Goal: Task Accomplishment & Management: Complete application form

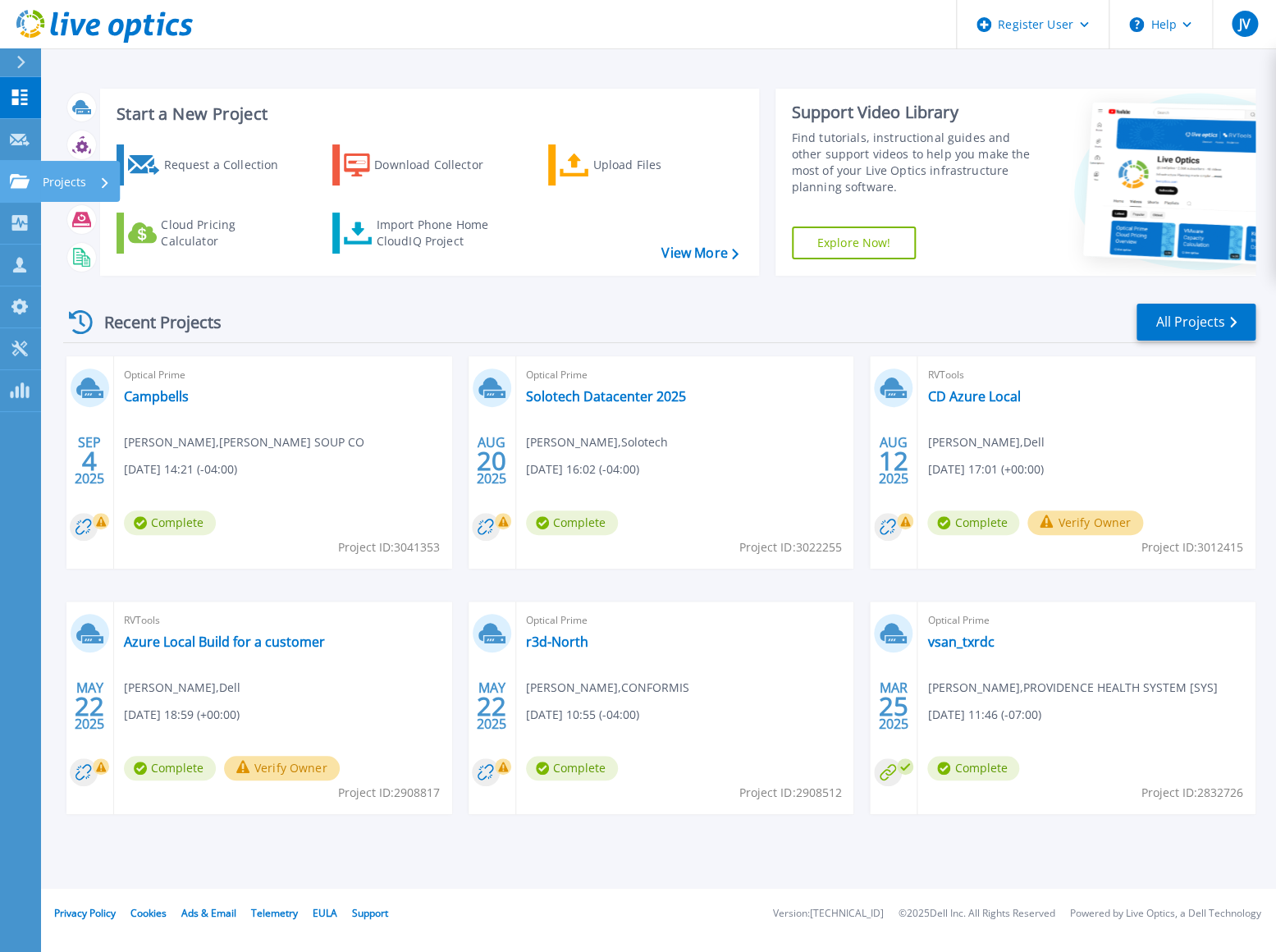
click at [27, 177] on icon at bounding box center [20, 180] width 20 height 14
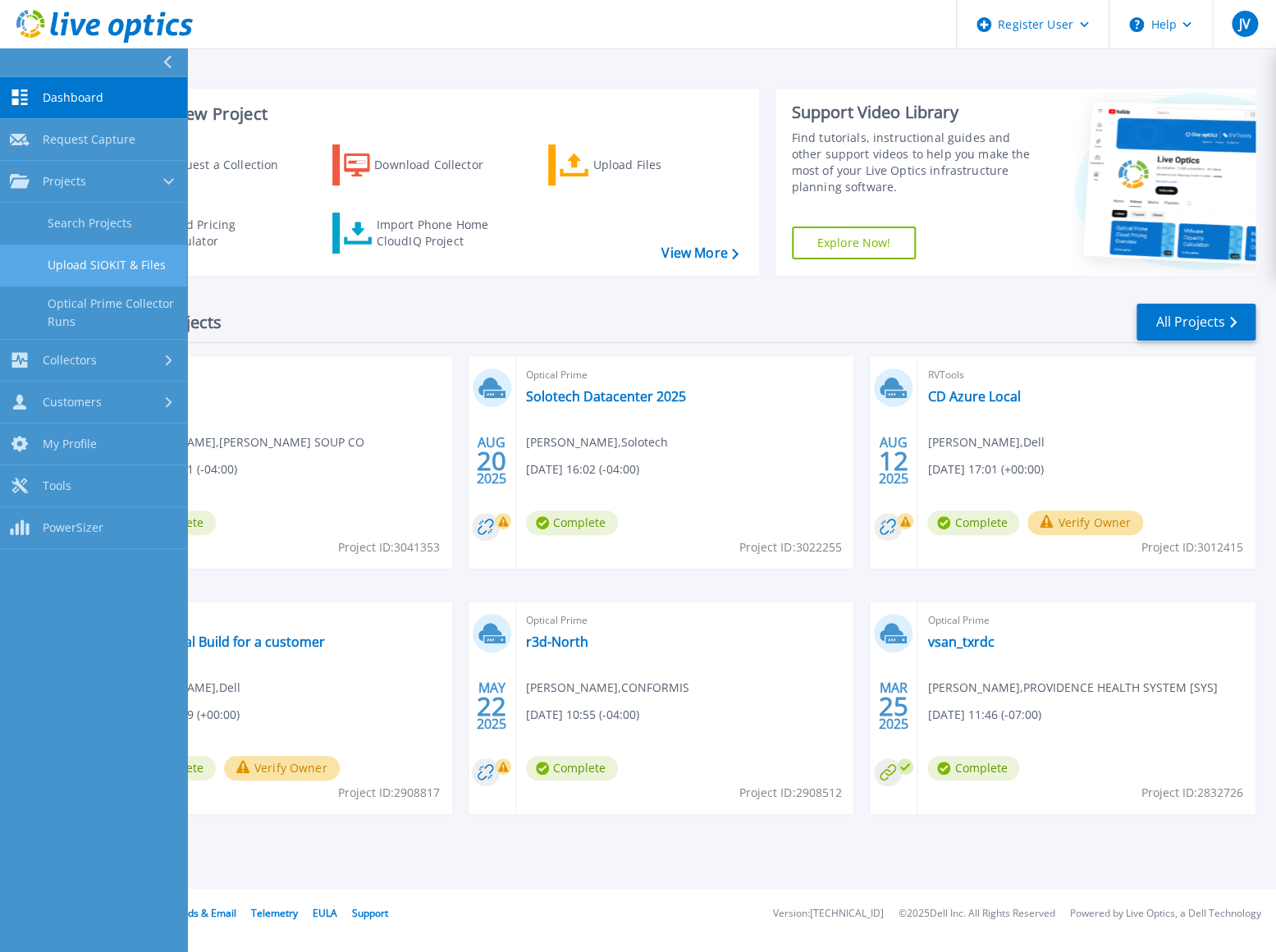
click at [87, 271] on link "Upload SIOKIT & Files" at bounding box center [93, 265] width 187 height 42
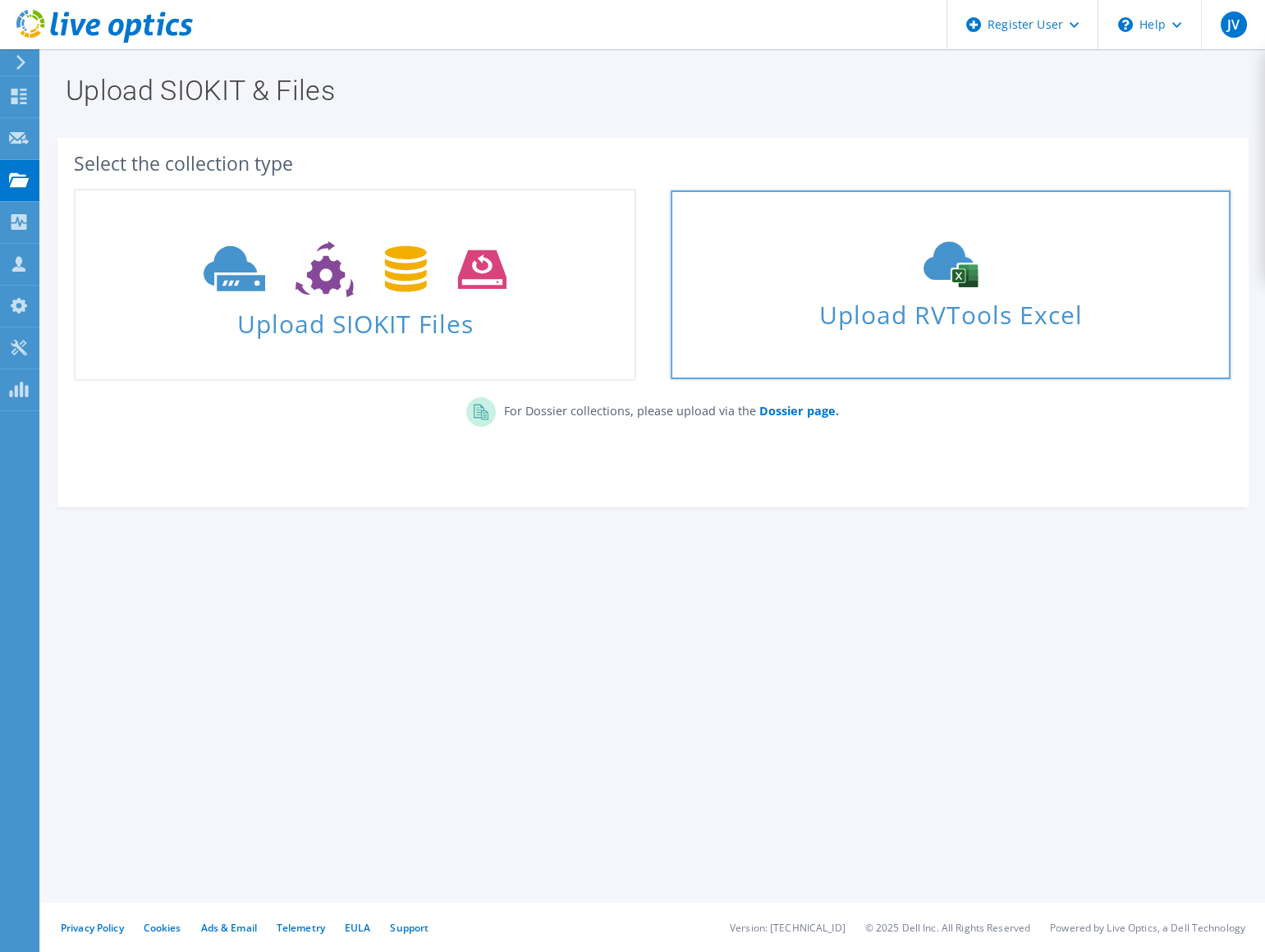
click at [694, 299] on span "Upload RVTools Excel" at bounding box center [950, 310] width 559 height 35
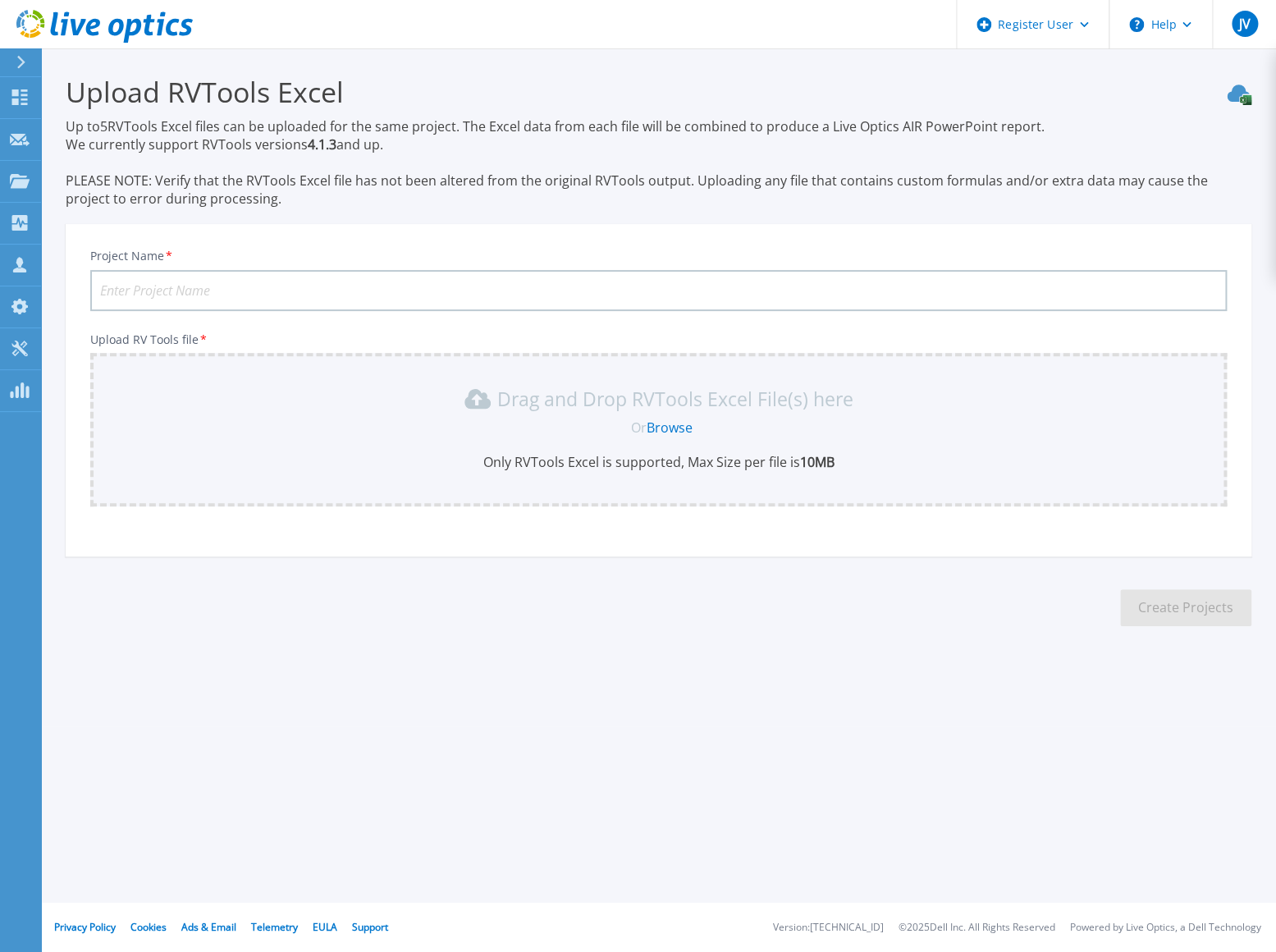
click at [199, 293] on input "Project Name *" at bounding box center [658, 290] width 1136 height 41
click at [260, 288] on input "C and D" at bounding box center [658, 290] width 1136 height 41
paste input "Colonial Heights VA"
type input "C and D Colonial Heights VA"
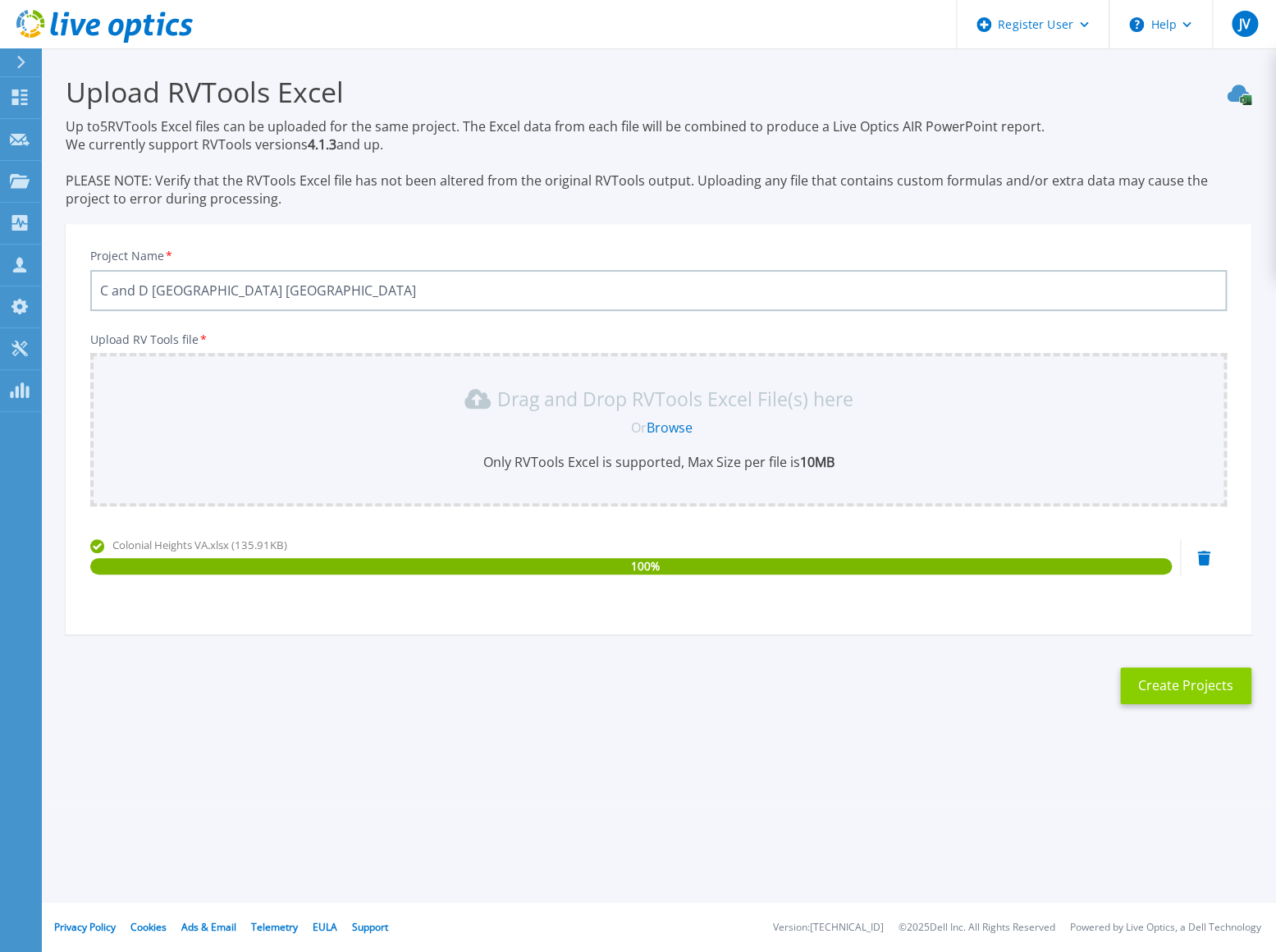
click at [1169, 684] on button "Create Projects" at bounding box center [1185, 685] width 131 height 37
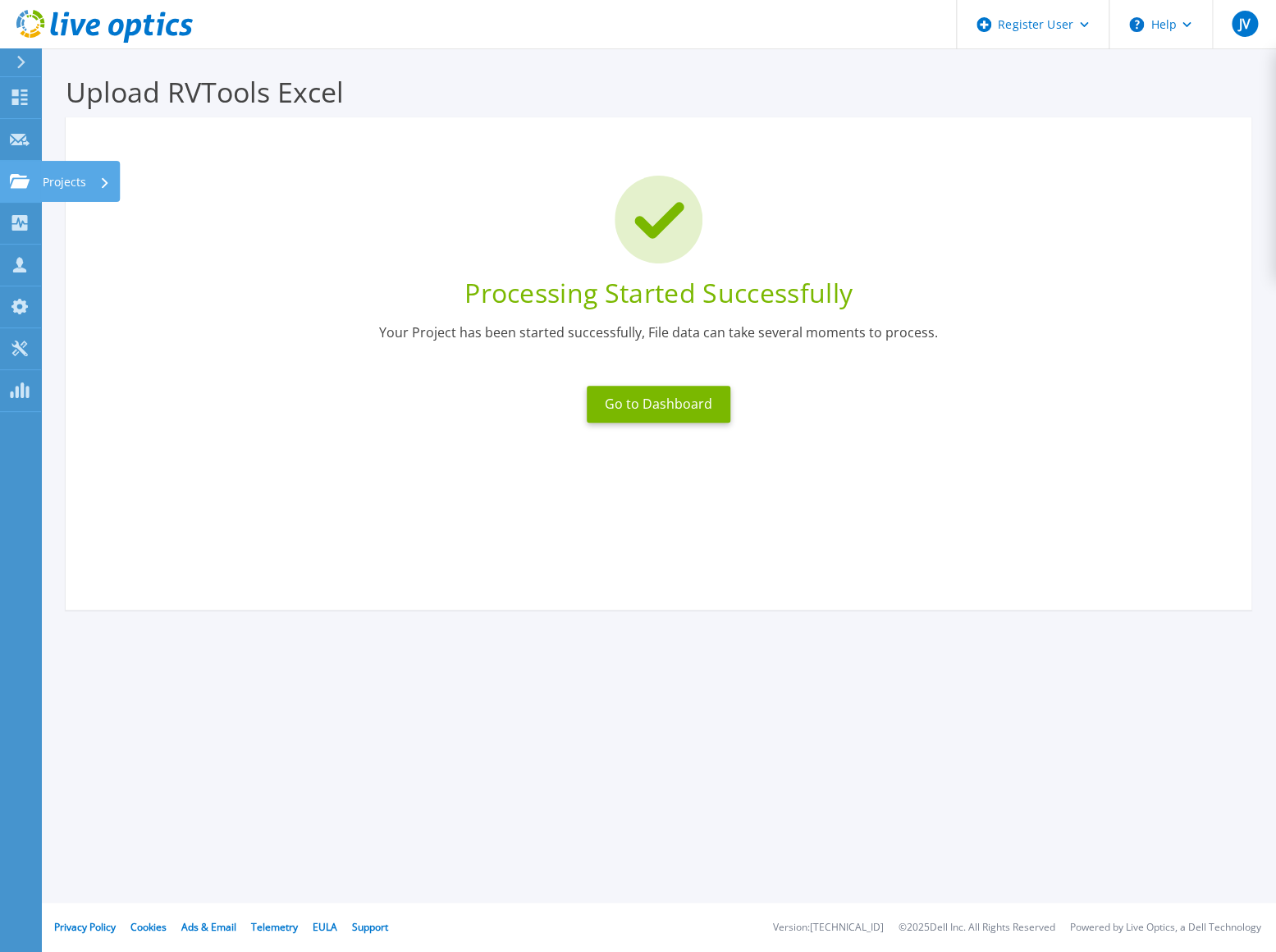
click at [54, 183] on p "Projects" at bounding box center [64, 181] width 43 height 42
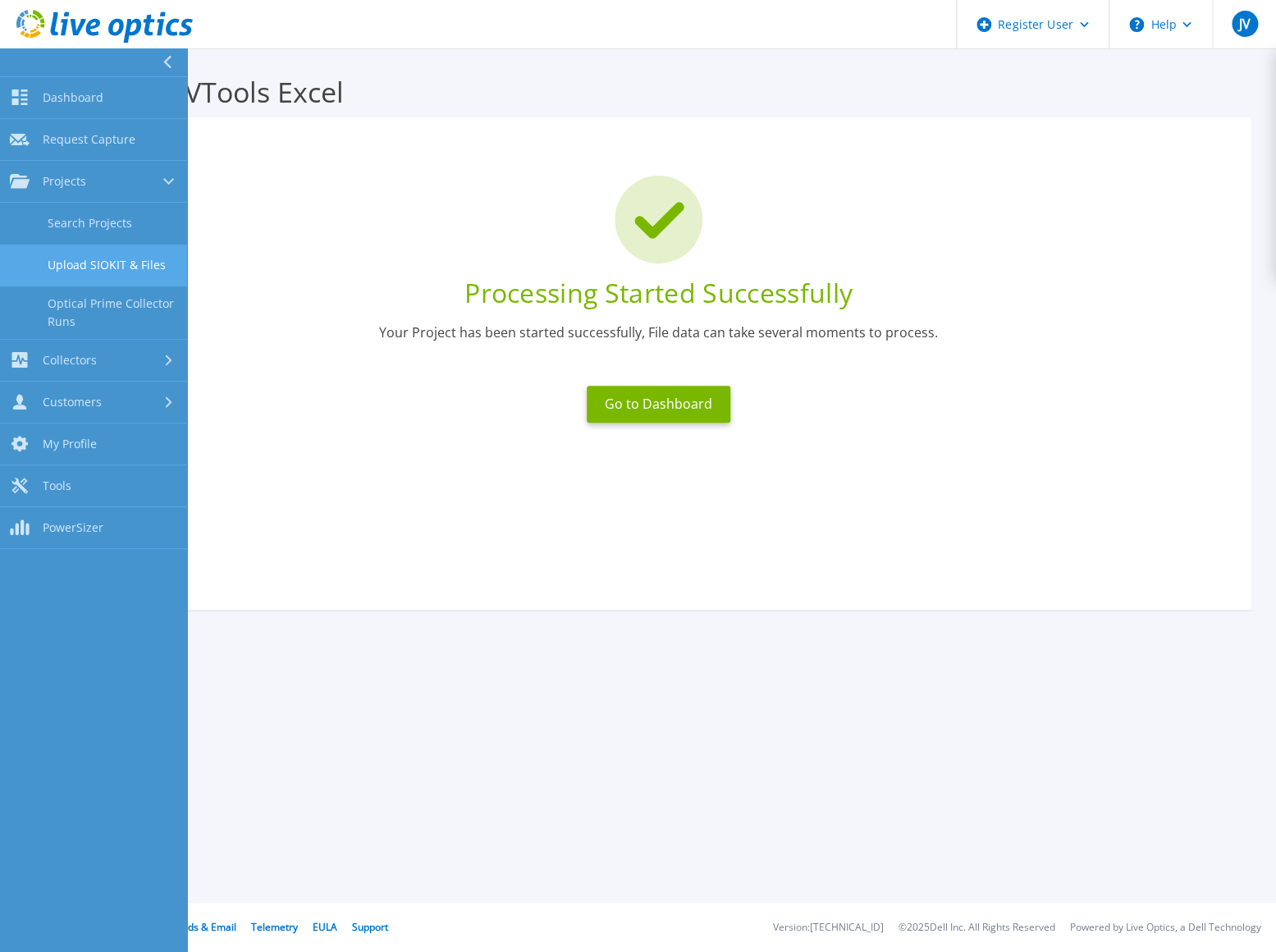
click at [121, 273] on link "Upload SIOKIT & Files" at bounding box center [93, 265] width 187 height 42
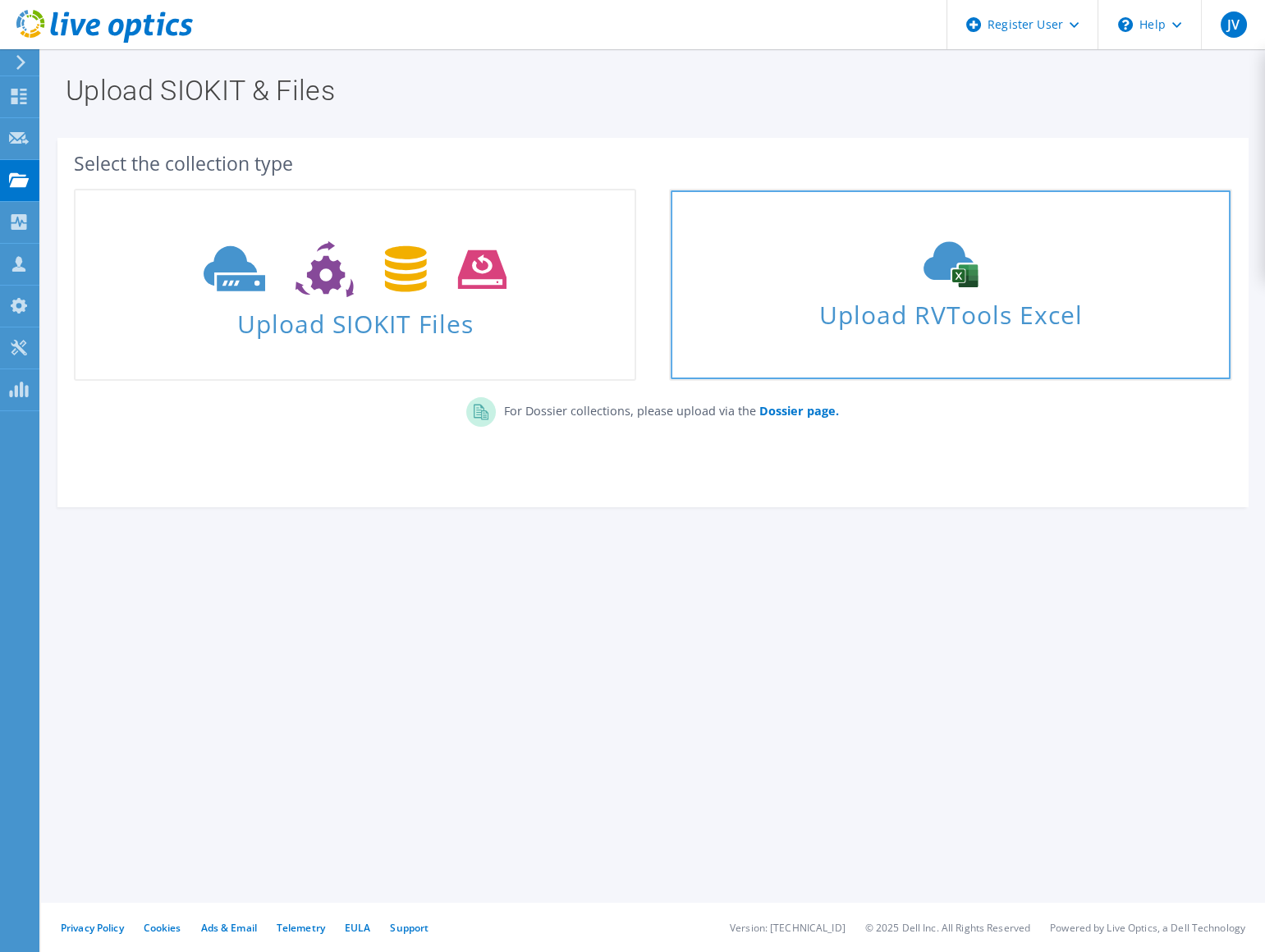
click at [747, 263] on div "Upload RVTools Excel" at bounding box center [950, 284] width 559 height 87
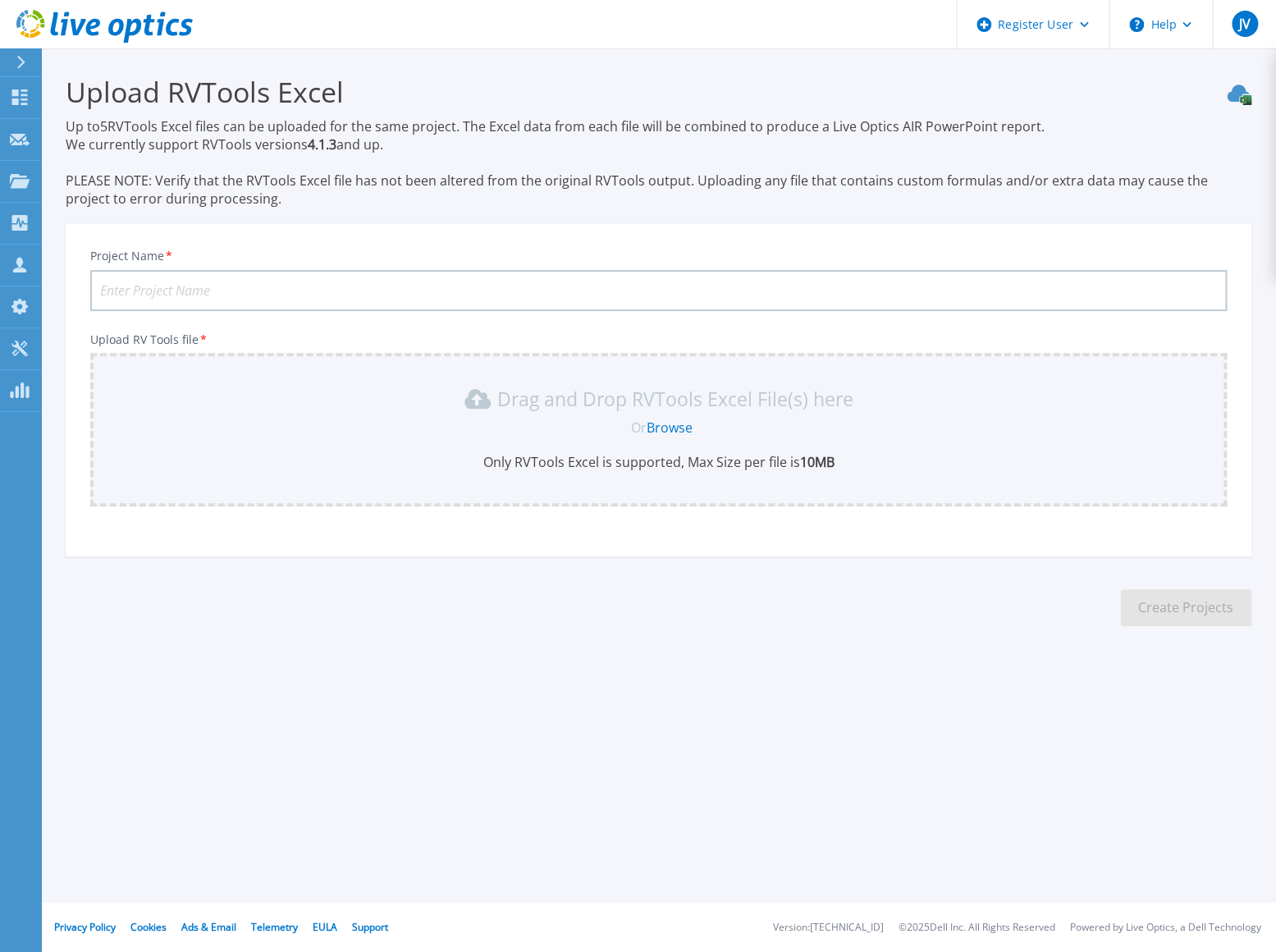
click at [180, 295] on input "Project Name *" at bounding box center [658, 290] width 1136 height 41
click at [337, 299] on input "C and D" at bounding box center [658, 290] width 1136 height 41
paste input "Folkestone UK"
type input "C and D Folkestone UK"
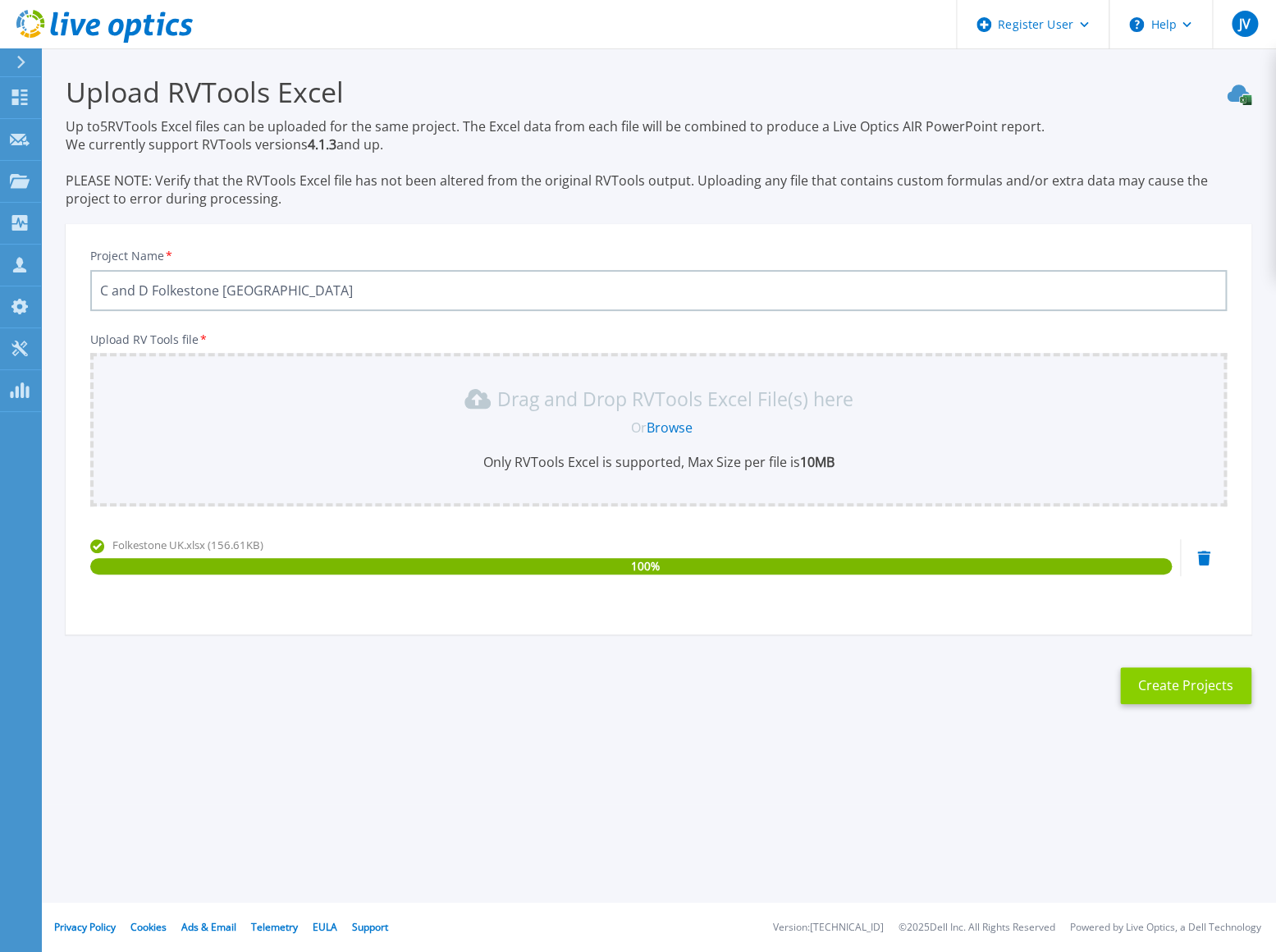
click at [1180, 688] on button "Create Projects" at bounding box center [1185, 685] width 131 height 37
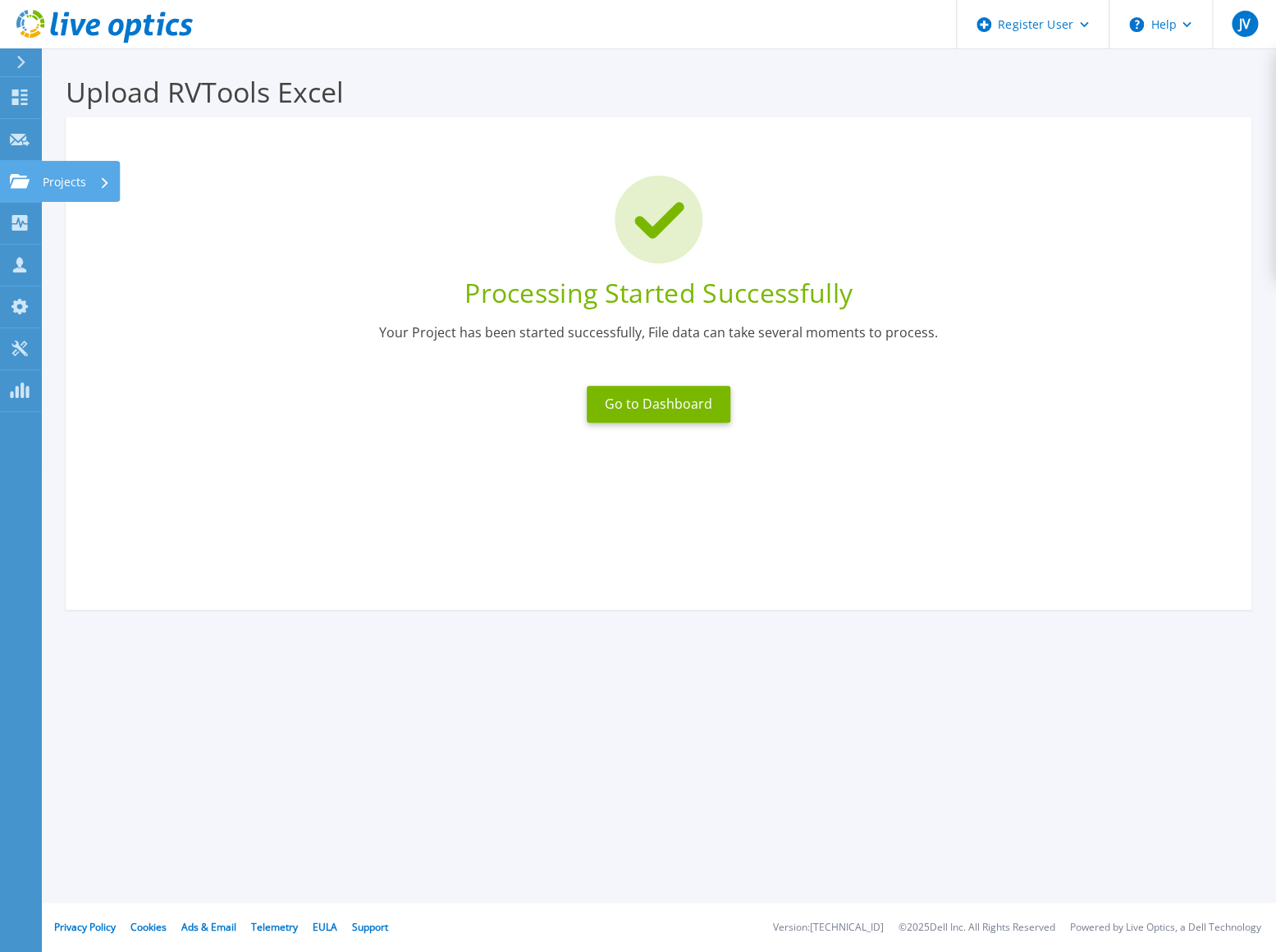
click at [66, 186] on p "Projects" at bounding box center [64, 181] width 43 height 42
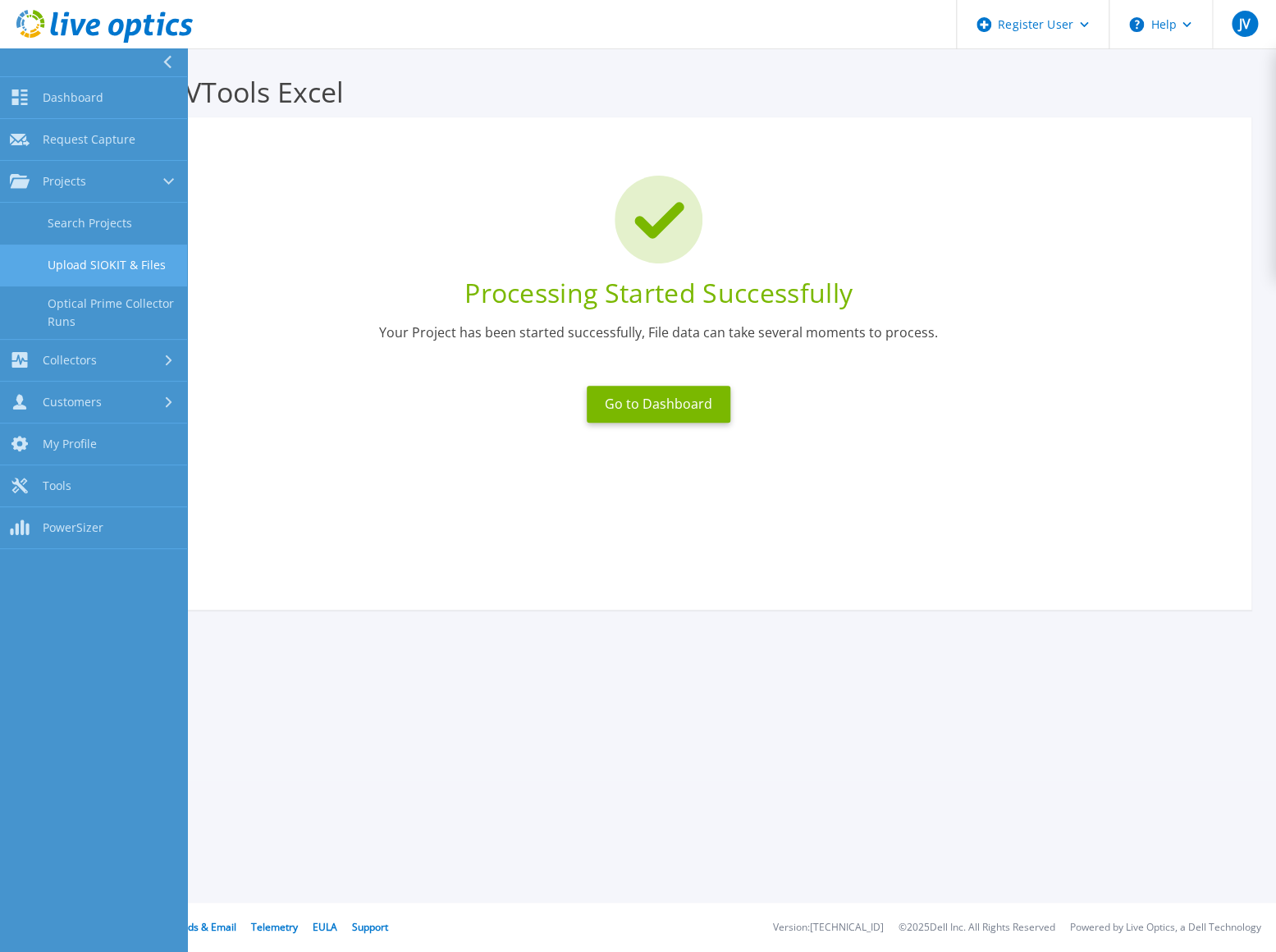
click at [116, 258] on link "Upload SIOKIT & Files" at bounding box center [93, 265] width 187 height 42
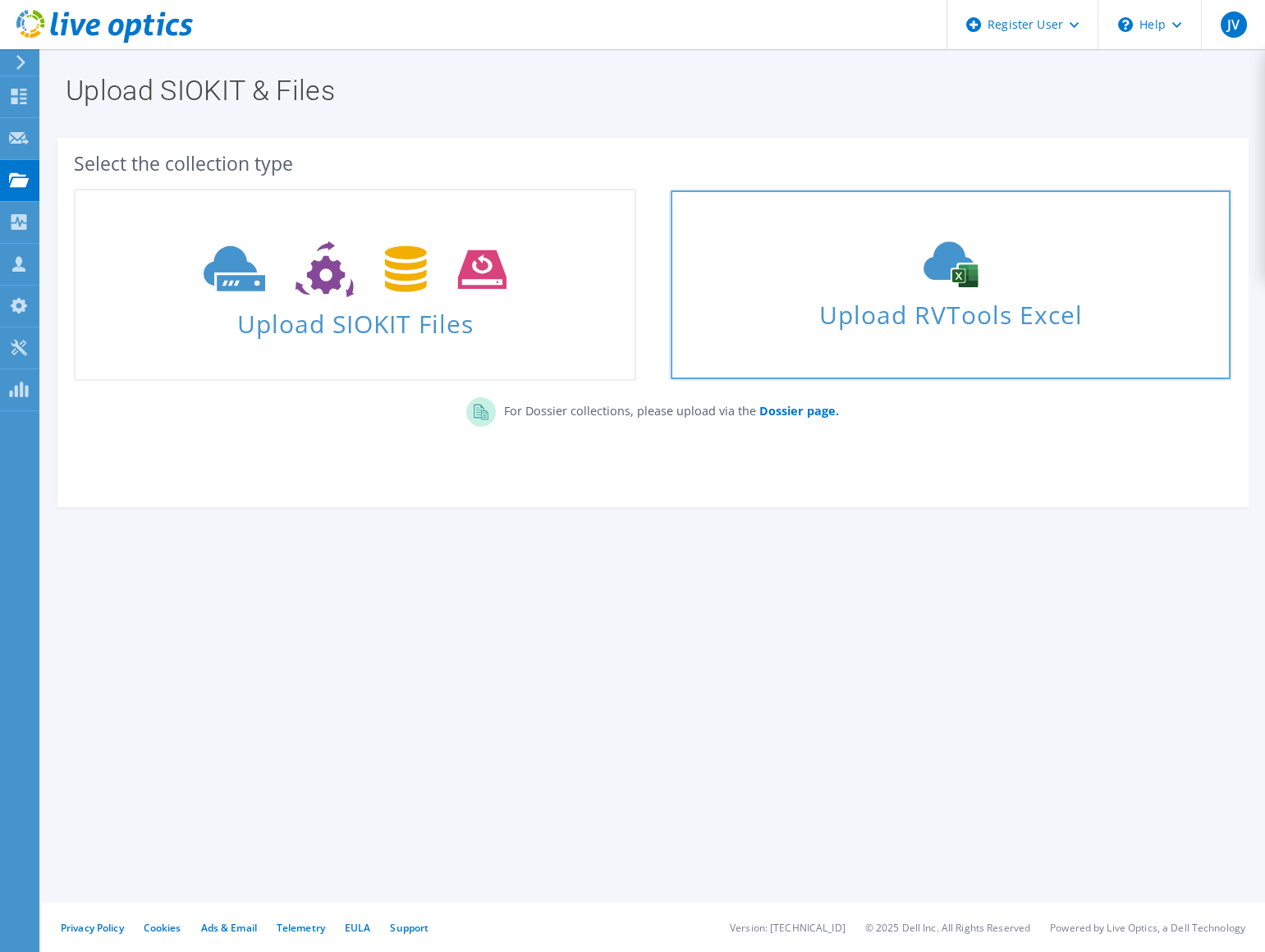
click at [779, 288] on div "Upload RVTools Excel" at bounding box center [950, 284] width 559 height 87
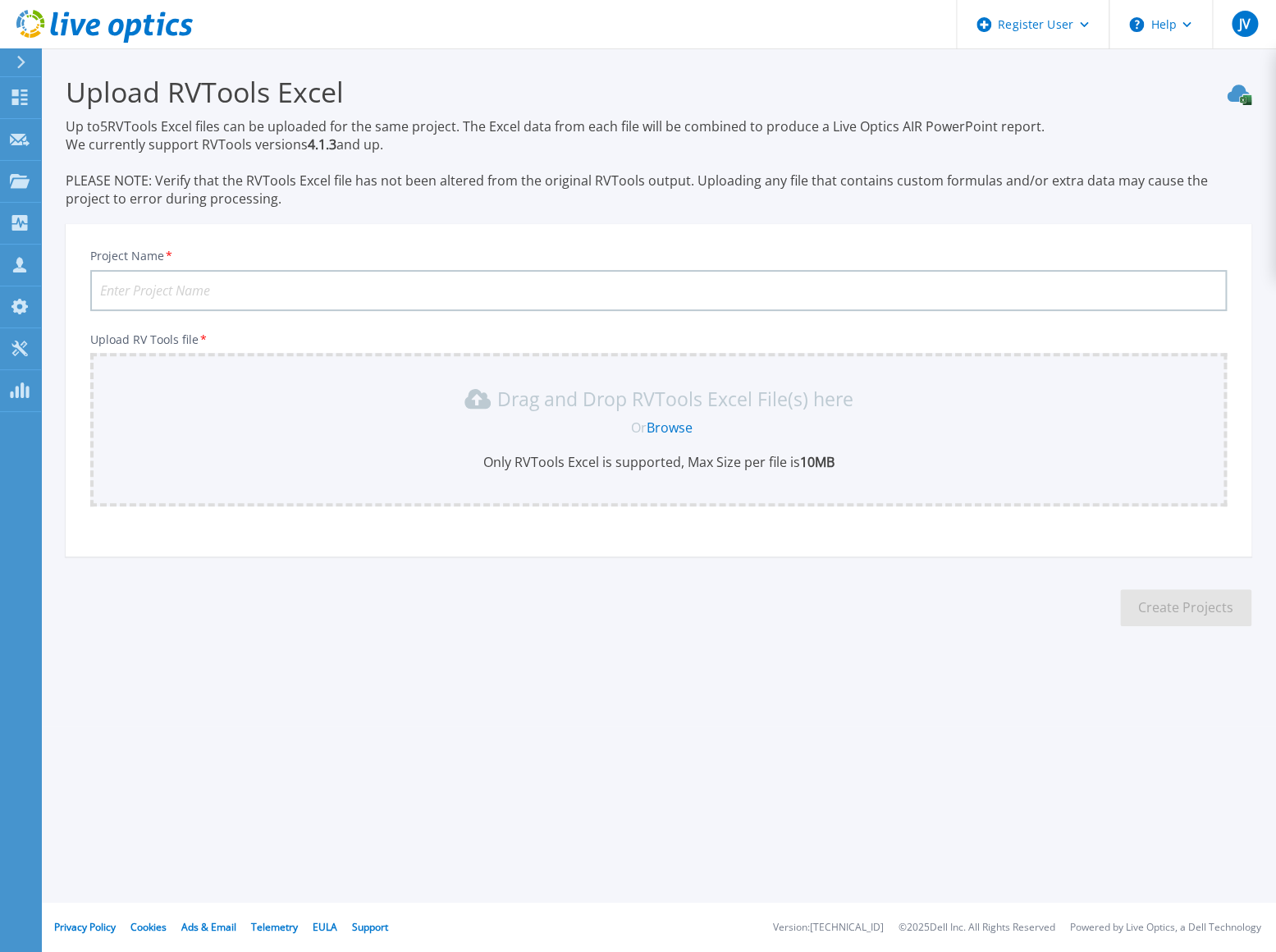
click at [136, 300] on input "Project Name *" at bounding box center [658, 290] width 1136 height 41
click at [211, 290] on input "C and D" at bounding box center [658, 290] width 1136 height 41
paste input "Green River WY"
type input "C and D Green River WY"
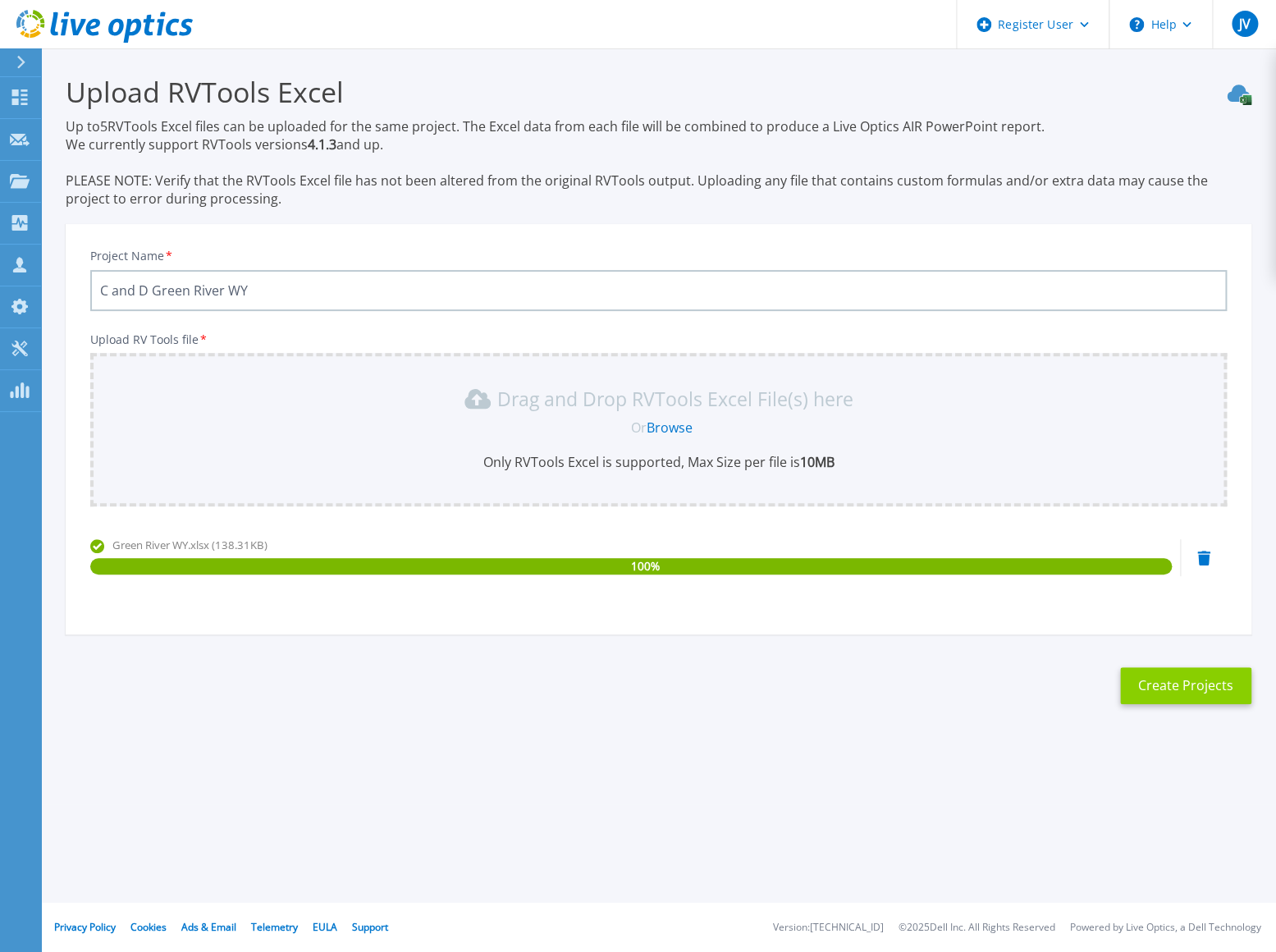
click at [1189, 693] on button "Create Projects" at bounding box center [1185, 685] width 131 height 37
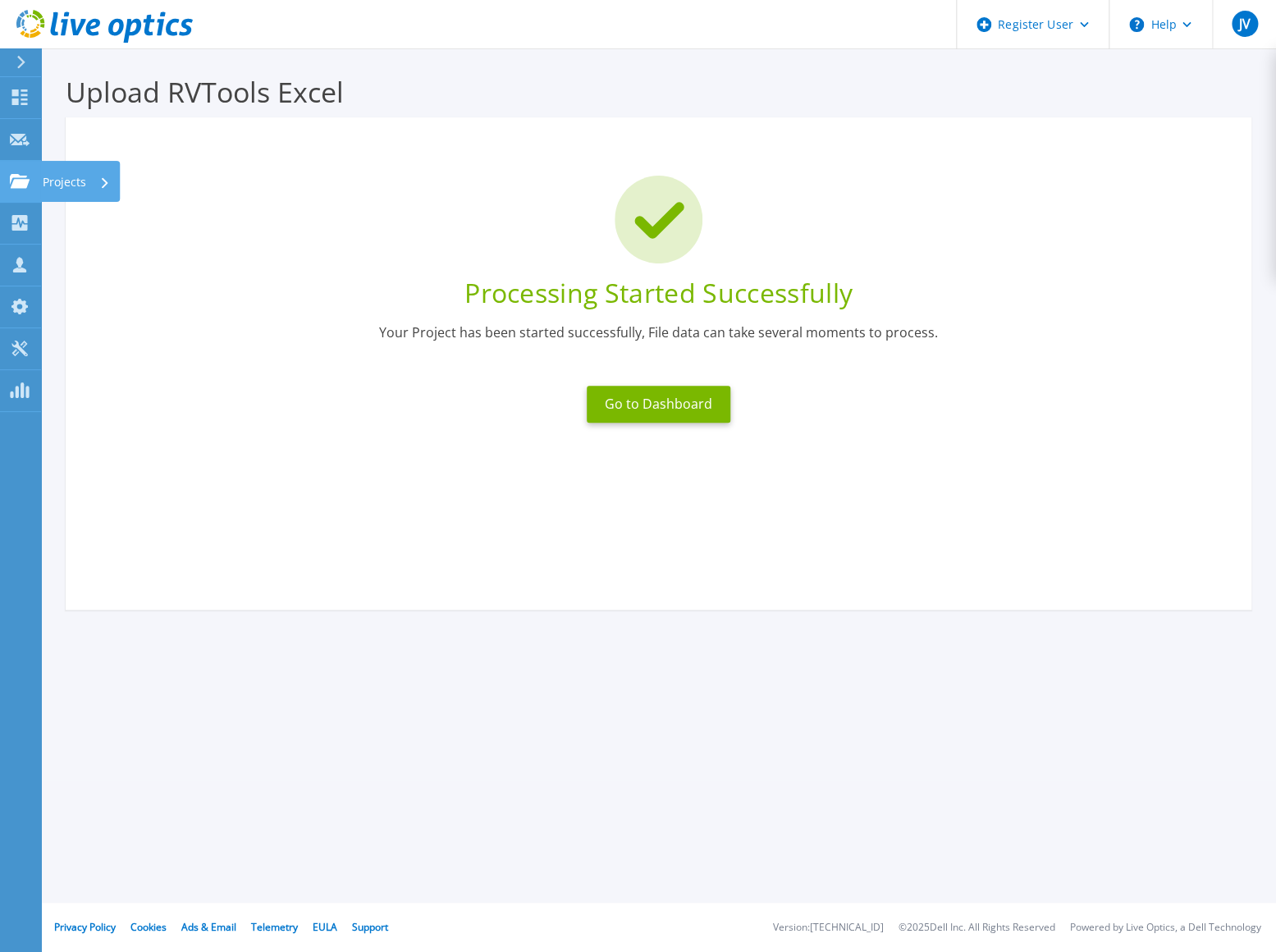
click at [40, 180] on div "Projects" at bounding box center [80, 180] width 80 height 41
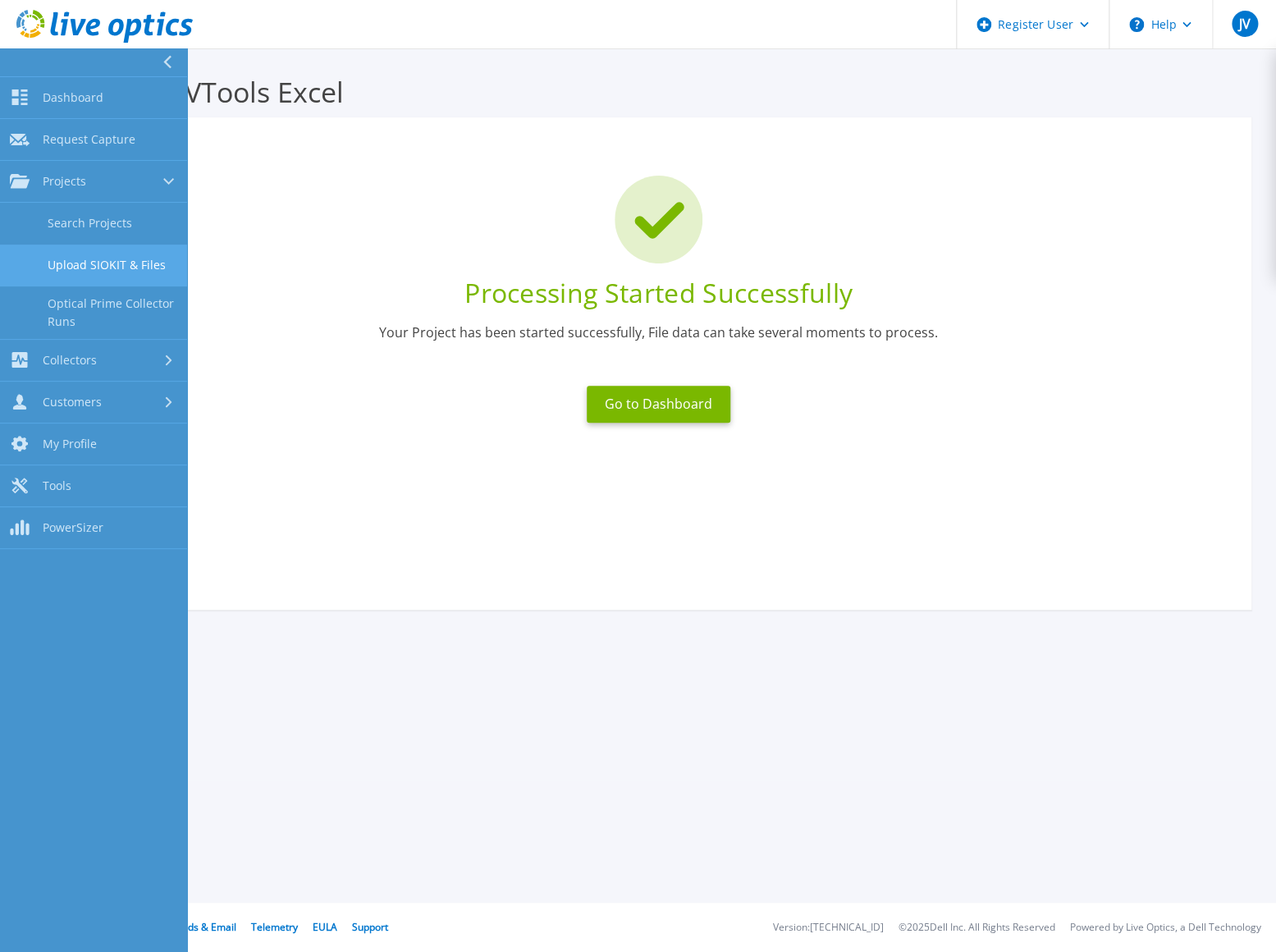
click at [105, 276] on link "Upload SIOKIT & Files" at bounding box center [93, 265] width 187 height 42
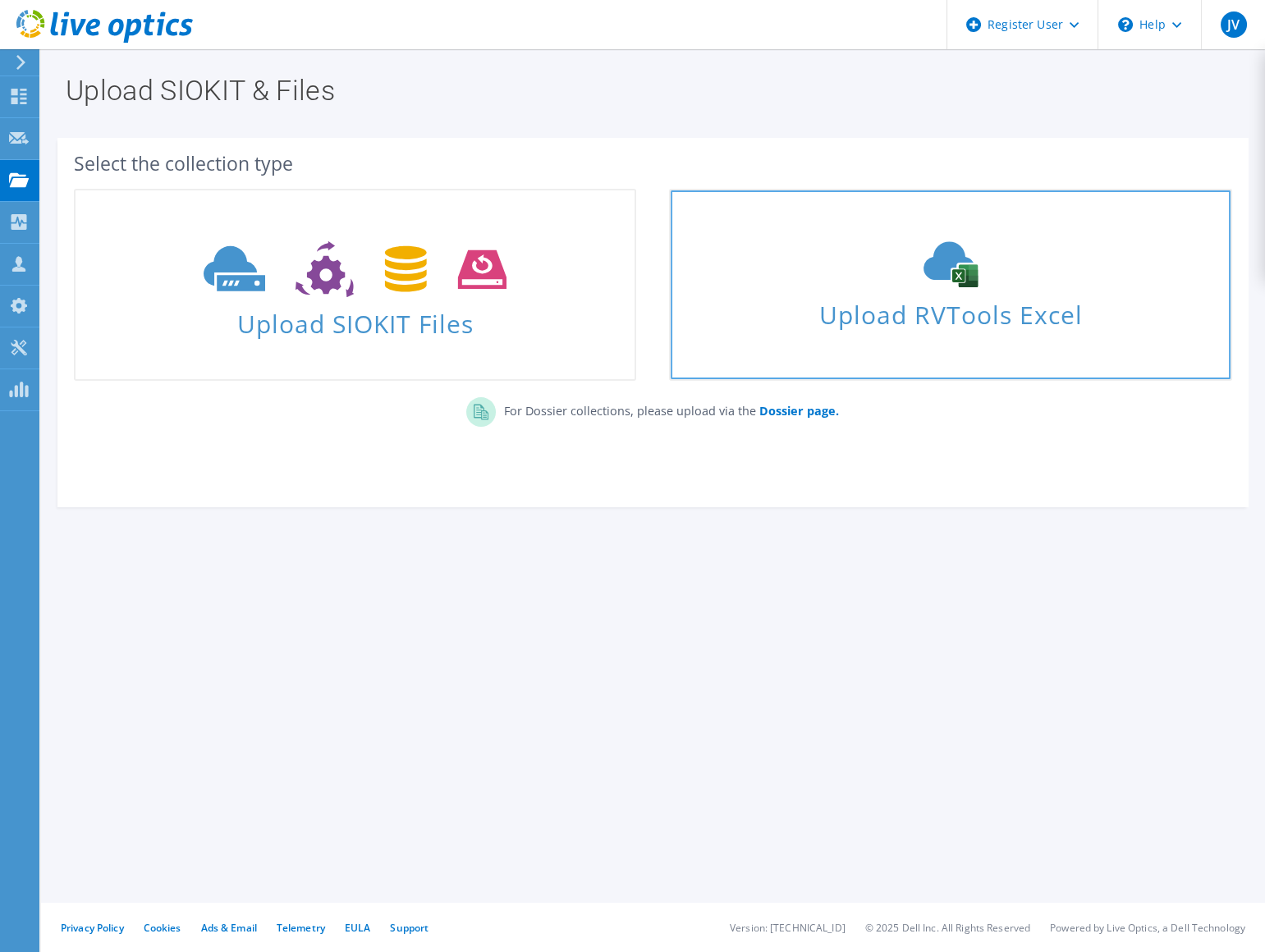
click at [969, 328] on span "Upload RVTools Excel" at bounding box center [950, 310] width 559 height 35
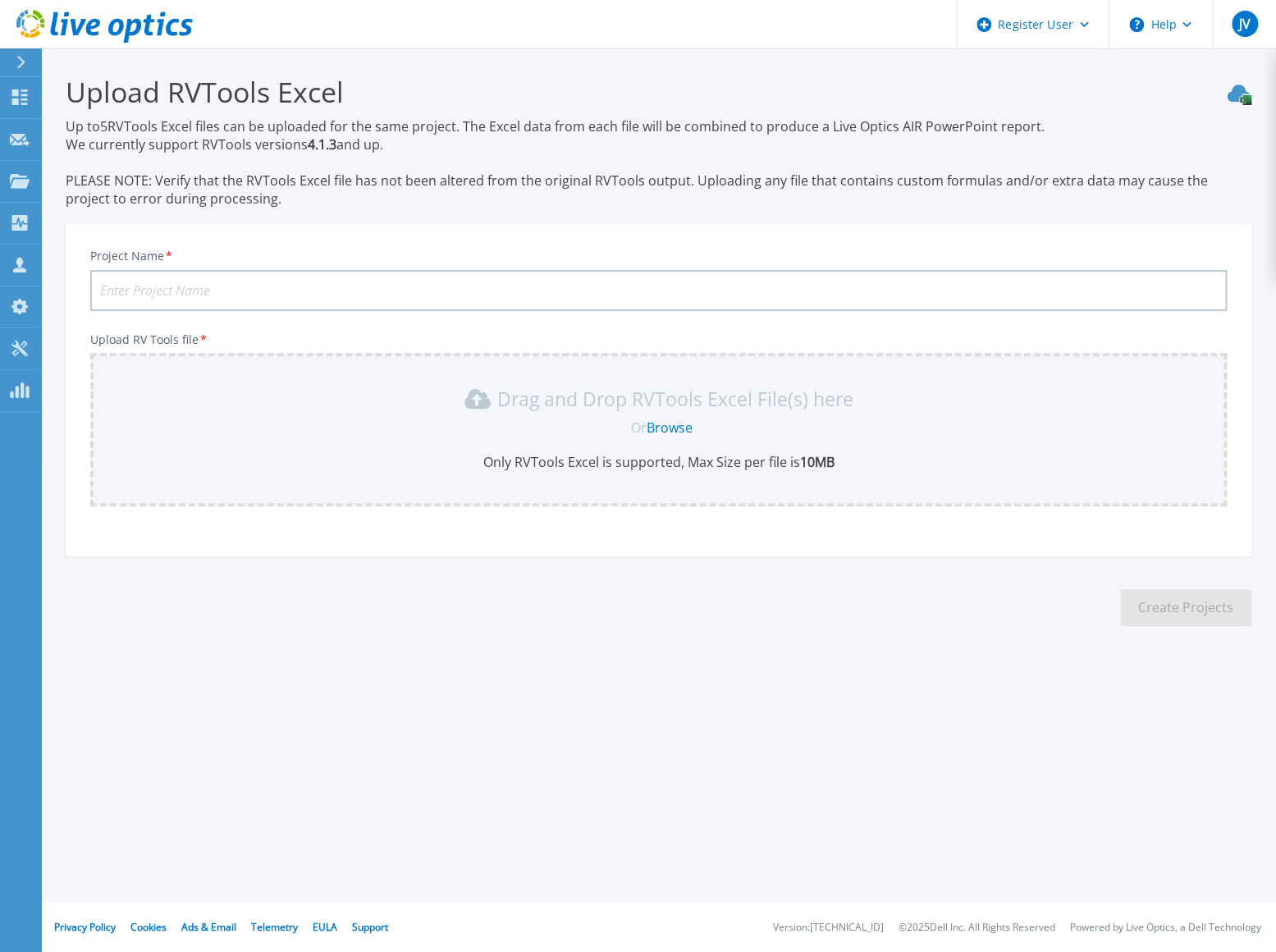
click at [343, 294] on input "Project Name *" at bounding box center [658, 290] width 1136 height 41
paste input "Harrisonville [GEOGRAPHIC_DATA]"
type input "C and D Harrisonville [GEOGRAPHIC_DATA]"
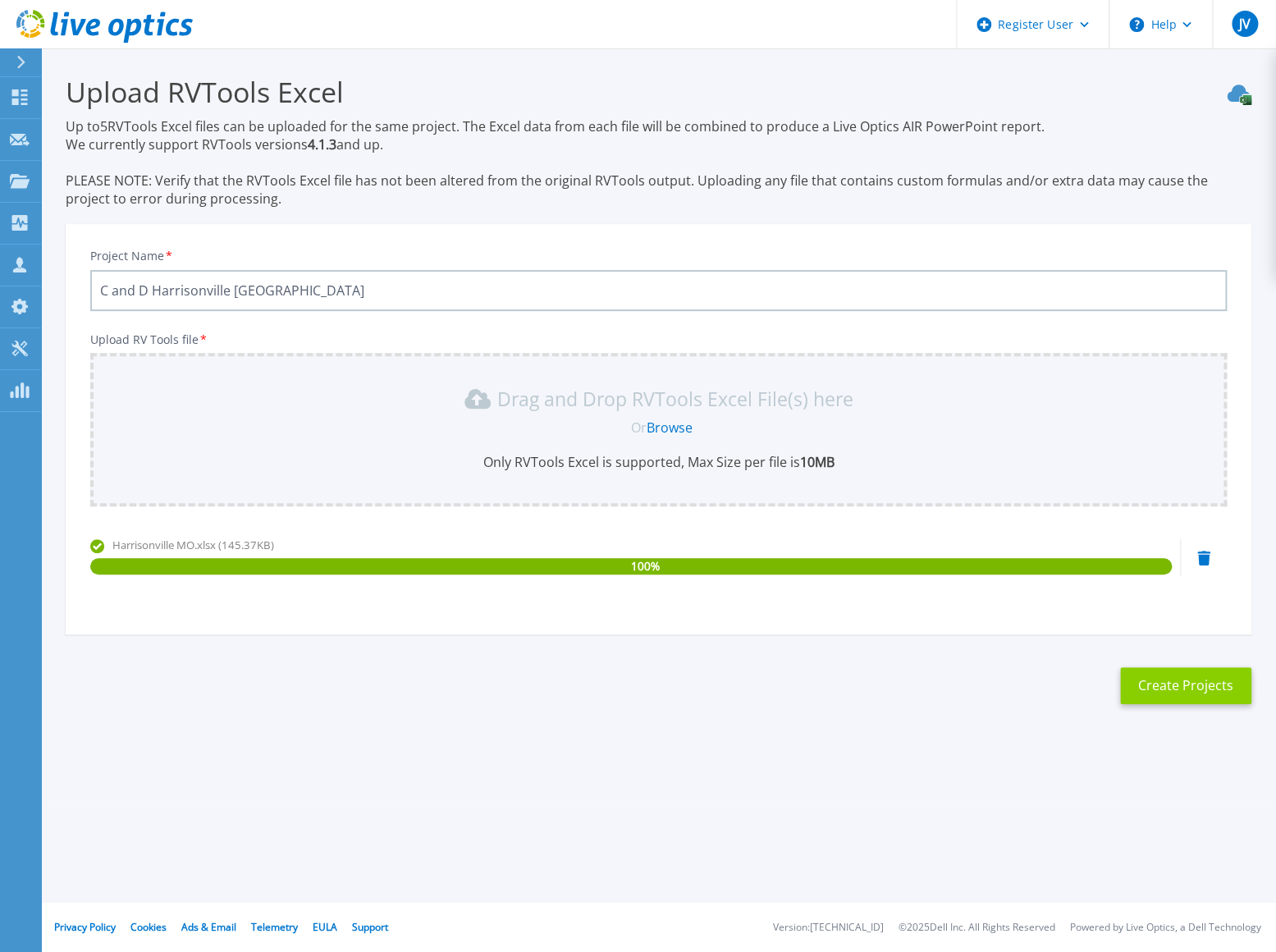
click at [1217, 693] on button "Create Projects" at bounding box center [1185, 685] width 131 height 37
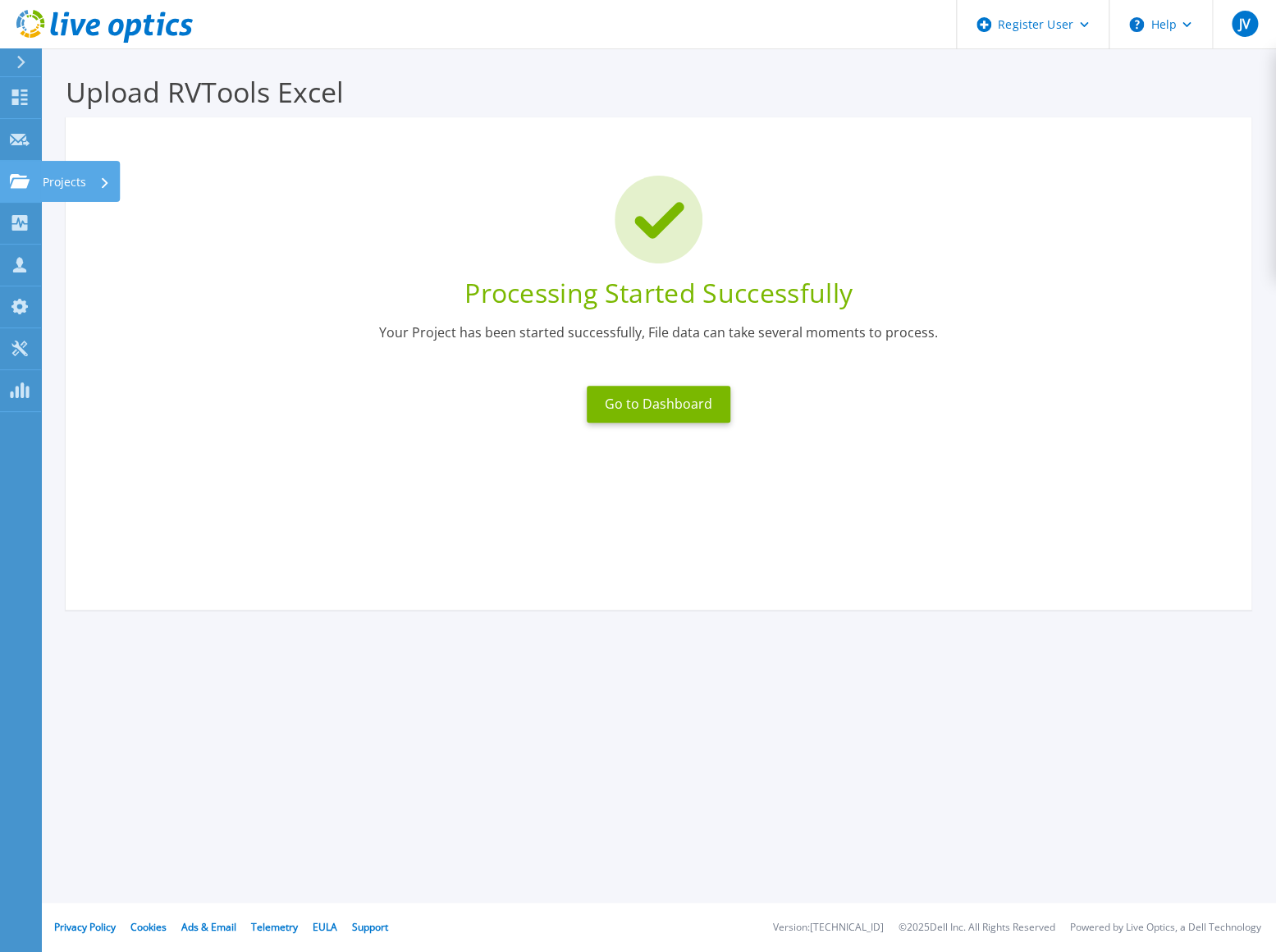
drag, startPoint x: 23, startPoint y: 190, endPoint x: 43, endPoint y: 190, distance: 20.0
click at [23, 190] on link "Projects Projects" at bounding box center [20, 181] width 41 height 42
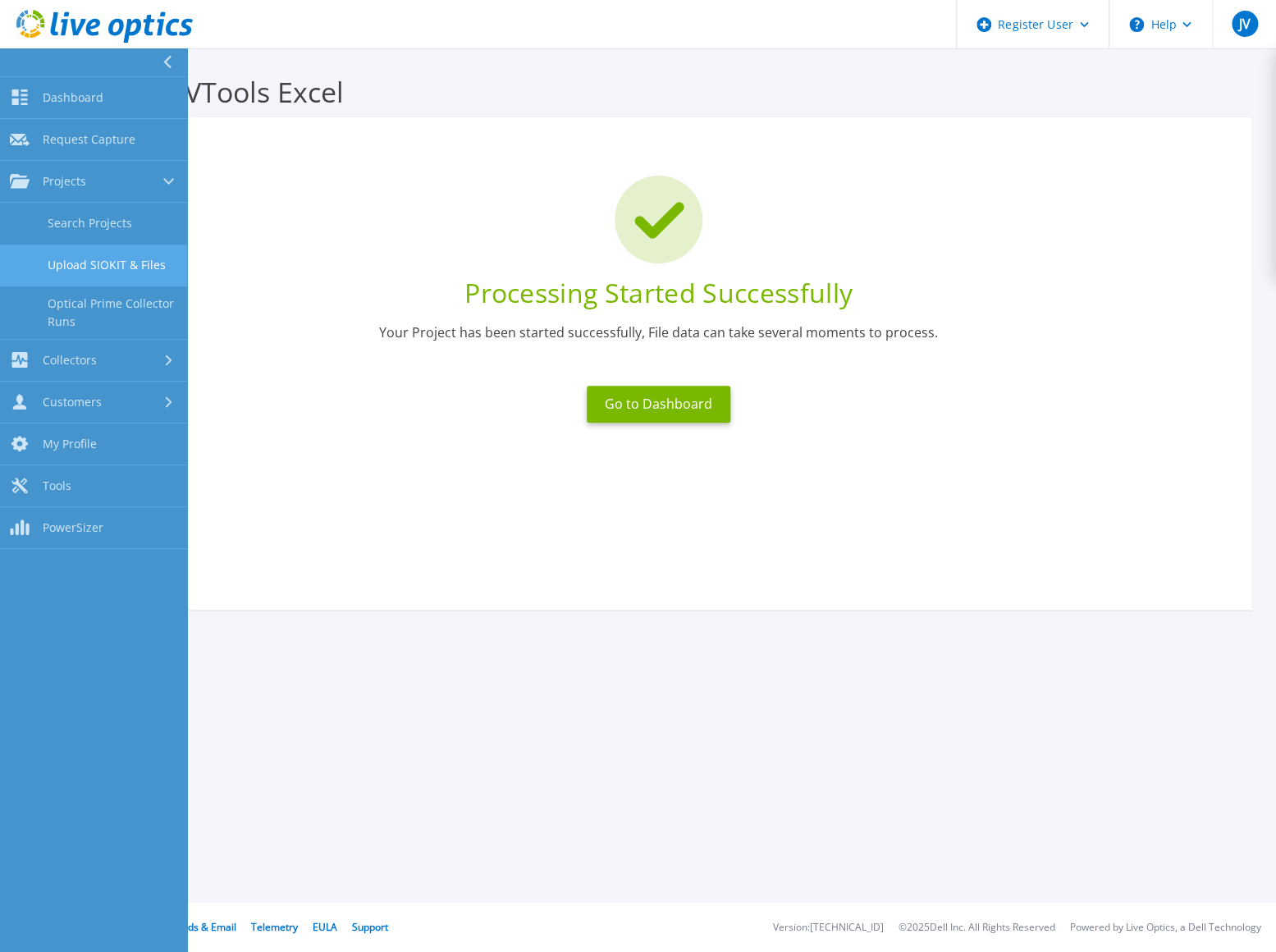
click at [114, 251] on link "Upload SIOKIT & Files" at bounding box center [93, 265] width 187 height 42
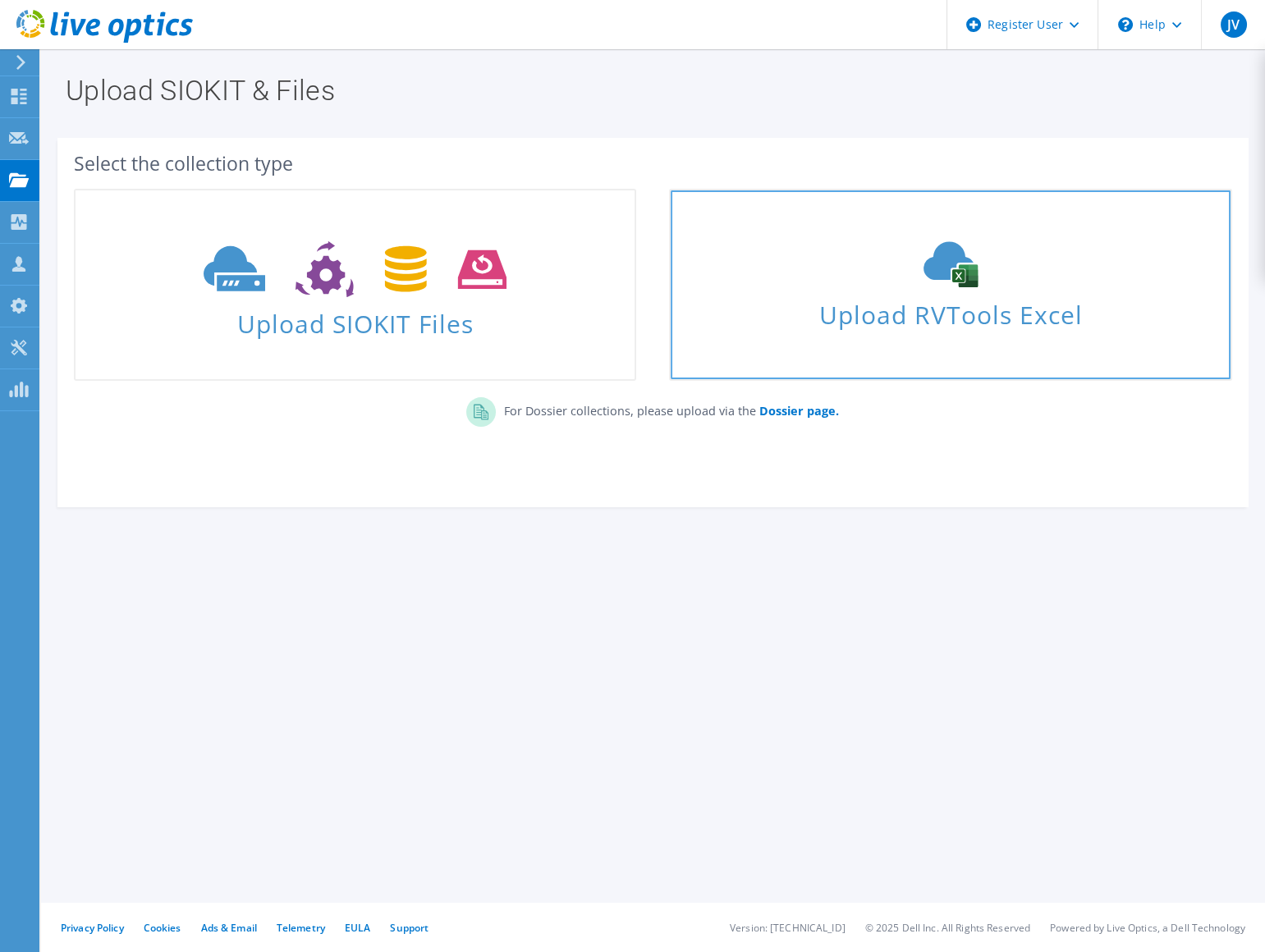
click at [837, 324] on span "Upload RVTools Excel" at bounding box center [950, 310] width 559 height 35
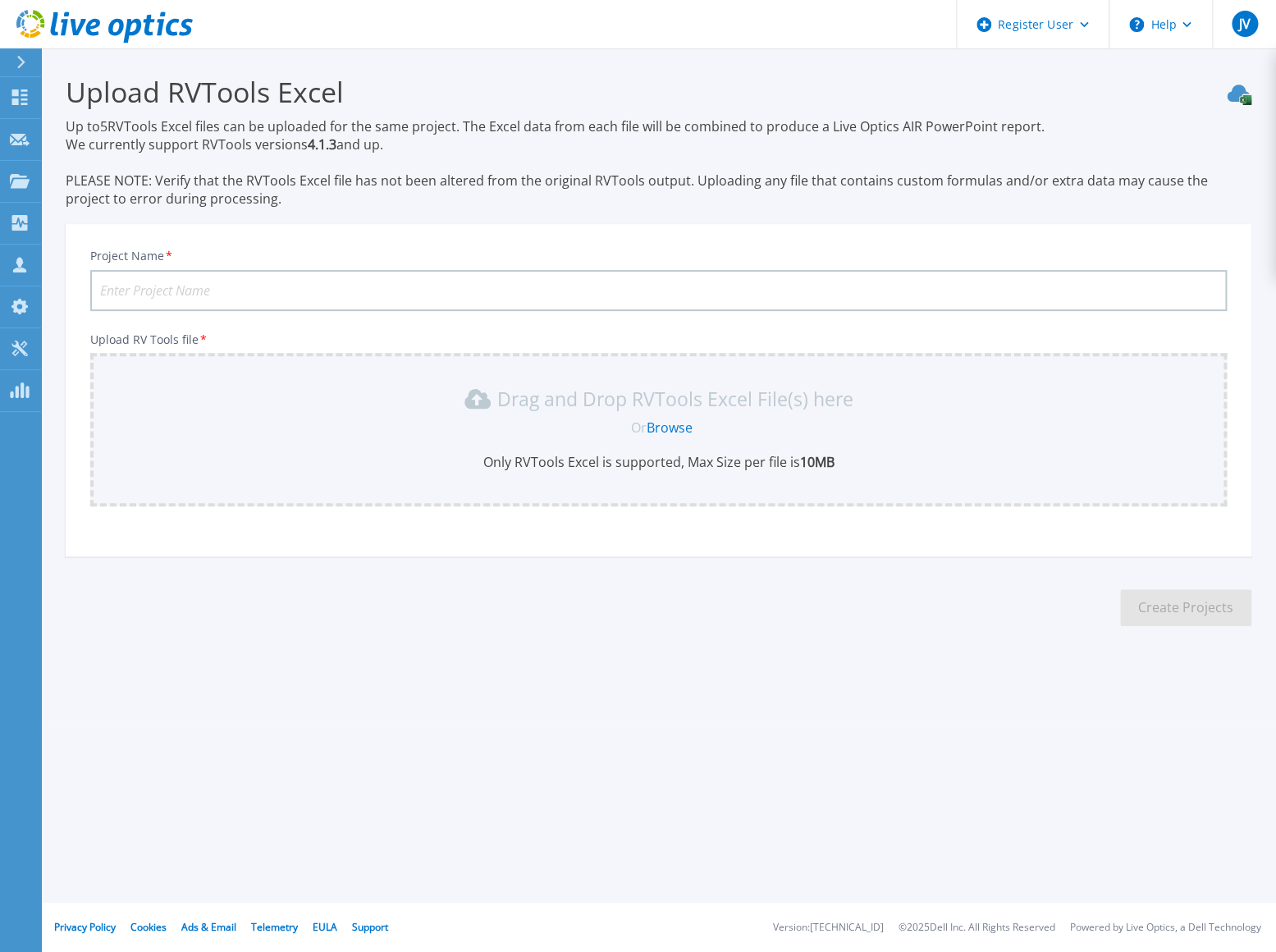
click at [186, 292] on input "Project Name *" at bounding box center [658, 290] width 1136 height 41
paste input "[GEOGRAPHIC_DATA] [GEOGRAPHIC_DATA]"
type input "C and D [GEOGRAPHIC_DATA] [GEOGRAPHIC_DATA]"
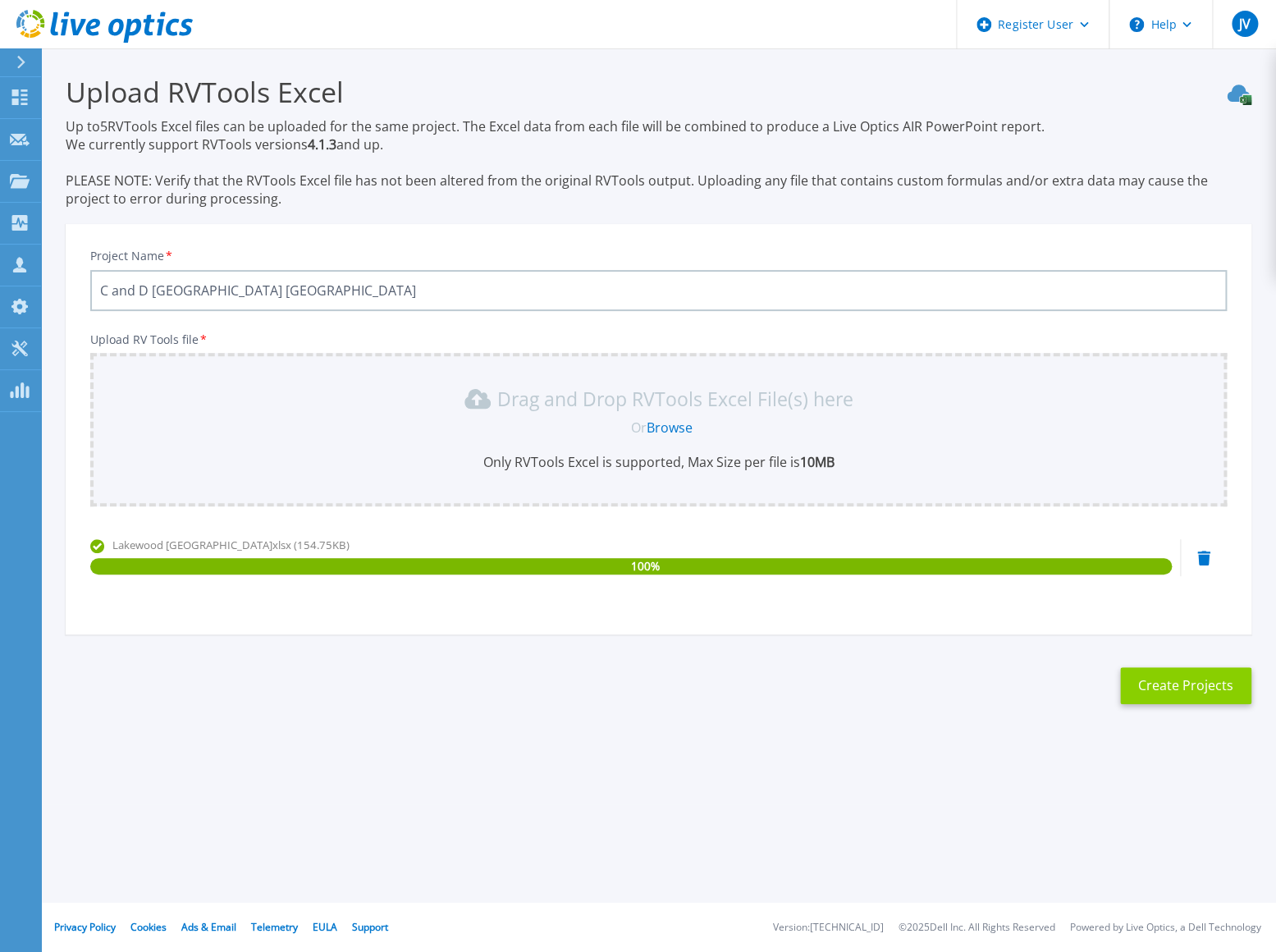
click at [1173, 681] on button "Create Projects" at bounding box center [1185, 685] width 131 height 37
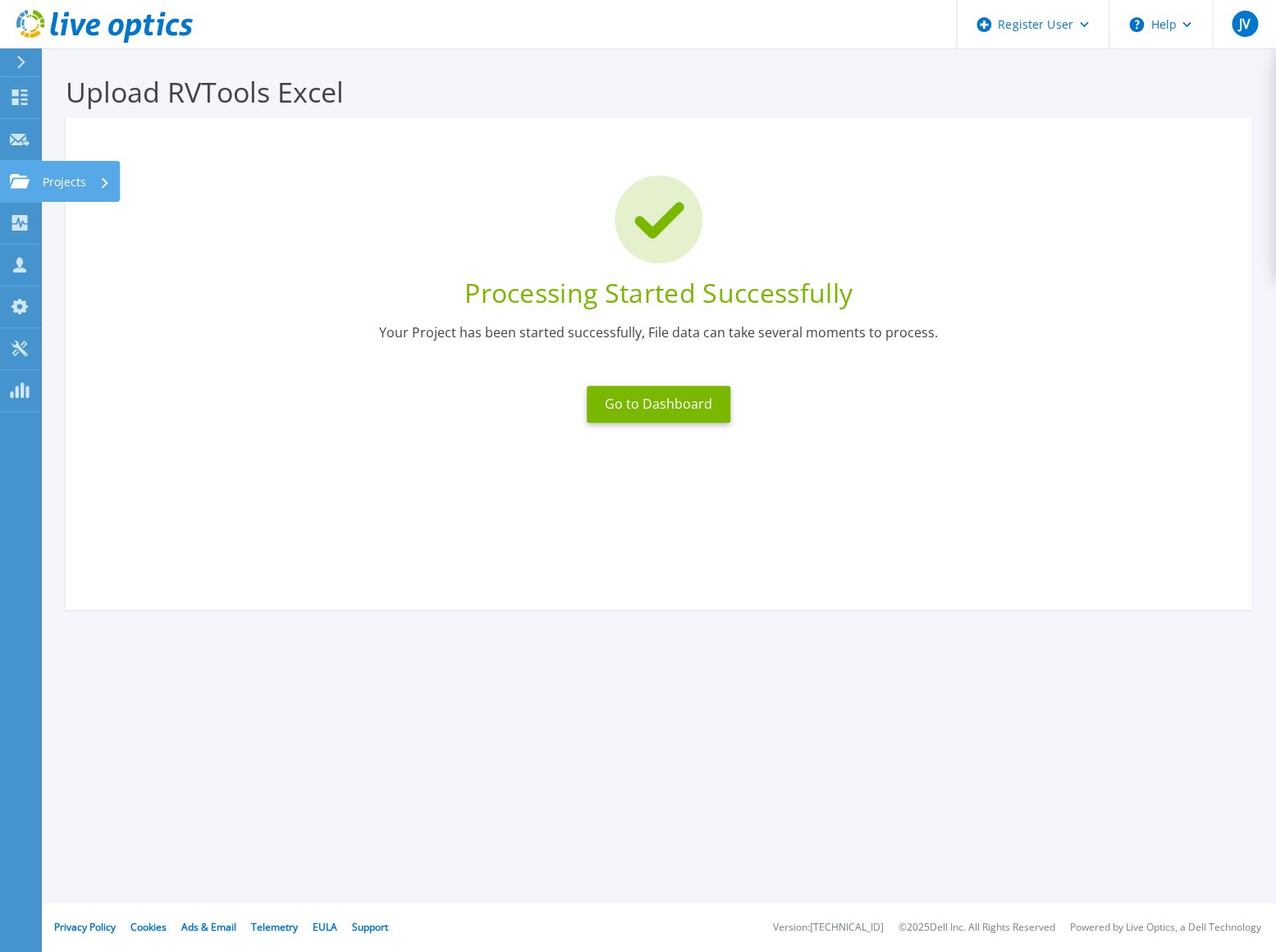
click at [21, 172] on link "Projects Projects" at bounding box center [20, 181] width 41 height 42
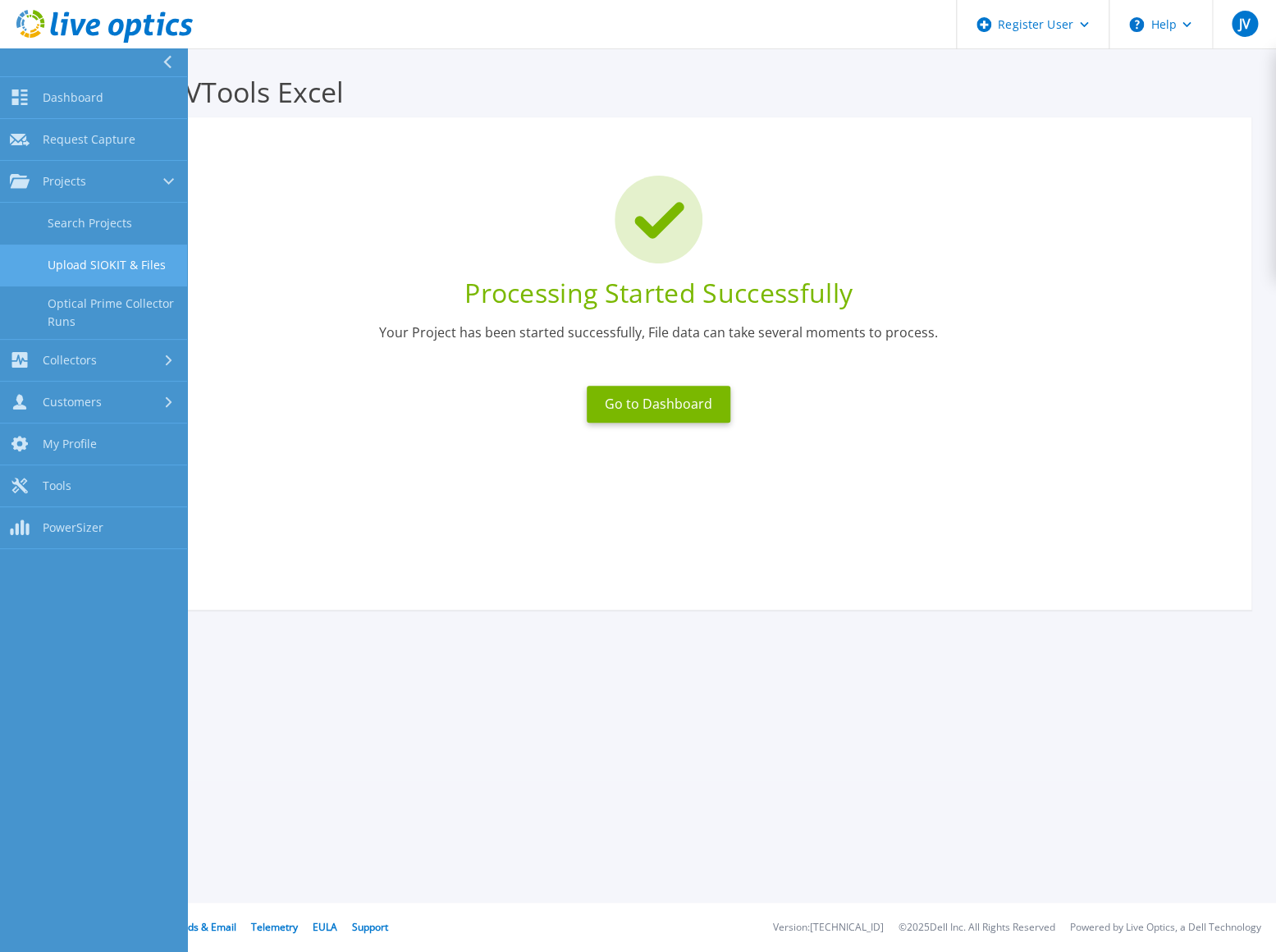
click at [129, 256] on link "Upload SIOKIT & Files" at bounding box center [93, 265] width 187 height 42
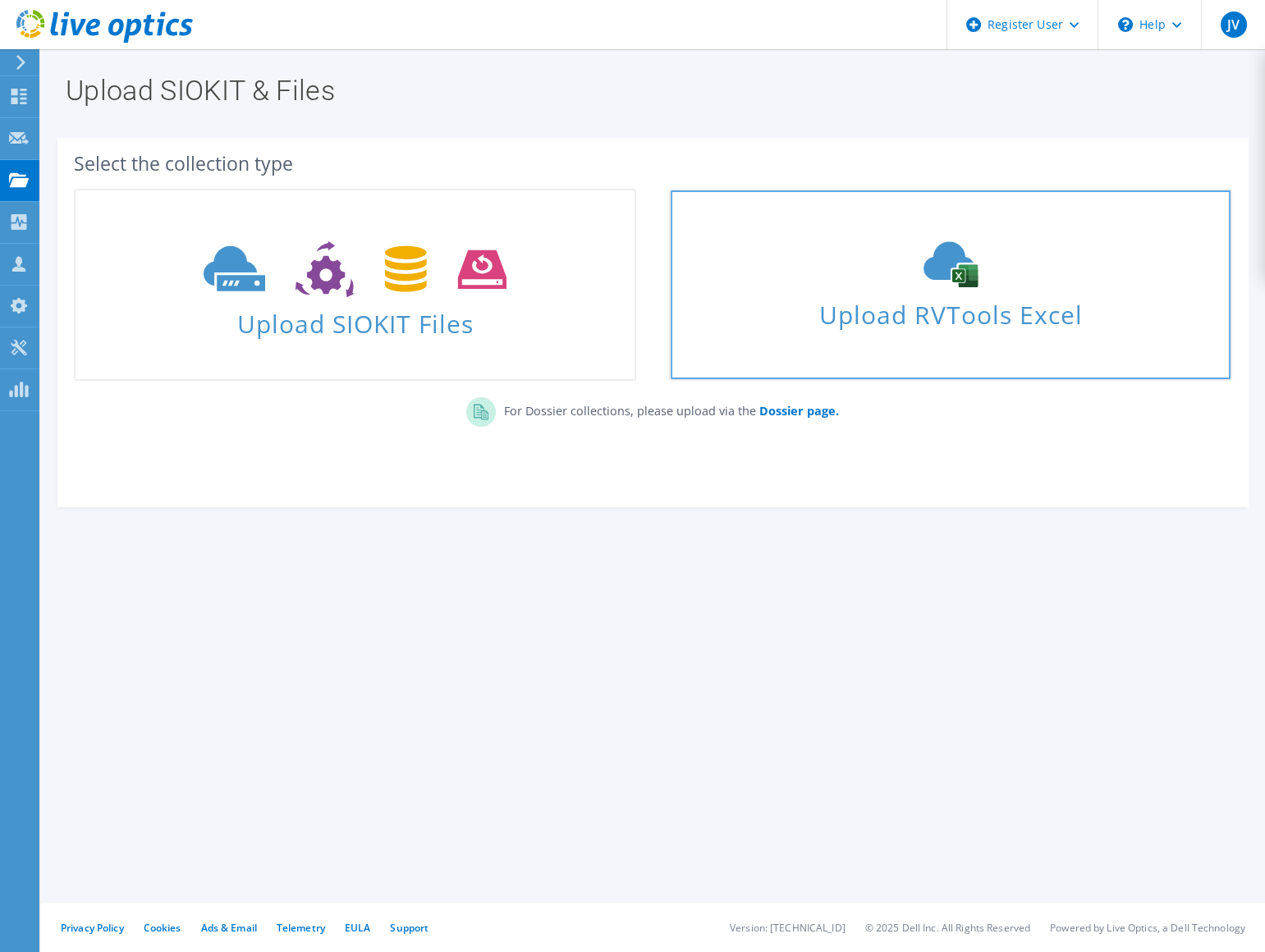
click at [834, 284] on icon at bounding box center [951, 264] width 246 height 46
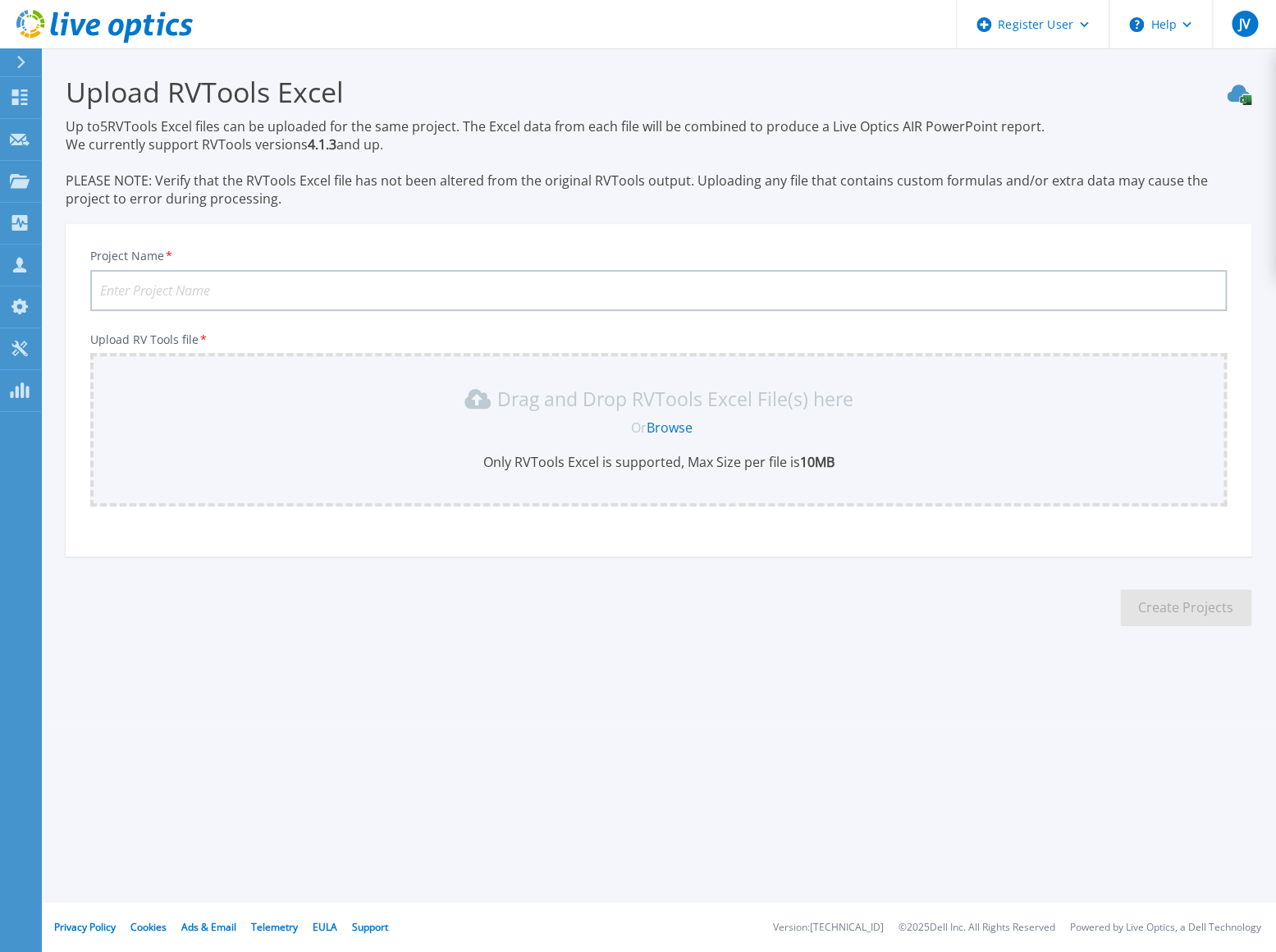
click at [164, 303] on input "Project Name *" at bounding box center [658, 290] width 1136 height 41
paste input "[GEOGRAPHIC_DATA] [GEOGRAPHIC_DATA]"
type input "C and D [GEOGRAPHIC_DATA] [GEOGRAPHIC_DATA]"
click at [295, 436] on div "Drag and Drop RVTools Excel File(s) here Or Browse Only RVTools Excel is suppor…" at bounding box center [658, 428] width 1116 height 86
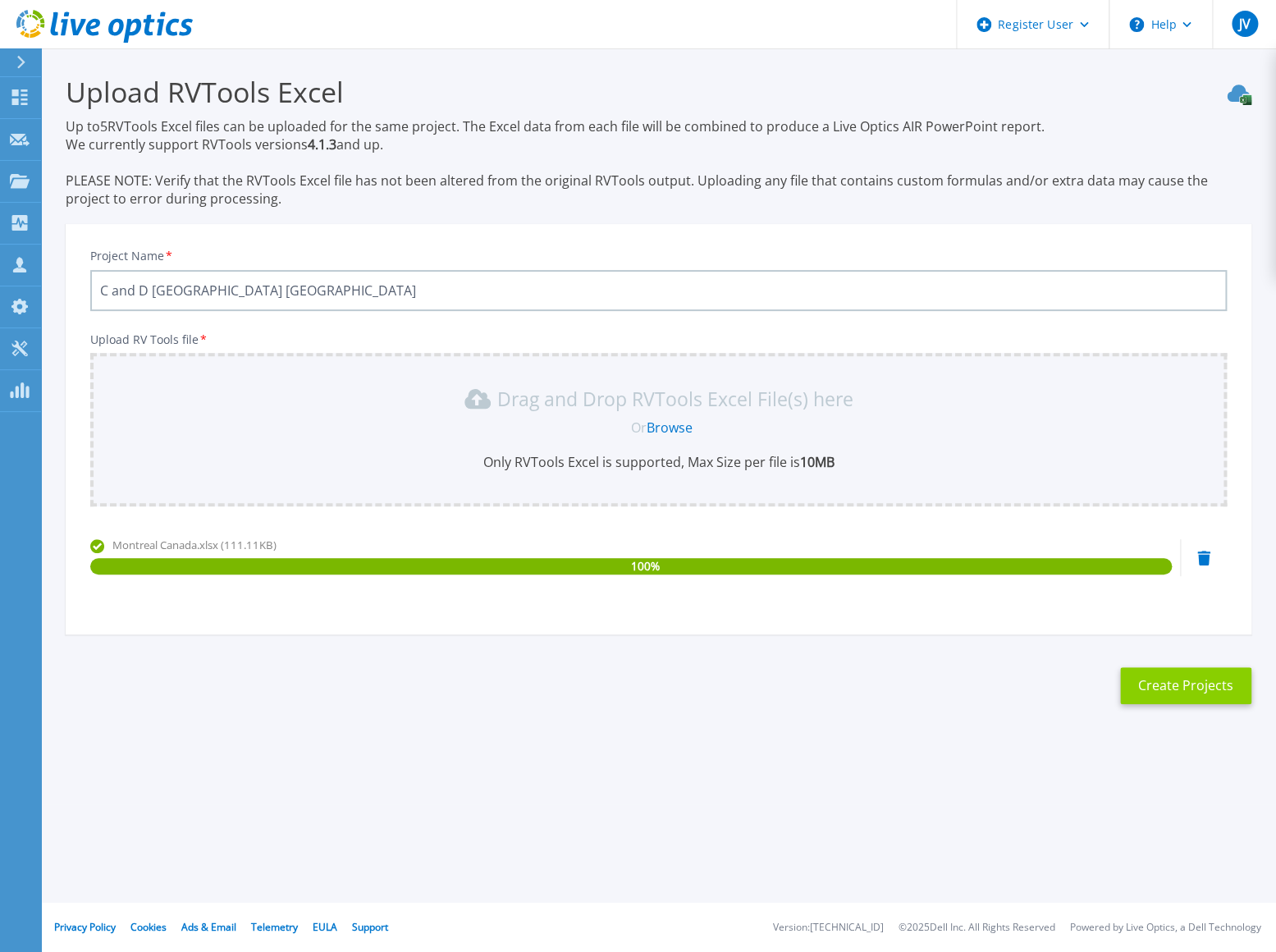
click at [1196, 689] on button "Create Projects" at bounding box center [1185, 685] width 131 height 37
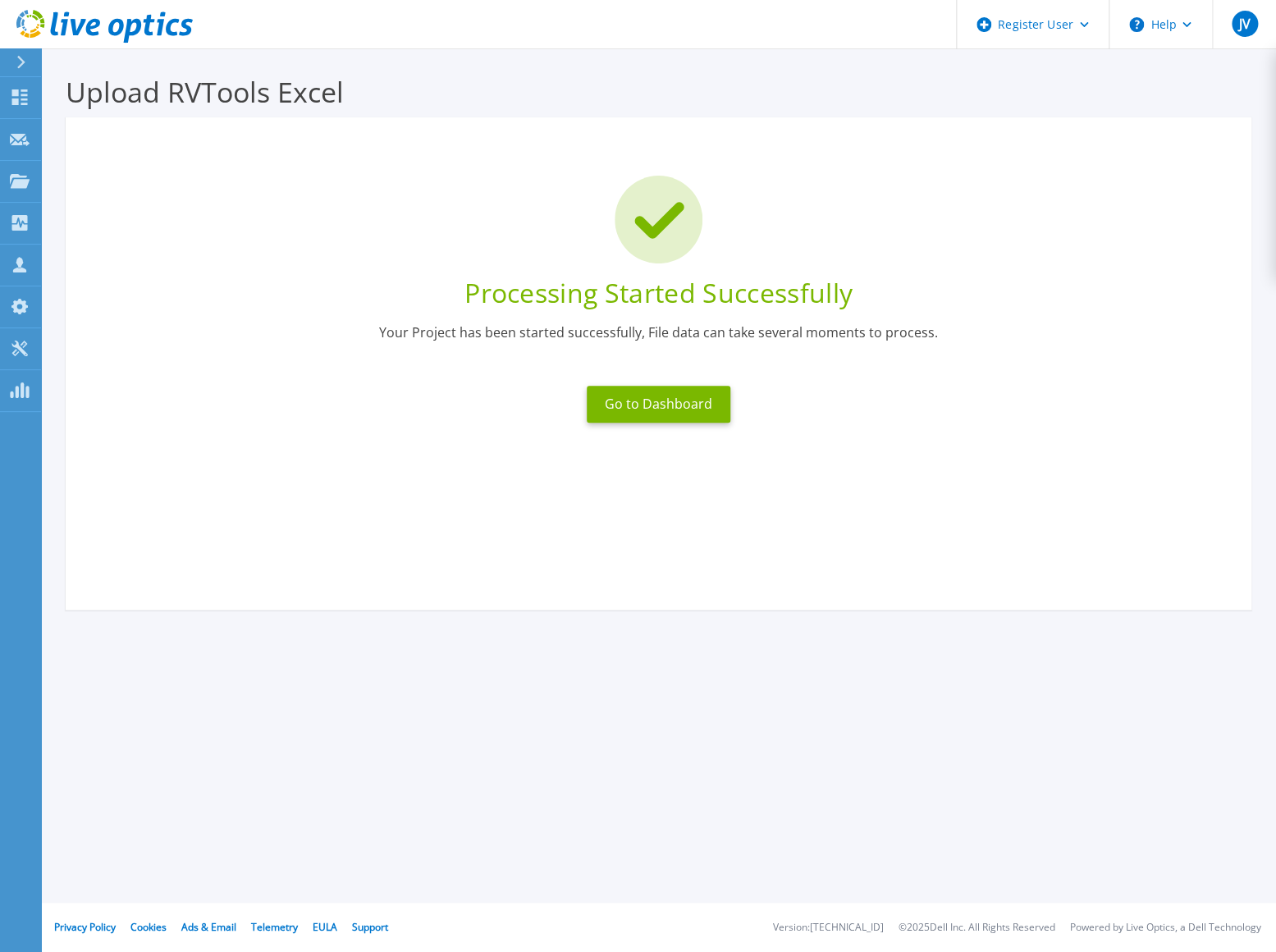
drag, startPoint x: 305, startPoint y: 421, endPoint x: 409, endPoint y: 419, distance: 104.0
click at [304, 423] on div "Go to Dashboard" at bounding box center [658, 404] width 1136 height 57
click at [31, 185] on div "Projects" at bounding box center [48, 181] width 76 height 15
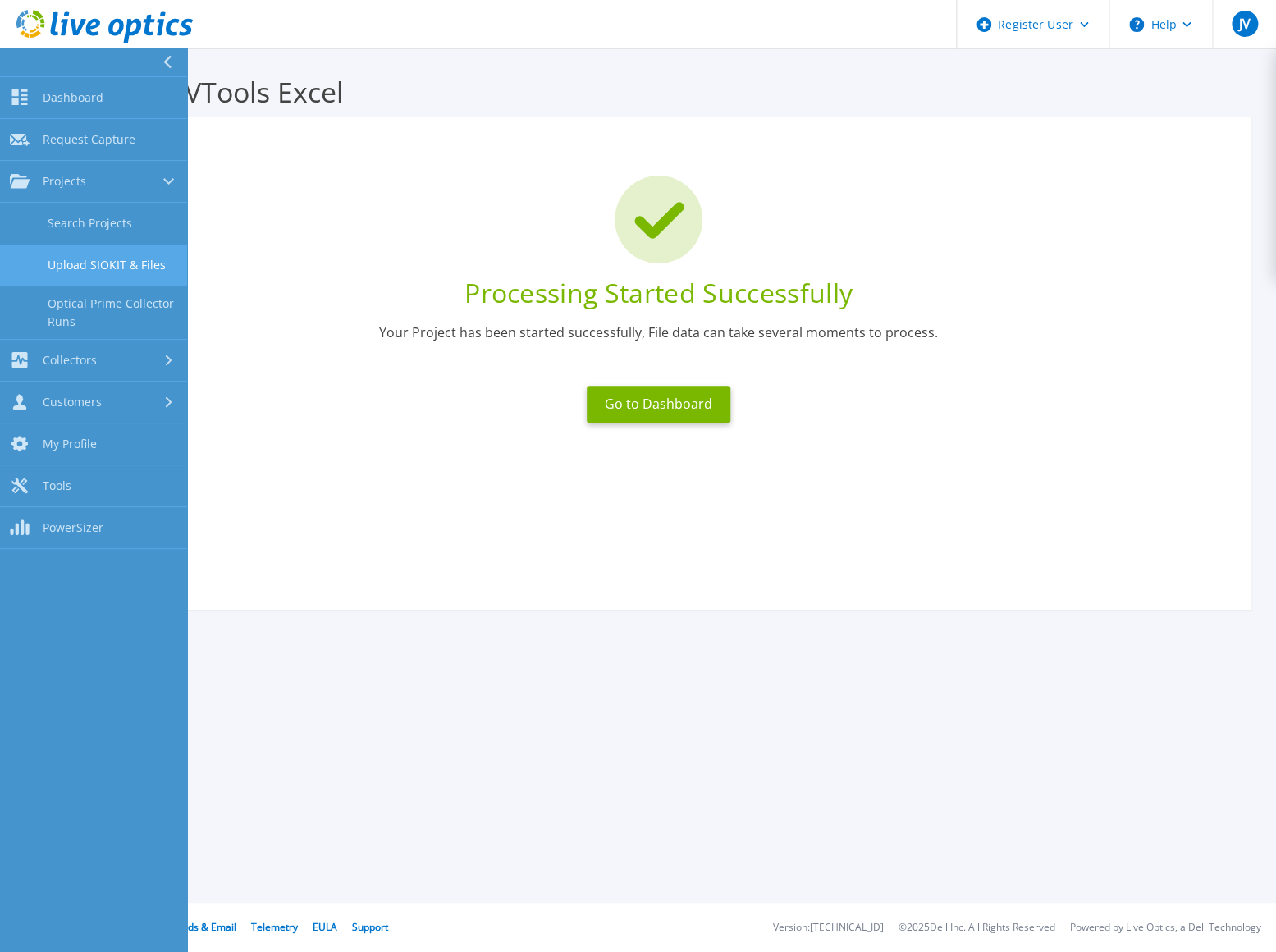
click at [141, 260] on link "Upload SIOKIT & Files" at bounding box center [93, 265] width 187 height 42
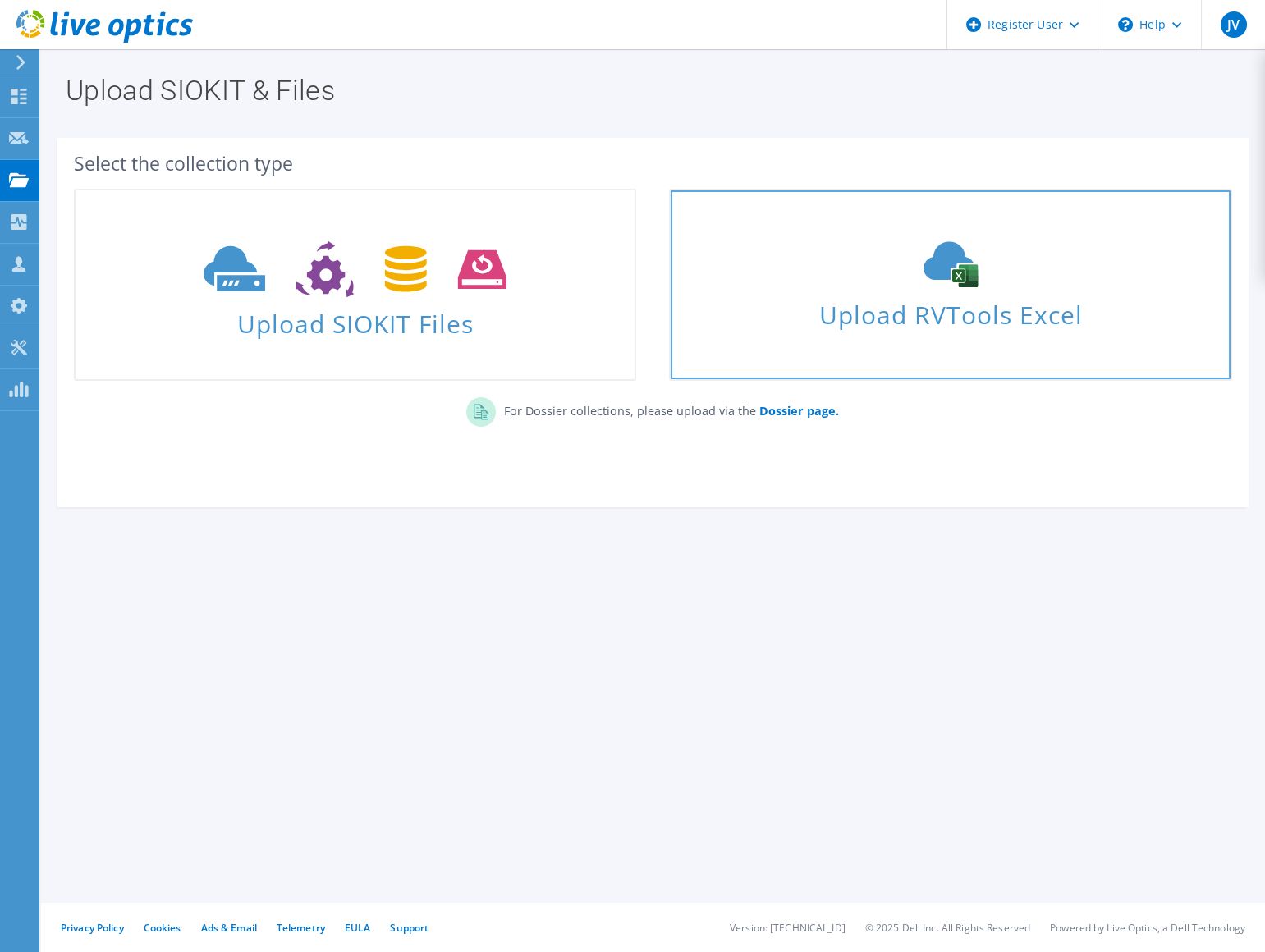
click at [859, 328] on span "Upload RVTools Excel" at bounding box center [950, 310] width 559 height 35
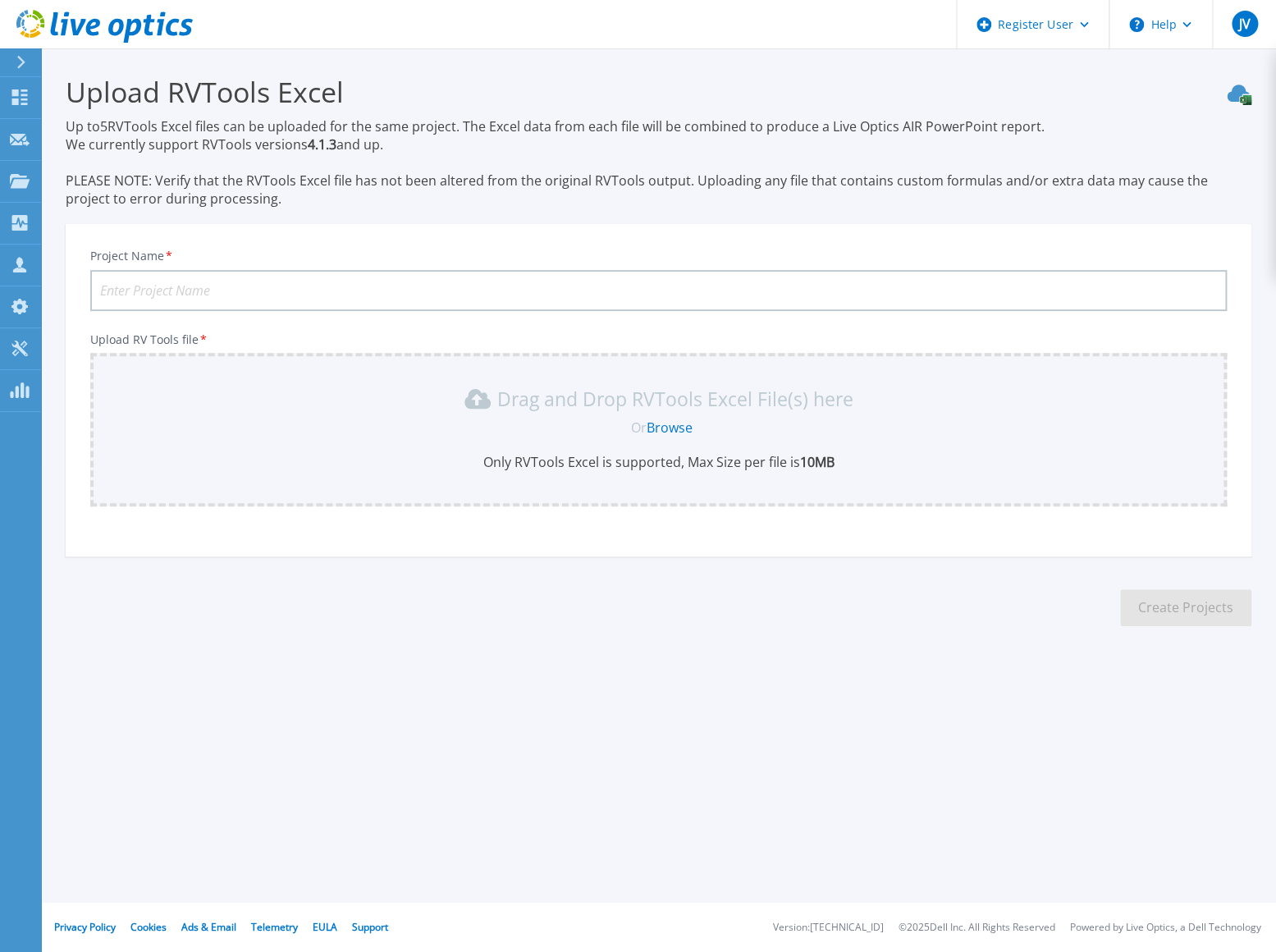
click at [150, 287] on input "Project Name *" at bounding box center [658, 290] width 1136 height 41
paste input "[GEOGRAPHIC_DATA]"
type input "C and D [GEOGRAPHIC_DATA]"
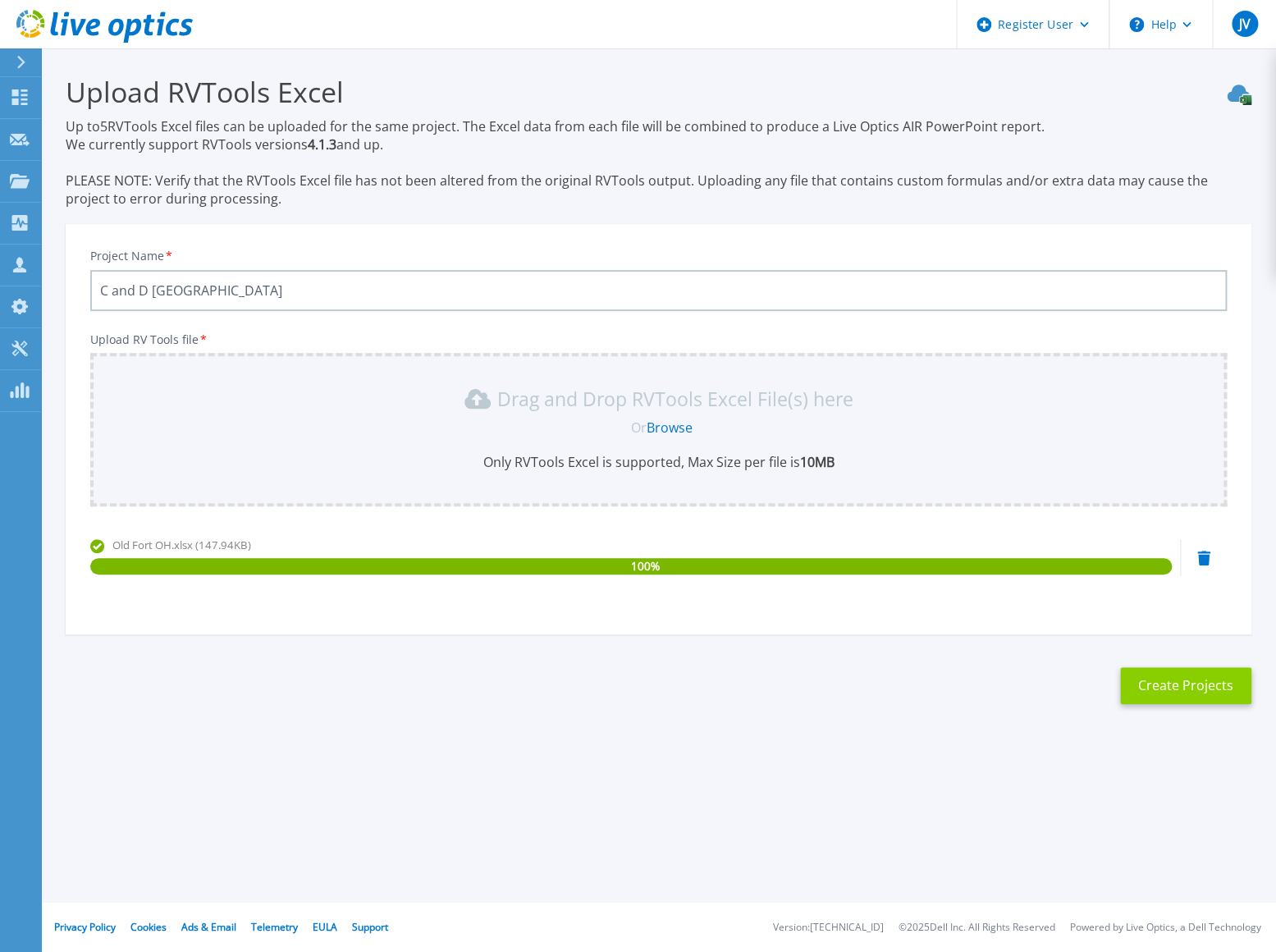
click at [1170, 681] on button "Create Projects" at bounding box center [1185, 685] width 131 height 37
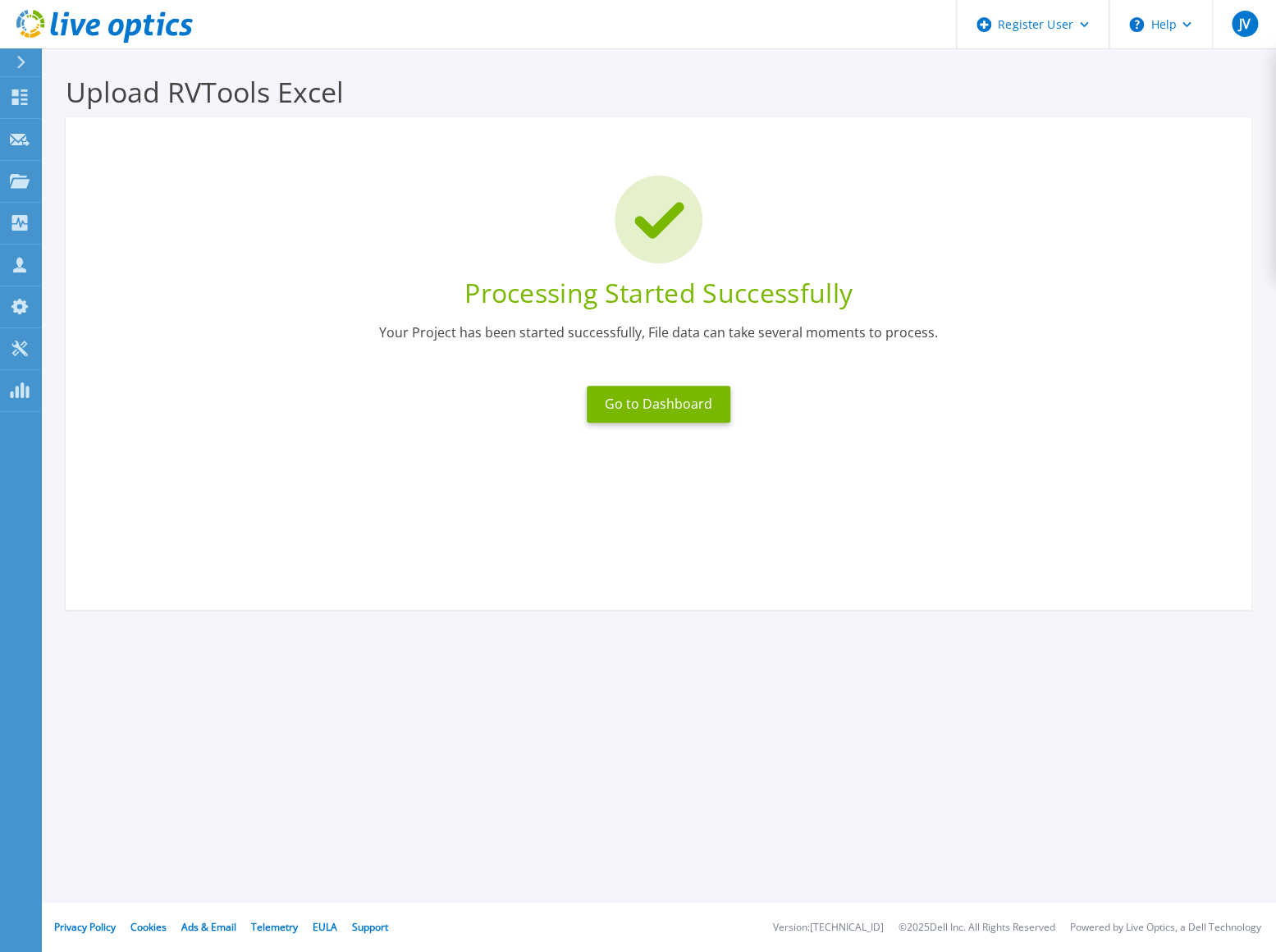
click at [244, 479] on div "Processing Started Successfully Your Project has been started successfully, Fil…" at bounding box center [658, 363] width 1185 height 492
click at [7, 173] on link "Projects Projects" at bounding box center [20, 181] width 41 height 42
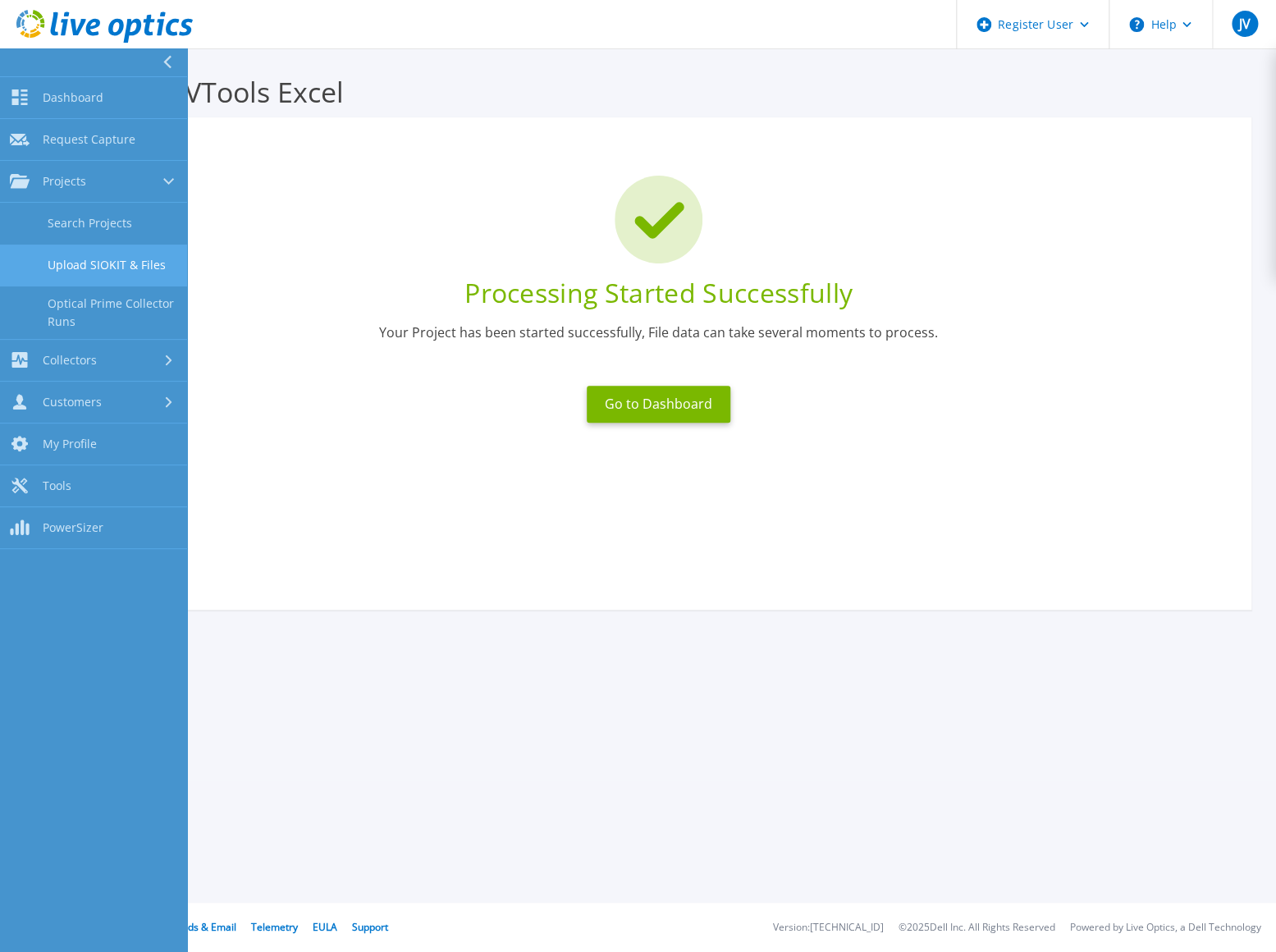
click at [138, 267] on link "Upload SIOKIT & Files" at bounding box center [93, 265] width 187 height 42
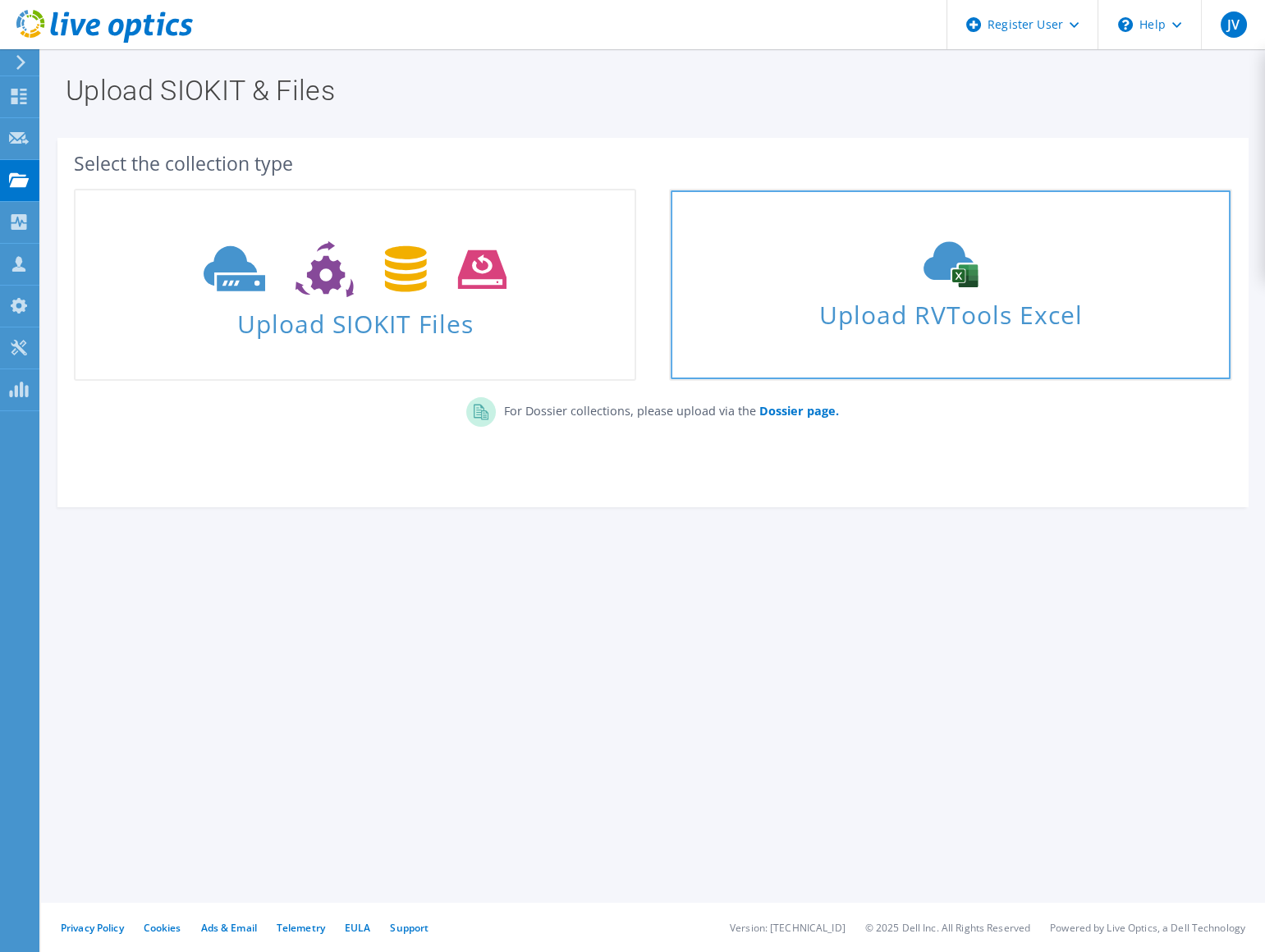
click at [859, 303] on span "Upload RVTools Excel" at bounding box center [950, 310] width 559 height 35
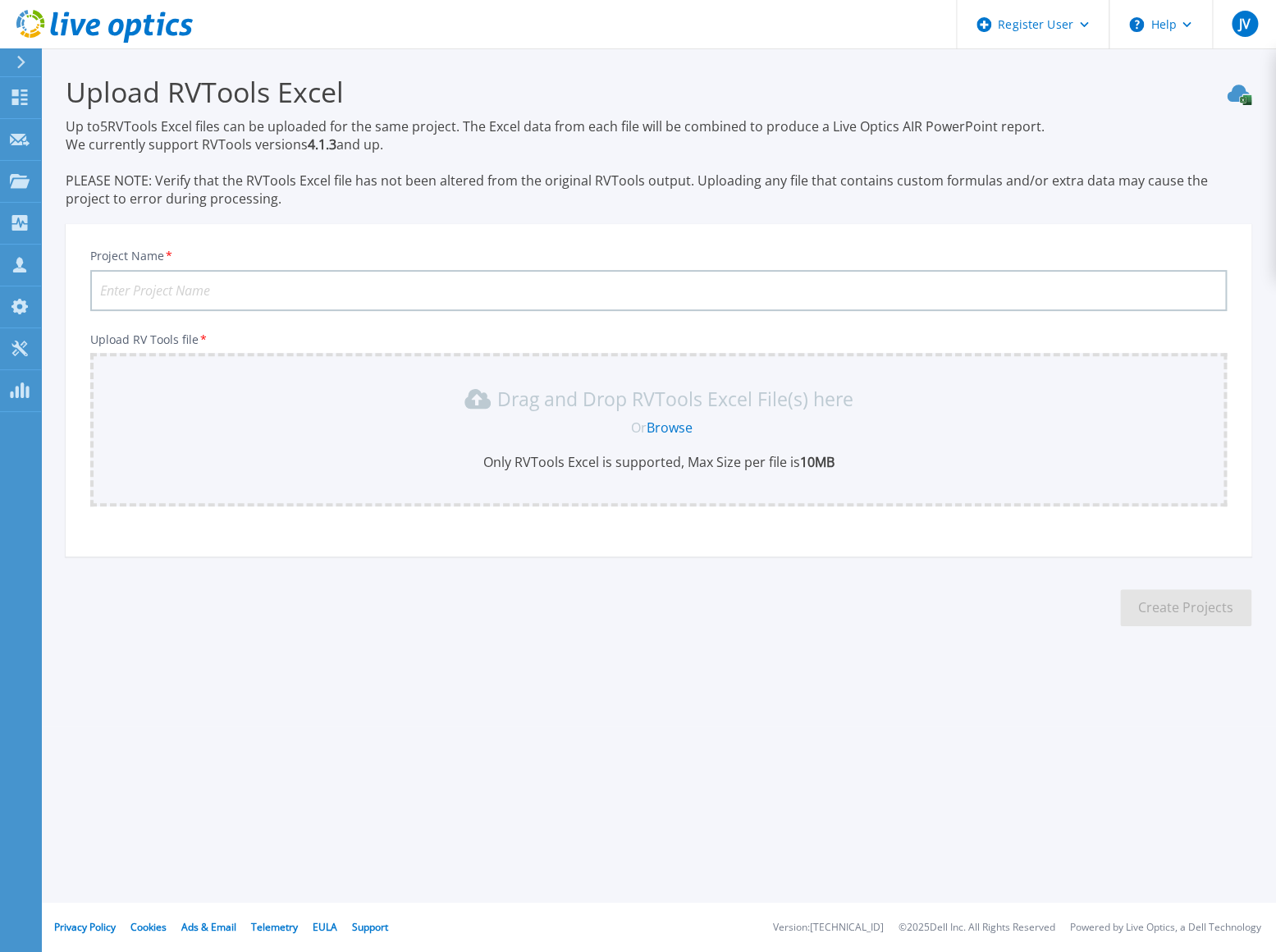
click at [165, 284] on input "Project Name *" at bounding box center [658, 290] width 1136 height 41
paste input "Oskaloosa IA"
type input "C and D Oskaloosa IA"
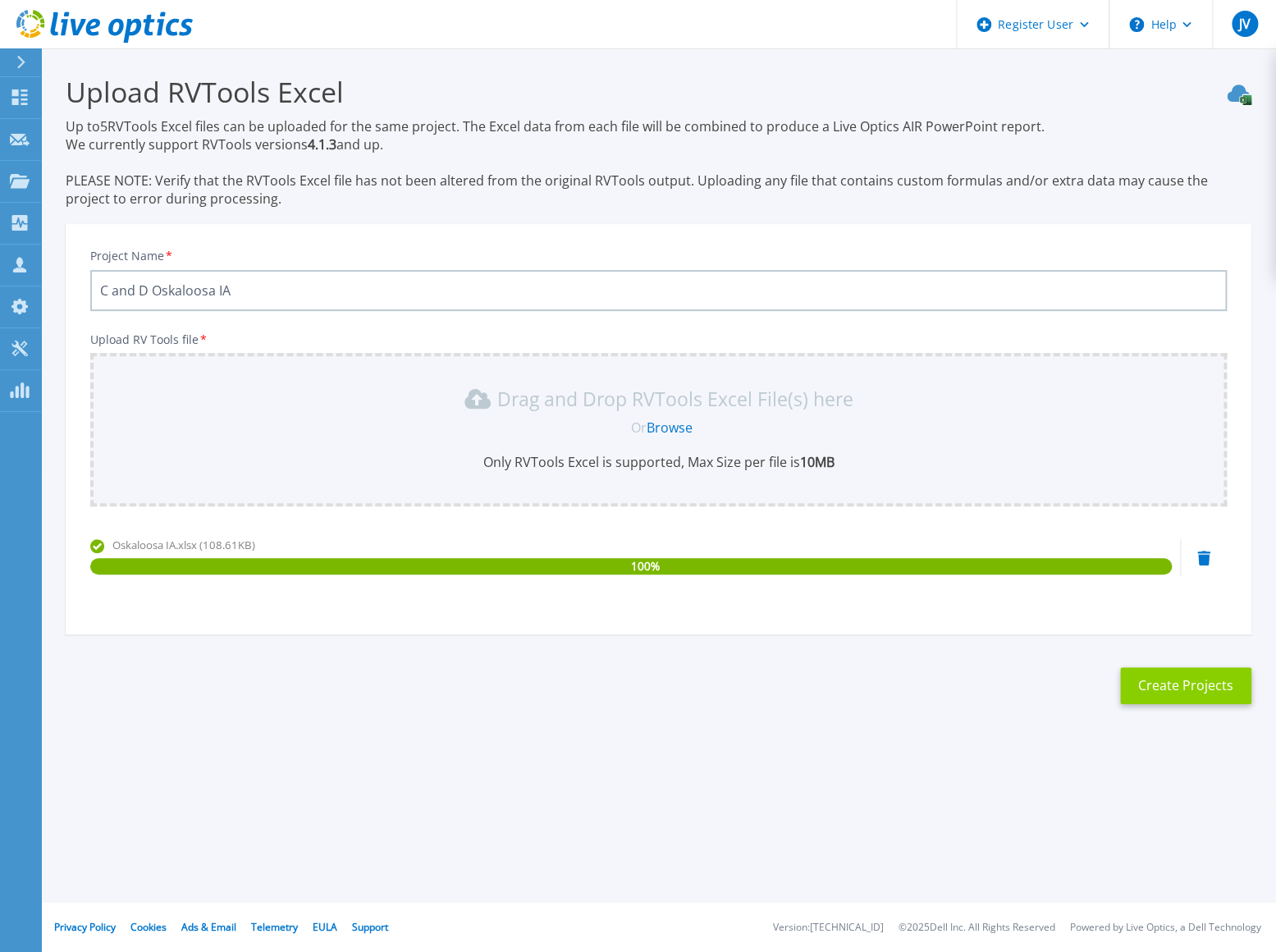
click at [1214, 686] on button "Create Projects" at bounding box center [1185, 685] width 131 height 37
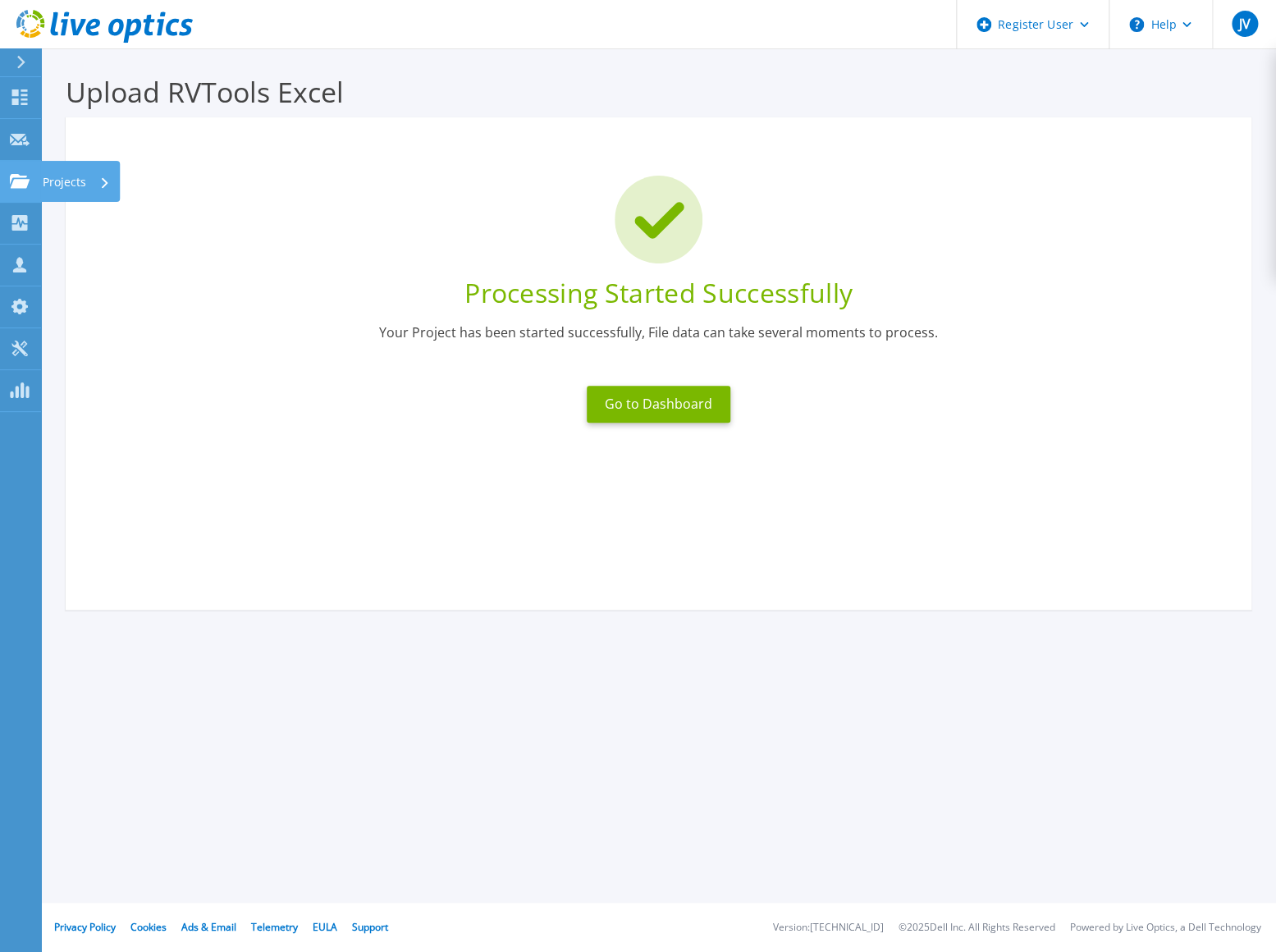
click at [21, 174] on div at bounding box center [20, 181] width 20 height 15
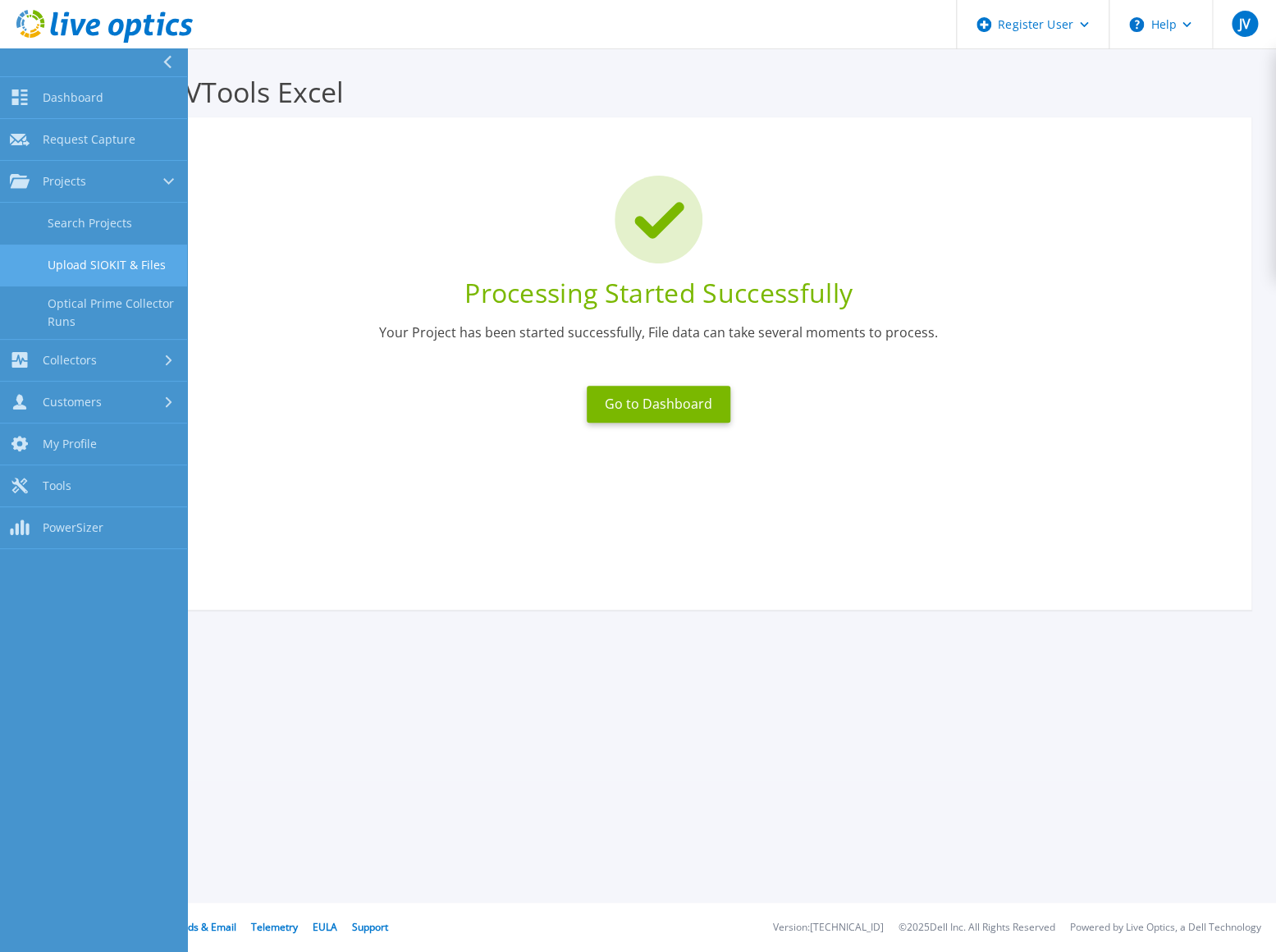
click at [117, 272] on link "Upload SIOKIT & Files" at bounding box center [93, 265] width 187 height 42
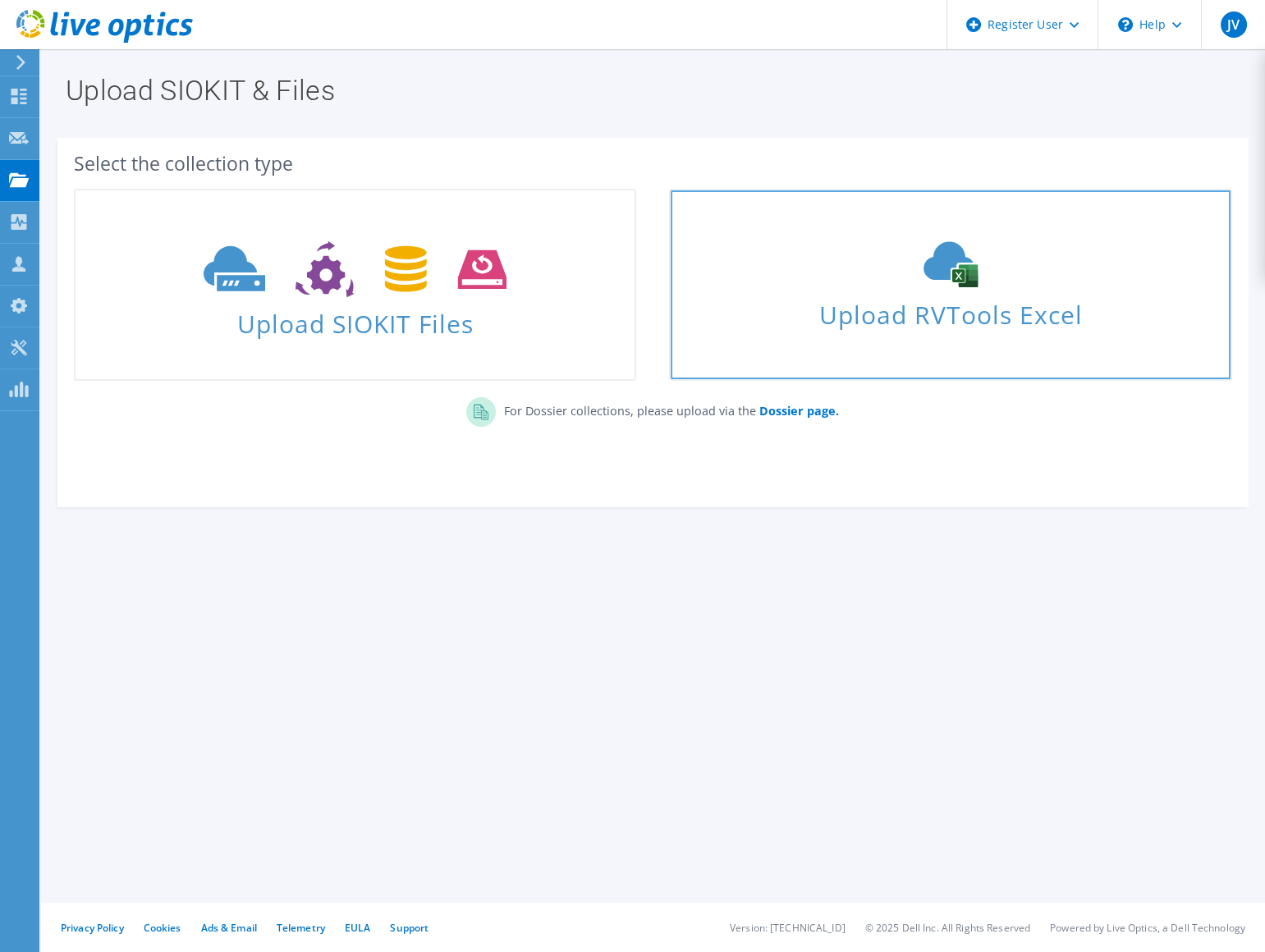
click at [927, 280] on icon at bounding box center [951, 264] width 246 height 46
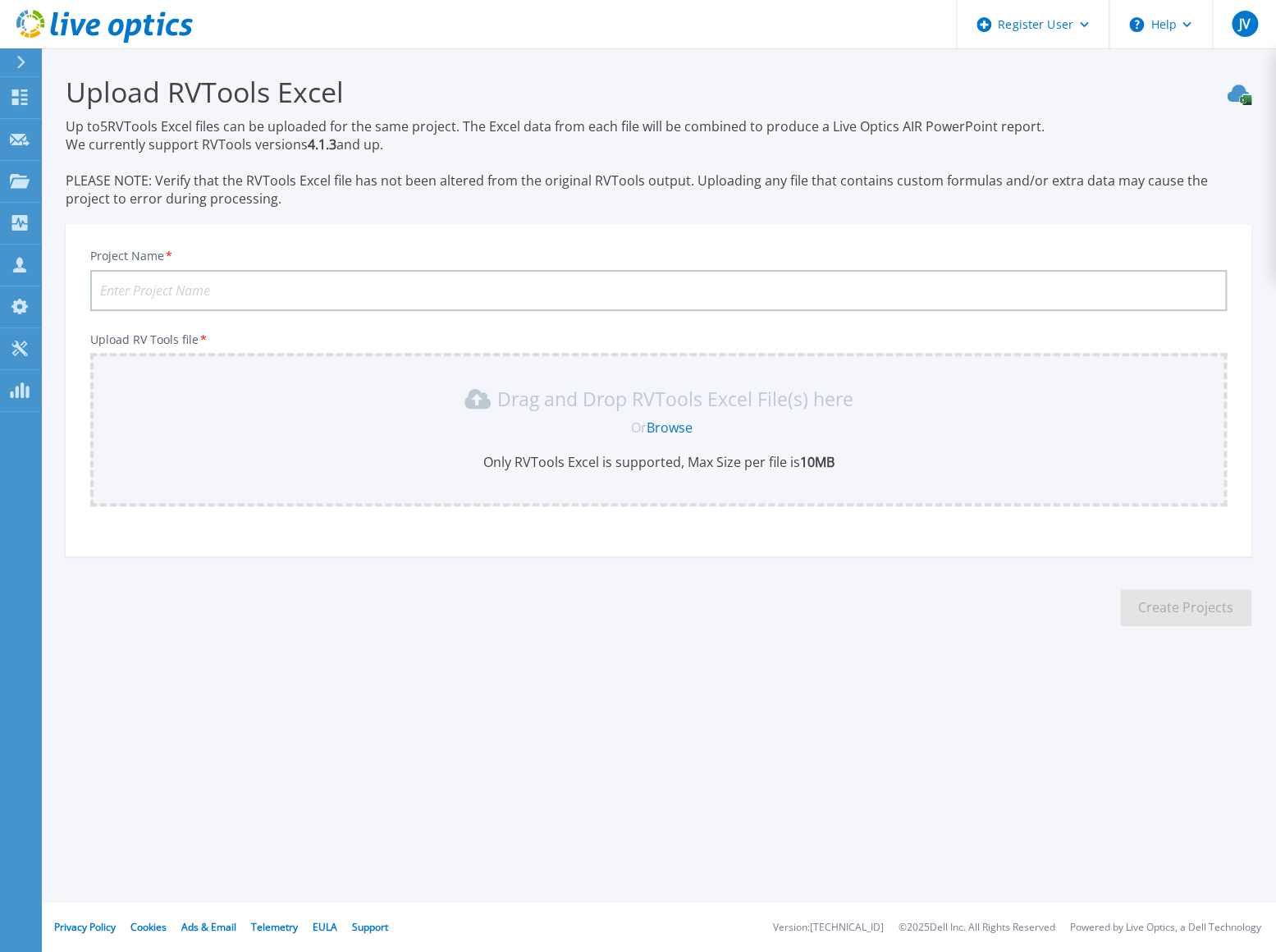
click at [165, 296] on input "Project Name *" at bounding box center [658, 290] width 1136 height 41
paste input "Ridgefield WA"
type input "C and D Ridgefield WA"
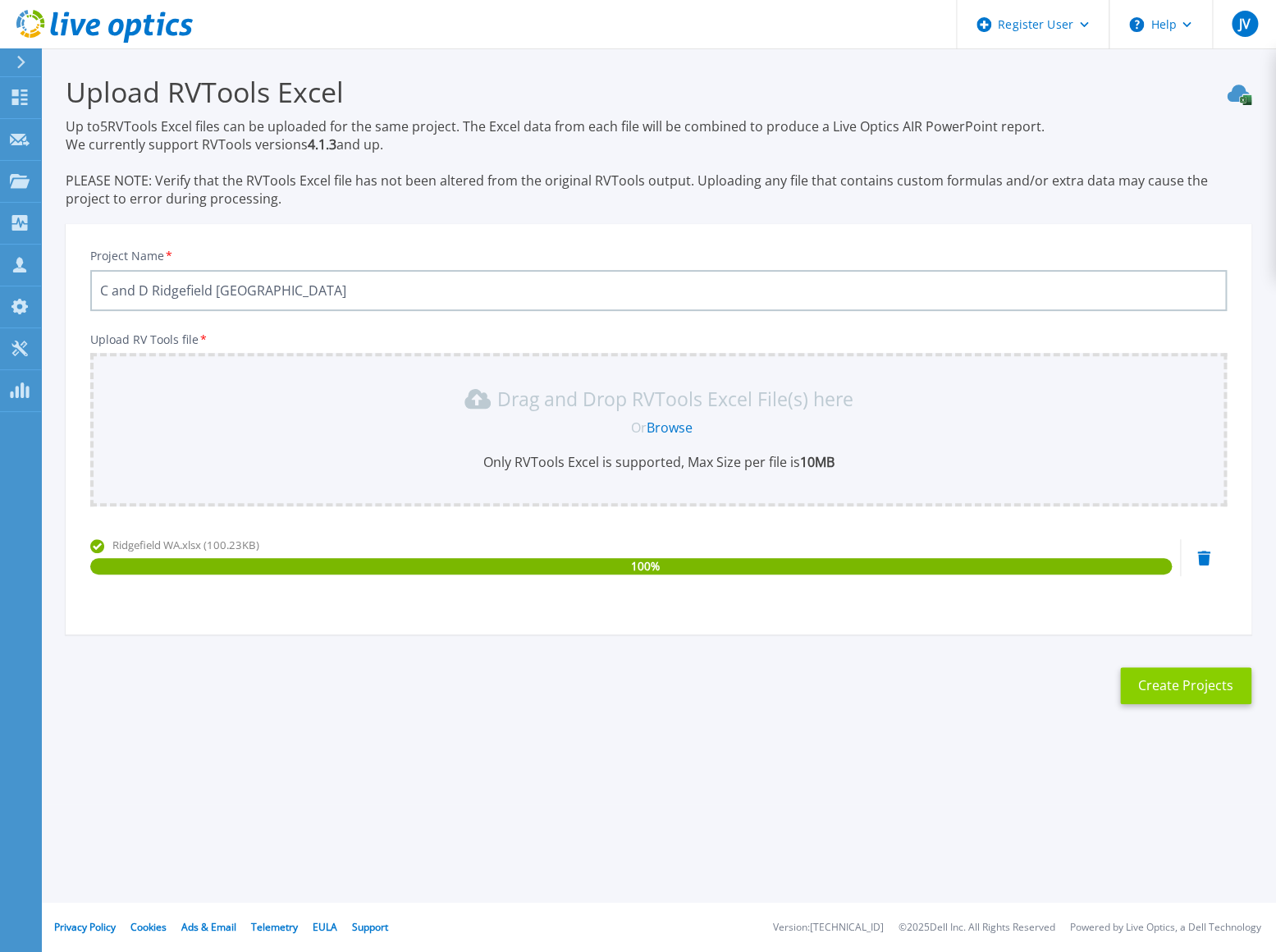
click at [1233, 678] on button "Create Projects" at bounding box center [1185, 685] width 131 height 37
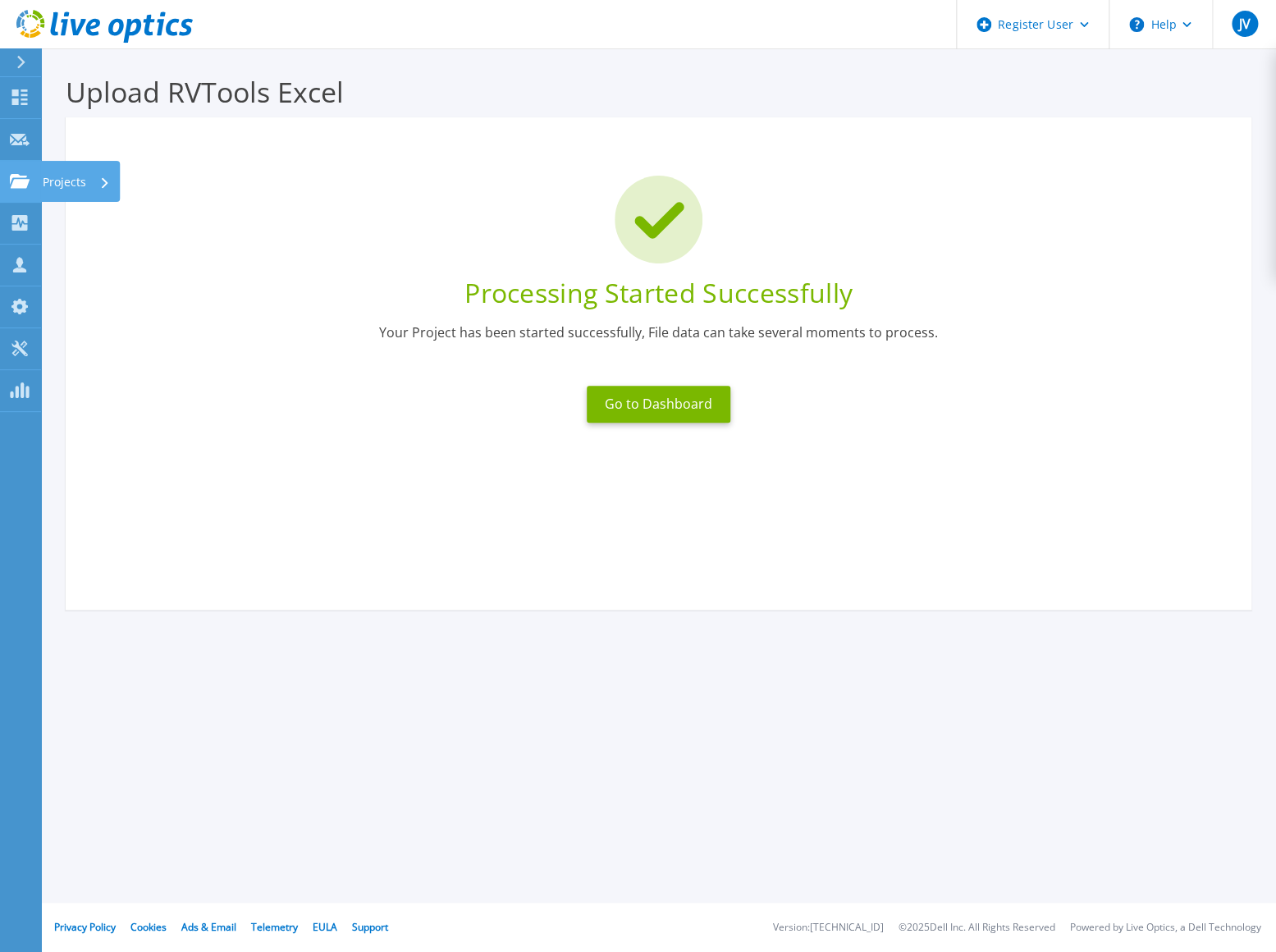
click at [27, 195] on link "Projects Projects" at bounding box center [20, 181] width 41 height 42
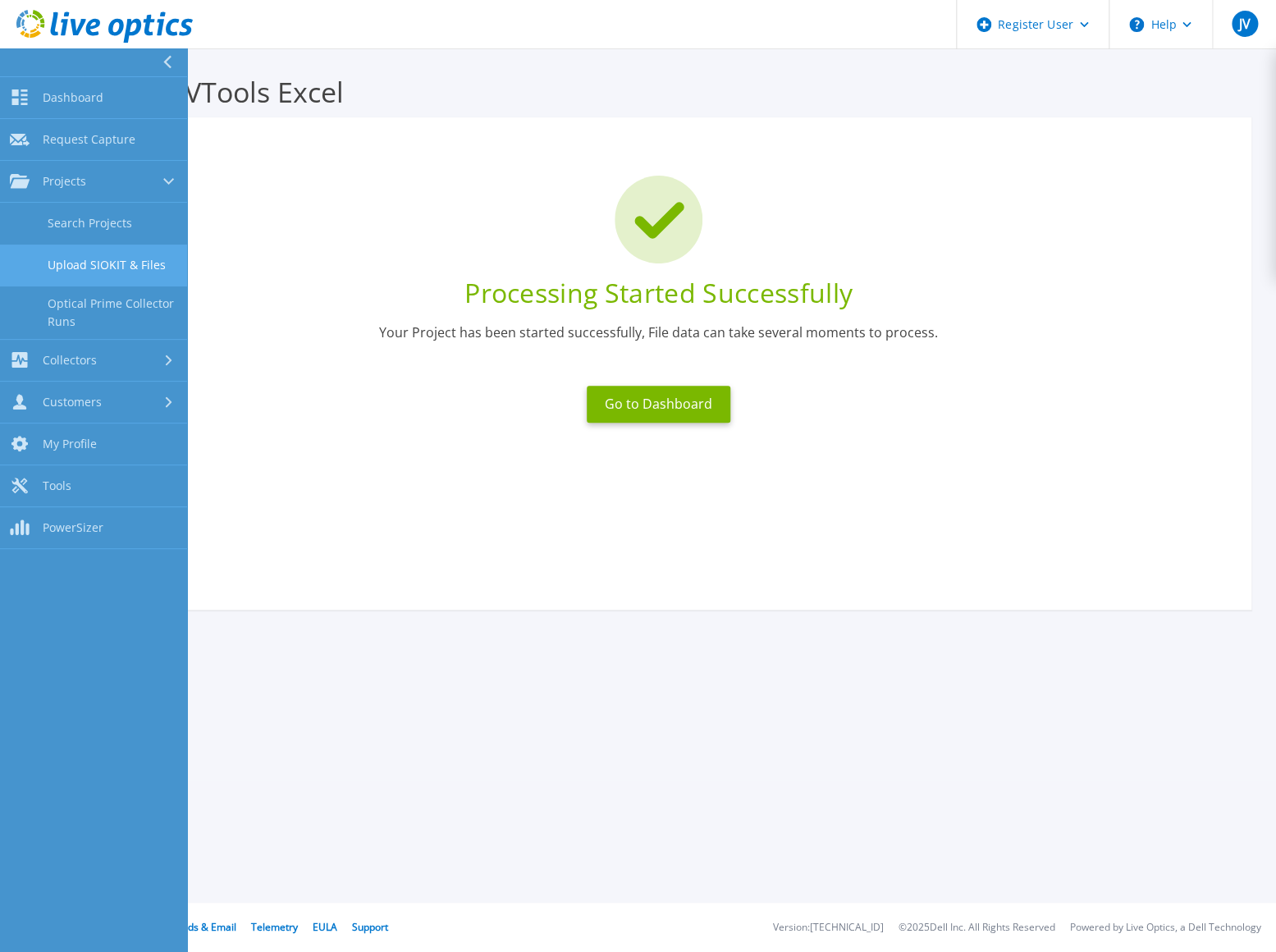
click at [96, 257] on link "Upload SIOKIT & Files" at bounding box center [93, 265] width 187 height 42
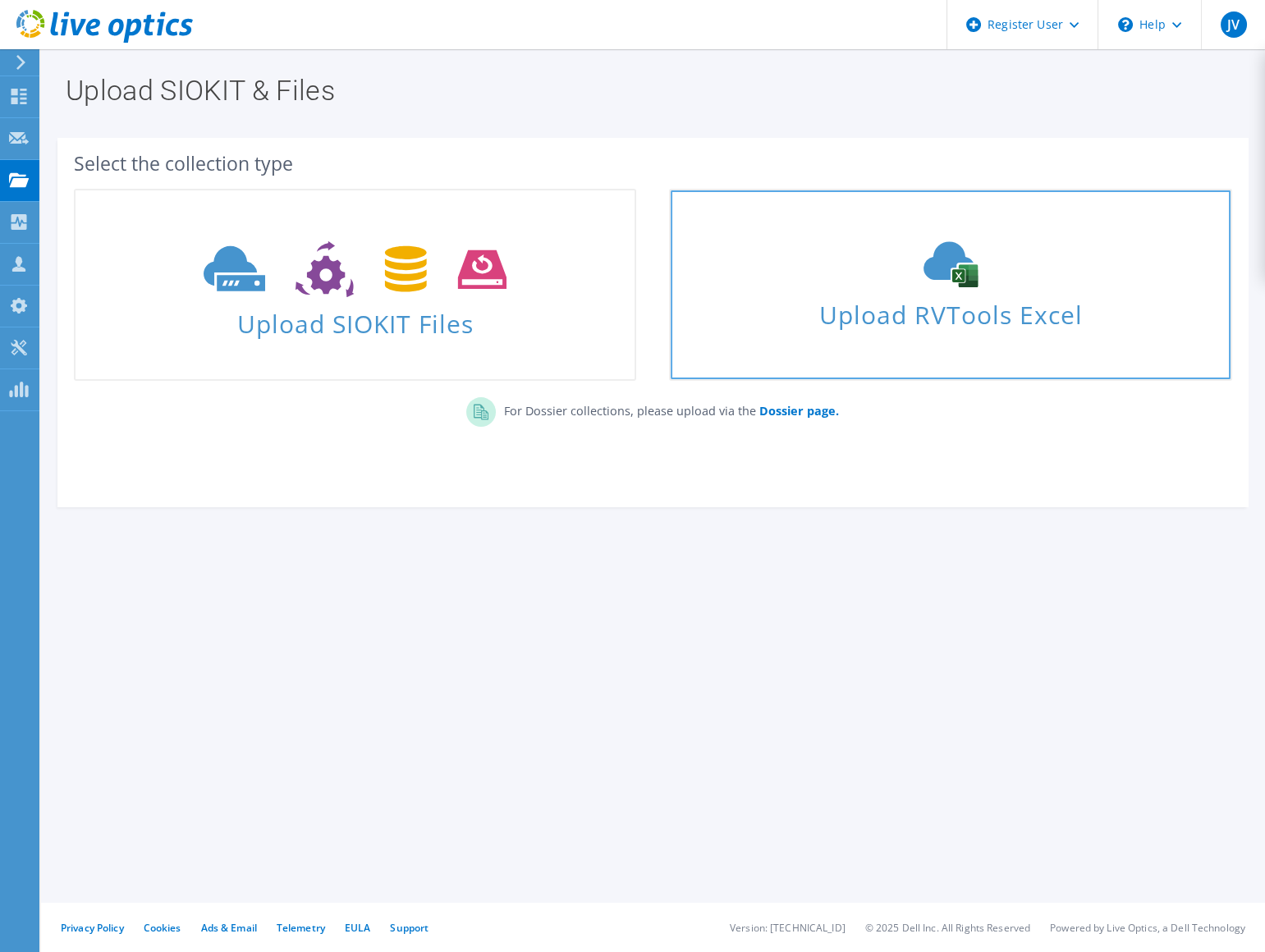
click at [921, 337] on link "Upload RVTools Excel" at bounding box center [950, 284] width 562 height 192
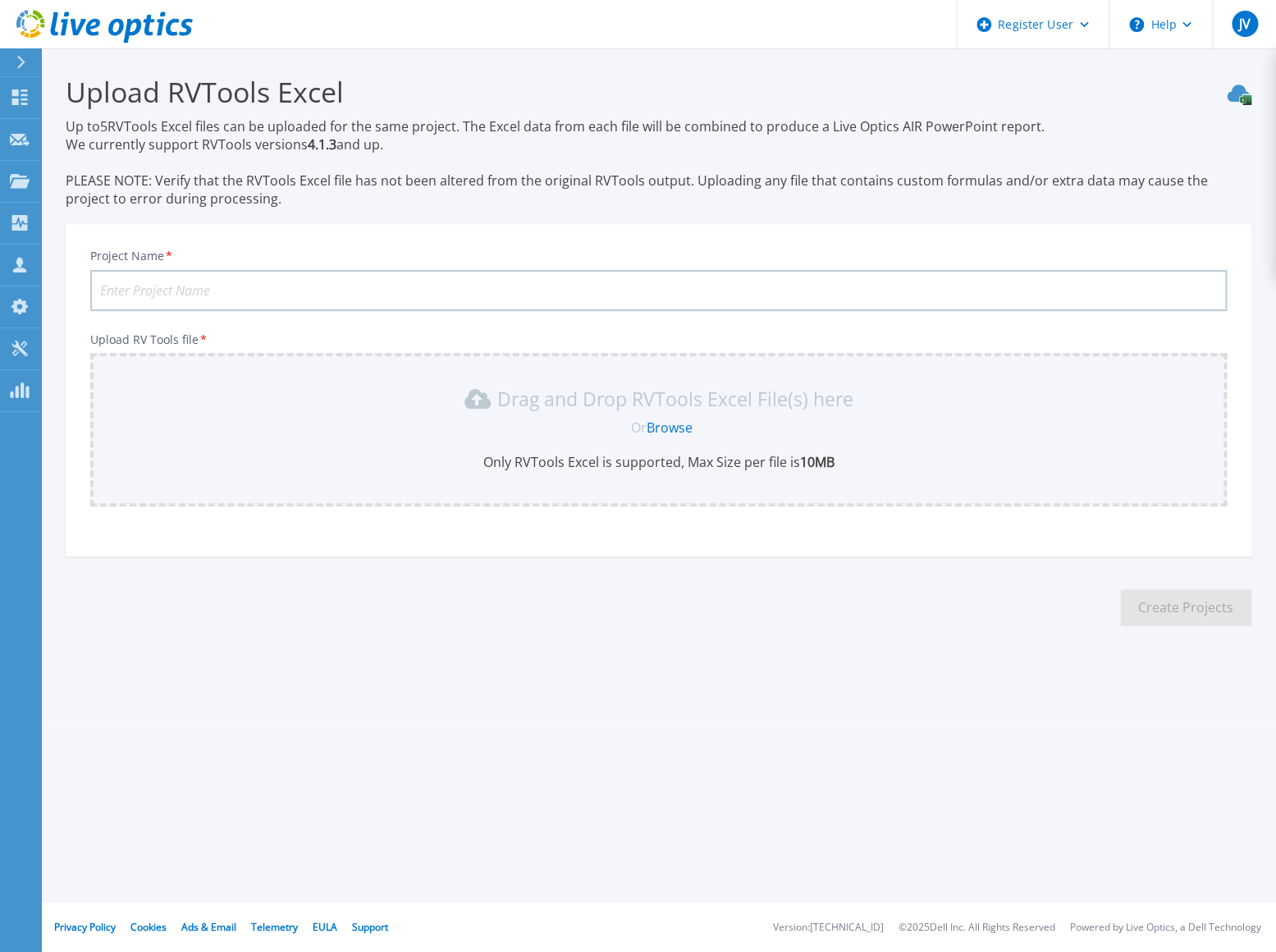
click at [293, 295] on input "Project Name *" at bounding box center [658, 290] width 1136 height 41
paste input "UK1 Data Center"
type input "C and D UK1 Data Center"
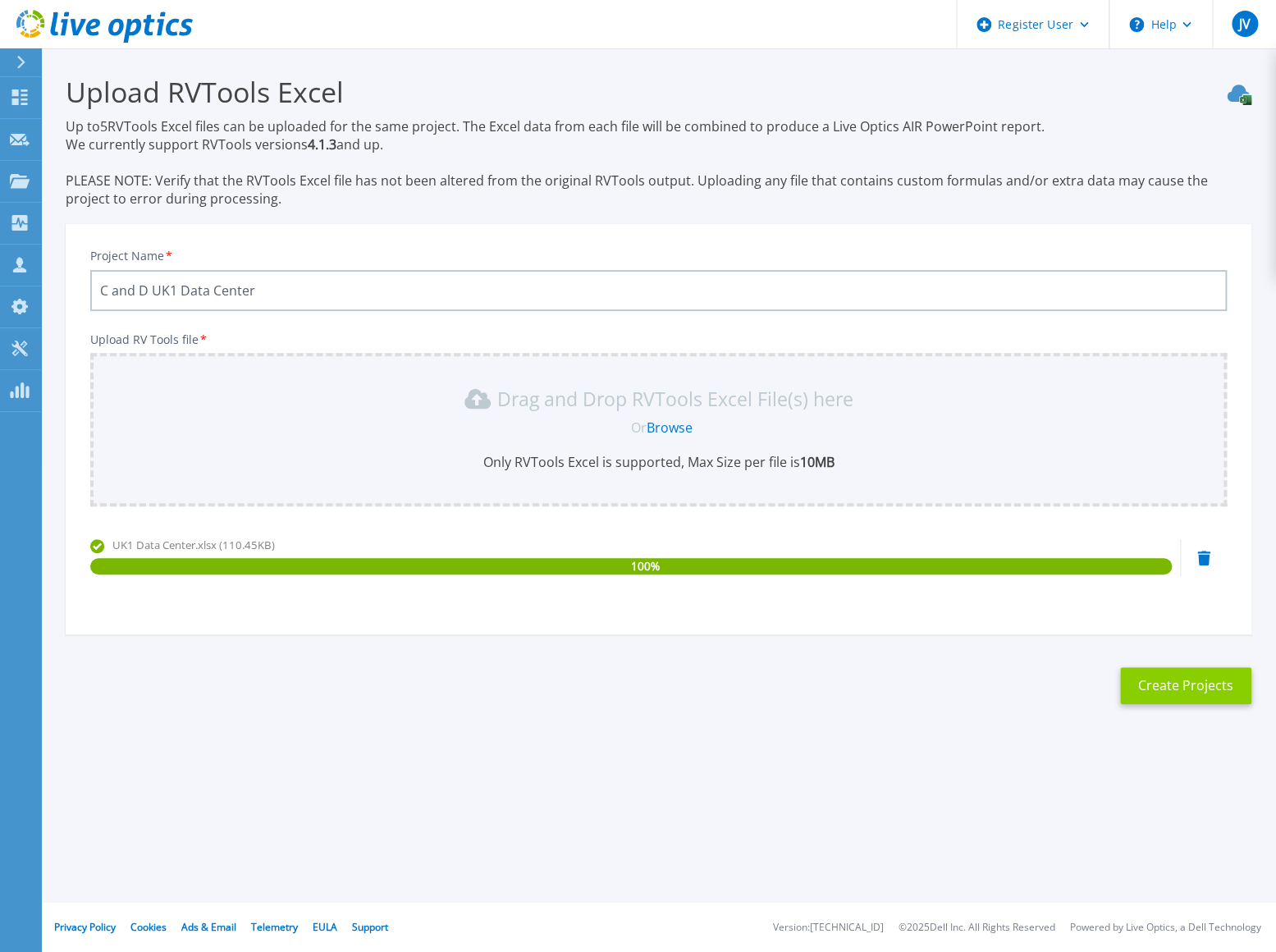
click at [1192, 679] on button "Create Projects" at bounding box center [1185, 685] width 131 height 37
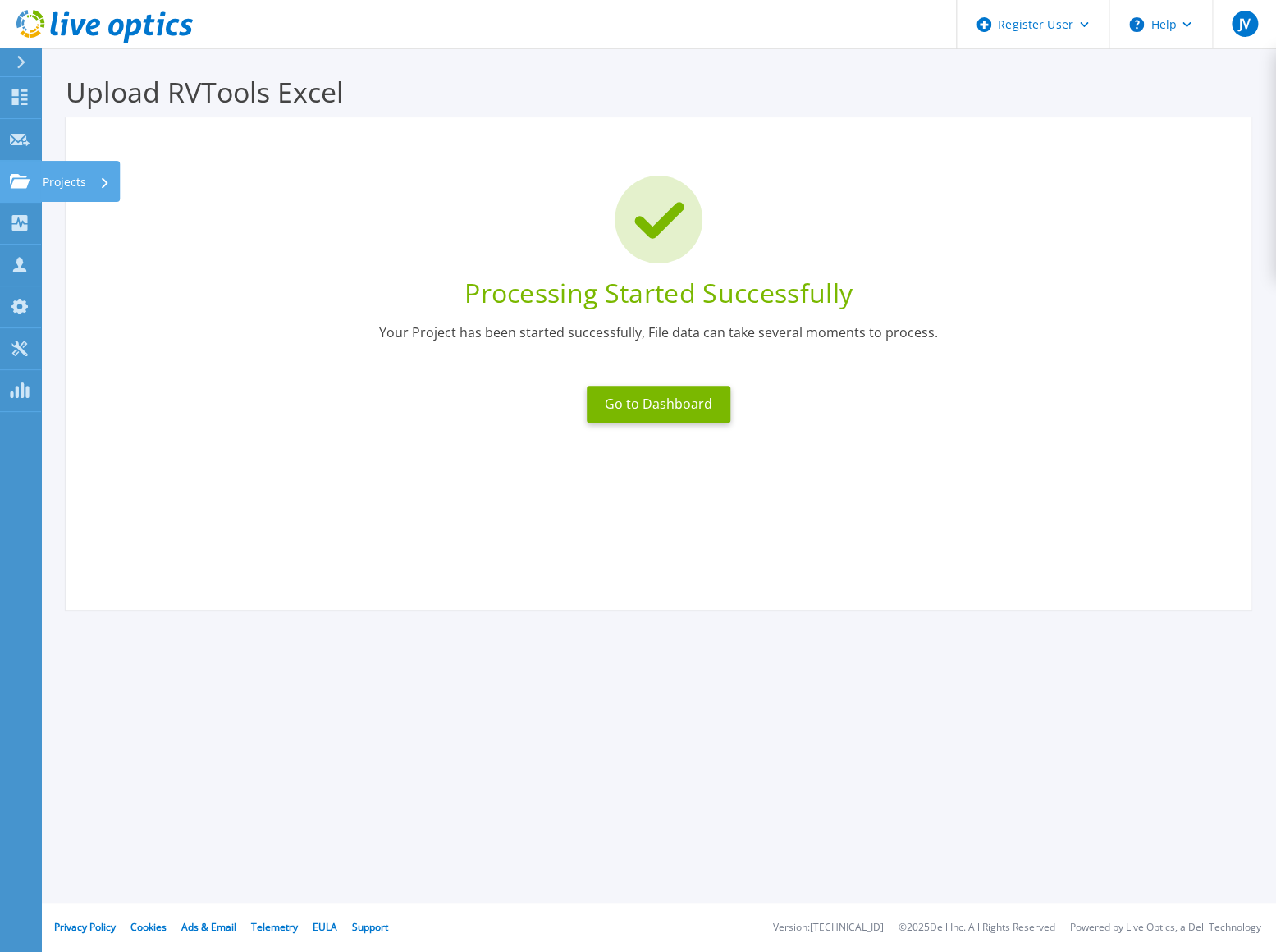
click at [17, 184] on icon at bounding box center [20, 180] width 20 height 14
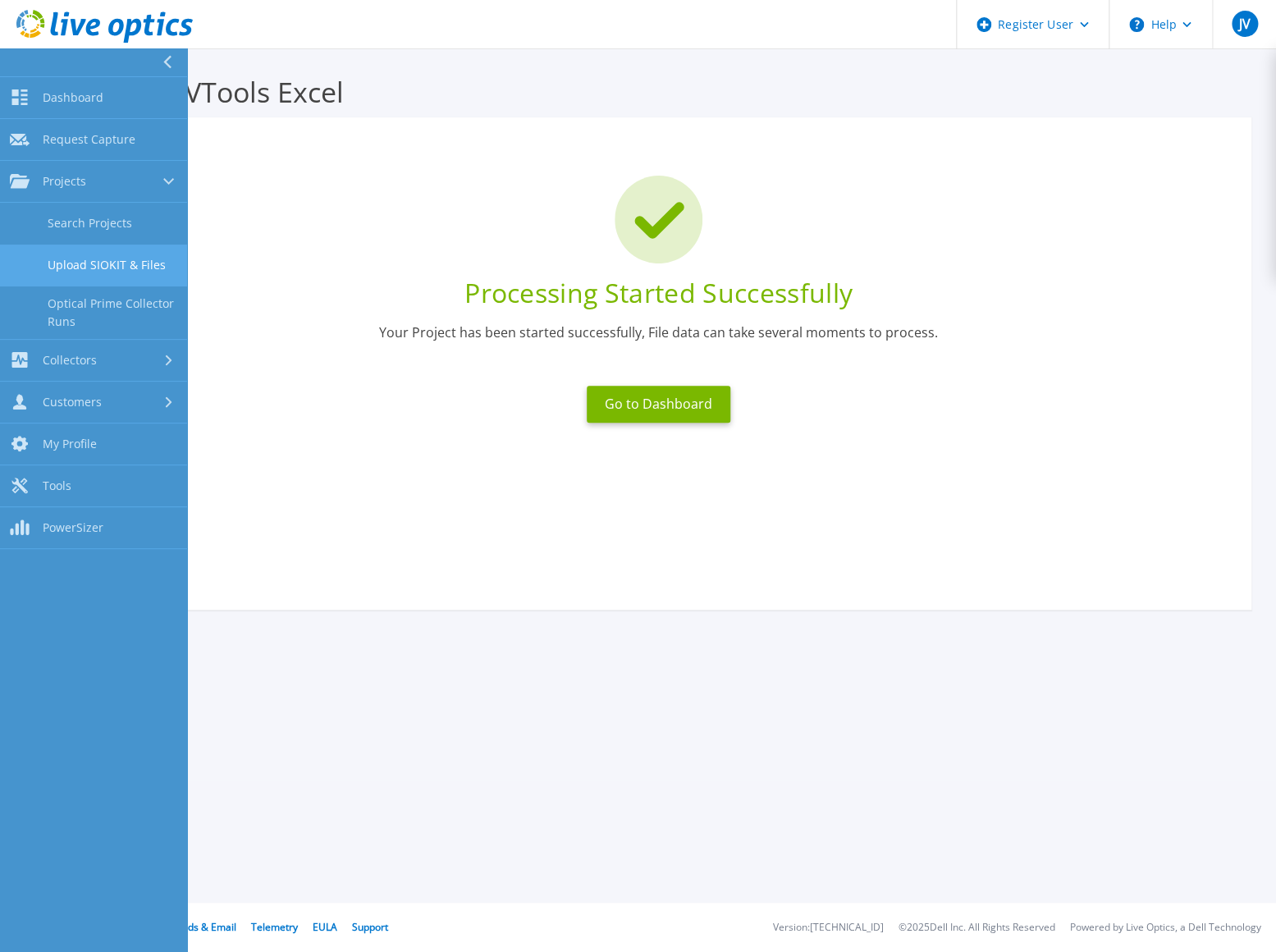
click at [138, 247] on link "Upload SIOKIT & Files" at bounding box center [93, 265] width 187 height 42
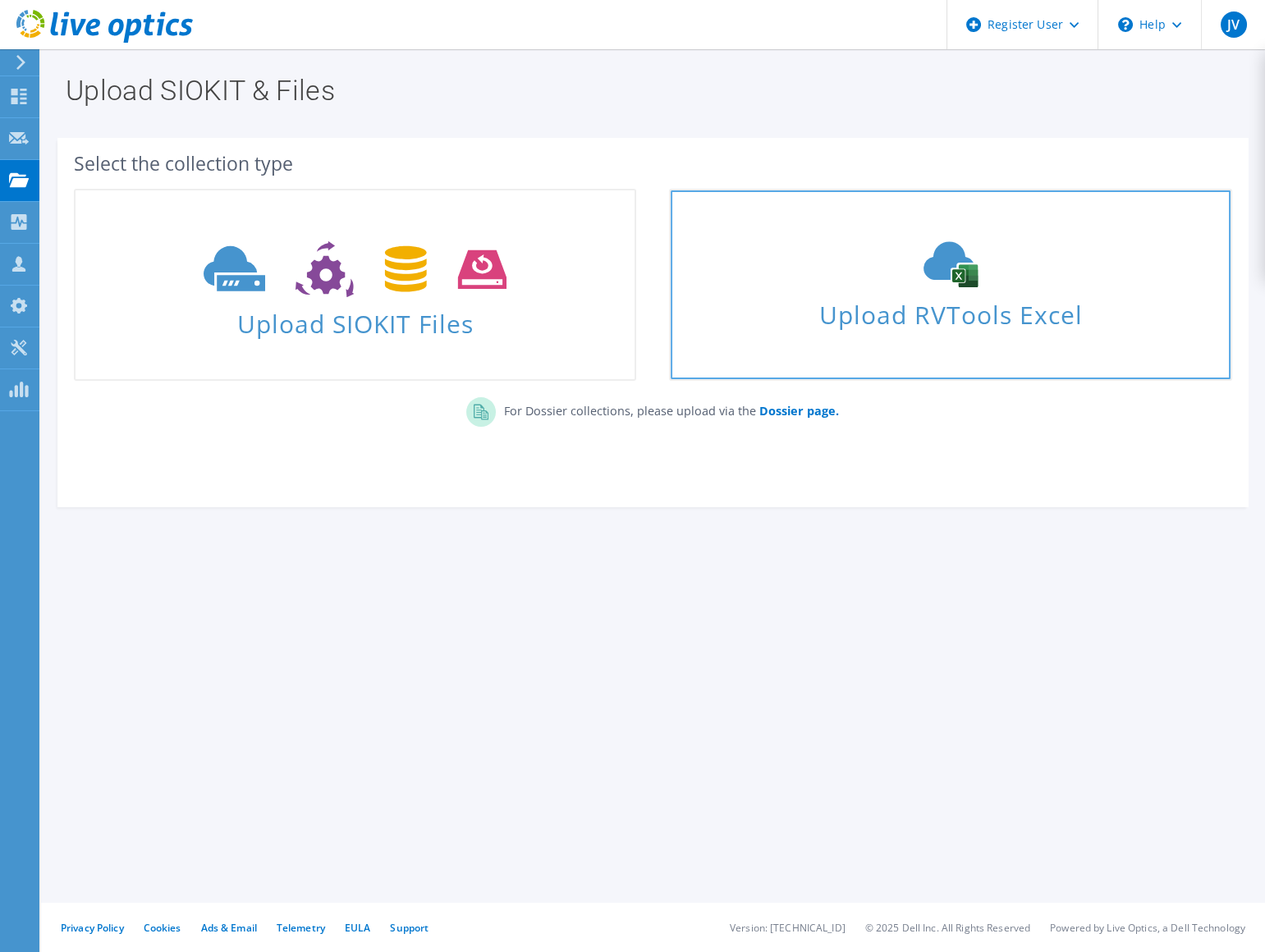
click at [944, 270] on use at bounding box center [950, 264] width 54 height 46
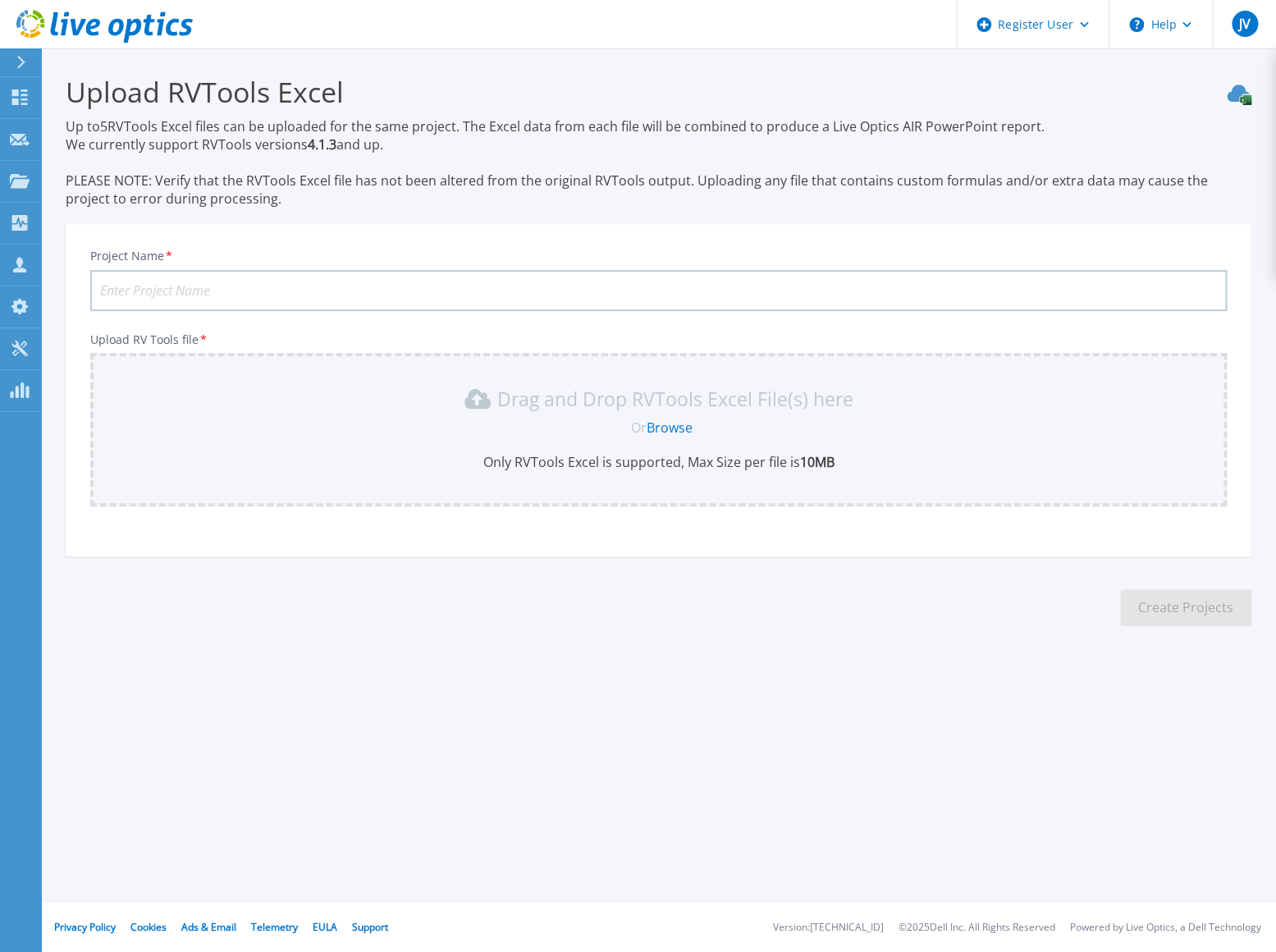
click at [214, 283] on input "Project Name *" at bounding box center [658, 290] width 1136 height 41
paste input "US1 Data Center"
type input "C and D US1 Data Center"
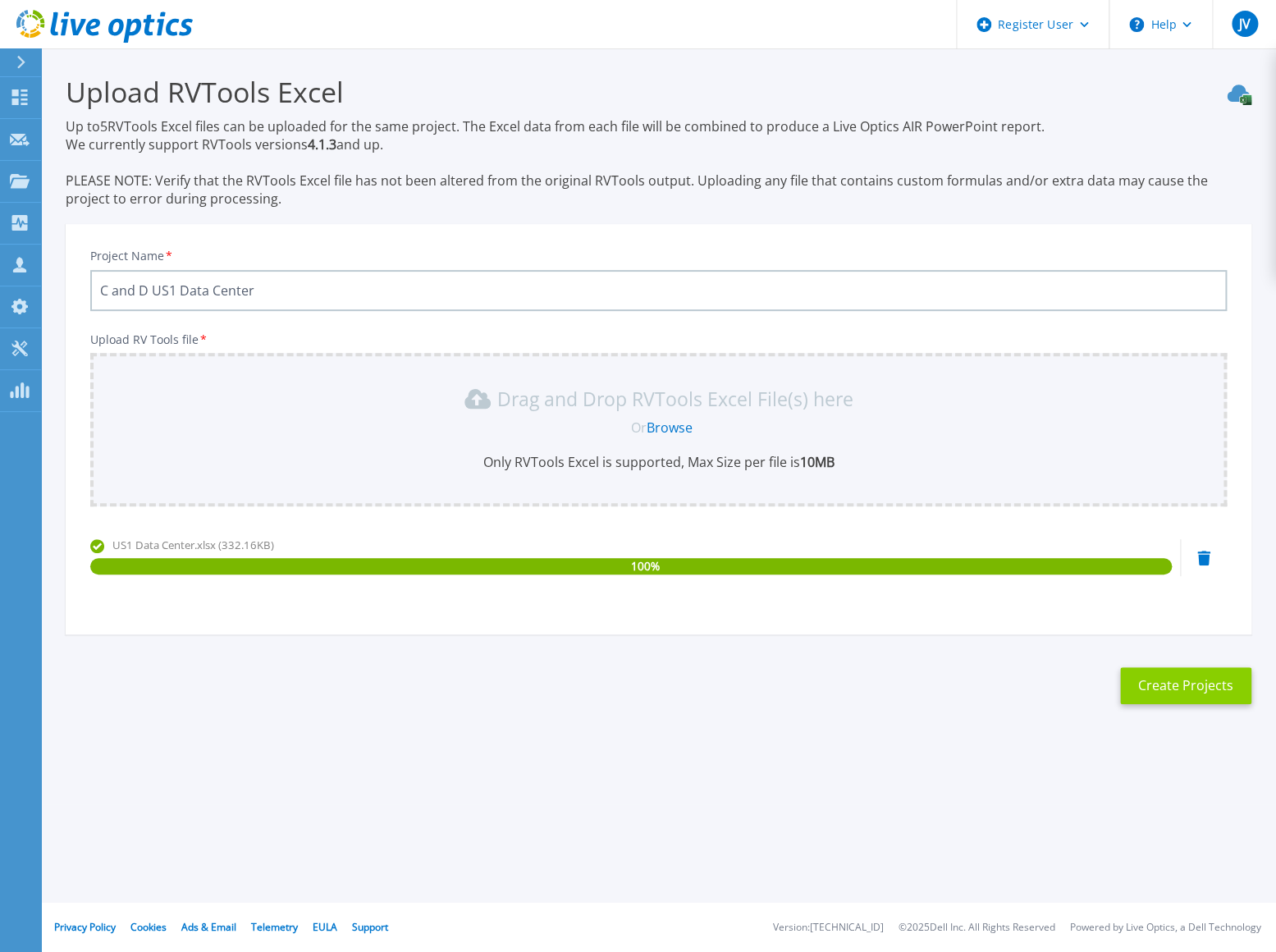
click at [1209, 679] on button "Create Projects" at bounding box center [1185, 685] width 131 height 37
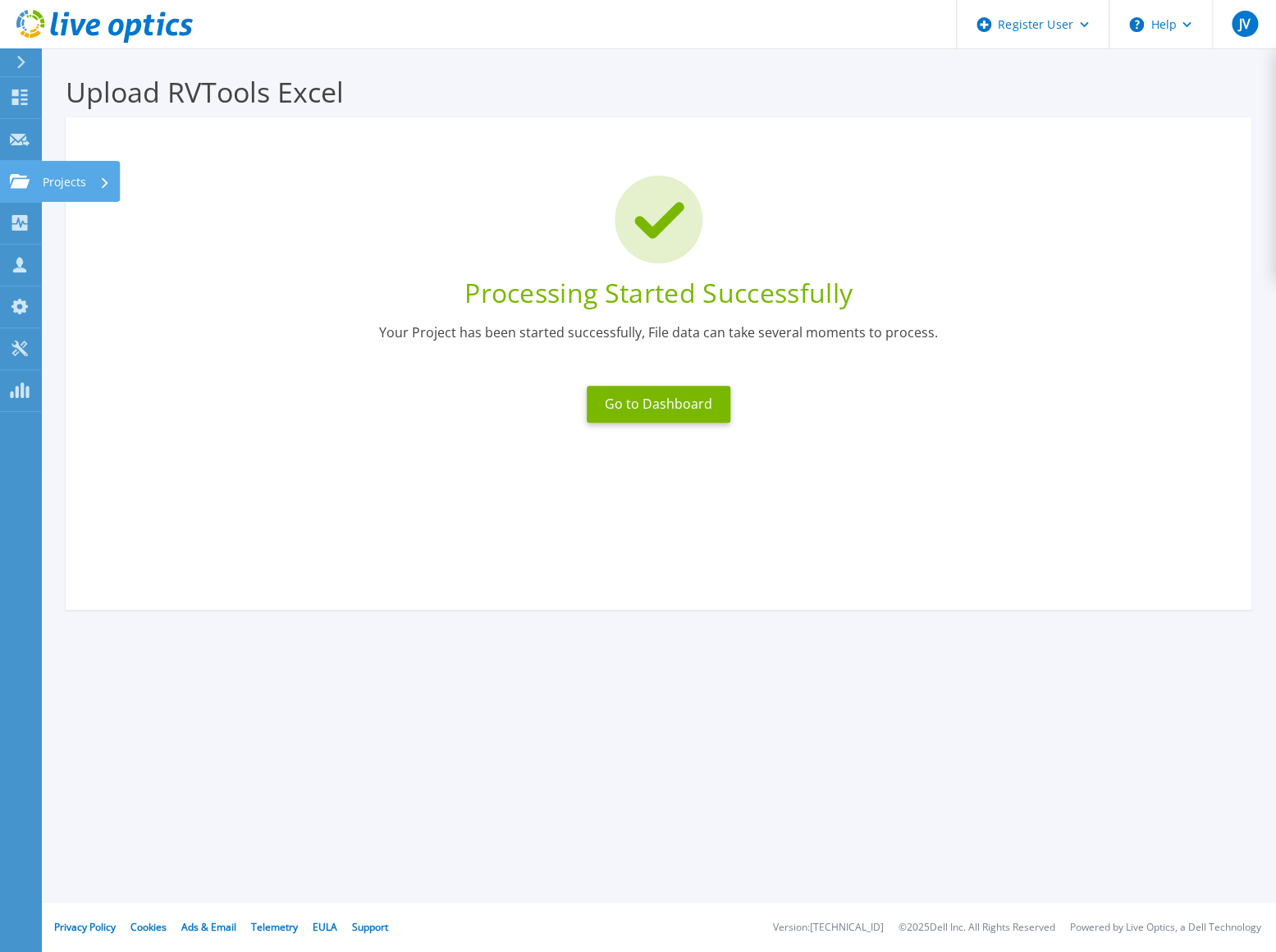
click at [21, 190] on link "Projects Projects" at bounding box center [20, 181] width 41 height 42
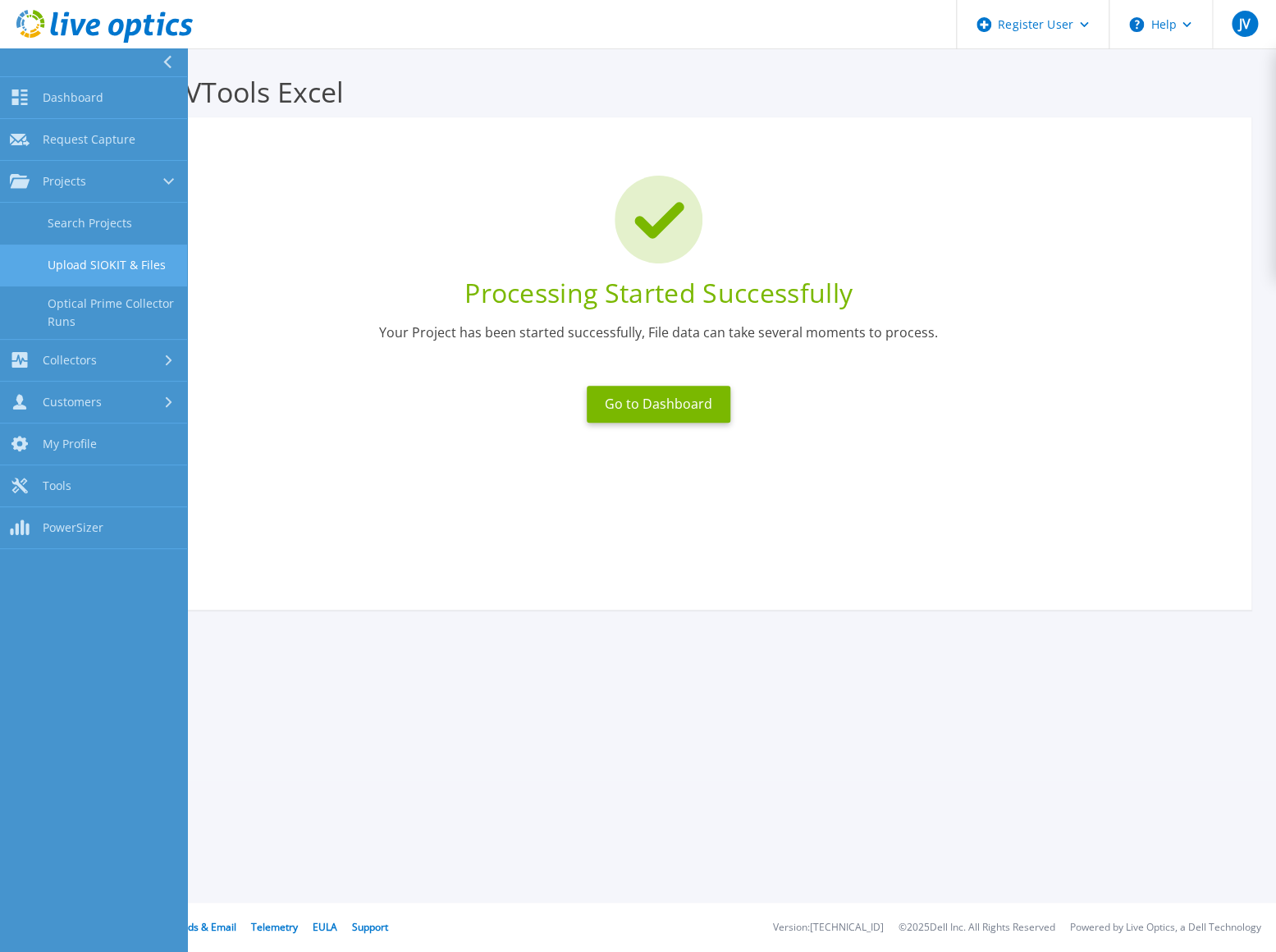
click at [131, 256] on link "Upload SIOKIT & Files" at bounding box center [93, 265] width 187 height 42
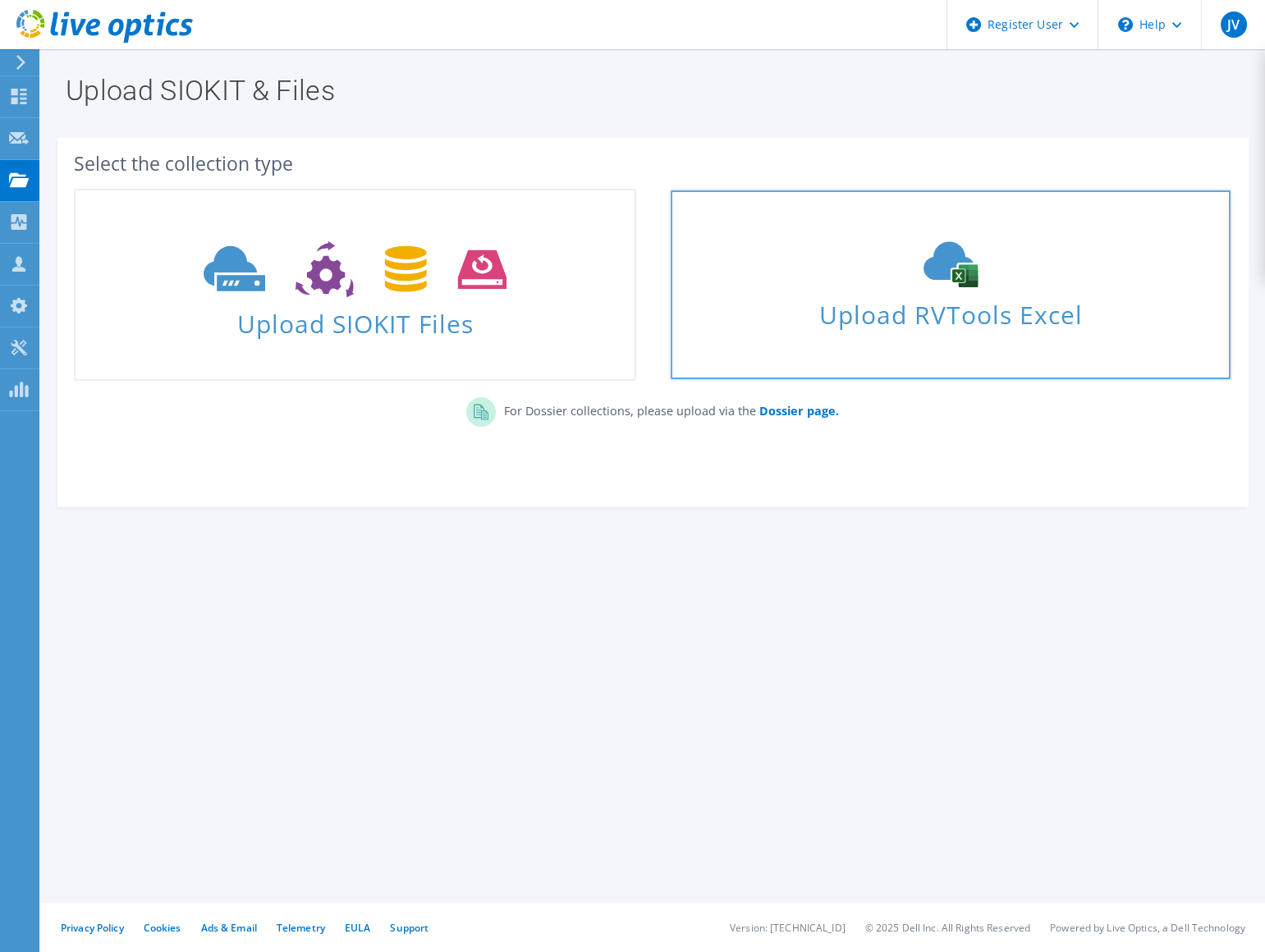
click at [728, 287] on div "Upload RVTools Excel" at bounding box center [950, 284] width 559 height 87
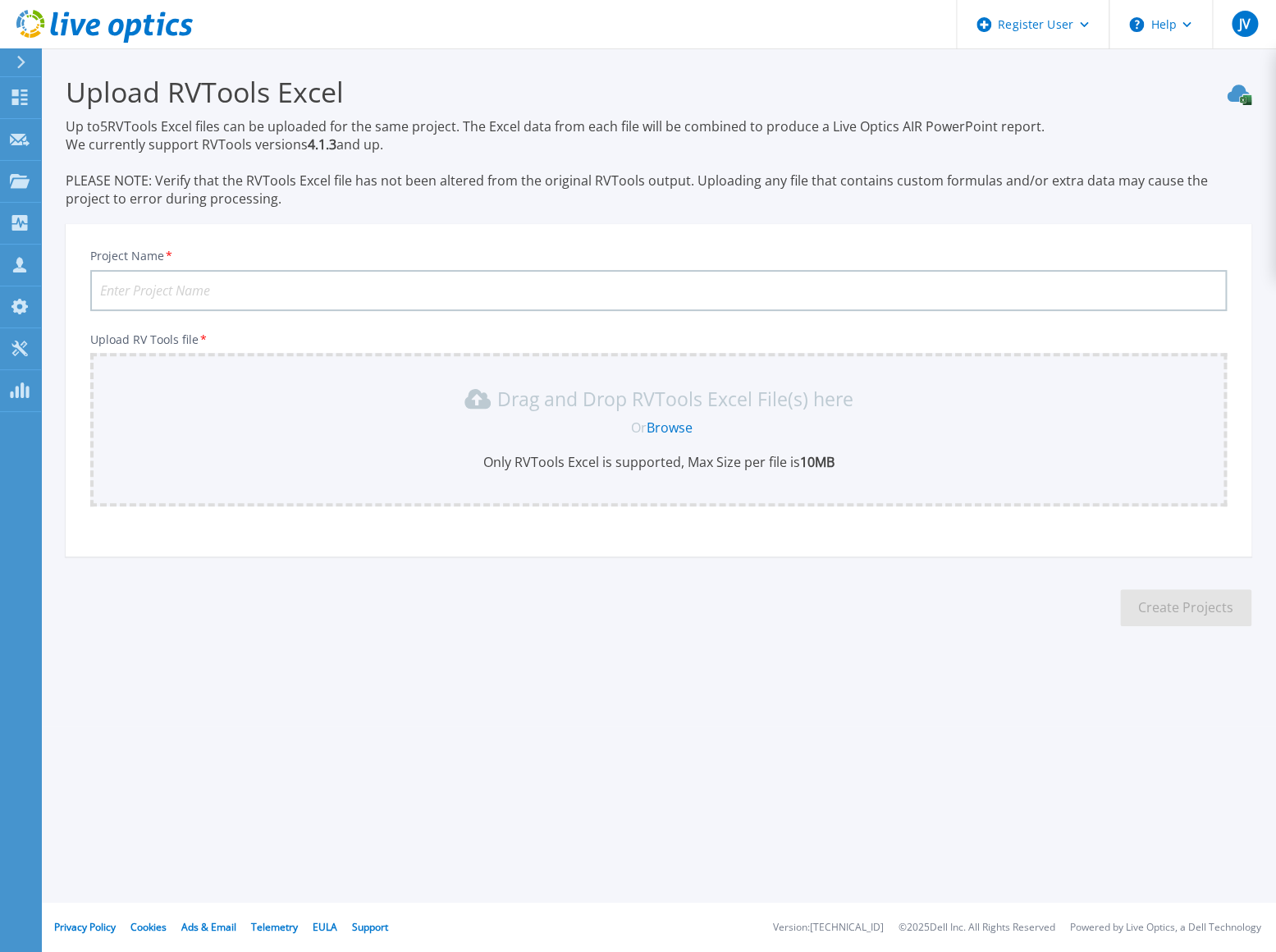
click at [118, 291] on input "Project Name *" at bounding box center [658, 290] width 1136 height 41
paste input "US2 Data Center"
type input "C and D US2 Data Center"
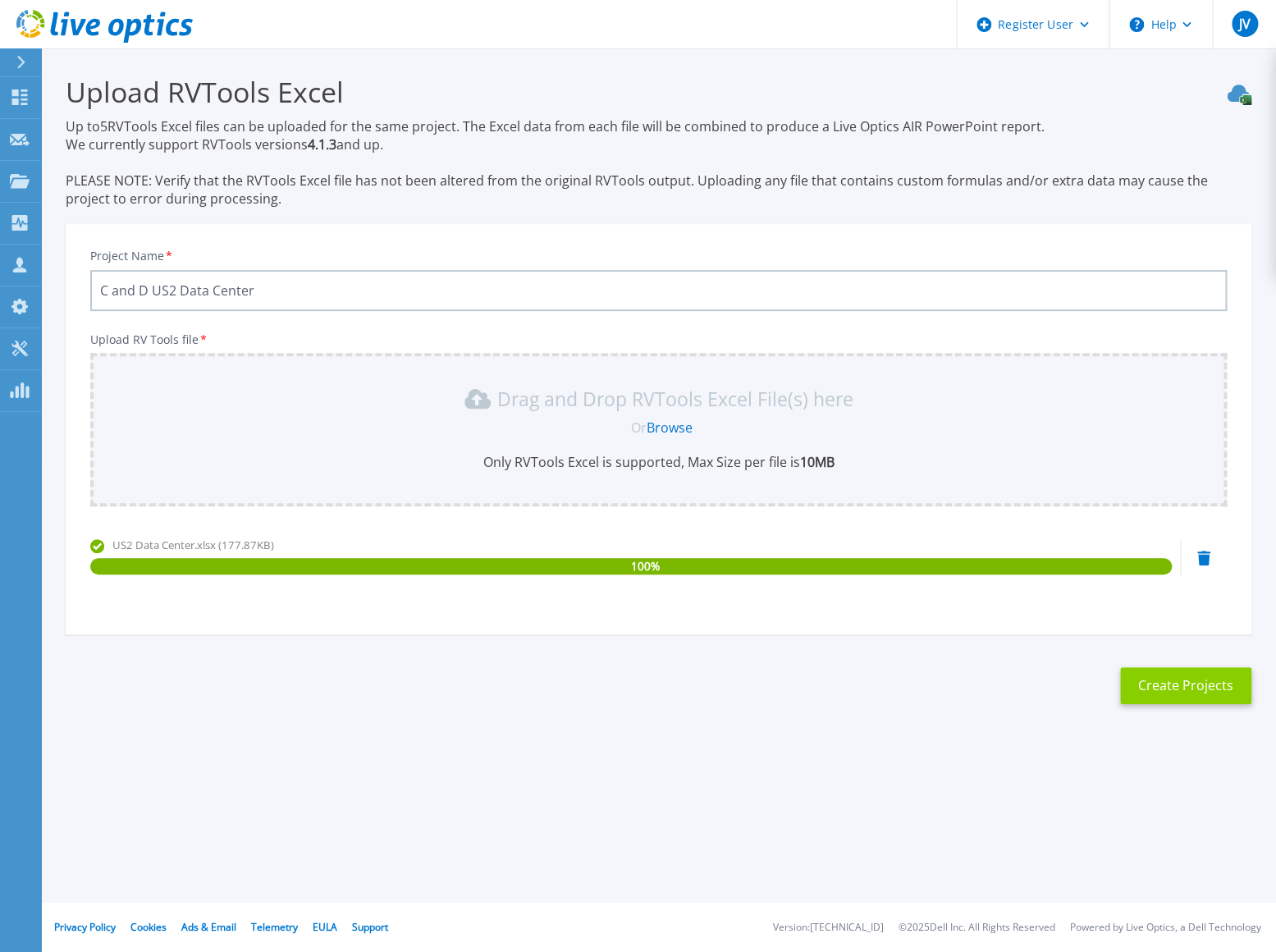
click at [1204, 691] on button "Create Projects" at bounding box center [1185, 685] width 131 height 37
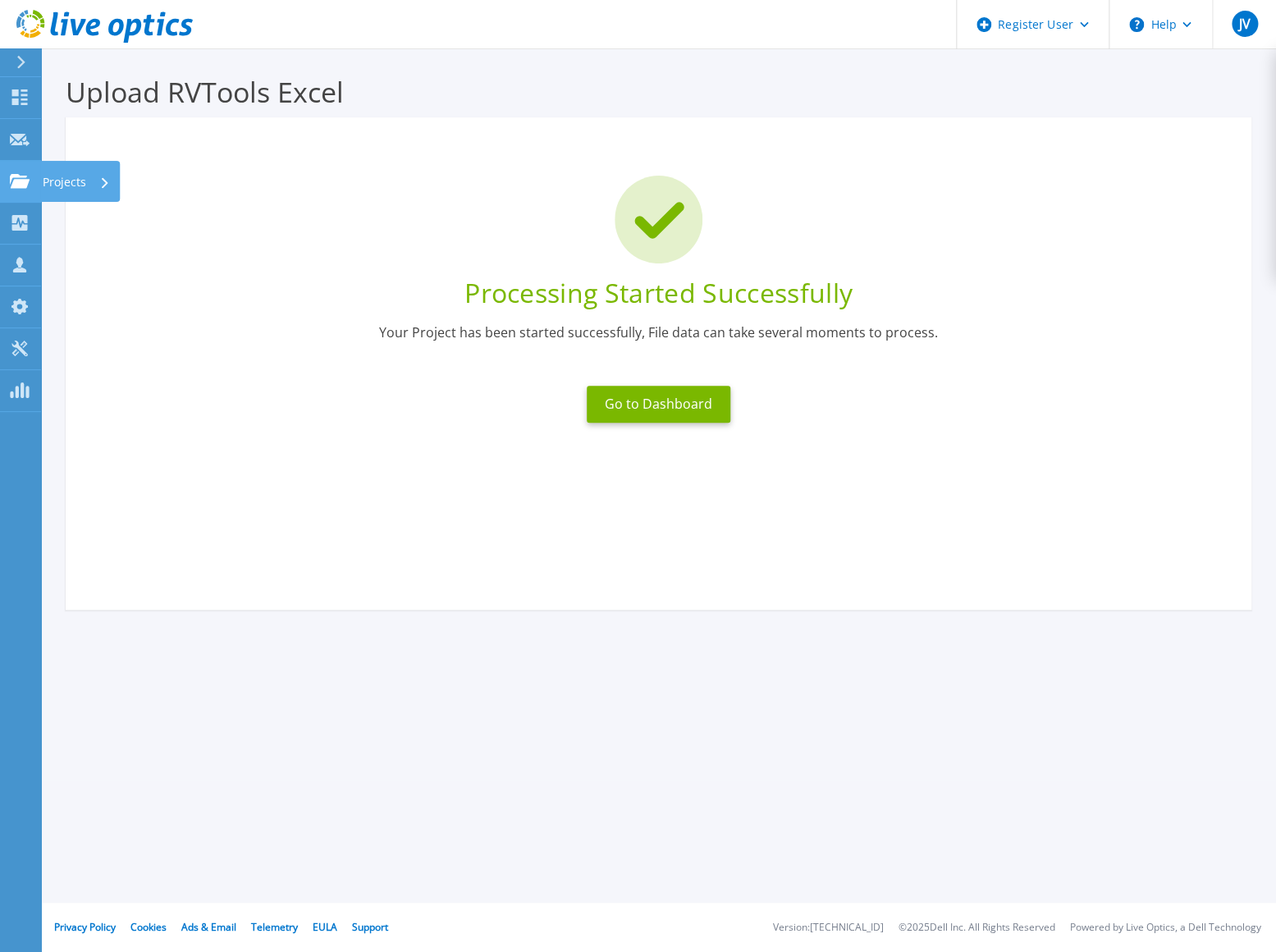
click at [24, 181] on icon at bounding box center [20, 180] width 20 height 14
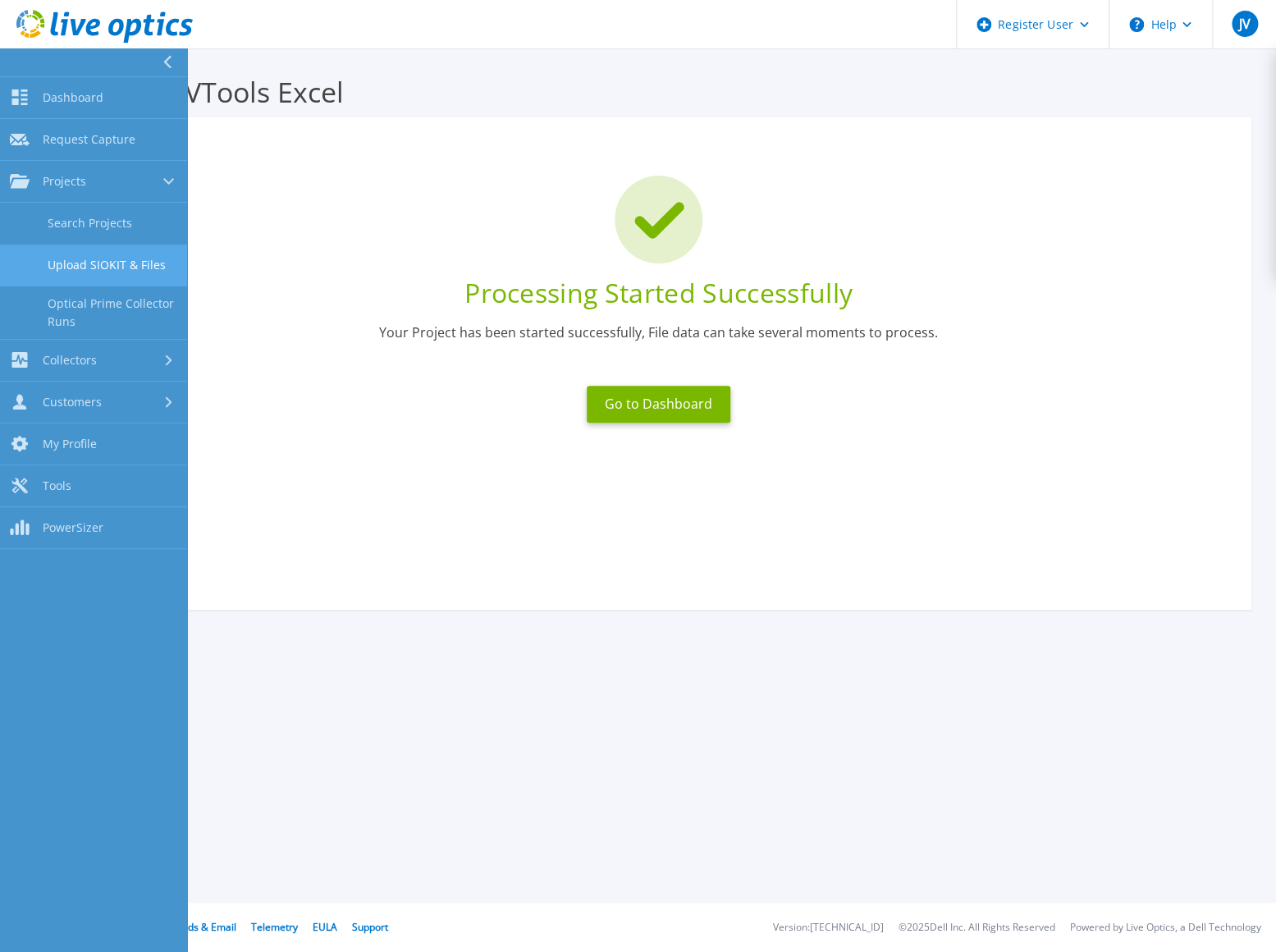
click at [140, 257] on link "Upload SIOKIT & Files" at bounding box center [93, 265] width 187 height 42
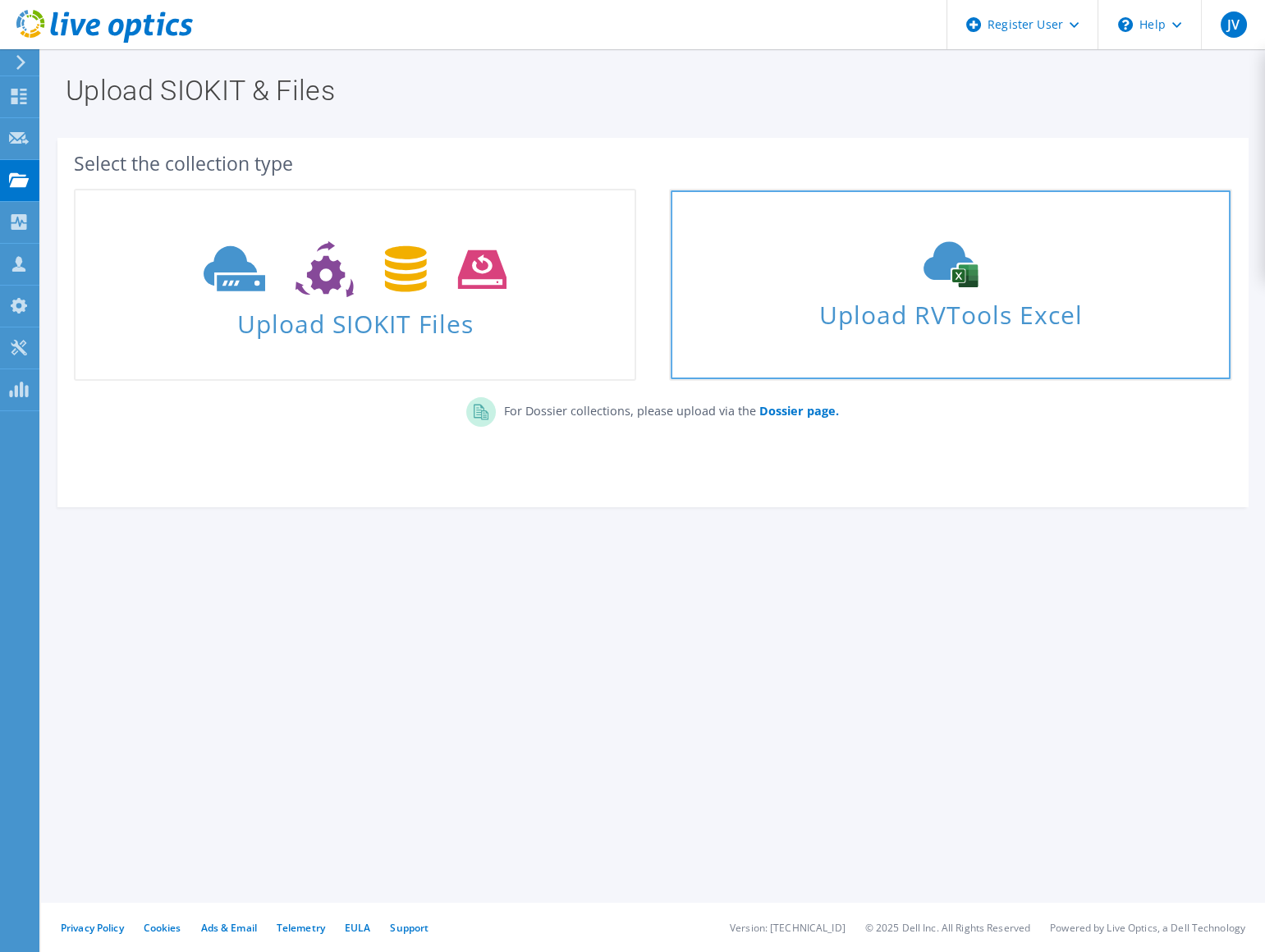
click at [970, 263] on icon at bounding box center [951, 264] width 246 height 46
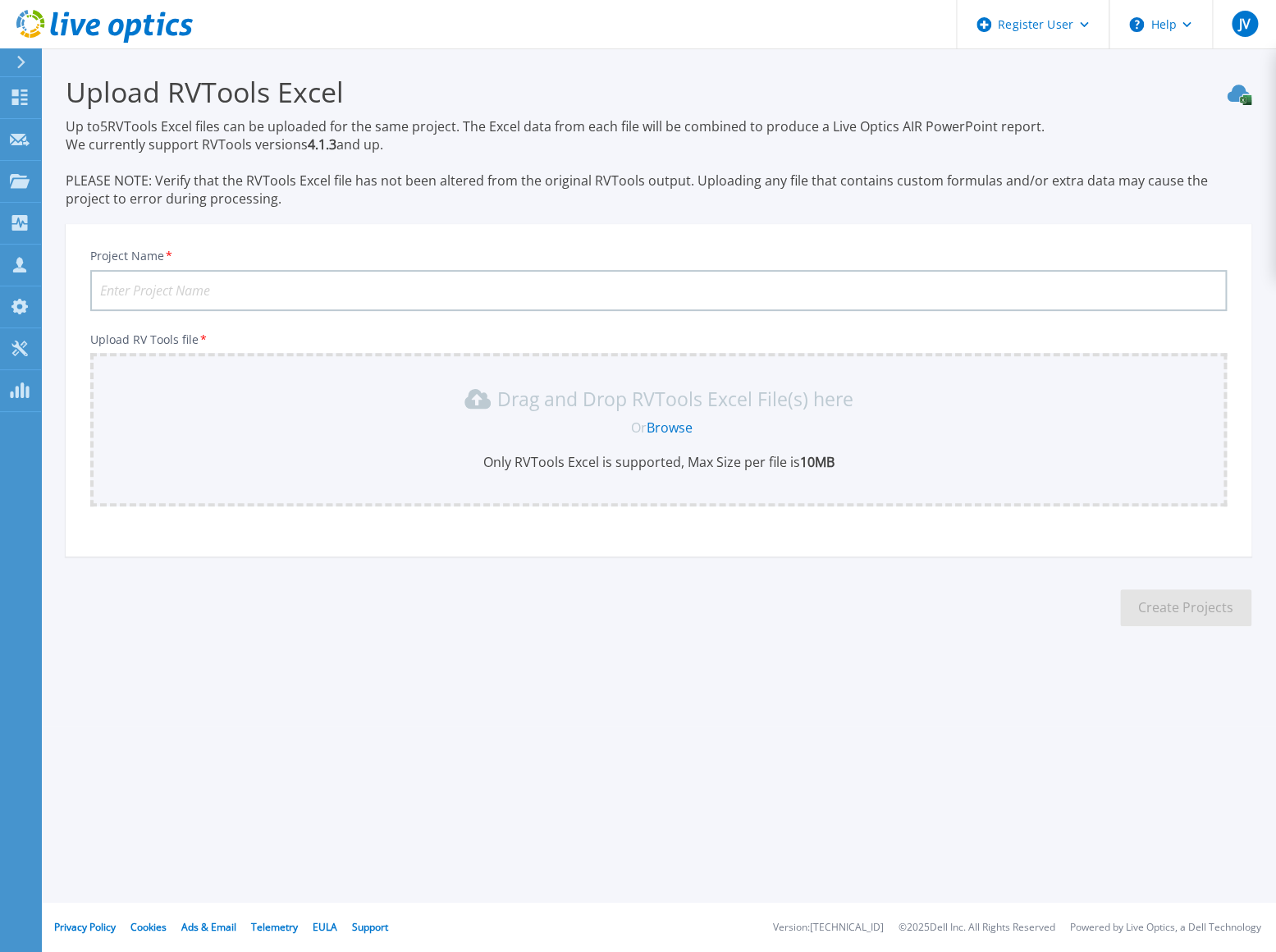
click at [247, 289] on input "Project Name *" at bounding box center [658, 290] width 1136 height 41
paste input "Vancouver WA"
type input "C and D Vancouver WA"
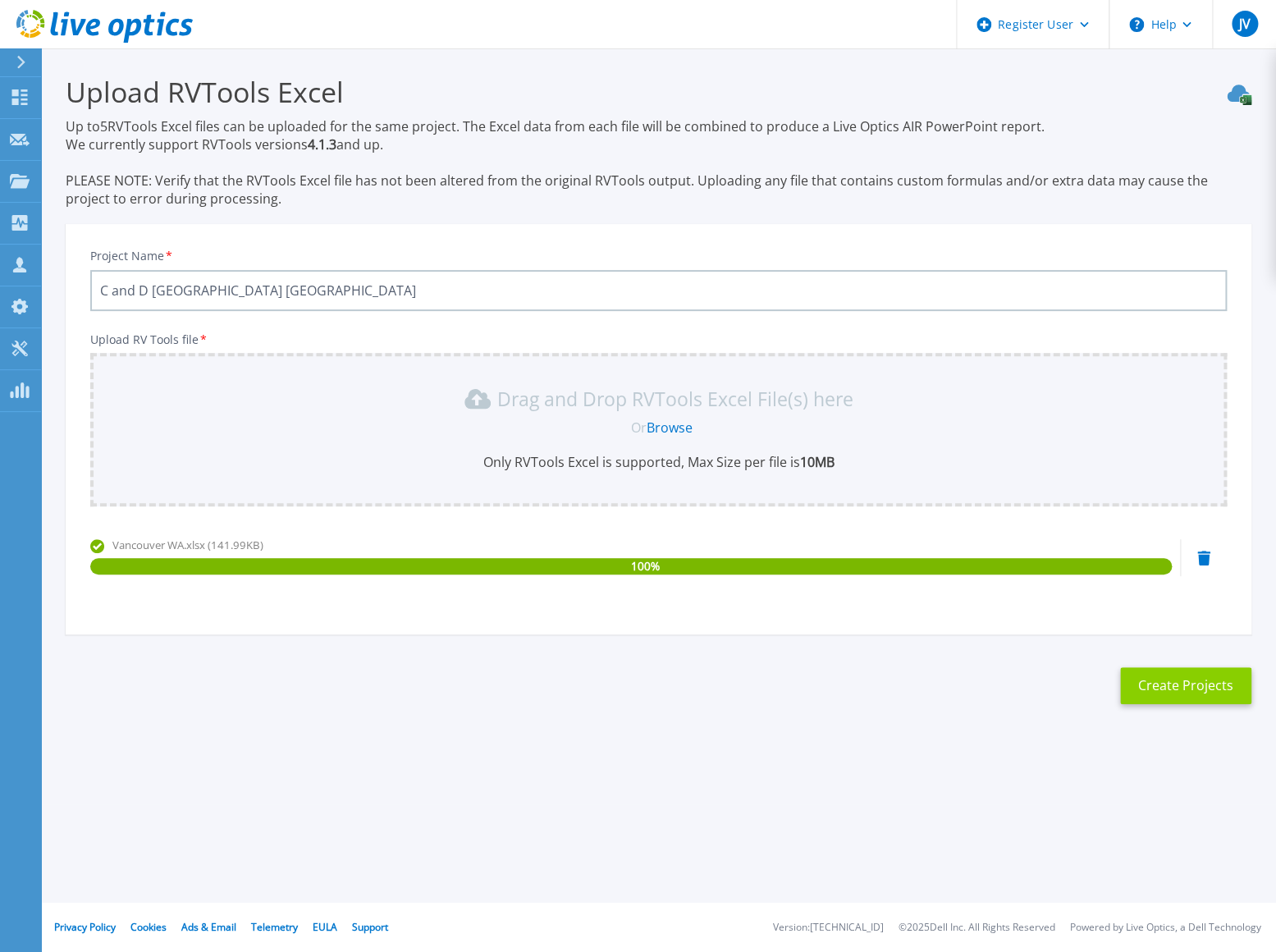
click at [1209, 685] on button "Create Projects" at bounding box center [1185, 685] width 131 height 37
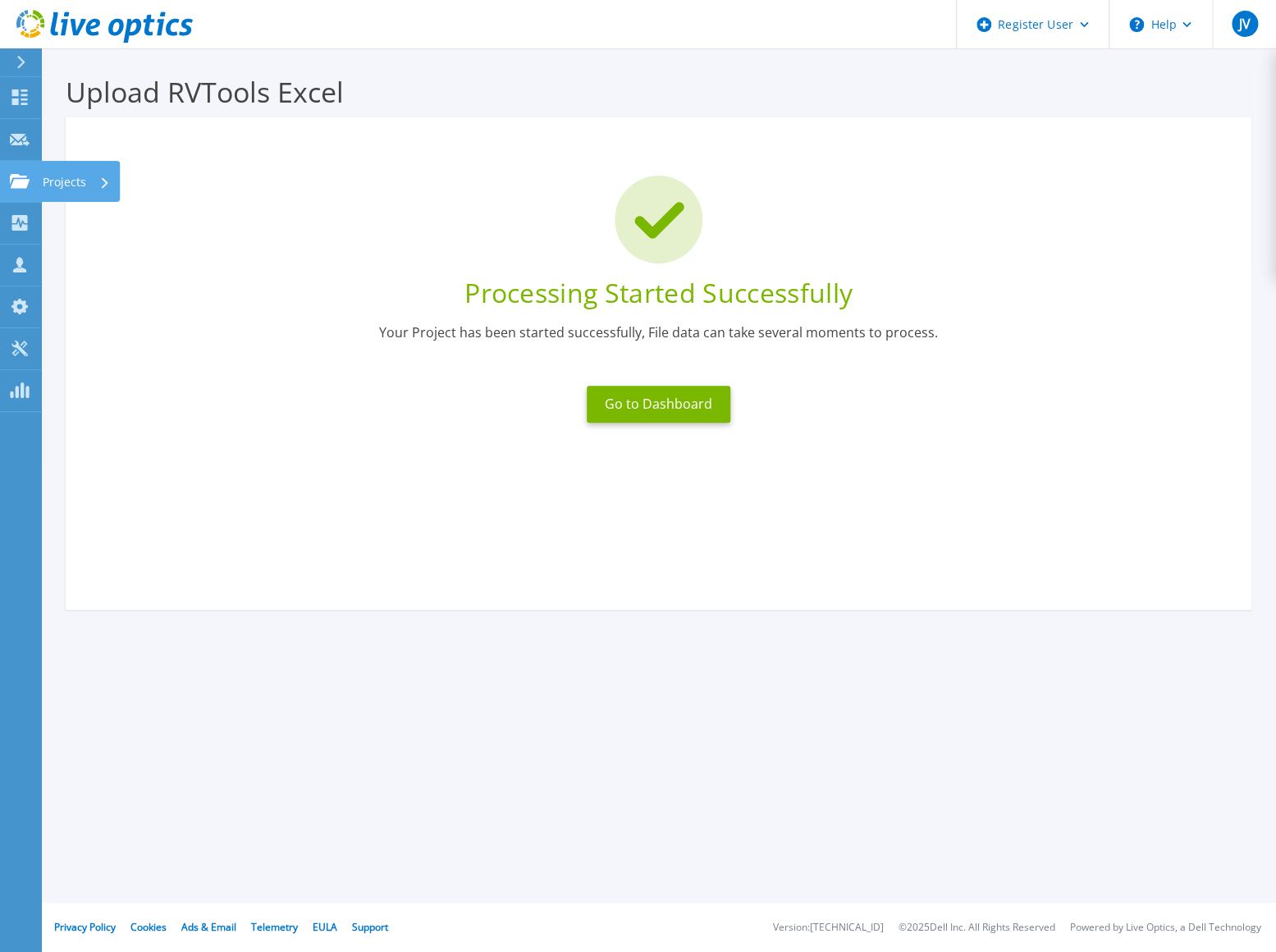
drag, startPoint x: 31, startPoint y: 182, endPoint x: 70, endPoint y: 182, distance: 39.0
click at [31, 182] on div "Projects" at bounding box center [48, 181] width 76 height 15
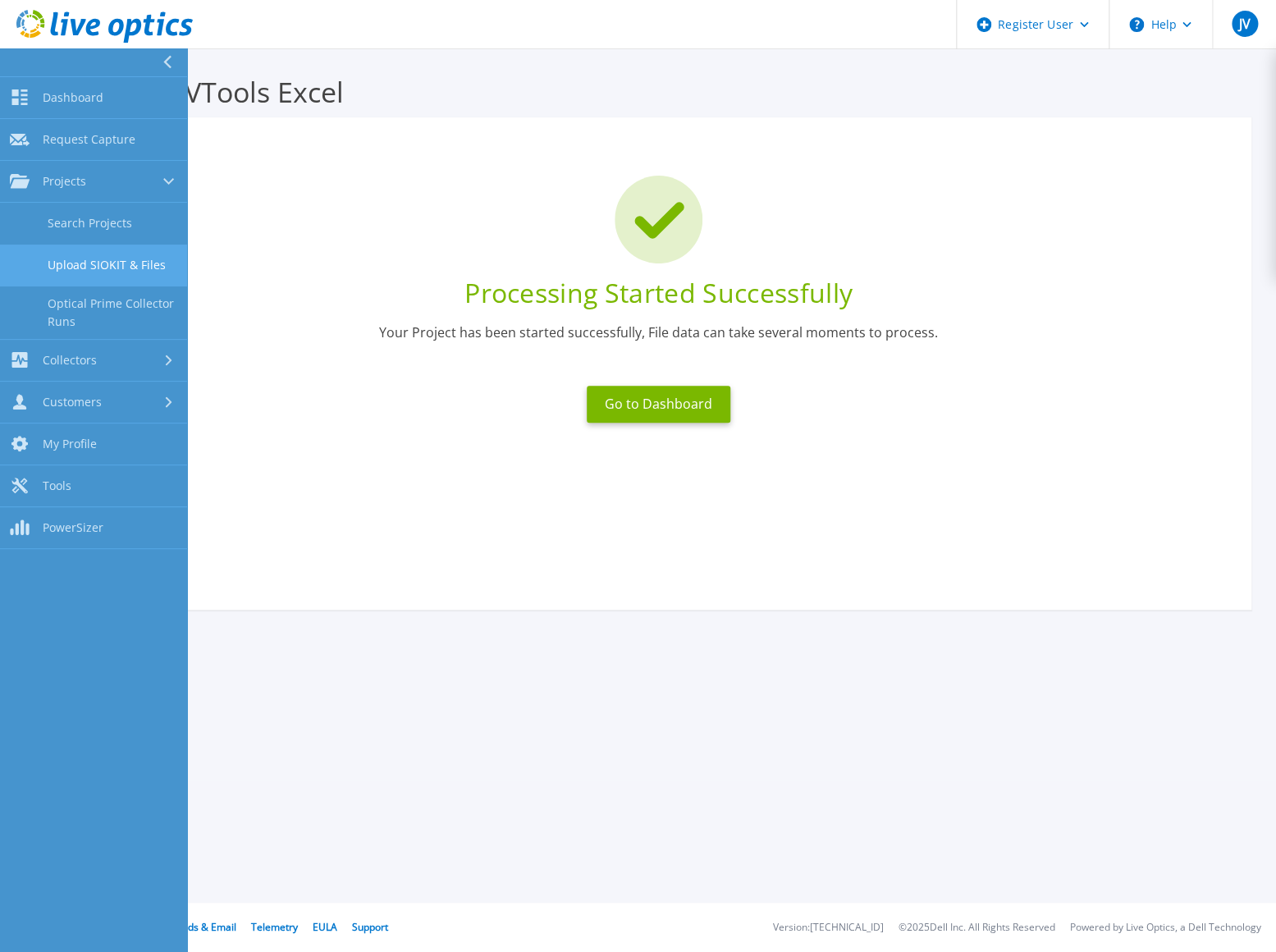
click at [126, 254] on link "Upload SIOKIT & Files" at bounding box center [93, 265] width 187 height 42
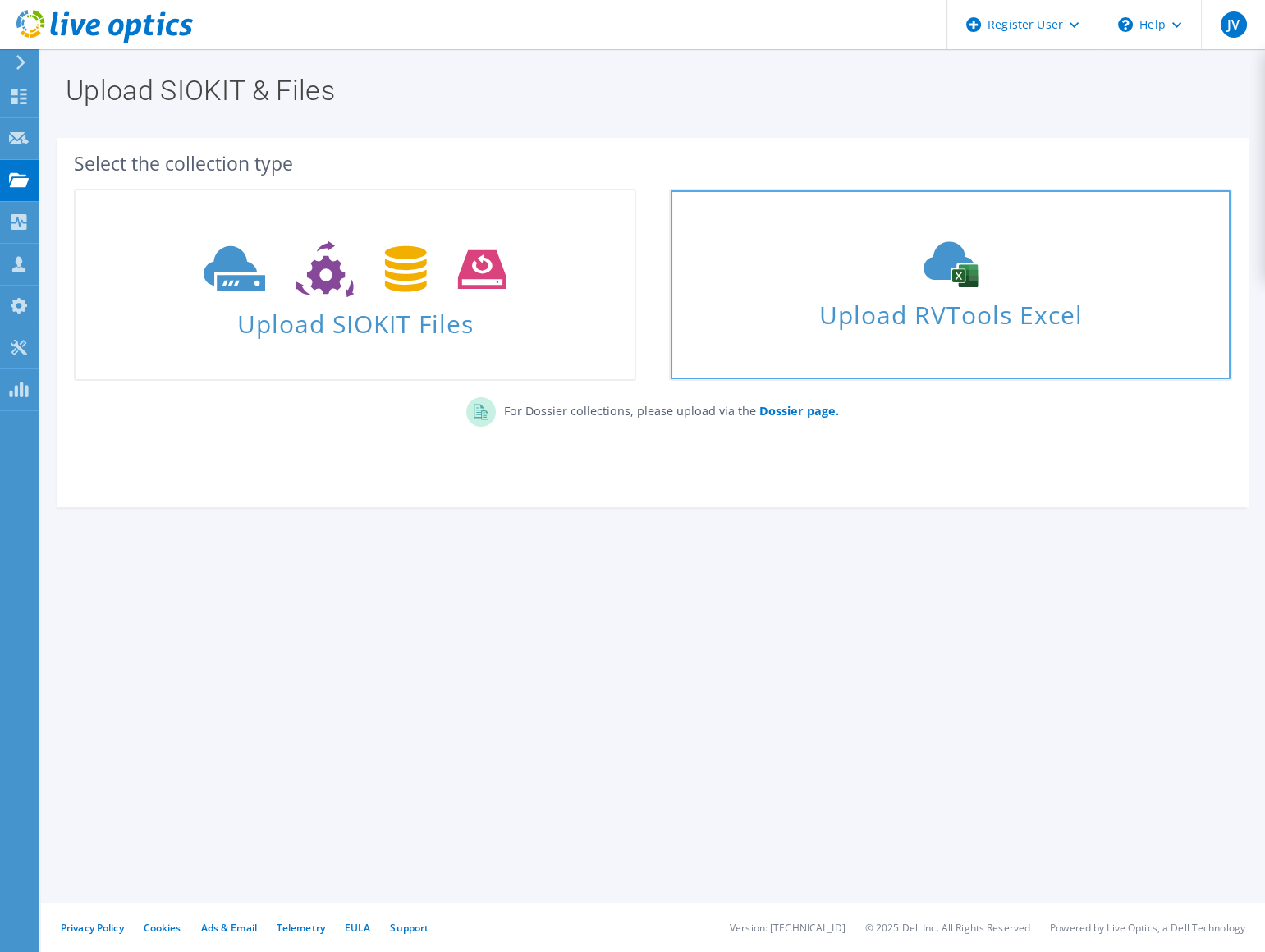
click at [843, 318] on span "Upload RVTools Excel" at bounding box center [950, 310] width 559 height 35
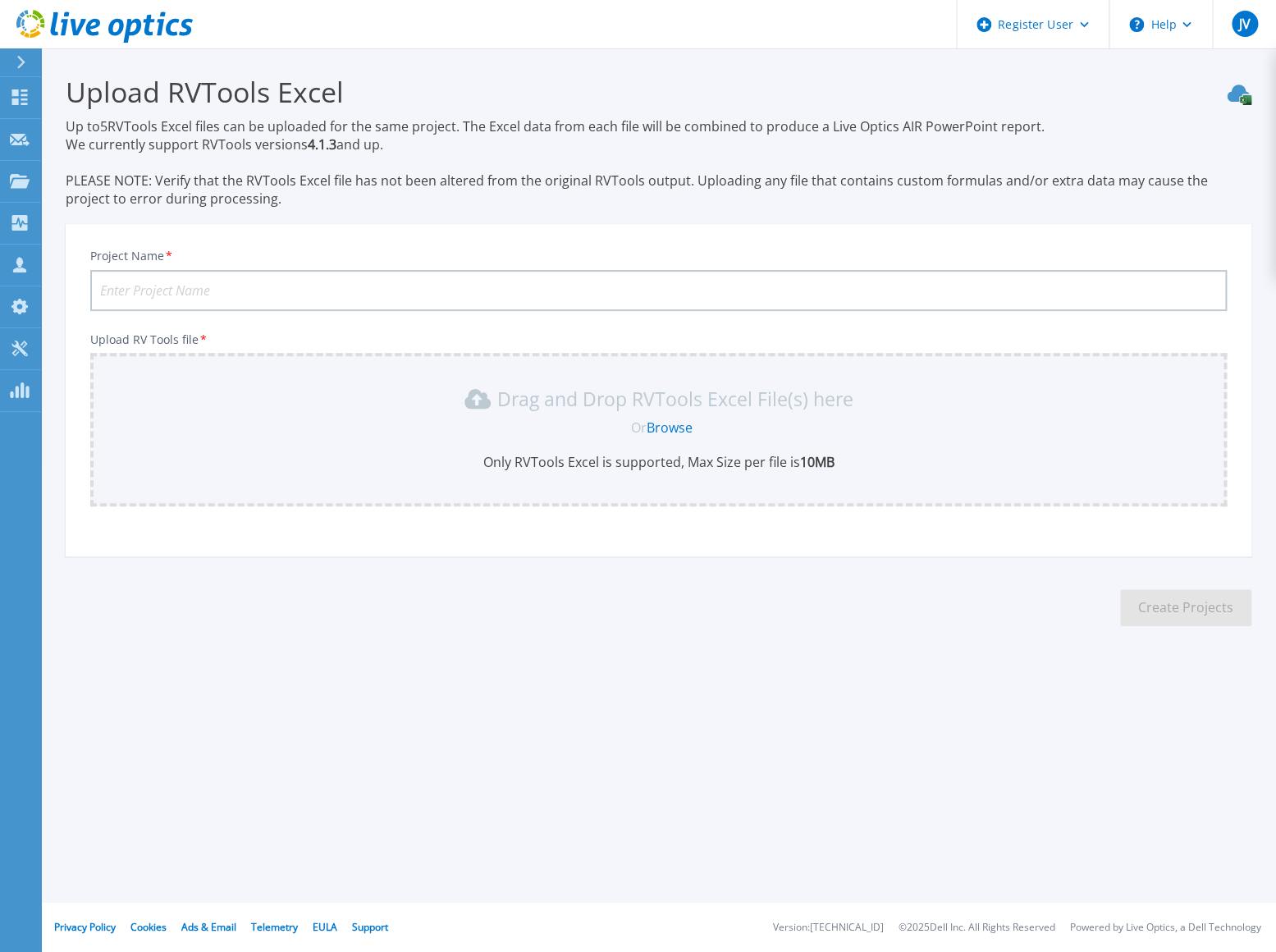
click at [187, 293] on input "Project Name *" at bounding box center [658, 290] width 1136 height 41
paste input "Victorville [GEOGRAPHIC_DATA]"
type input "C and D Victorville CA"
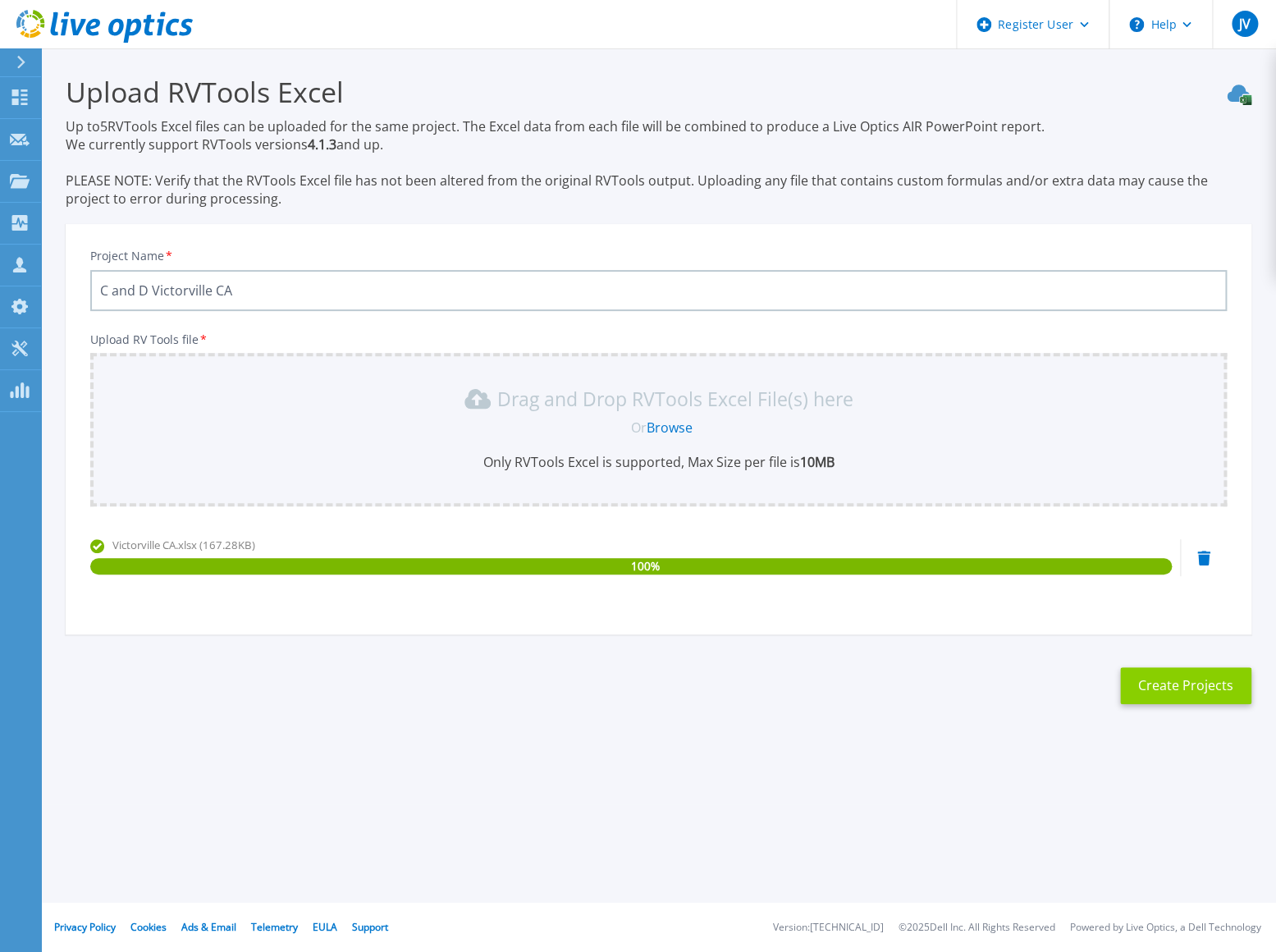
click at [1190, 681] on button "Create Projects" at bounding box center [1185, 685] width 131 height 37
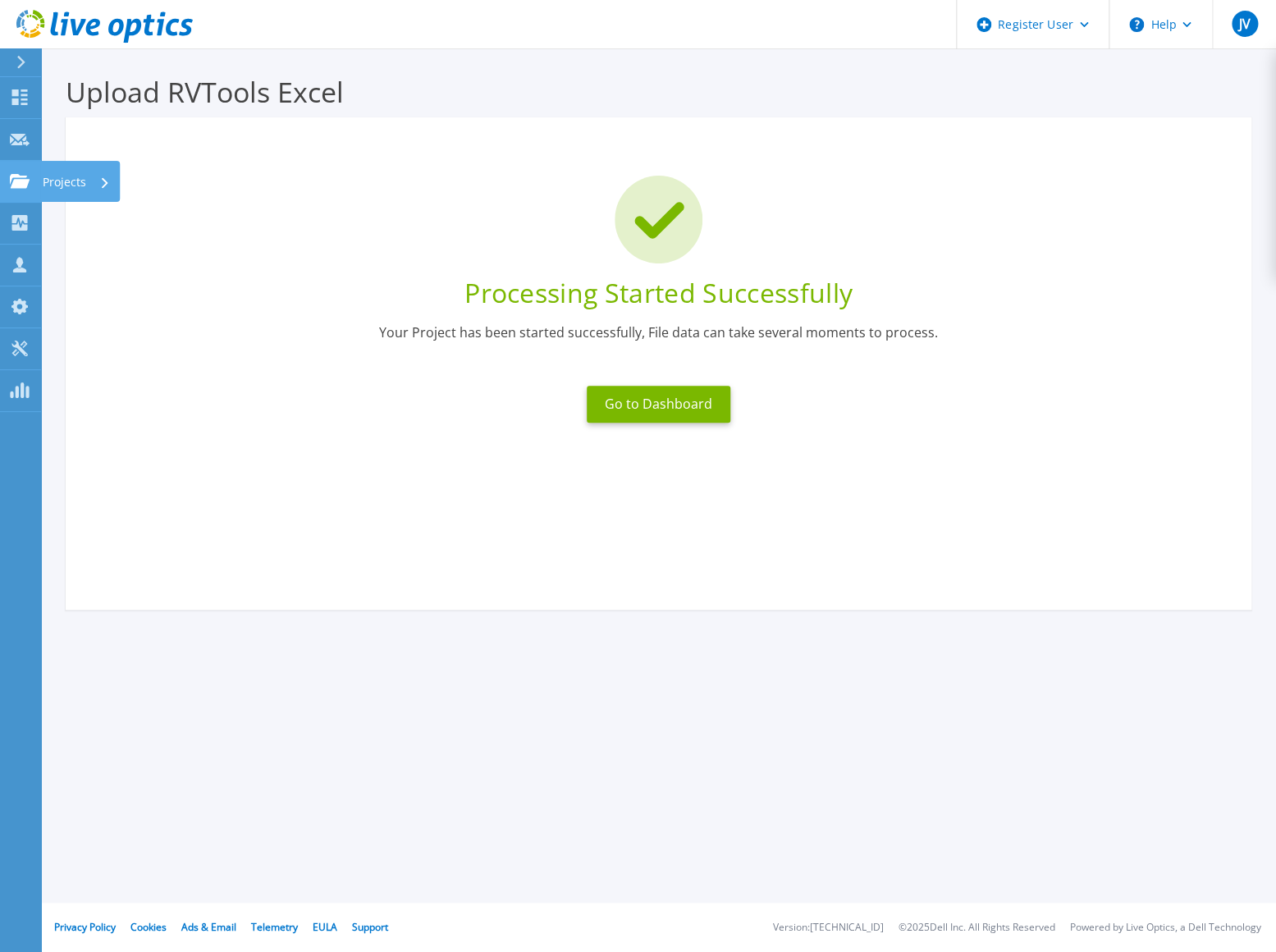
drag, startPoint x: 34, startPoint y: 184, endPoint x: 49, endPoint y: 184, distance: 15.0
click at [34, 184] on link "Projects Projects" at bounding box center [20, 181] width 41 height 42
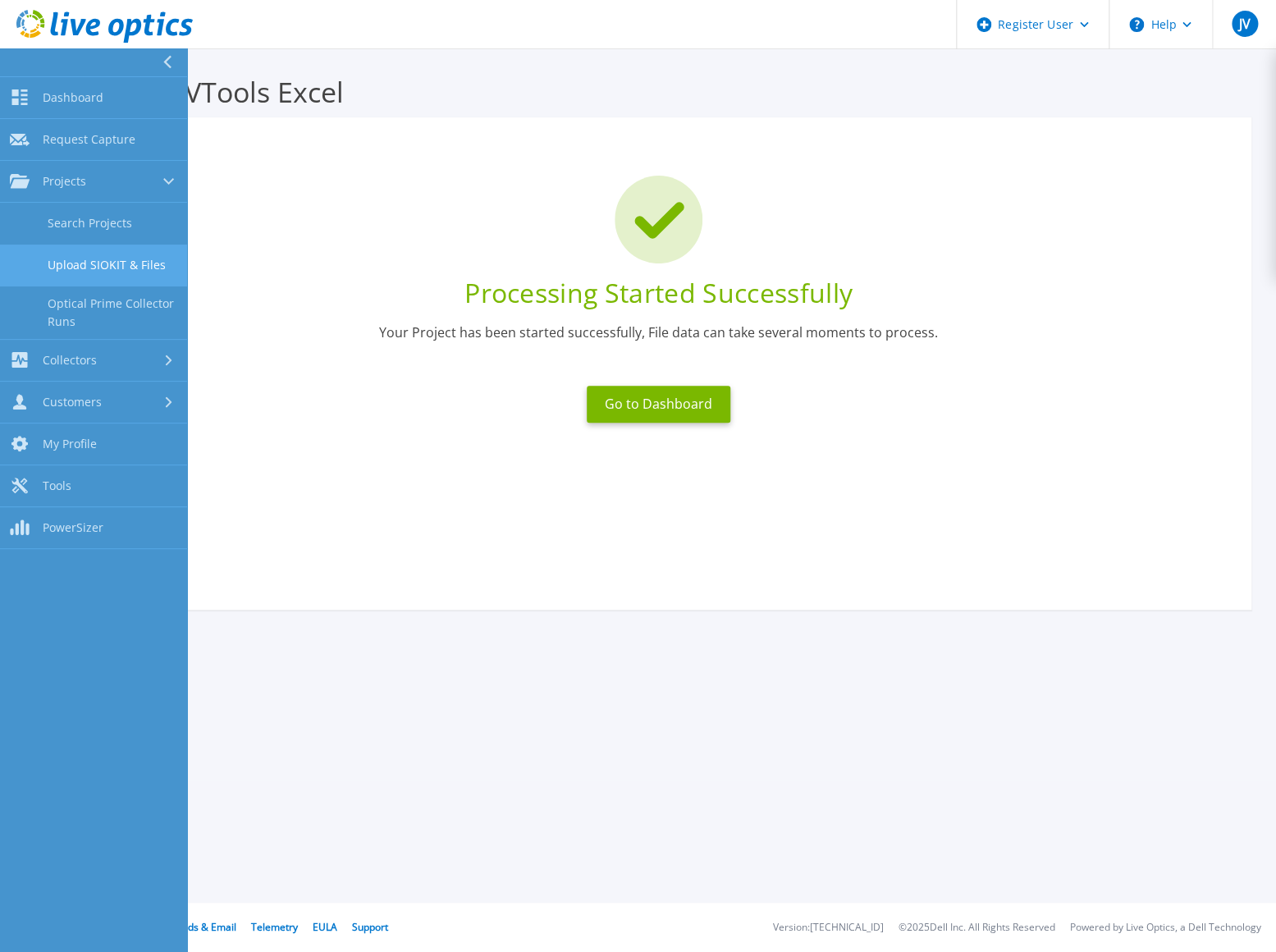
click at [156, 260] on link "Upload SIOKIT & Files" at bounding box center [93, 265] width 187 height 42
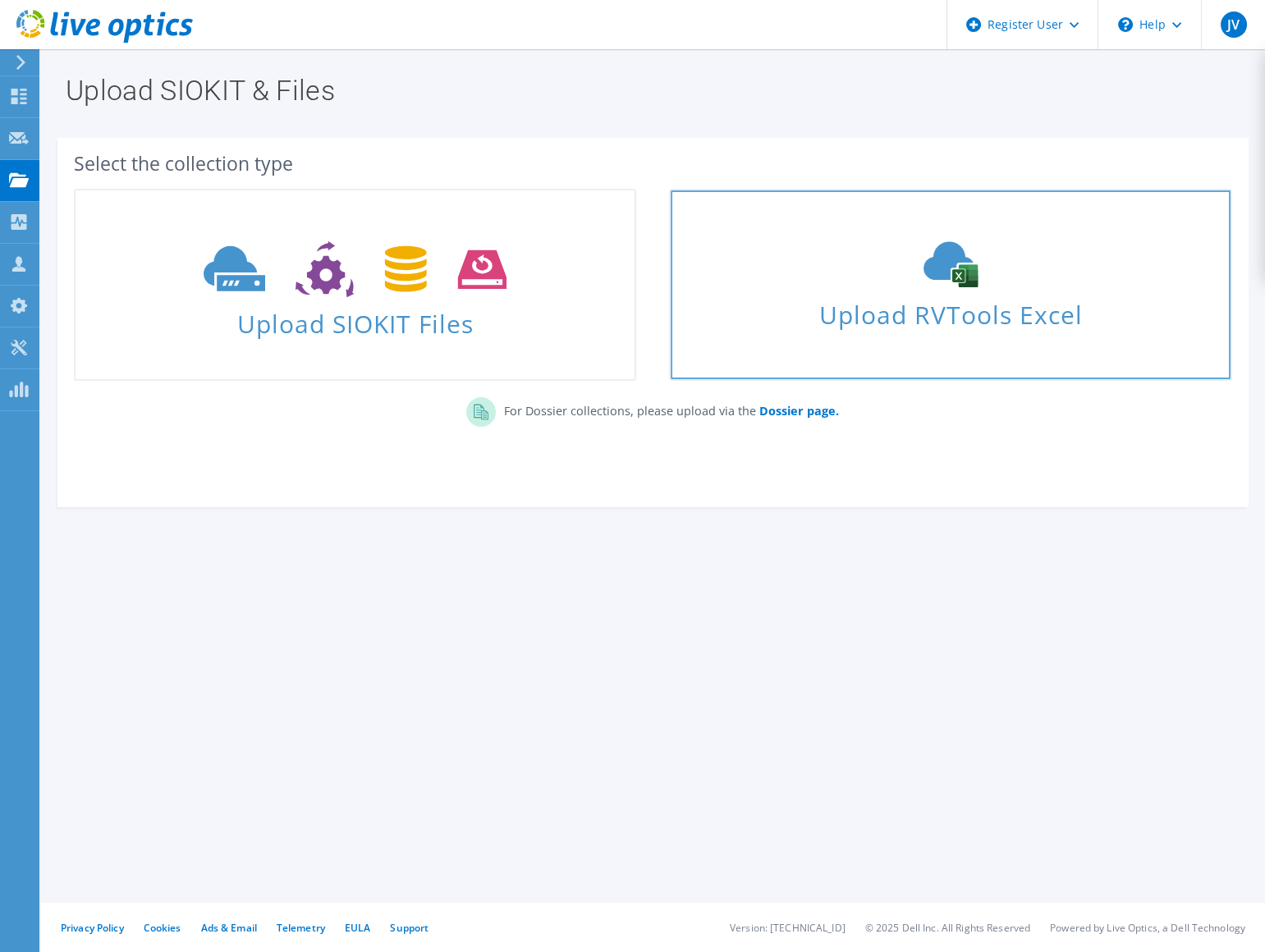
click at [917, 307] on span "Upload RVTools Excel" at bounding box center [950, 310] width 559 height 35
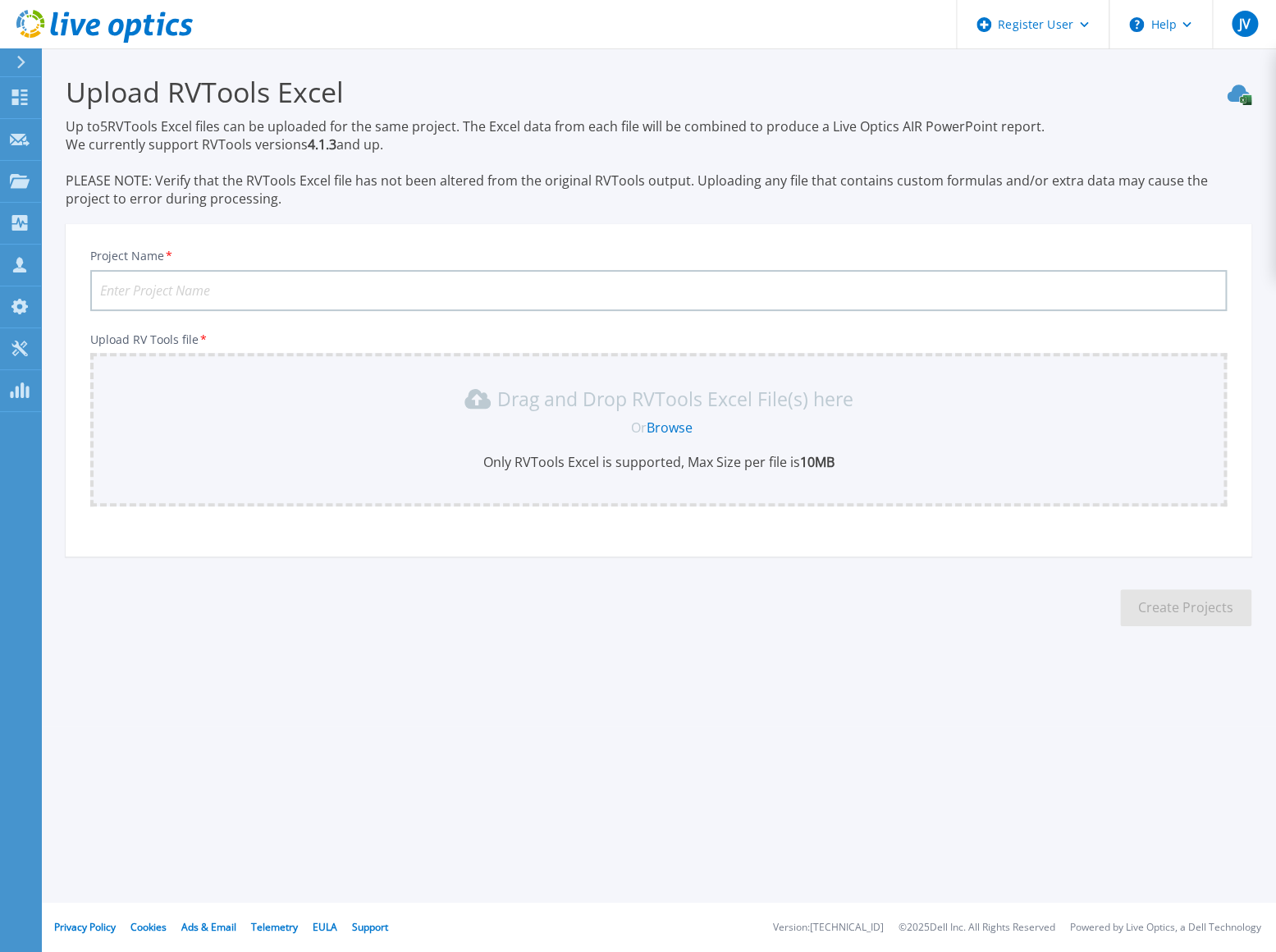
click at [189, 290] on input "Project Name *" at bounding box center [658, 290] width 1136 height 41
paste input "York [GEOGRAPHIC_DATA]"
type input "C and D York [GEOGRAPHIC_DATA]"
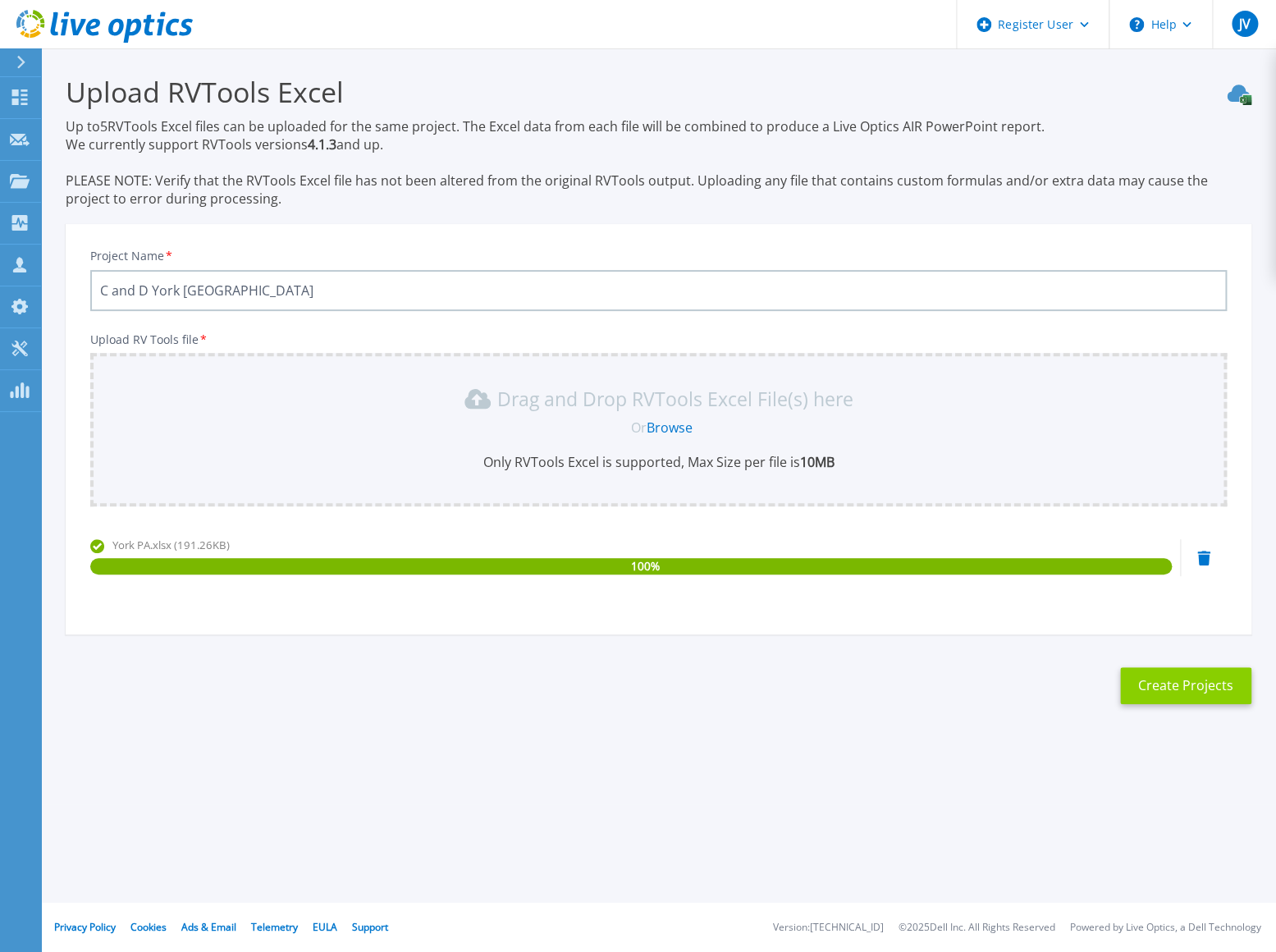
click at [1162, 693] on button "Create Projects" at bounding box center [1185, 685] width 131 height 37
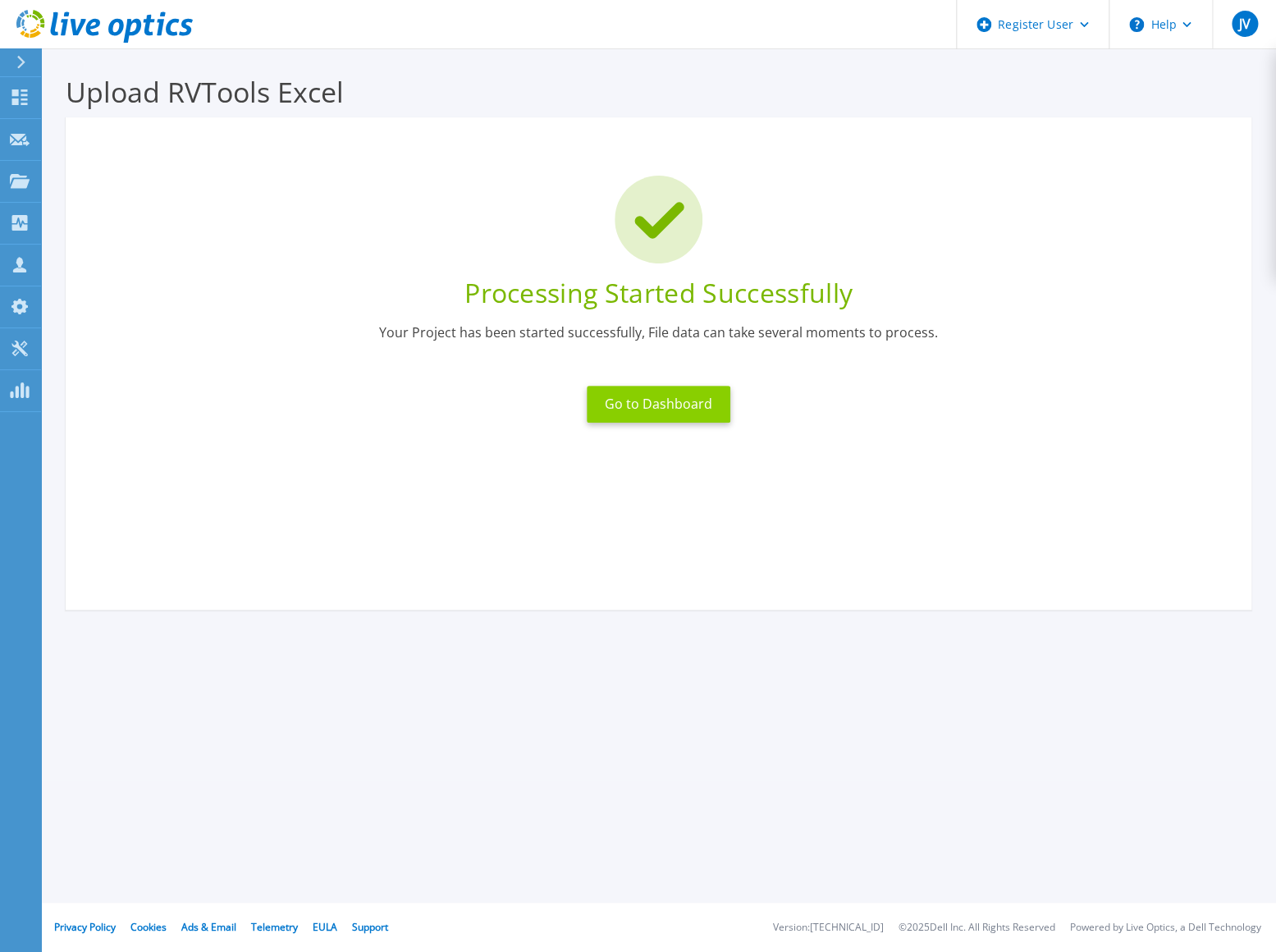
click at [659, 410] on button "Go to Dashboard" at bounding box center [658, 404] width 144 height 37
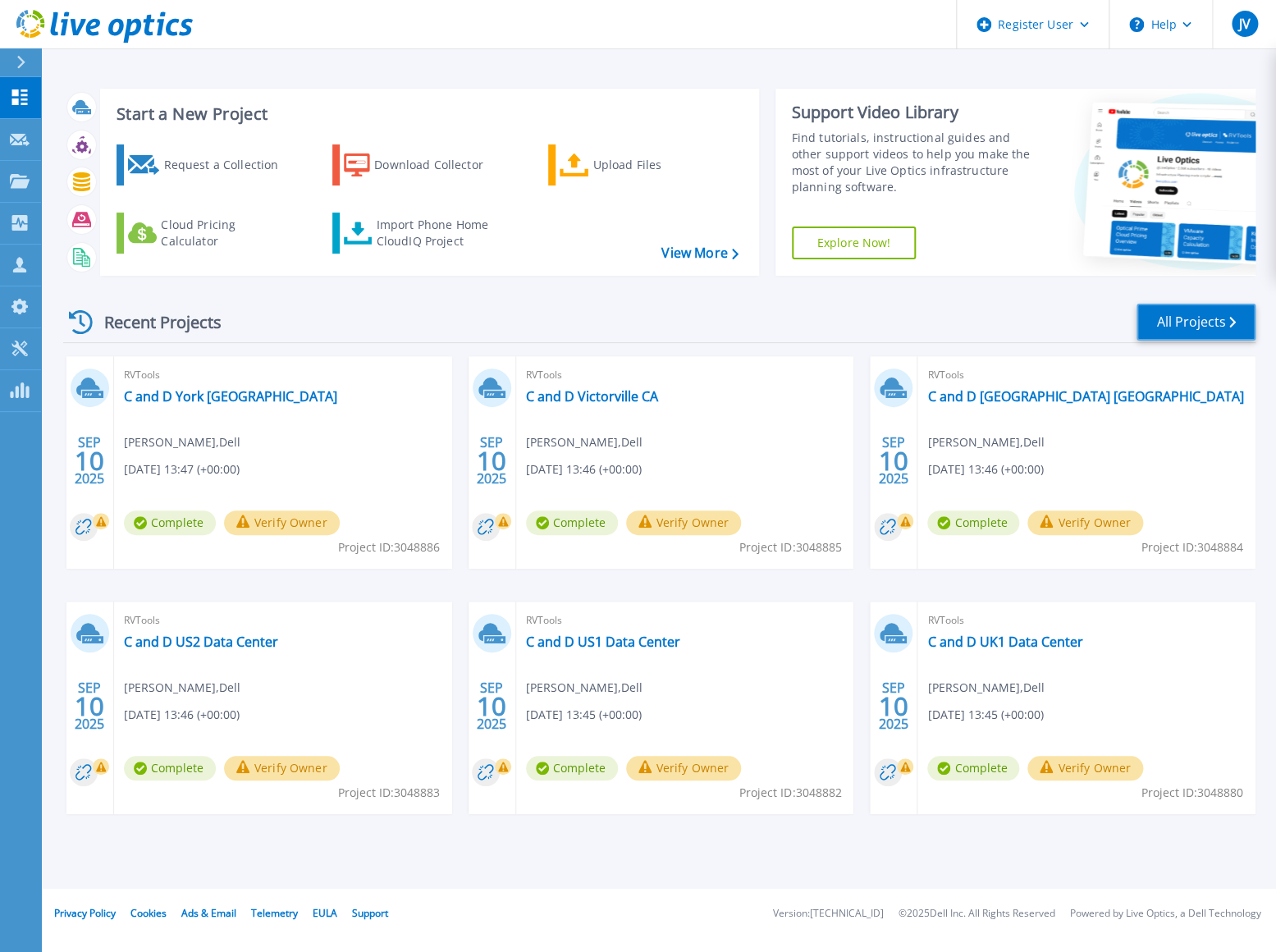
click at [1173, 320] on link "All Projects" at bounding box center [1195, 322] width 119 height 37
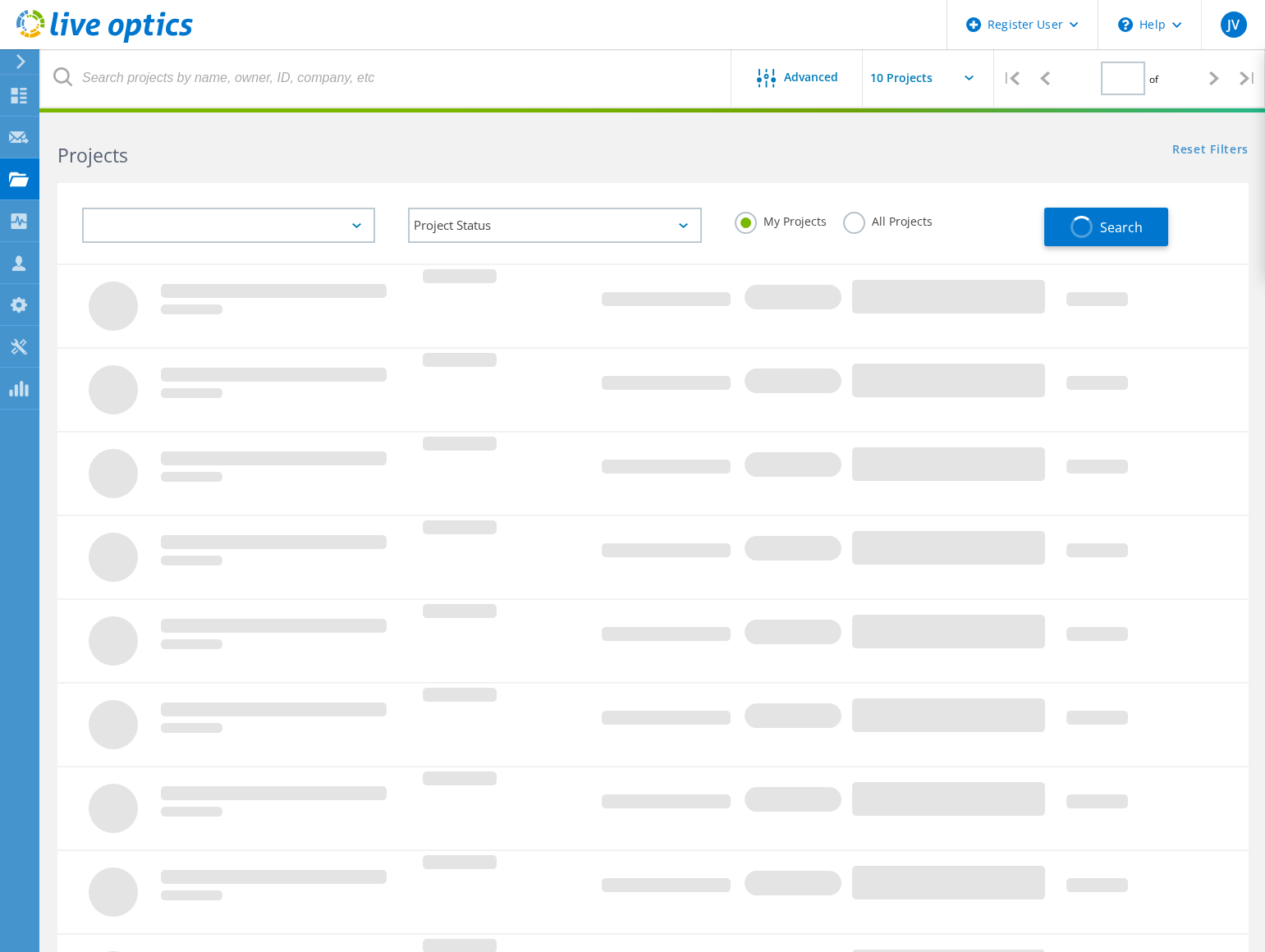
type input "1"
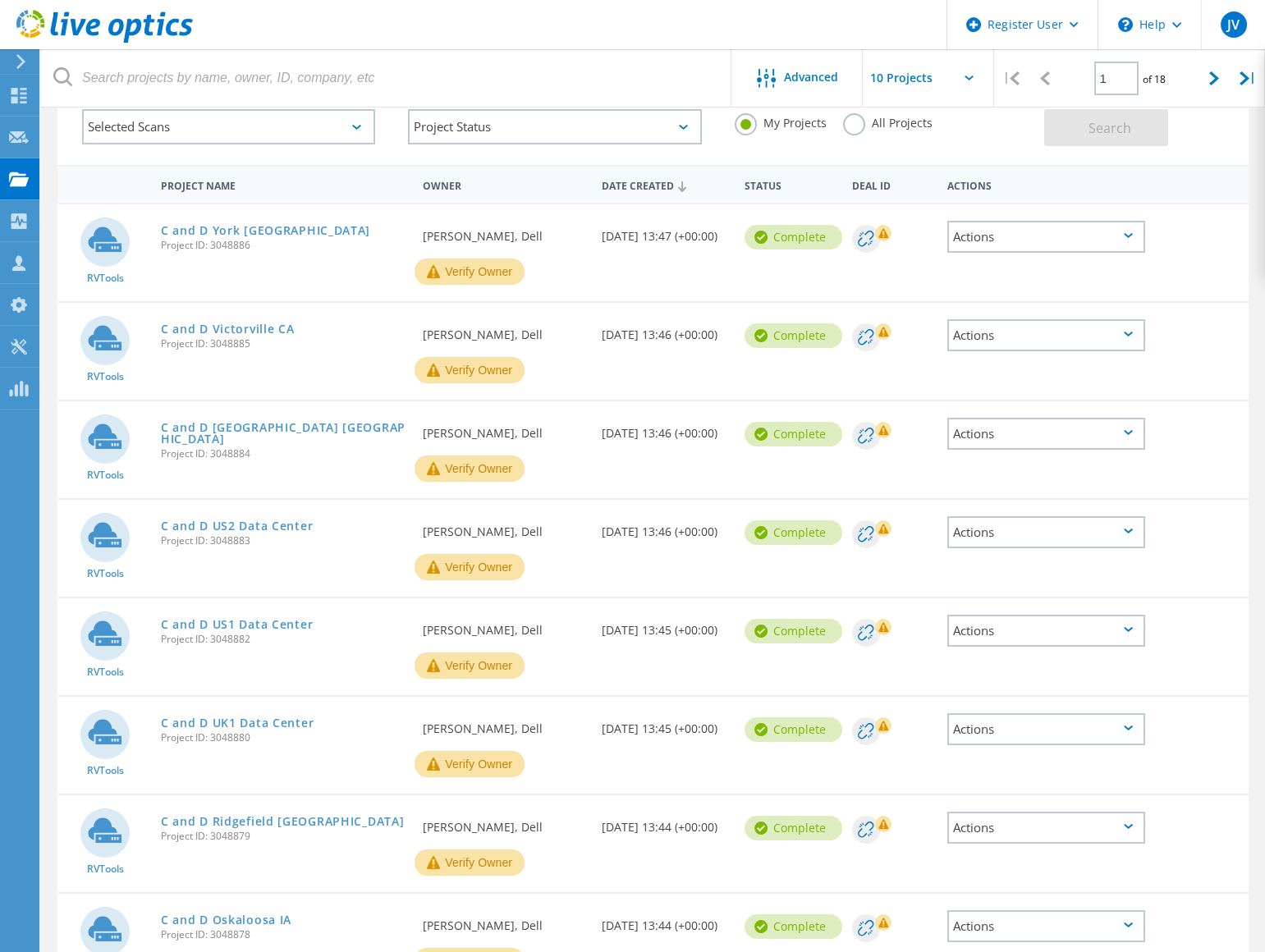
scroll to position [25, 0]
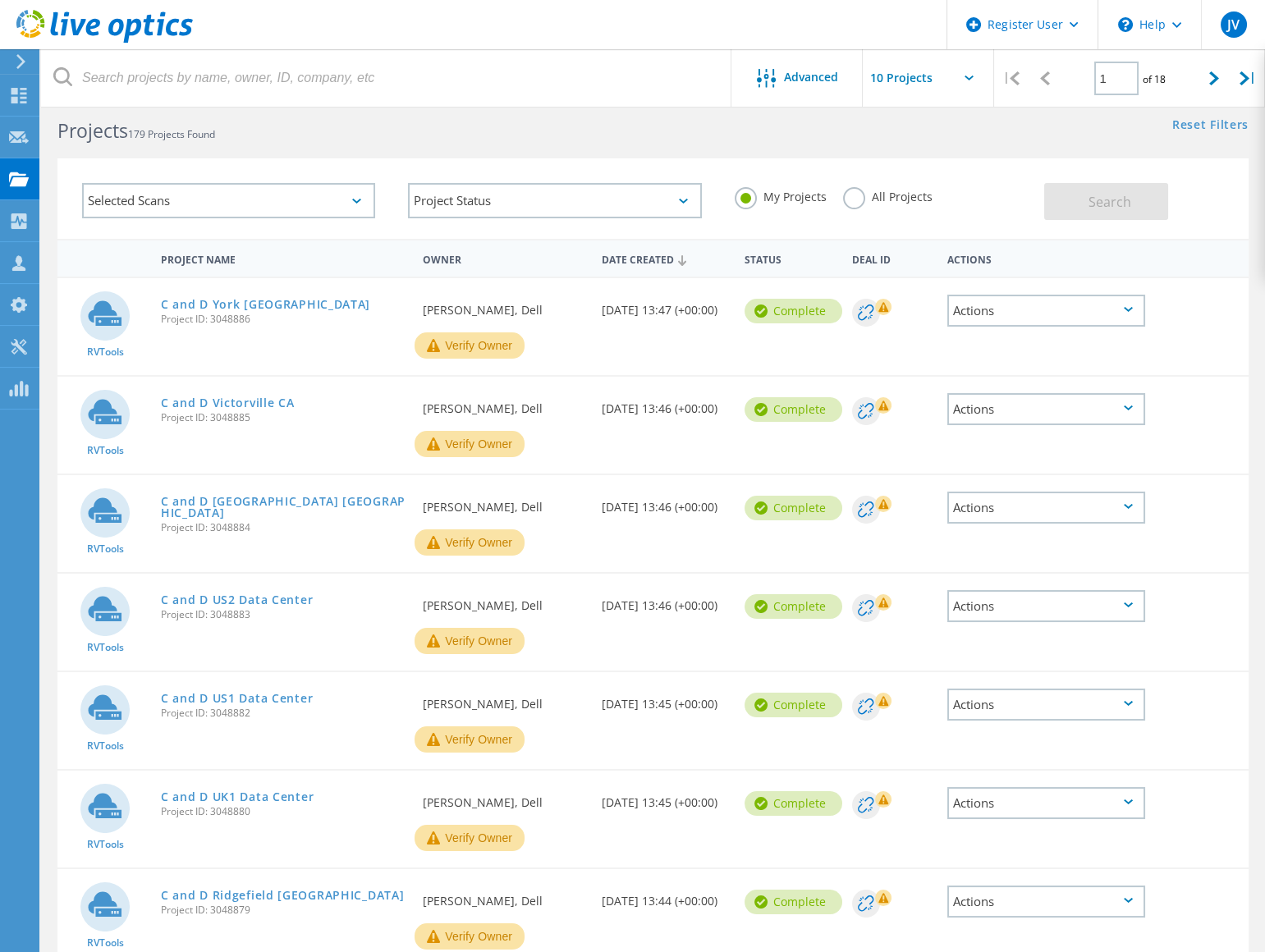
click at [944, 85] on input "text" at bounding box center [944, 77] width 164 height 57
click at [929, 146] on div "Show 20 Projects" at bounding box center [944, 148] width 162 height 27
type input "Show 20 Projects"
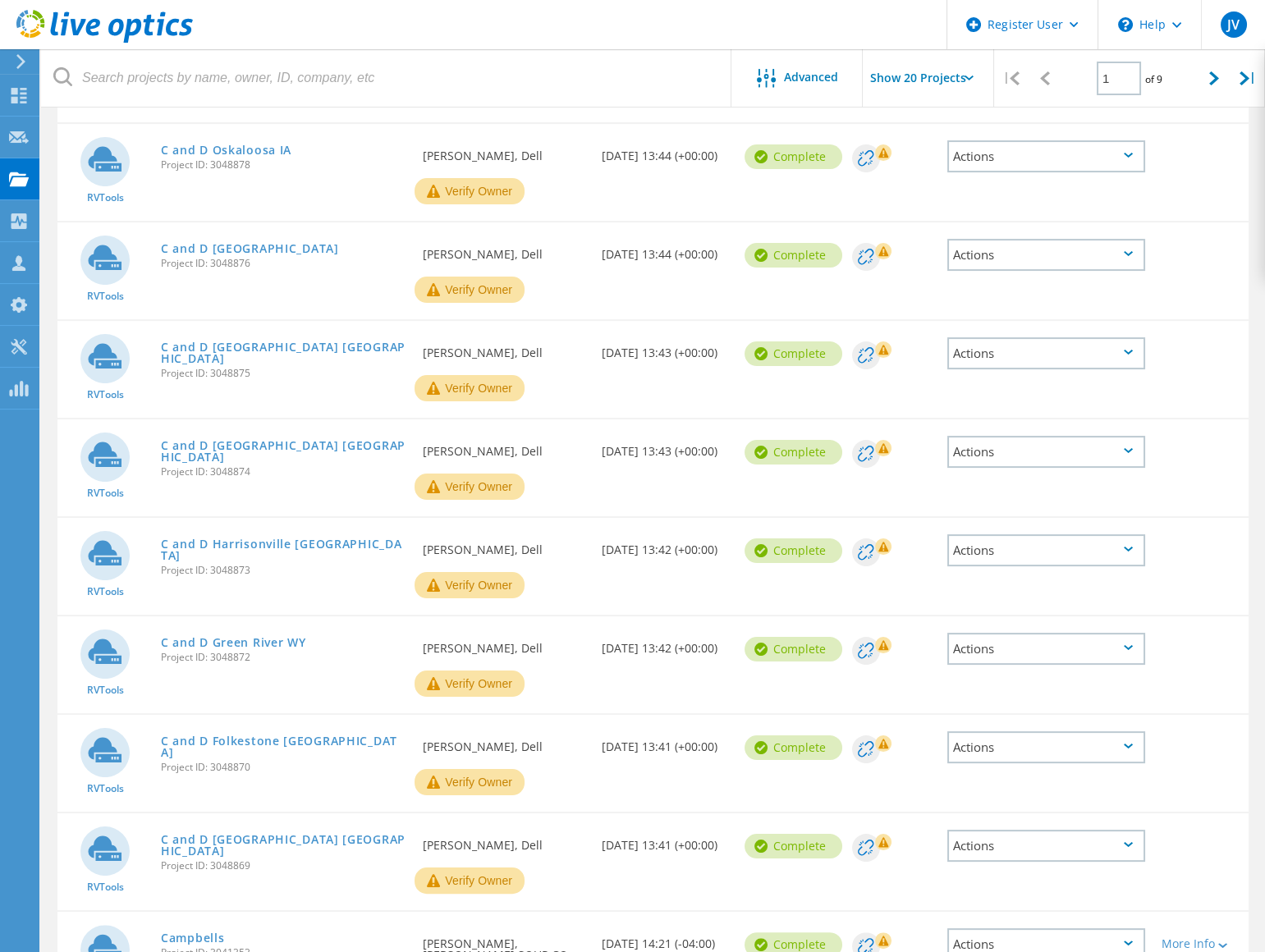
scroll to position [842, 0]
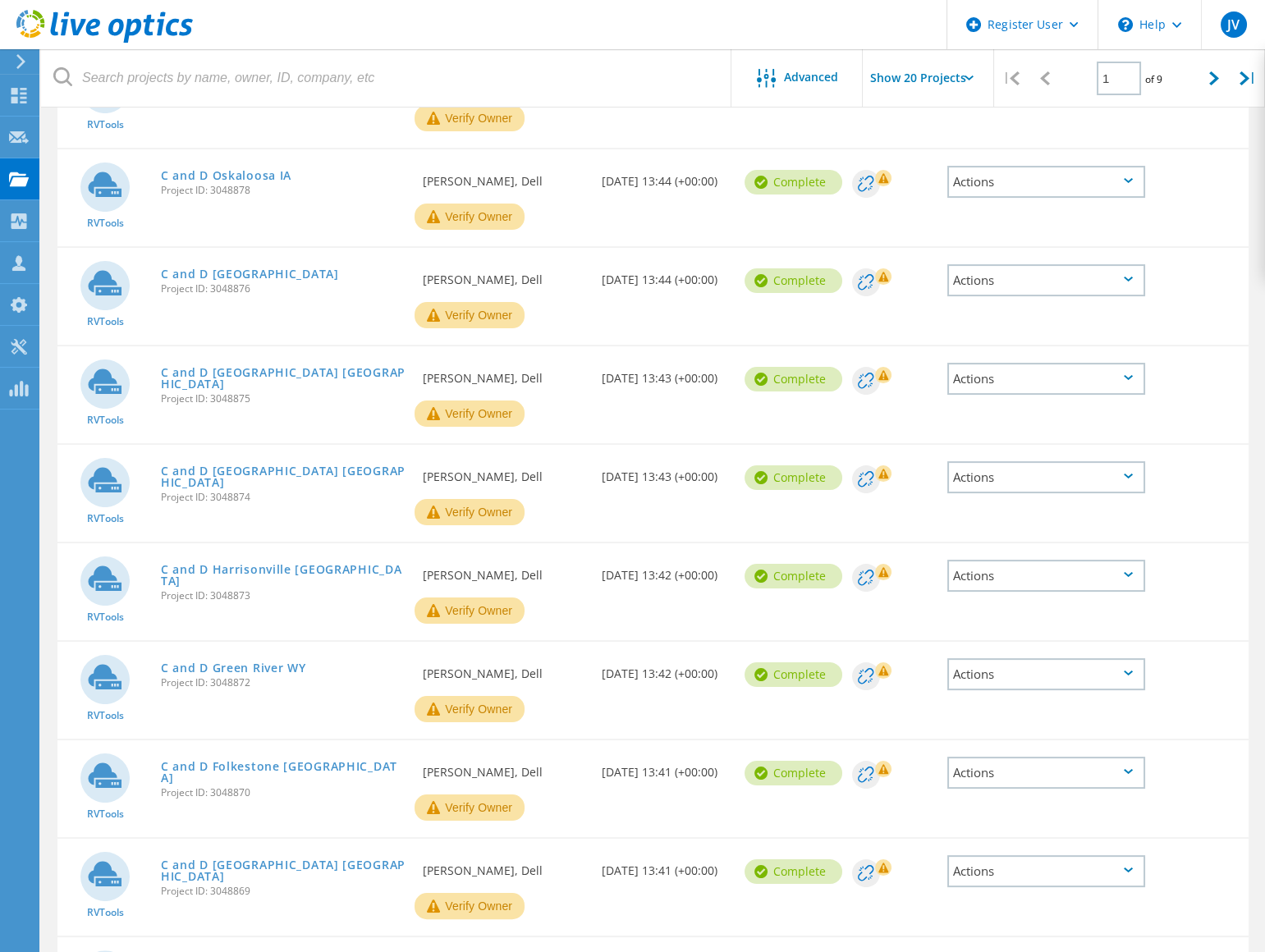
click at [997, 877] on div "Actions" at bounding box center [1046, 871] width 198 height 32
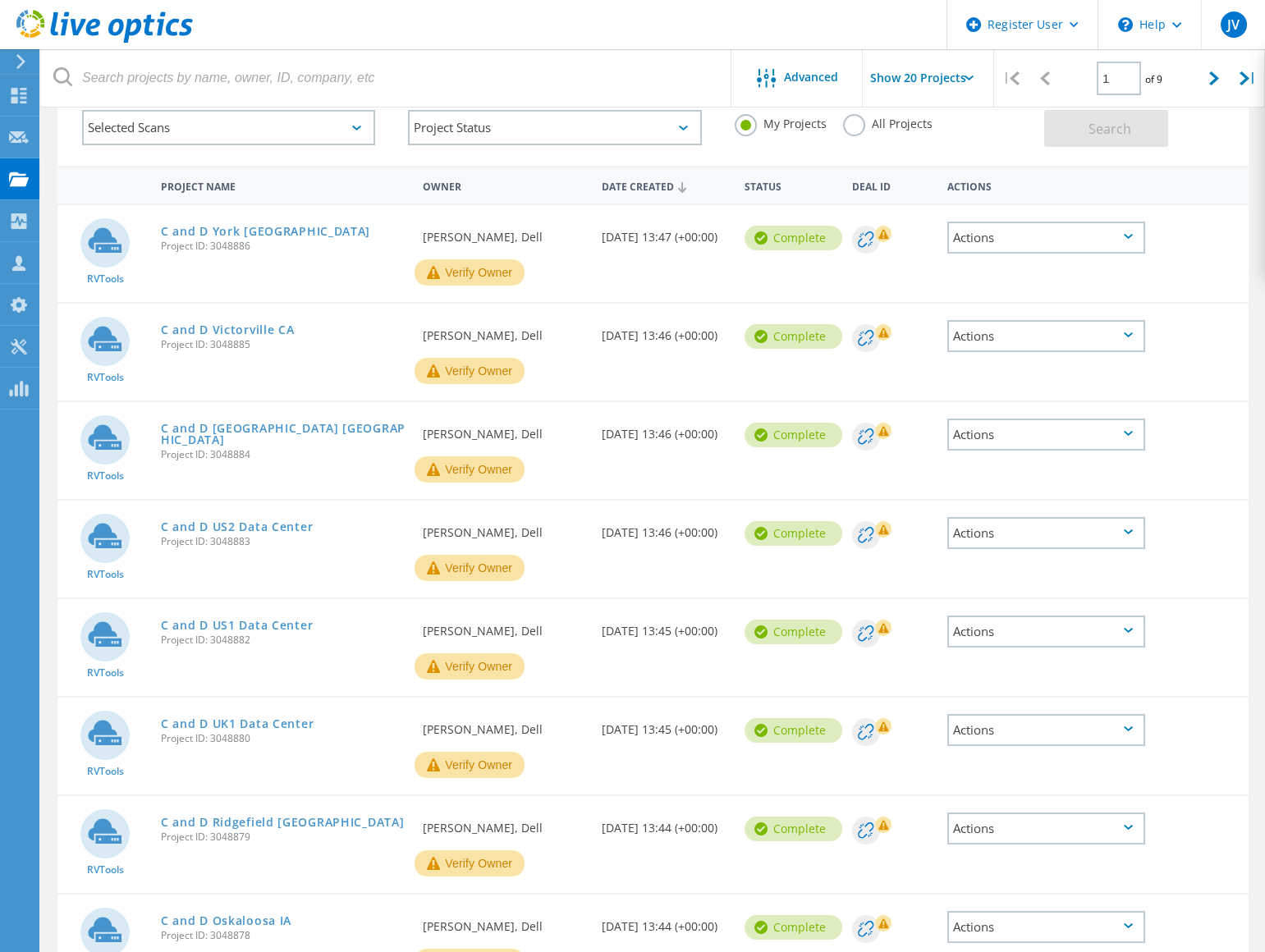
scroll to position [22, 0]
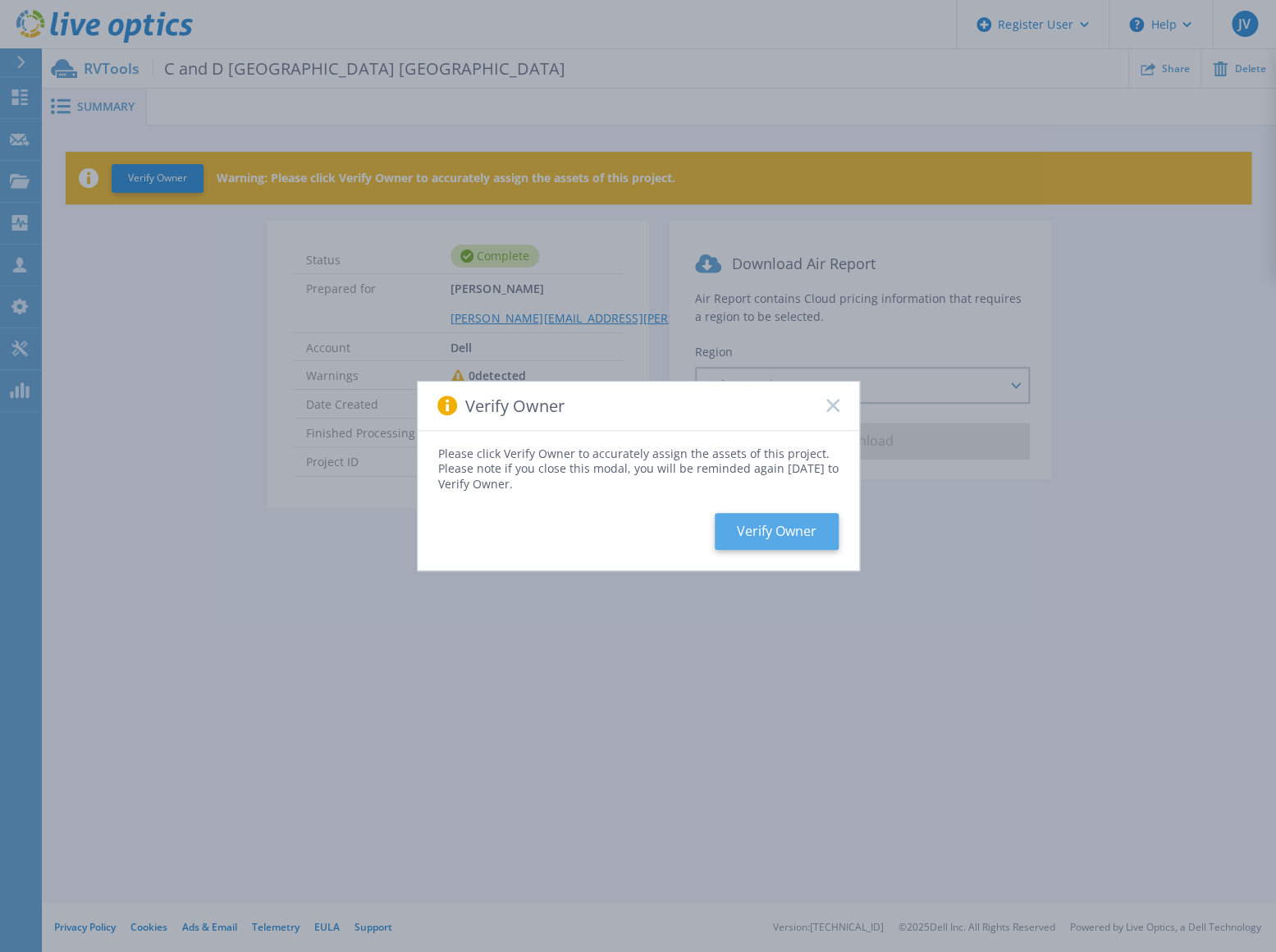
click at [756, 538] on button "Verify Owner" at bounding box center [776, 531] width 124 height 37
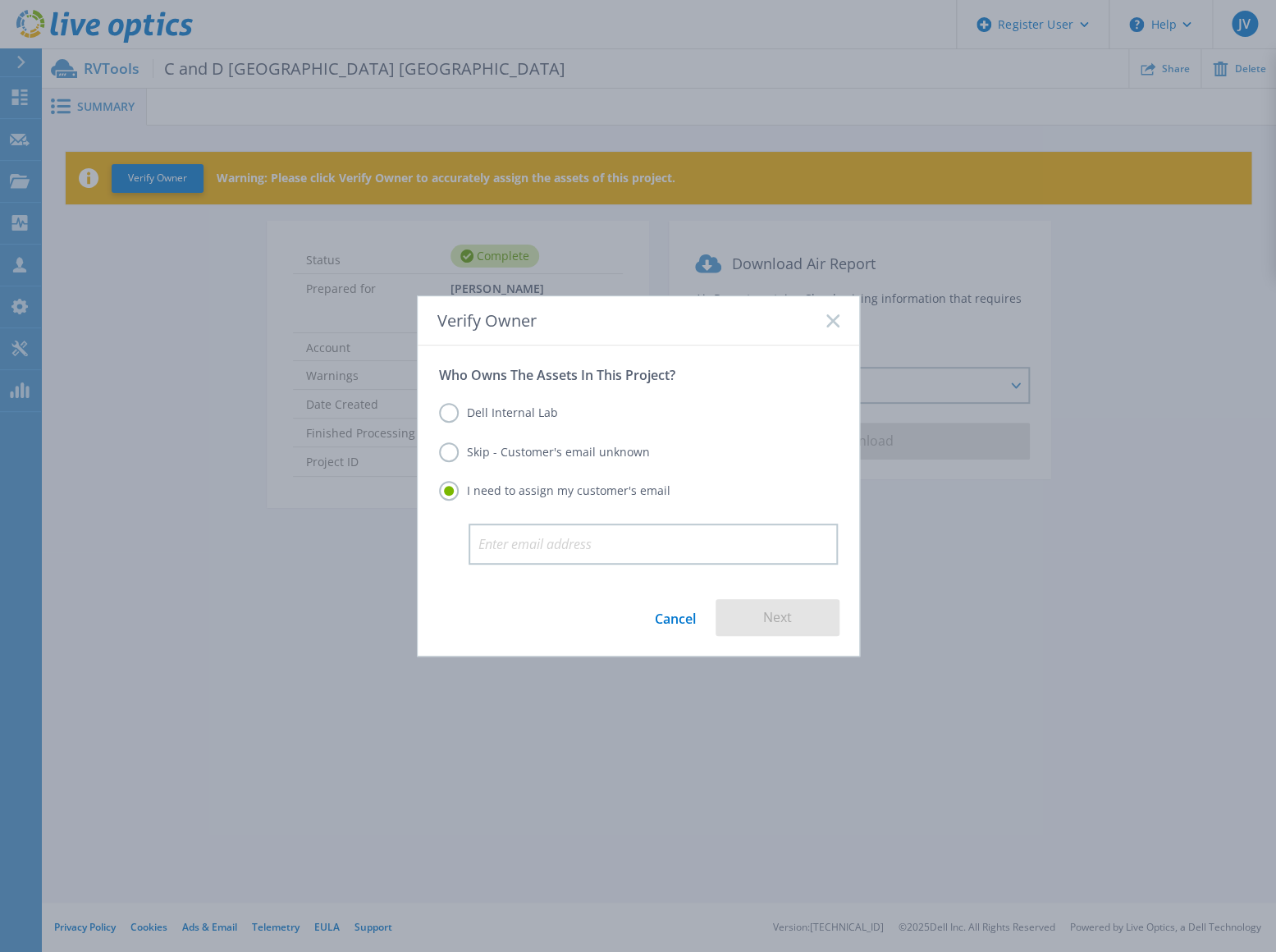
click at [447, 452] on label "Skip - Customer's email unknown" at bounding box center [544, 452] width 211 height 20
click at [0, 0] on input "Skip - Customer's email unknown" at bounding box center [0, 0] width 0 height 0
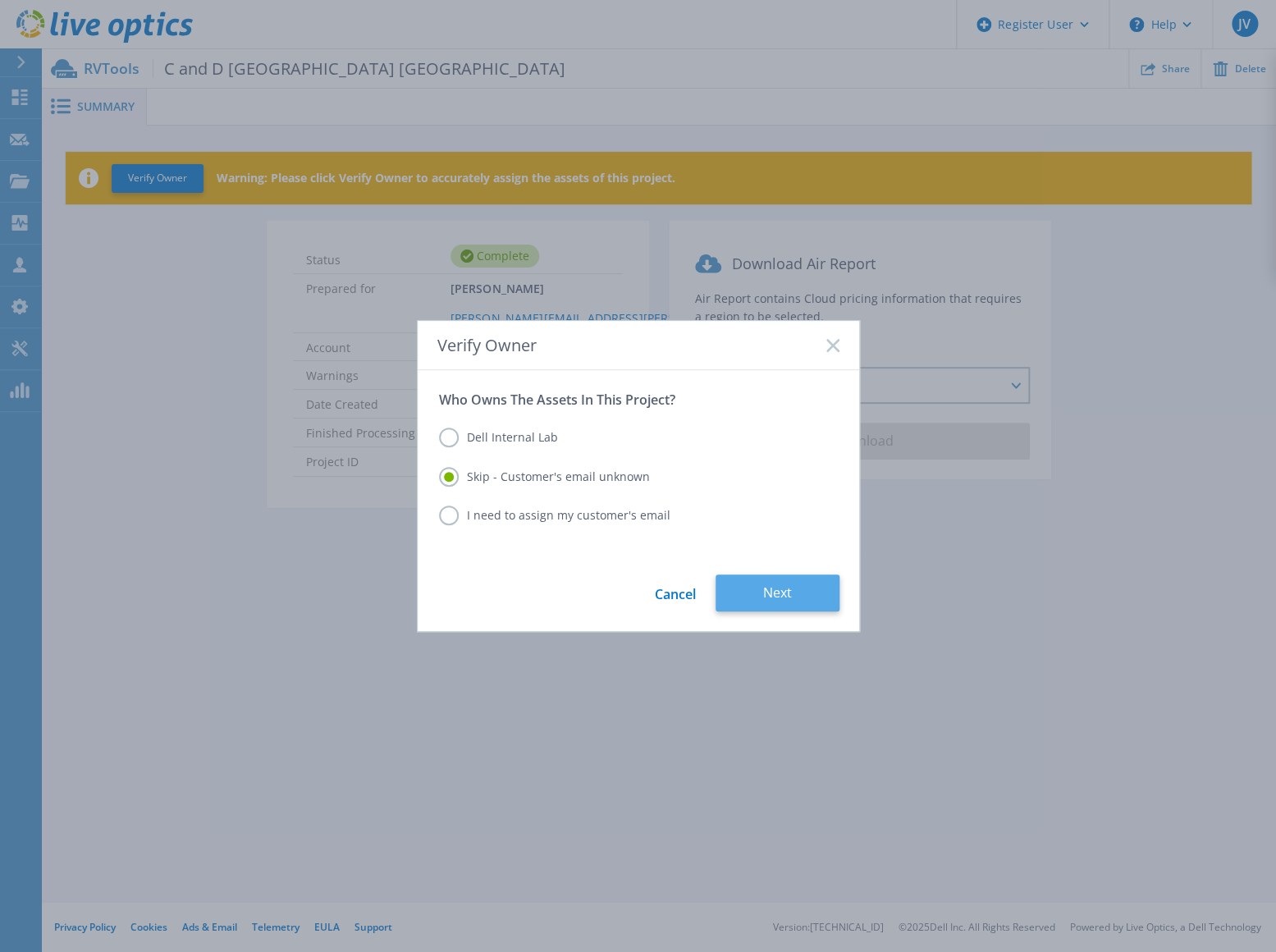
click at [758, 591] on button "Next" at bounding box center [777, 593] width 124 height 37
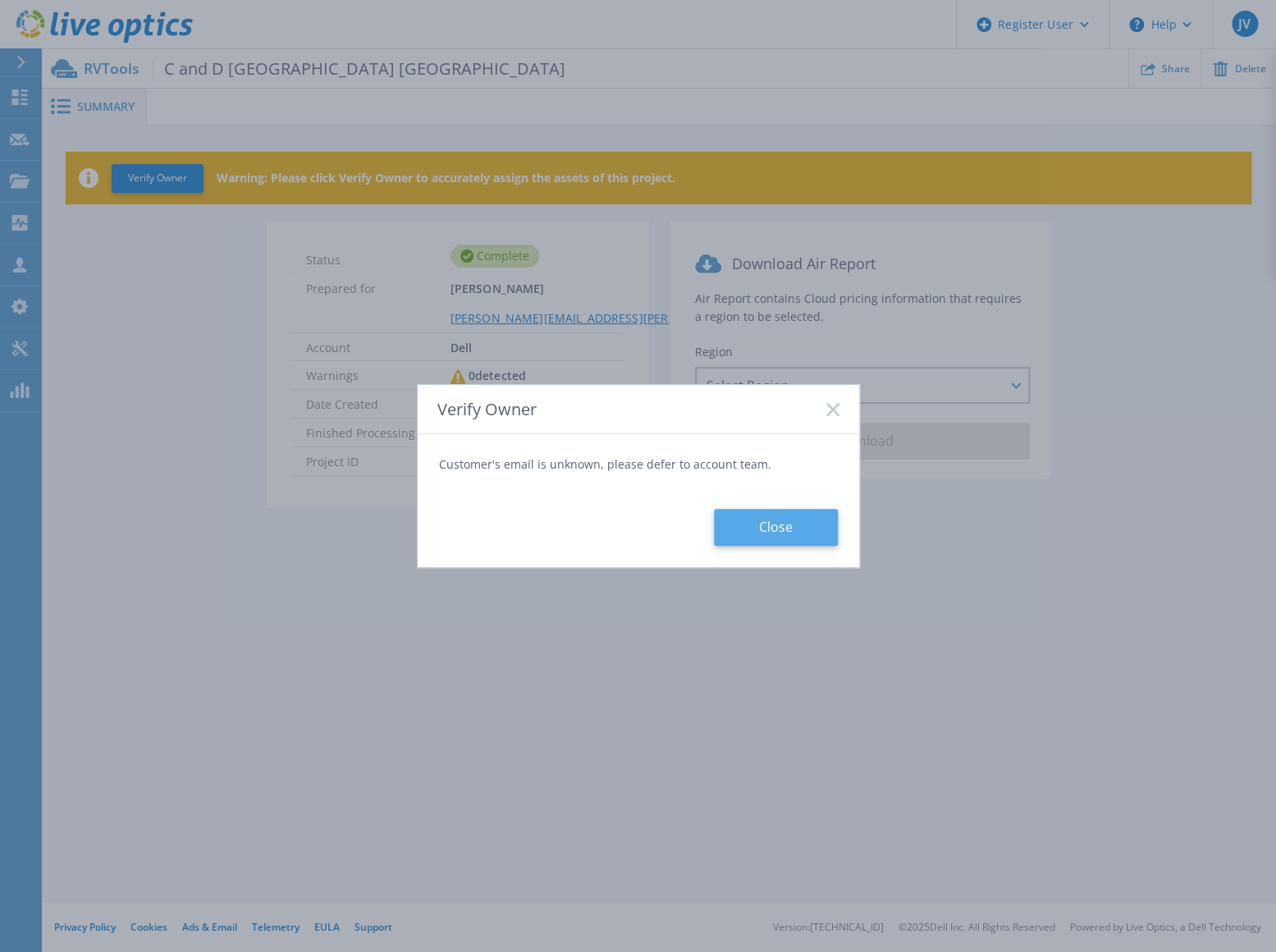
click at [776, 530] on button "Close" at bounding box center [776, 527] width 124 height 37
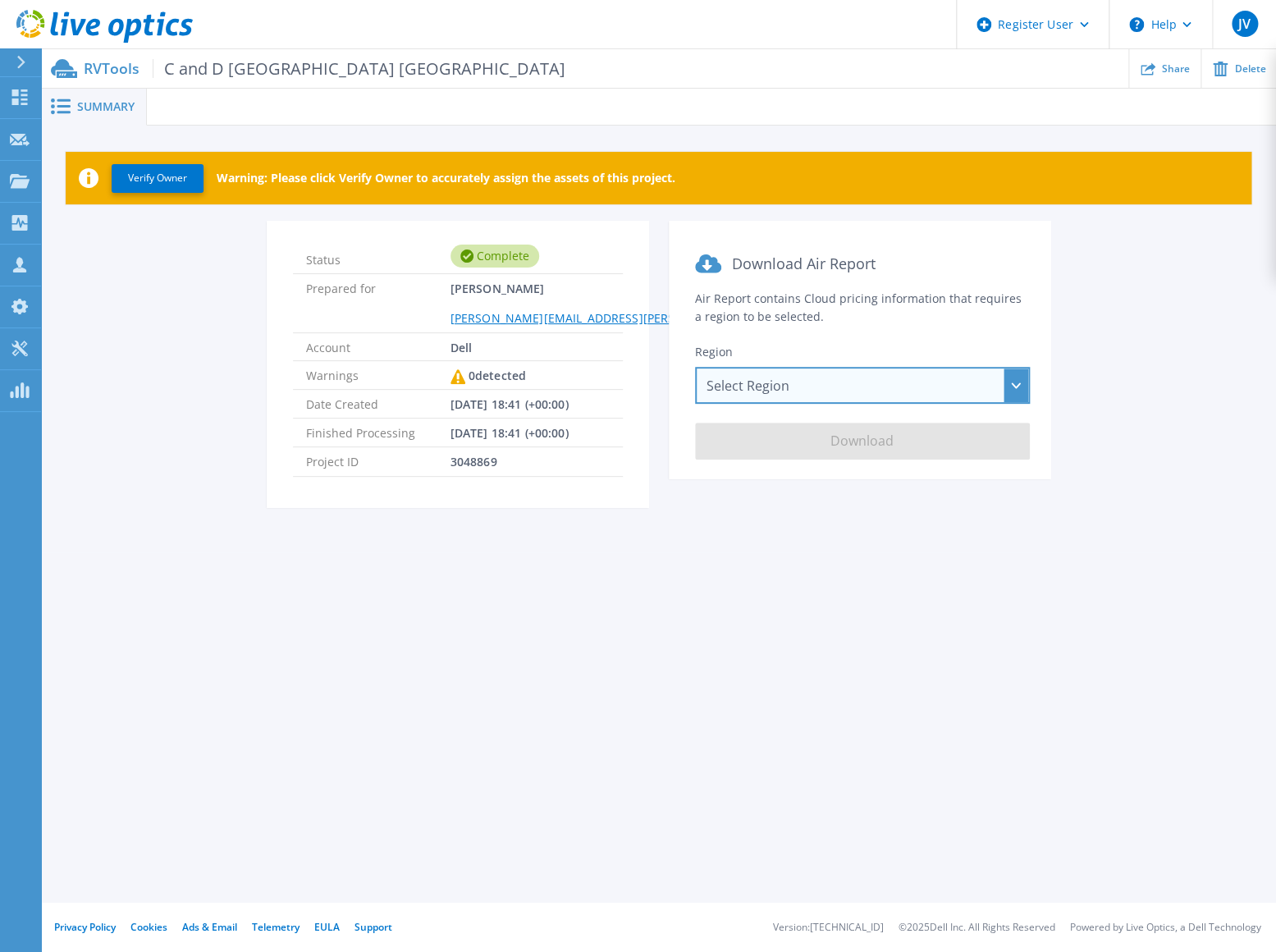
click at [785, 387] on div "Select Region [GEOGRAPHIC_DATA] ([GEOGRAPHIC_DATA]) [GEOGRAPHIC_DATA] ([GEOGRAP…" at bounding box center [862, 385] width 335 height 37
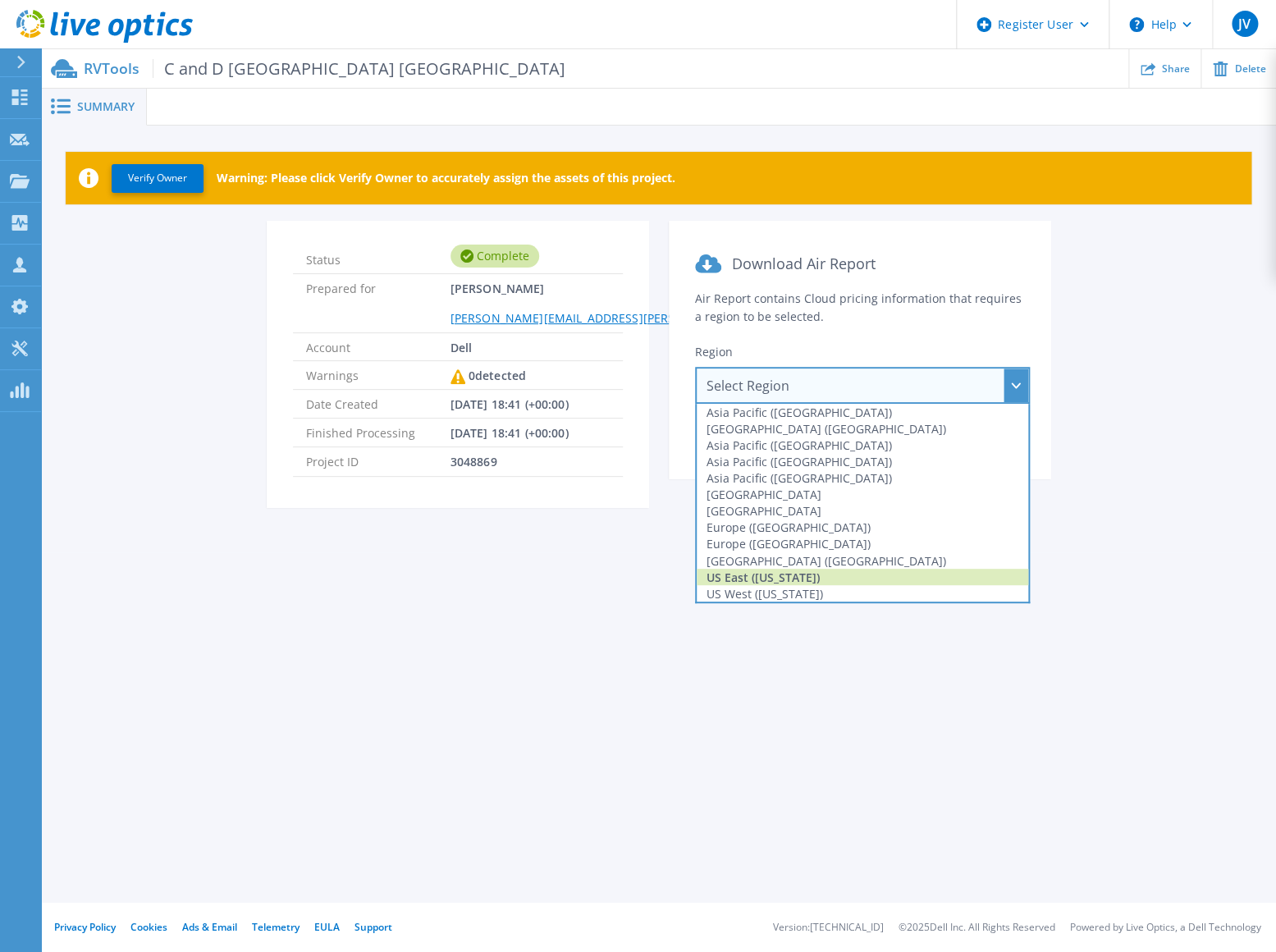
click at [737, 569] on div "US East ([US_STATE])" at bounding box center [862, 577] width 332 height 17
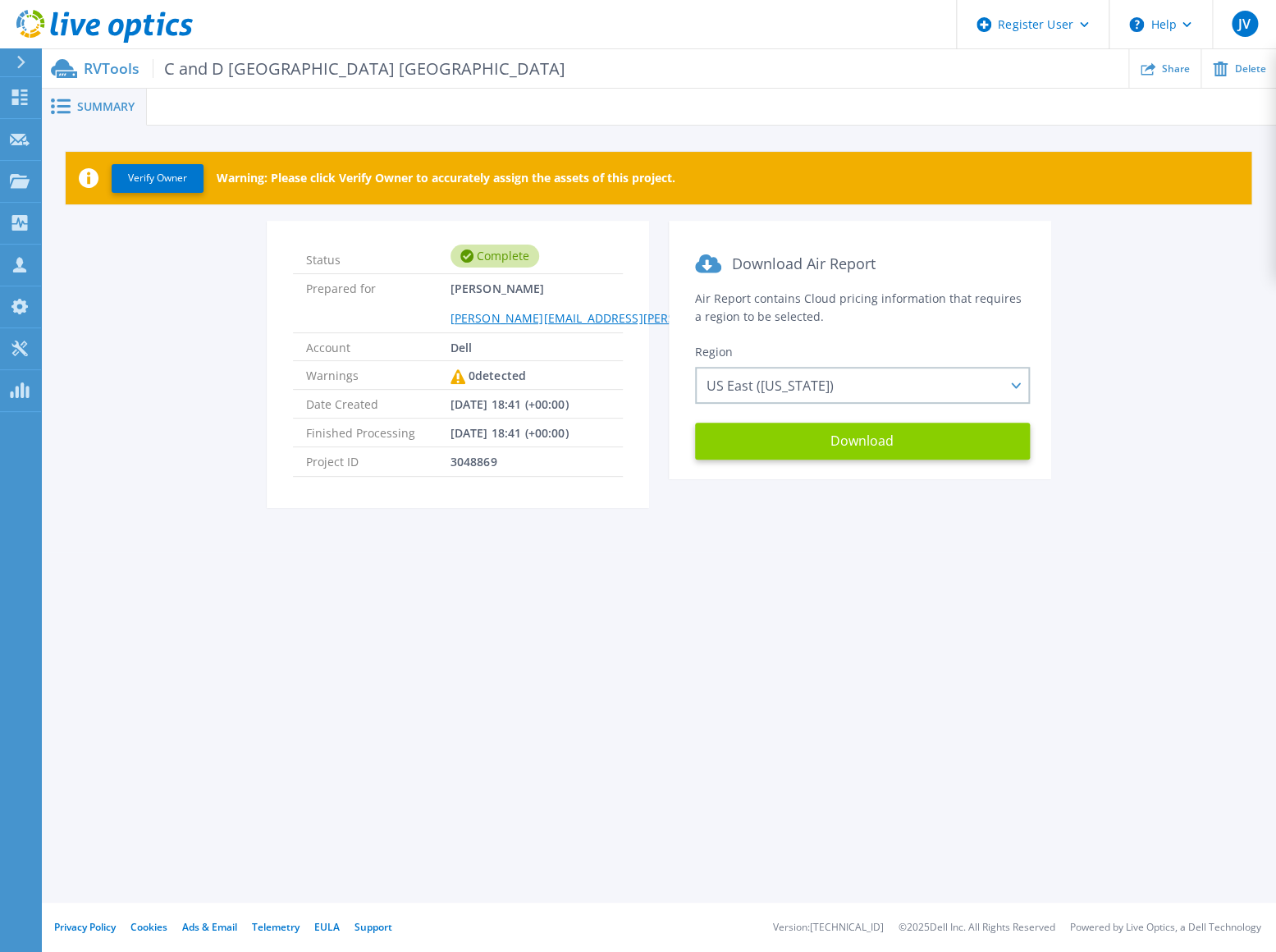
click at [816, 443] on button "Download" at bounding box center [862, 441] width 335 height 37
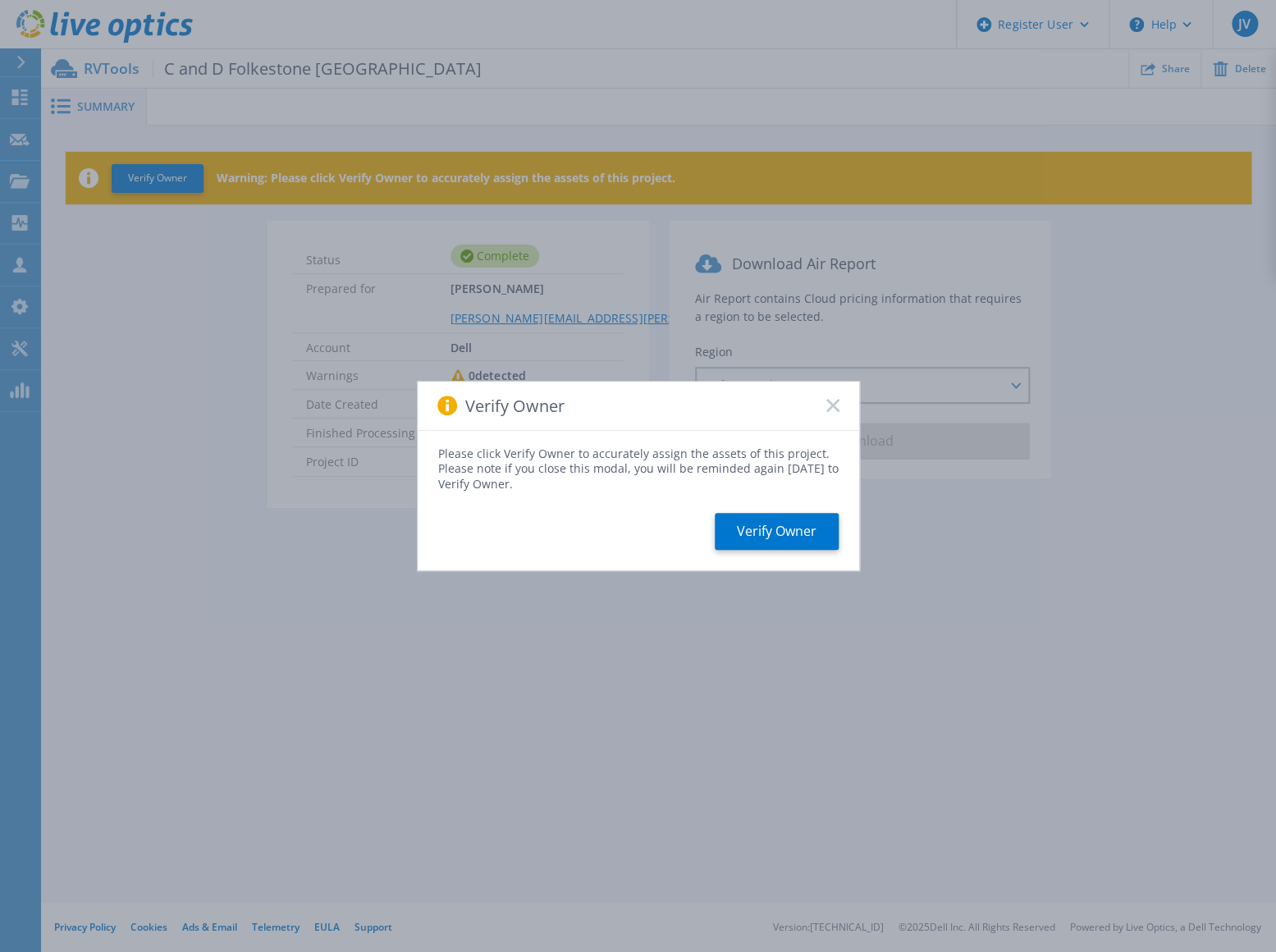
click at [828, 405] on icon at bounding box center [833, 406] width 13 height 13
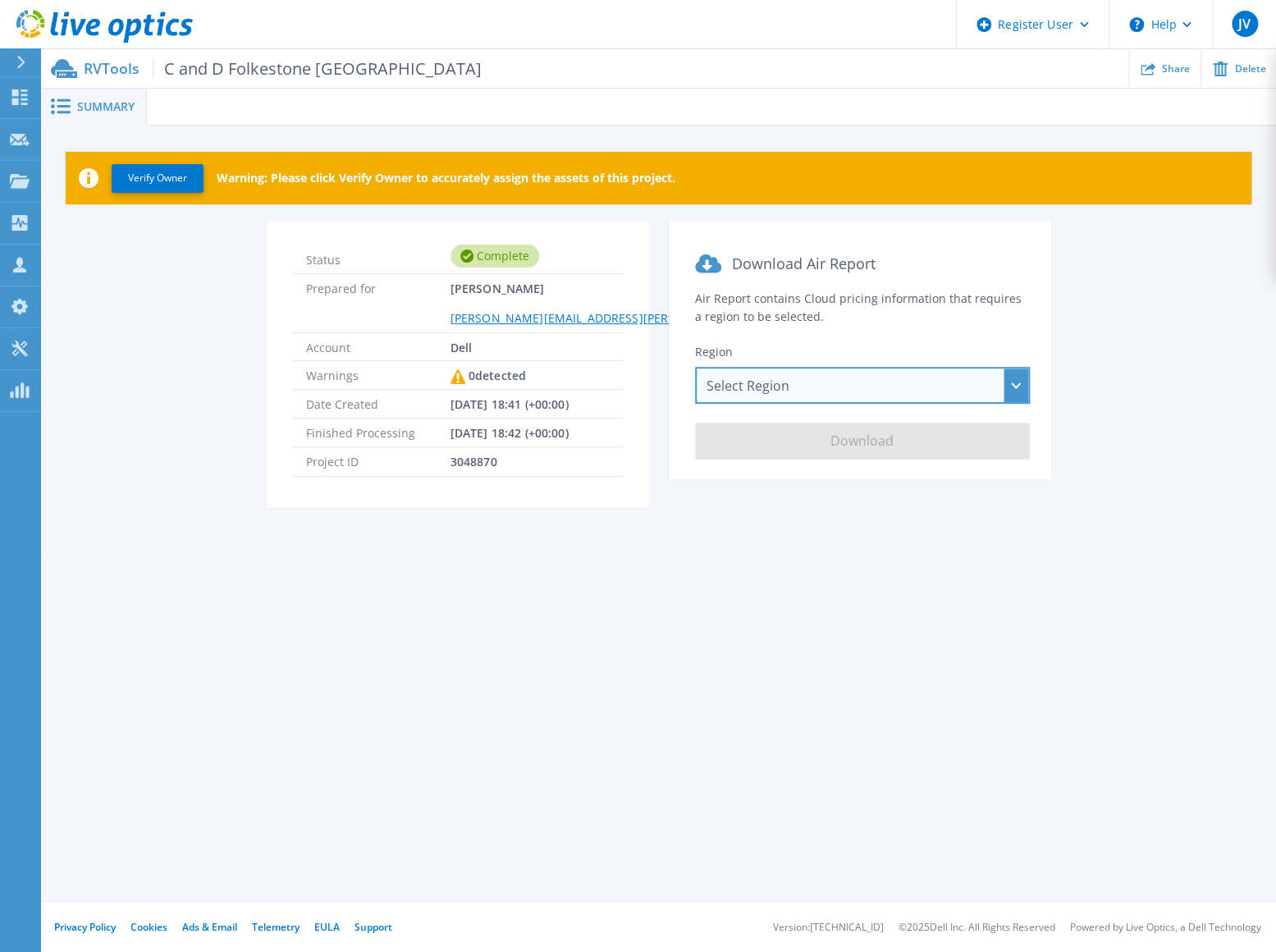
click at [786, 383] on div "Select Region [GEOGRAPHIC_DATA] ([GEOGRAPHIC_DATA]) [GEOGRAPHIC_DATA] ([GEOGRAP…" at bounding box center [862, 385] width 335 height 37
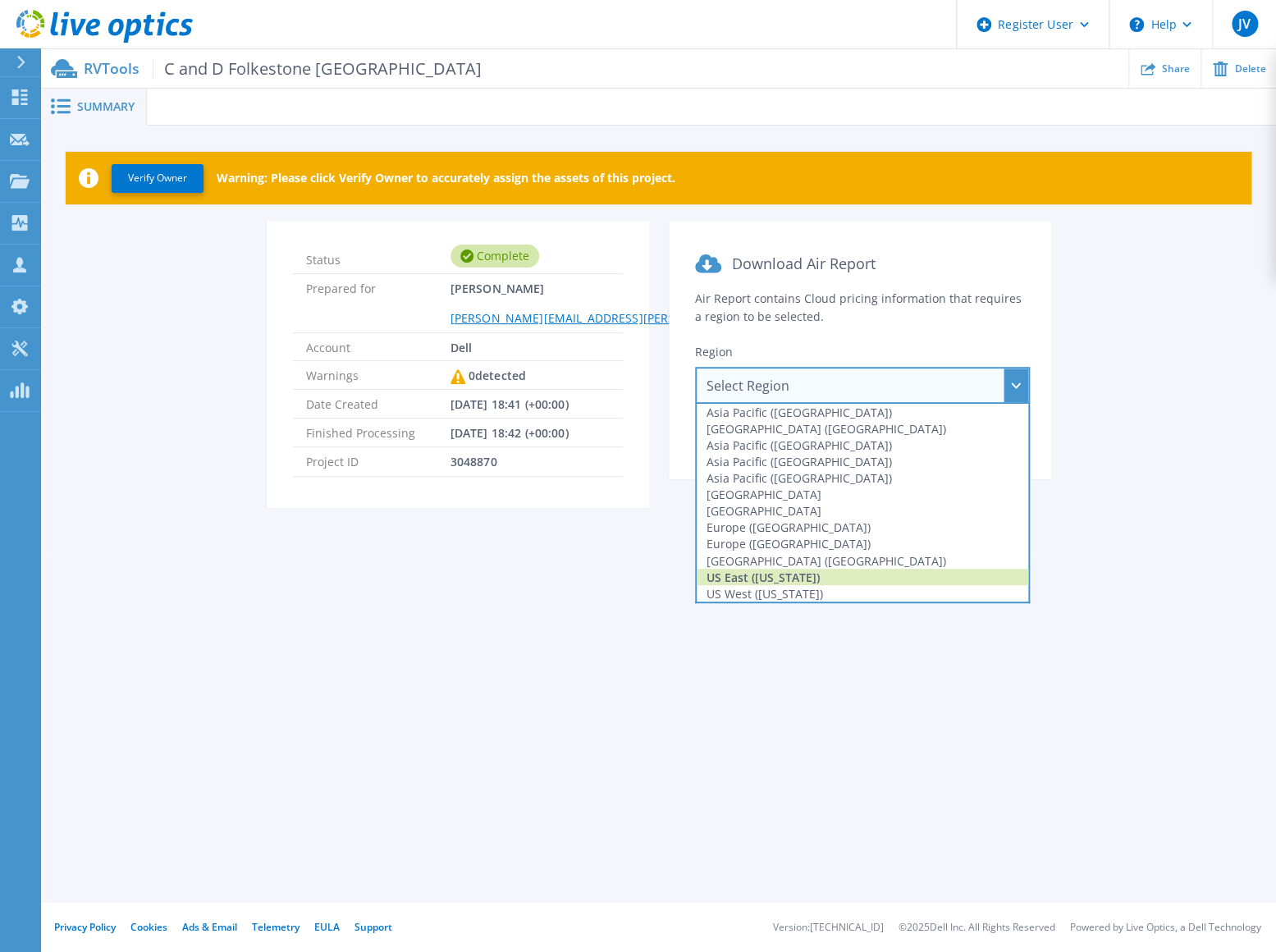
click at [766, 576] on div "US East ([US_STATE])" at bounding box center [862, 577] width 332 height 17
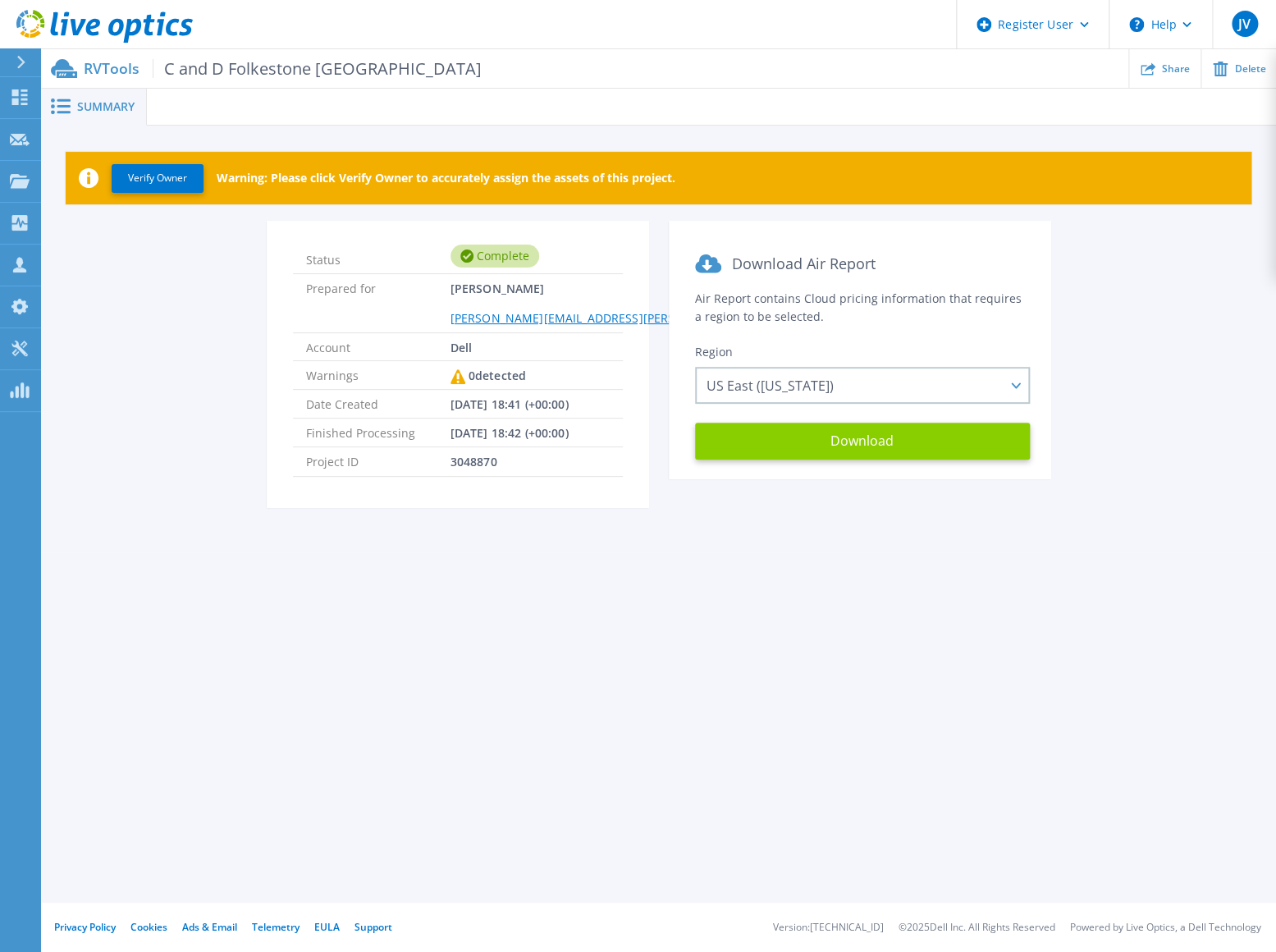
click at [780, 446] on button "Download" at bounding box center [862, 441] width 335 height 37
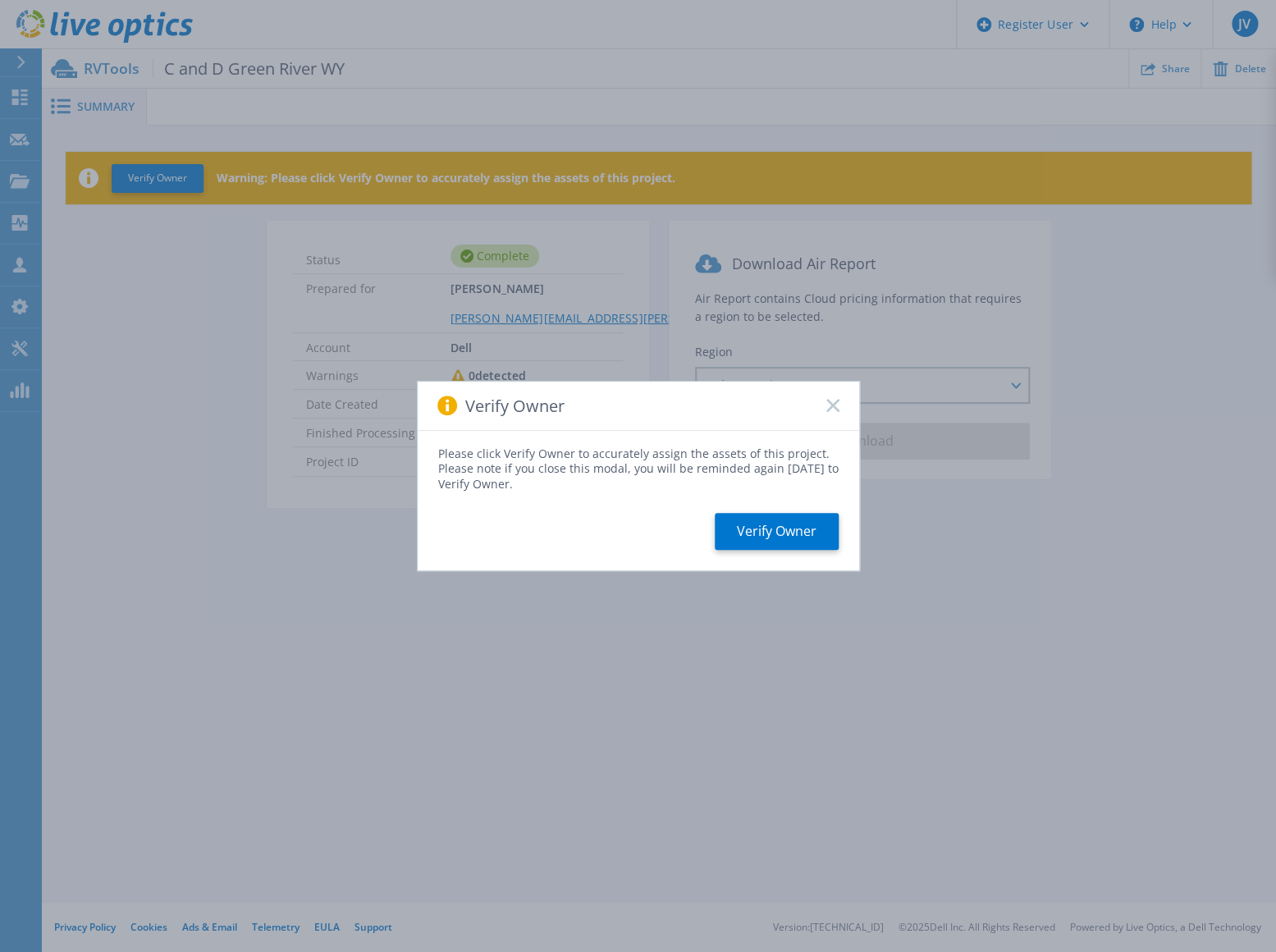
click at [828, 399] on icon at bounding box center [833, 406] width 13 height 13
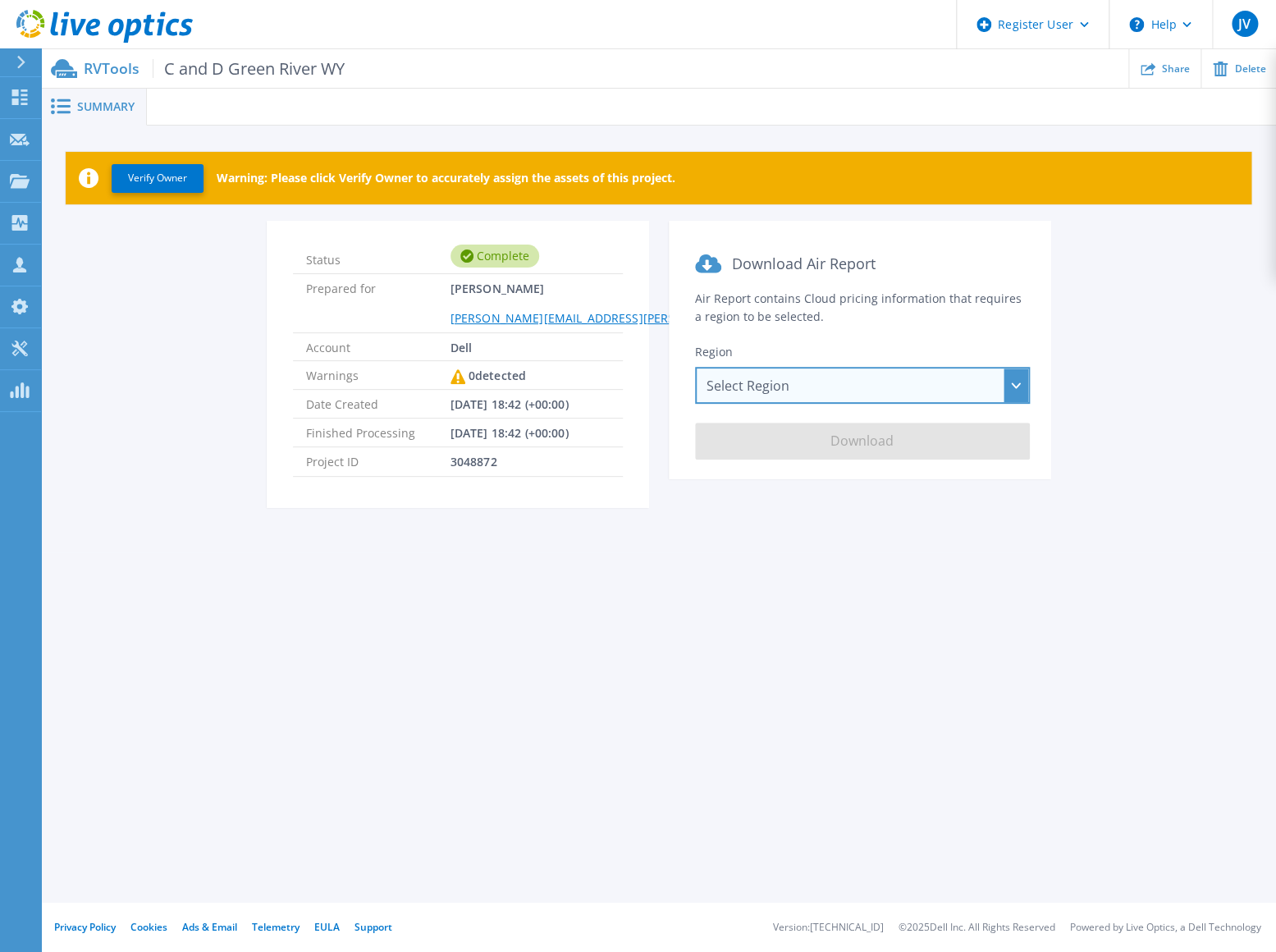
click at [814, 395] on div "Select Region [GEOGRAPHIC_DATA] ([GEOGRAPHIC_DATA]) [GEOGRAPHIC_DATA] ([GEOGRAP…" at bounding box center [862, 385] width 335 height 37
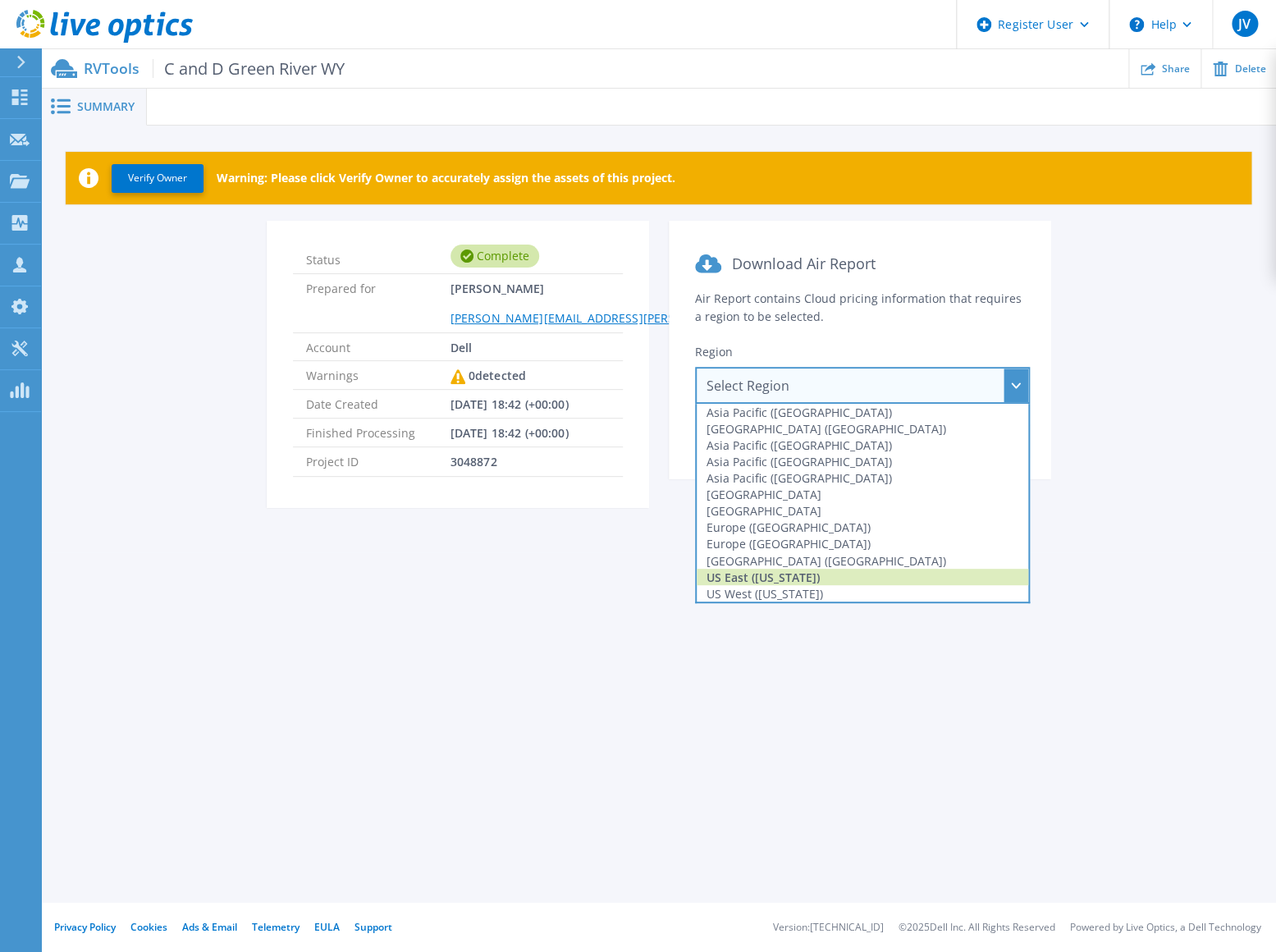
click at [804, 580] on div "US East ([US_STATE])" at bounding box center [862, 577] width 332 height 17
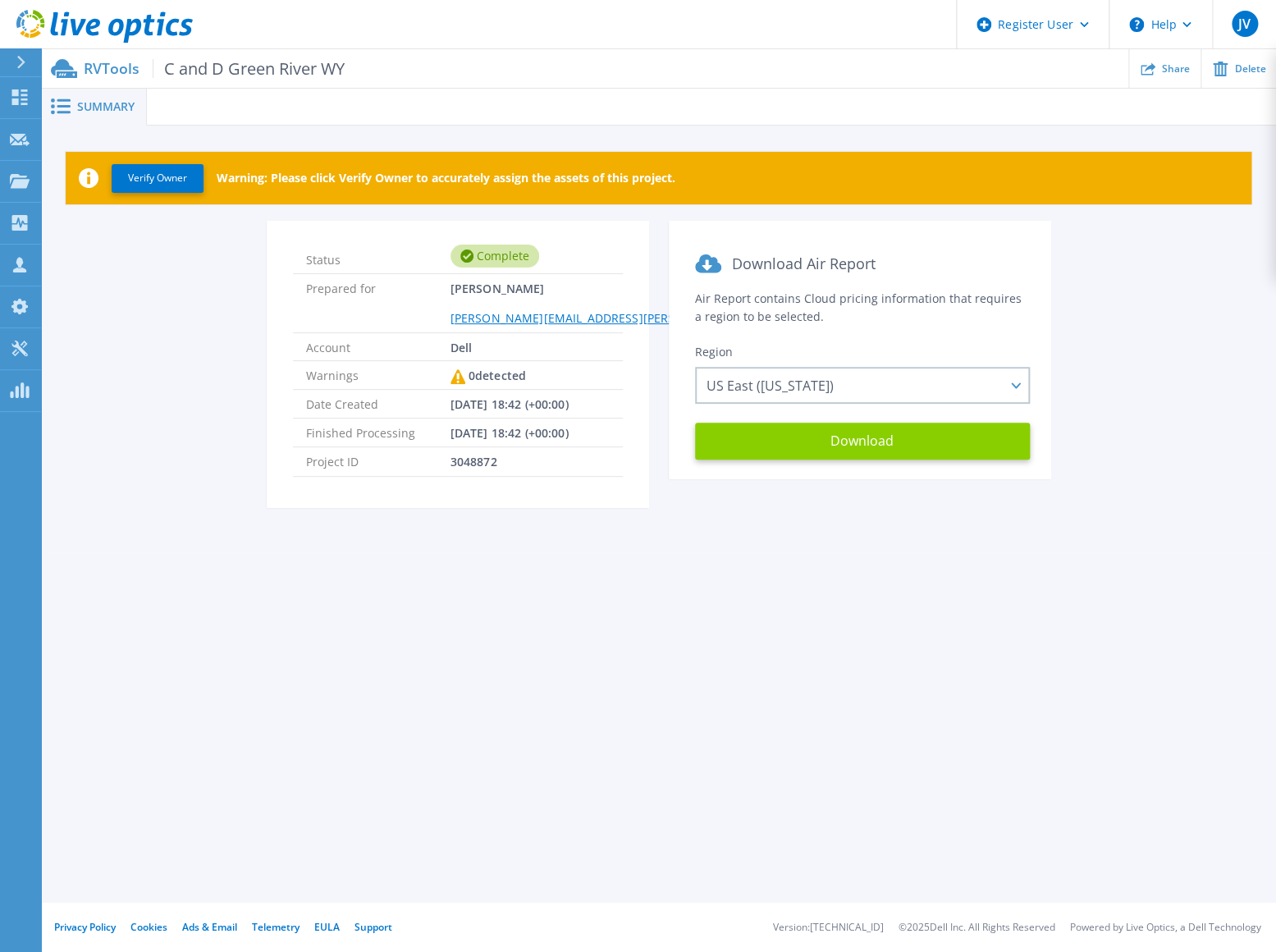
click at [785, 433] on button "Download" at bounding box center [862, 441] width 335 height 37
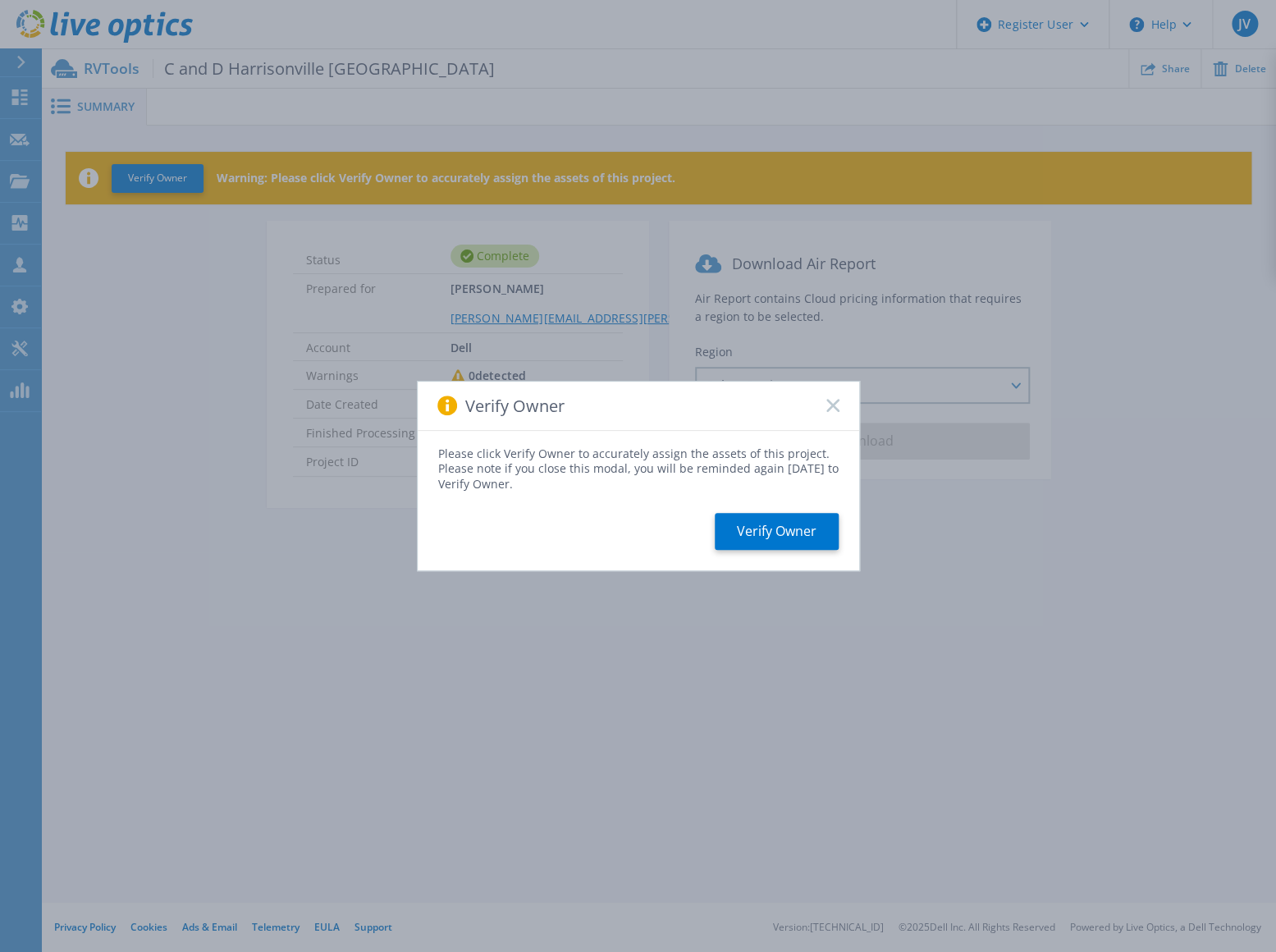
click at [830, 412] on div "Verify Owner" at bounding box center [638, 406] width 441 height 49
click at [836, 403] on icon at bounding box center [833, 406] width 13 height 13
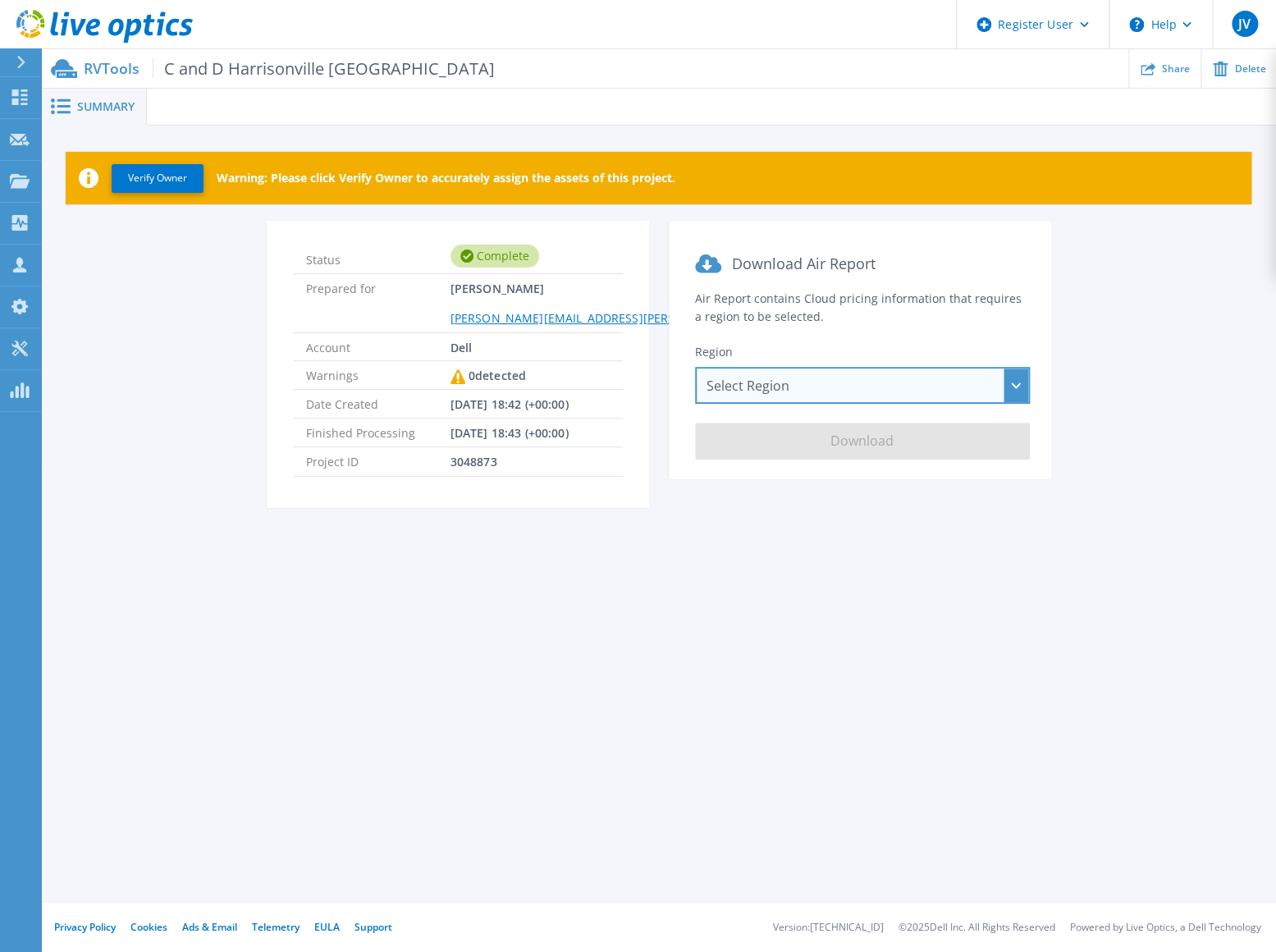
click at [806, 383] on div "Select Region [GEOGRAPHIC_DATA] ([GEOGRAPHIC_DATA]) [GEOGRAPHIC_DATA] ([GEOGRAP…" at bounding box center [862, 385] width 335 height 37
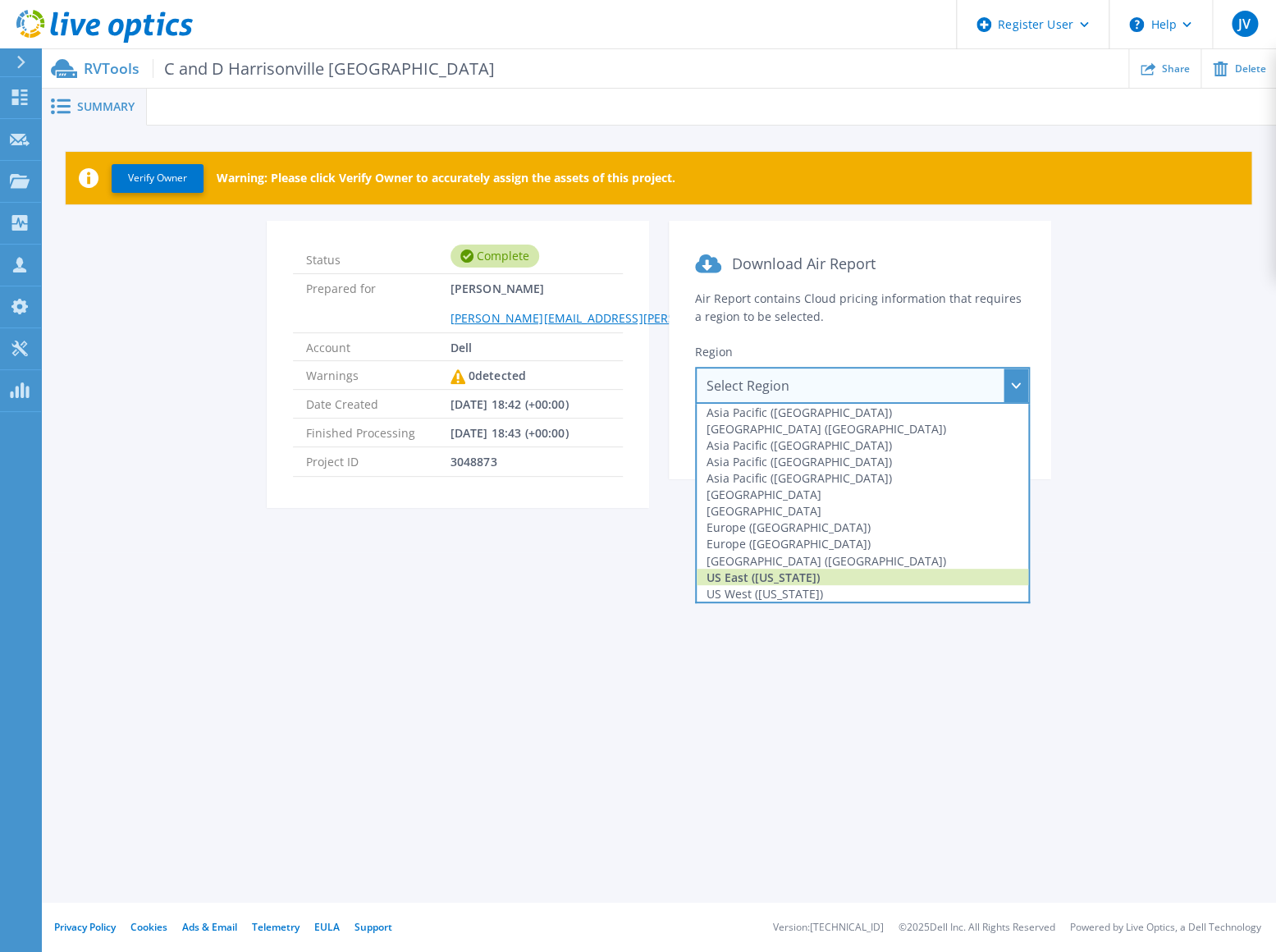
click at [794, 577] on div "US East ([US_STATE])" at bounding box center [862, 577] width 332 height 17
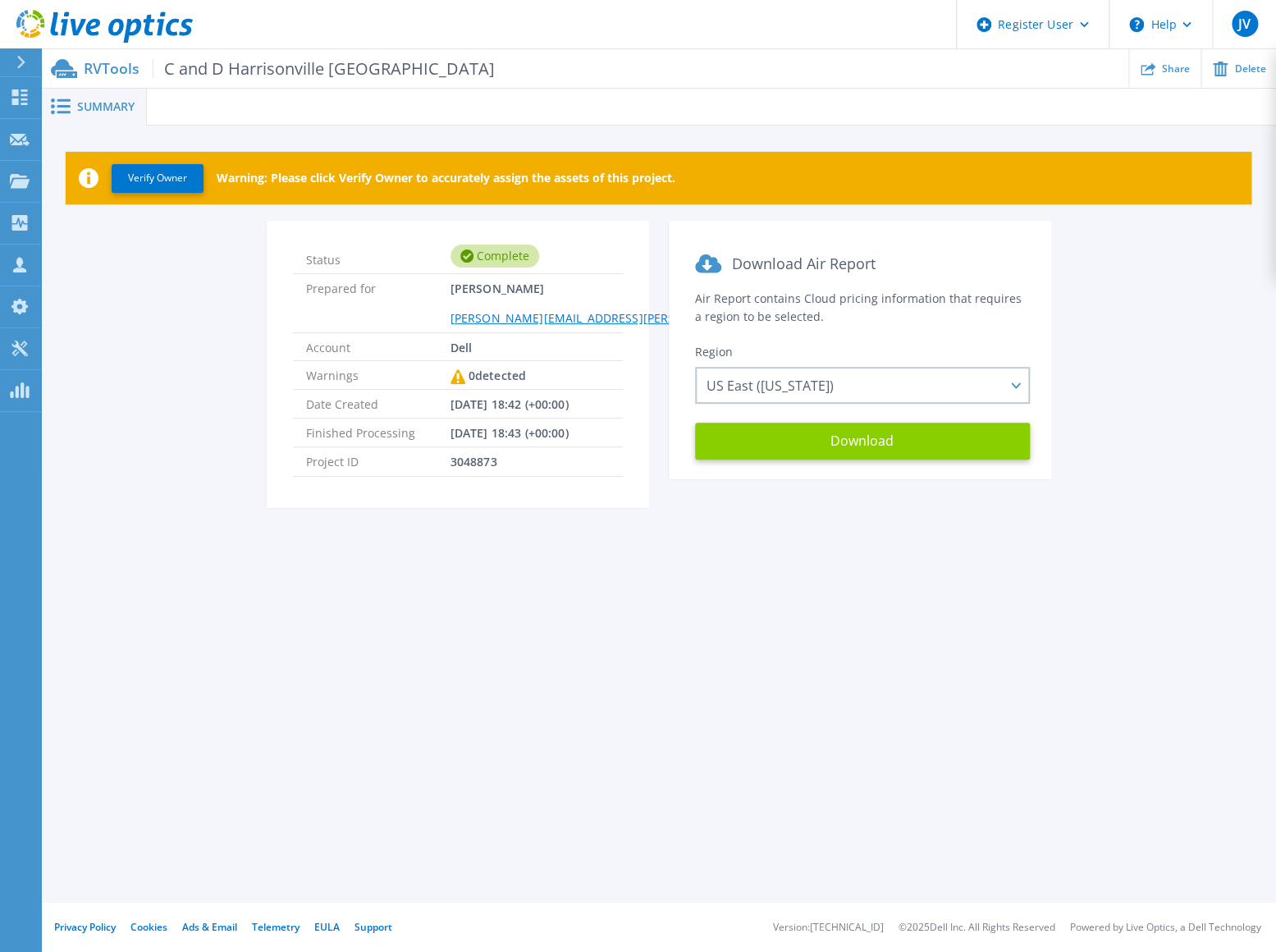
click at [827, 446] on button "Download" at bounding box center [862, 441] width 335 height 37
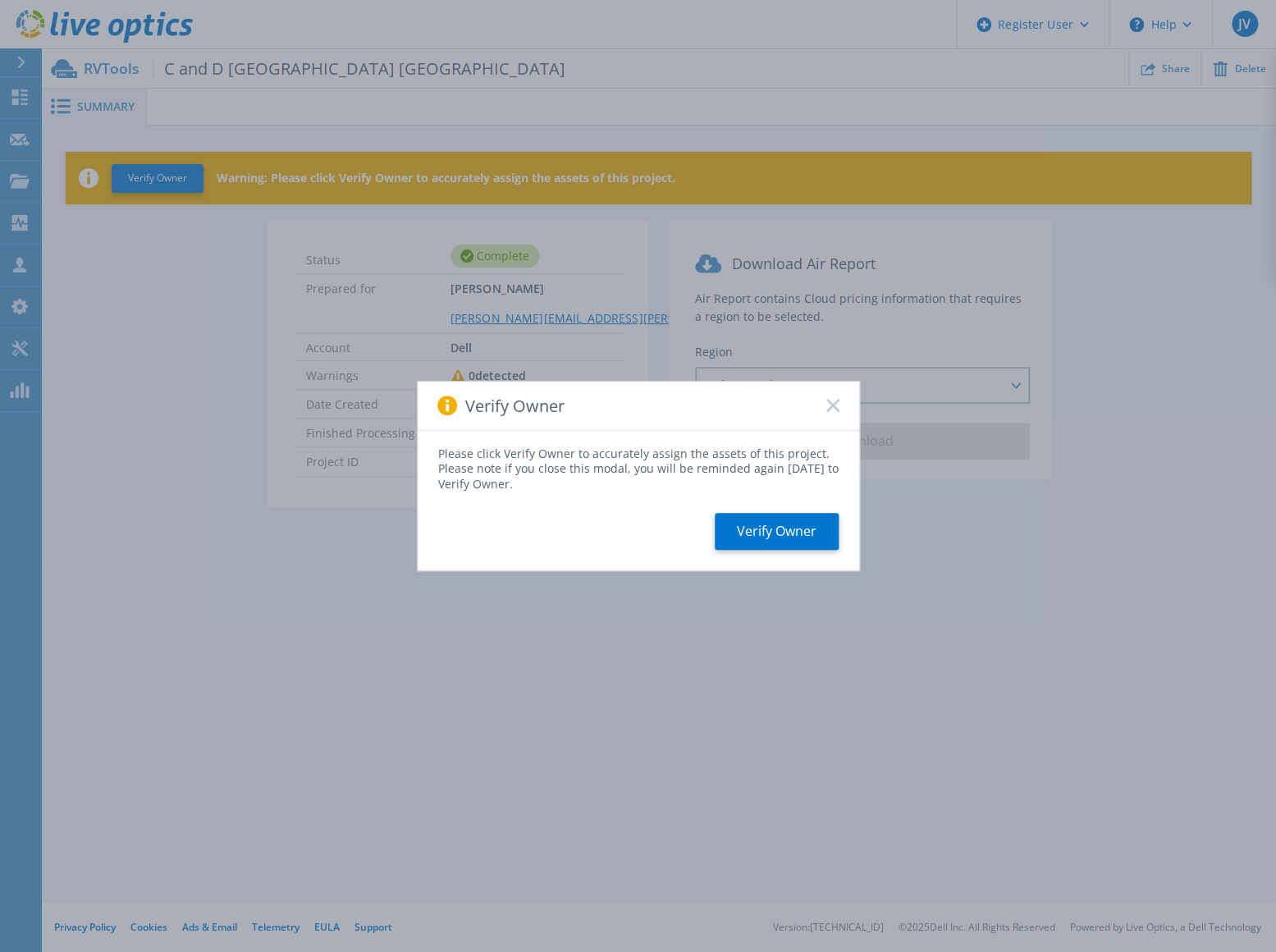
click at [838, 403] on icon at bounding box center [833, 406] width 13 height 13
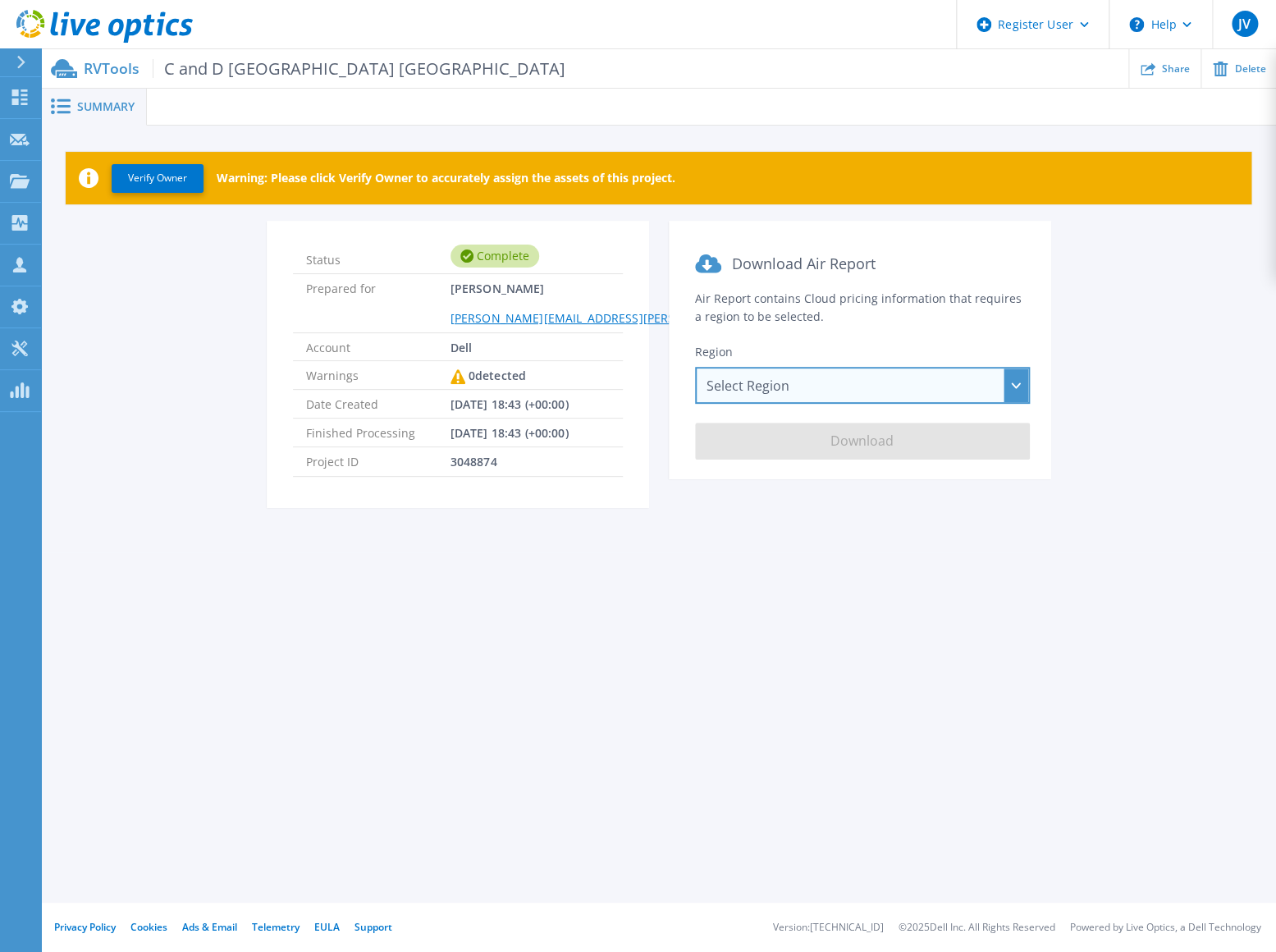
click at [824, 392] on div "Select Region [GEOGRAPHIC_DATA] ([GEOGRAPHIC_DATA]) [GEOGRAPHIC_DATA] ([GEOGRAP…" at bounding box center [862, 385] width 335 height 37
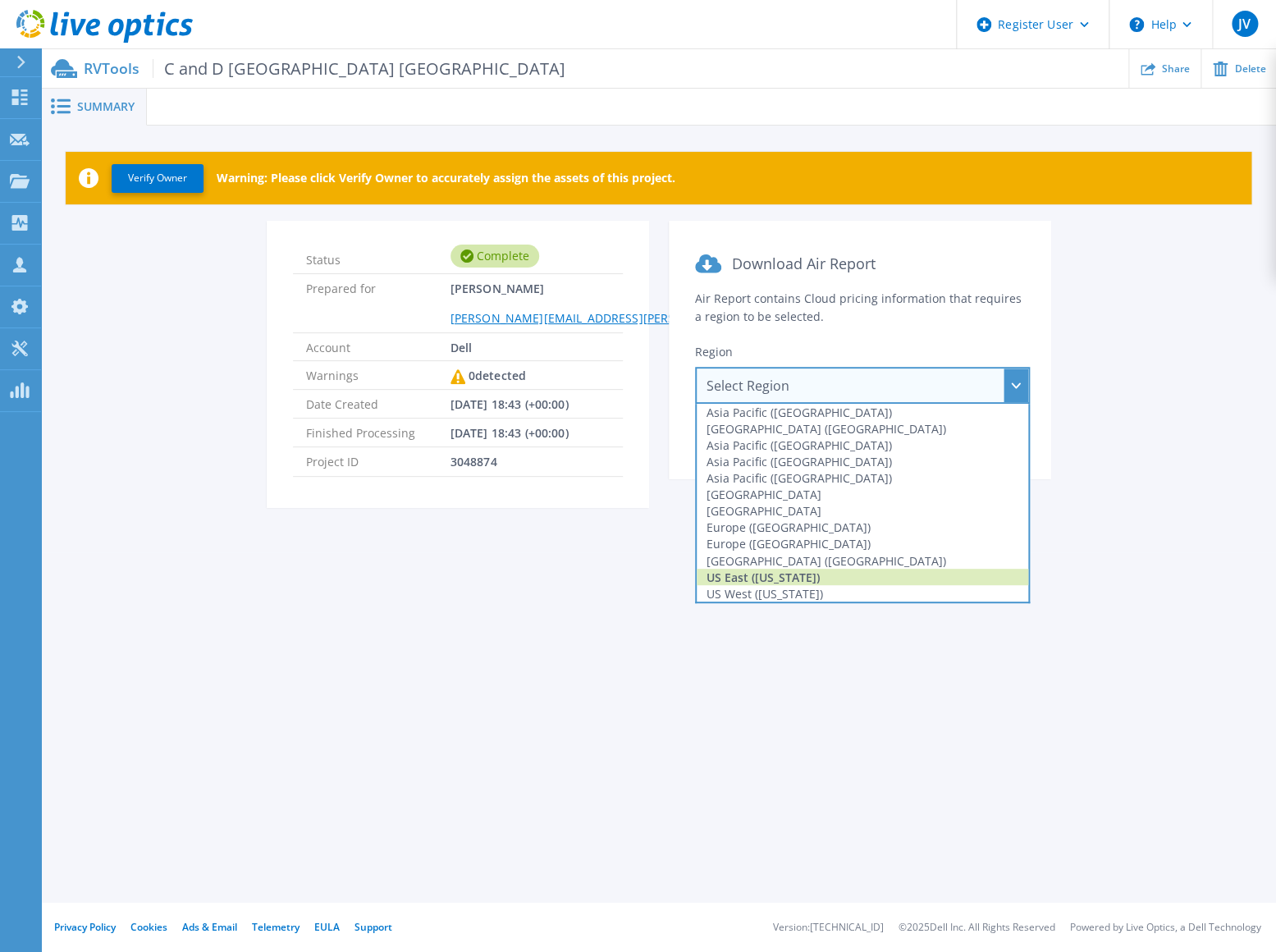
click at [804, 571] on div "US East ([US_STATE])" at bounding box center [862, 577] width 332 height 17
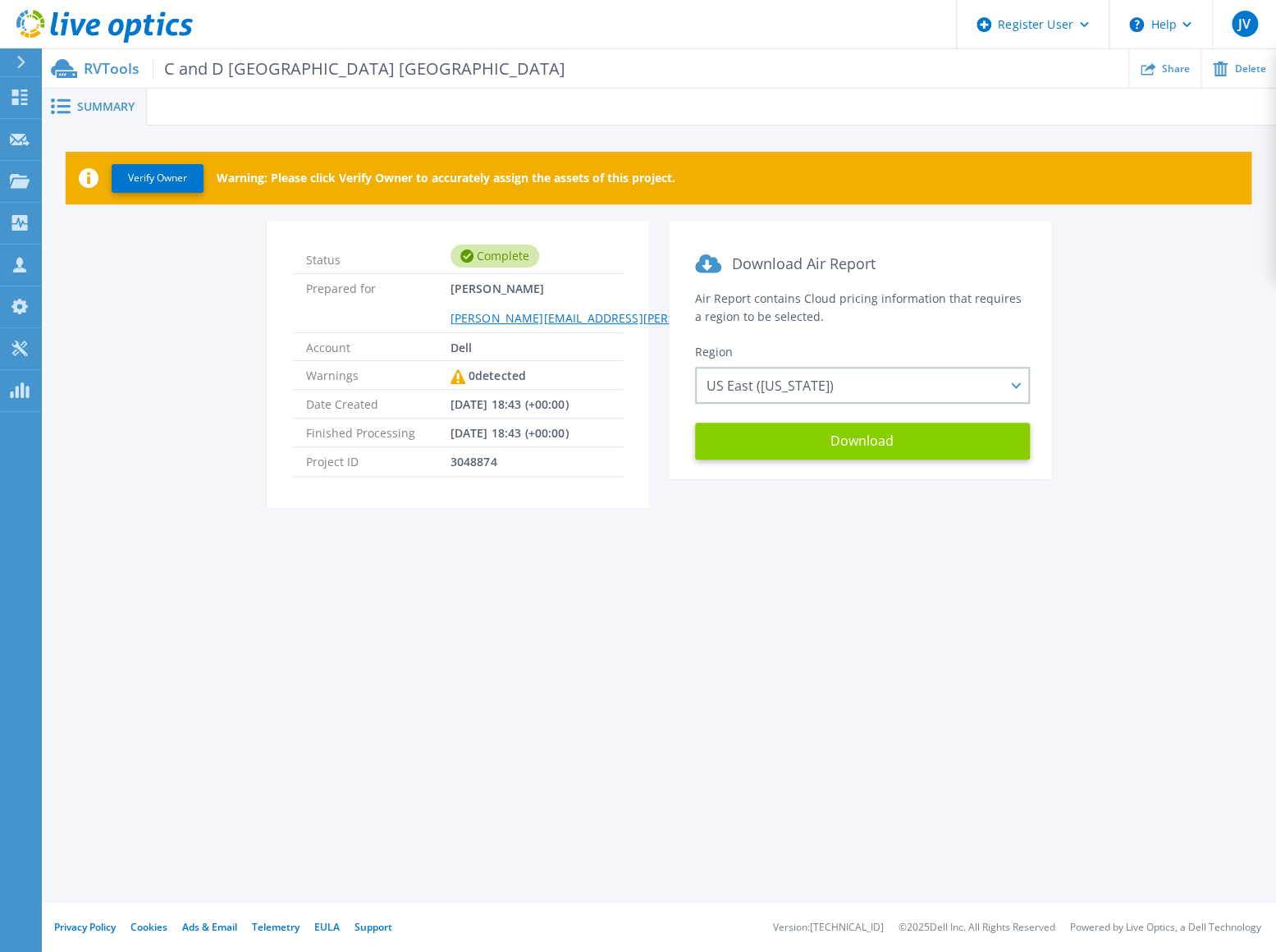
click at [820, 446] on button "Download" at bounding box center [862, 441] width 335 height 37
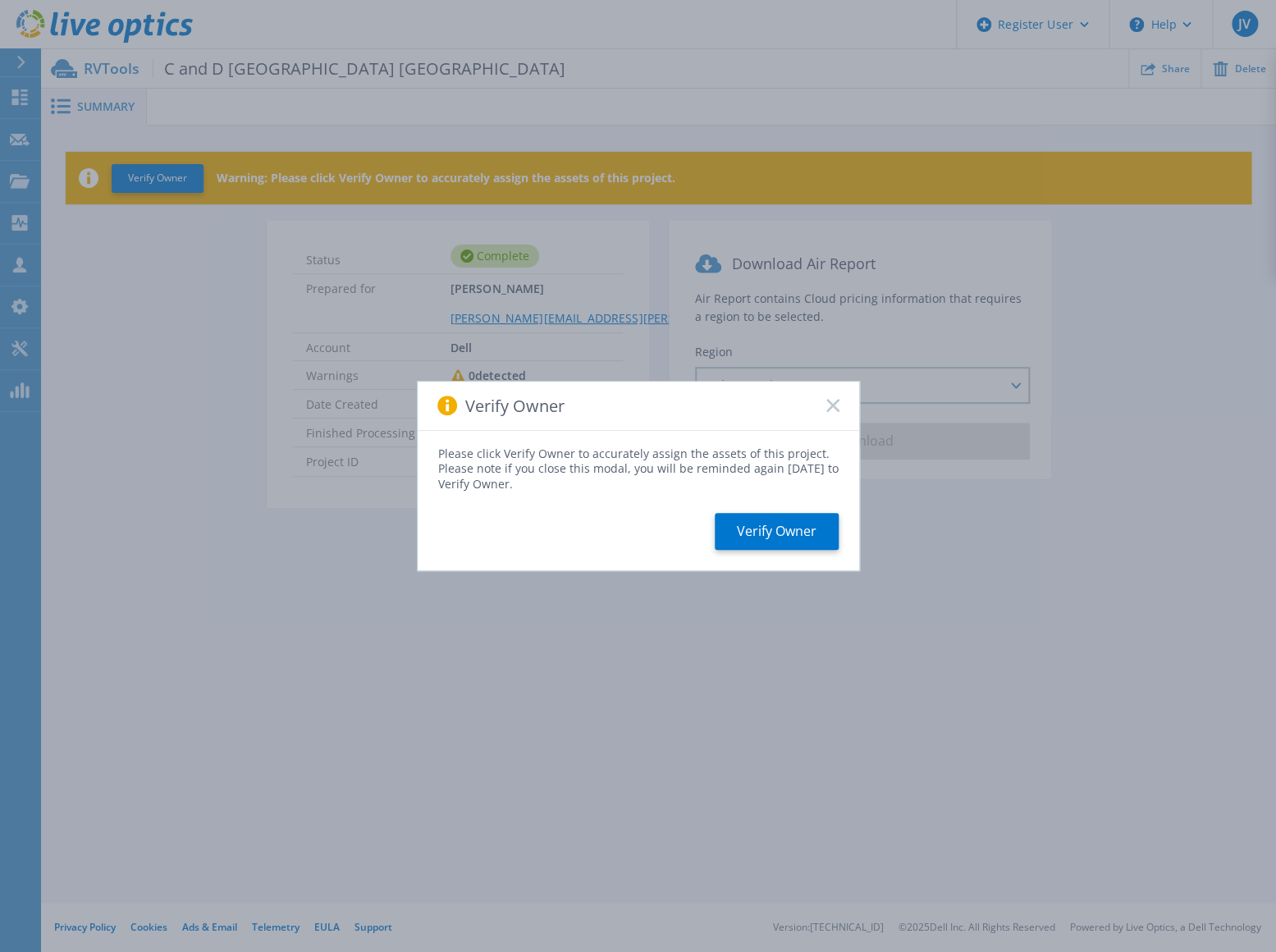
click at [839, 409] on div "Verify Owner" at bounding box center [638, 406] width 441 height 49
click at [829, 406] on icon at bounding box center [833, 406] width 13 height 13
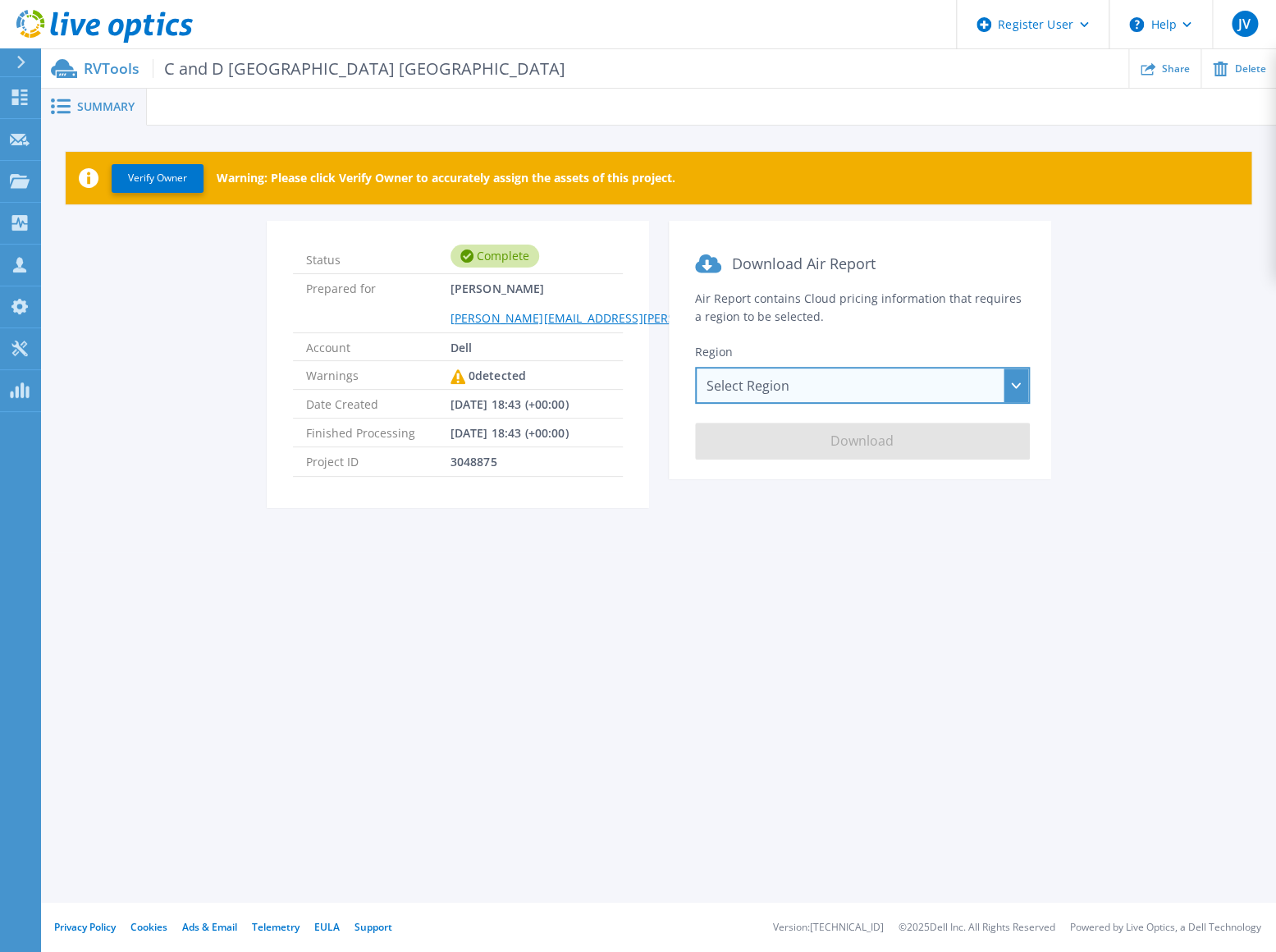
click at [824, 385] on div "Select Region [GEOGRAPHIC_DATA] ([GEOGRAPHIC_DATA]) [GEOGRAPHIC_DATA] ([GEOGRAP…" at bounding box center [862, 385] width 335 height 37
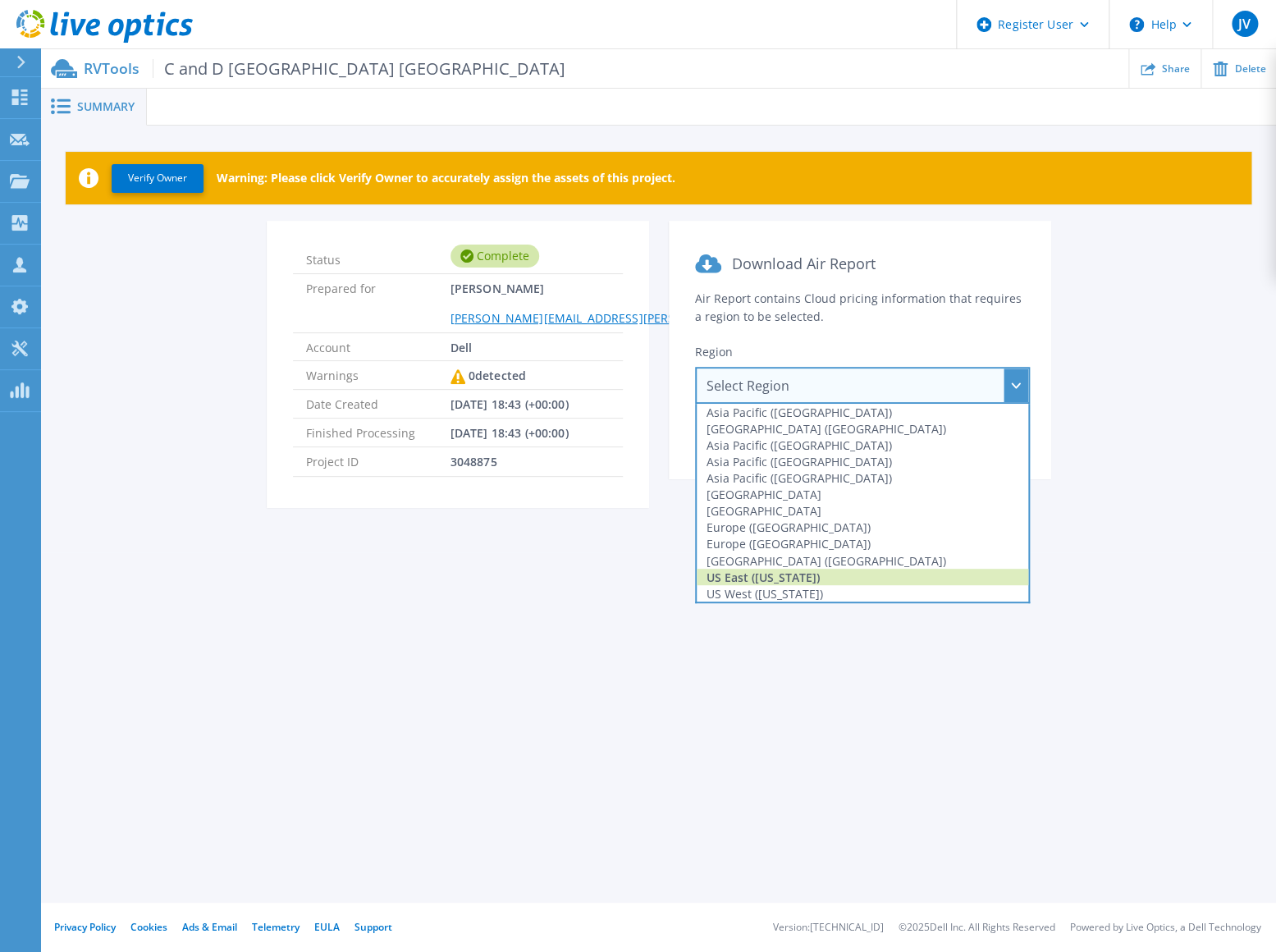
click at [824, 572] on div "US East ([US_STATE])" at bounding box center [862, 577] width 332 height 17
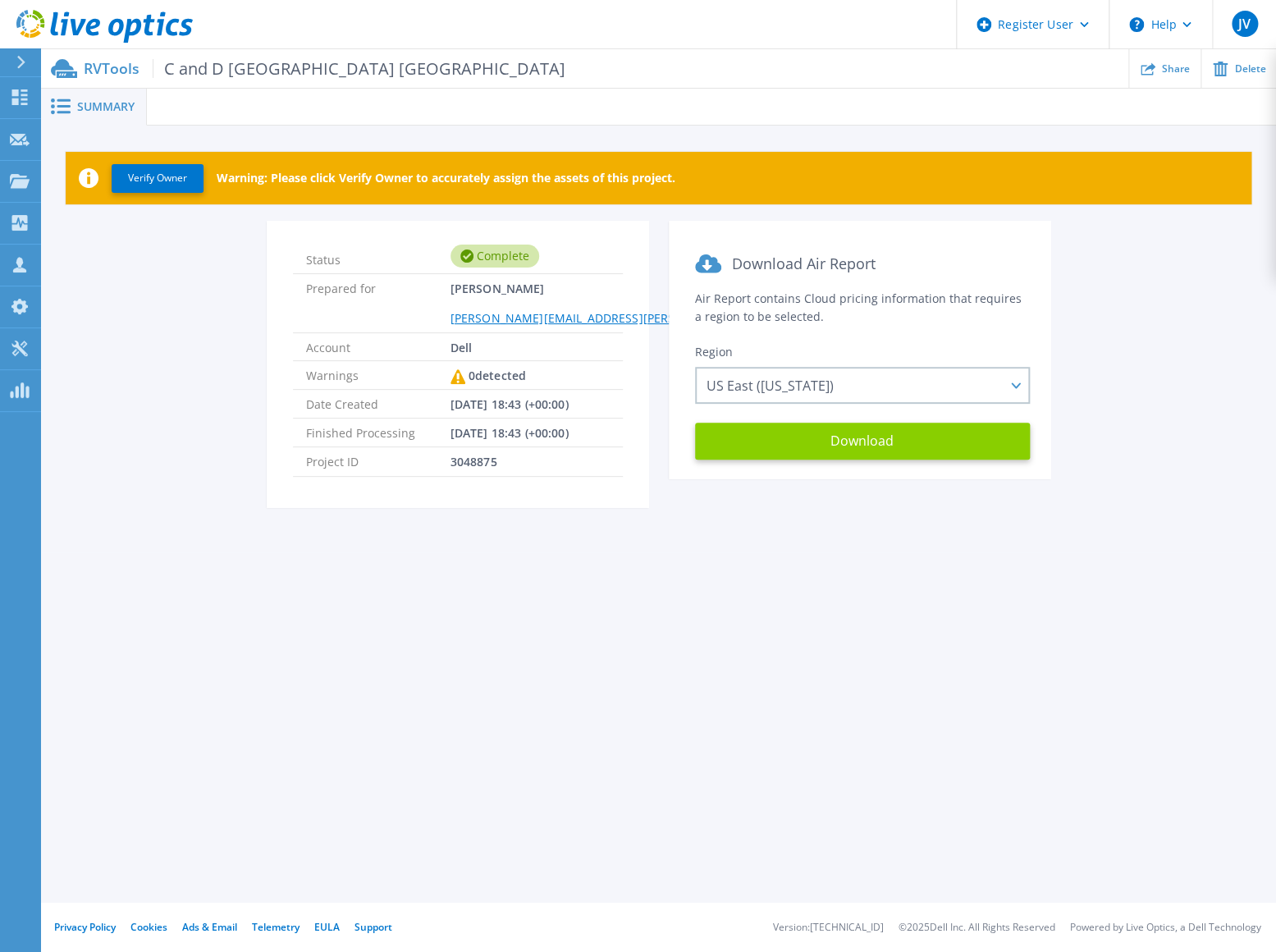
click at [862, 439] on button "Download" at bounding box center [862, 441] width 335 height 37
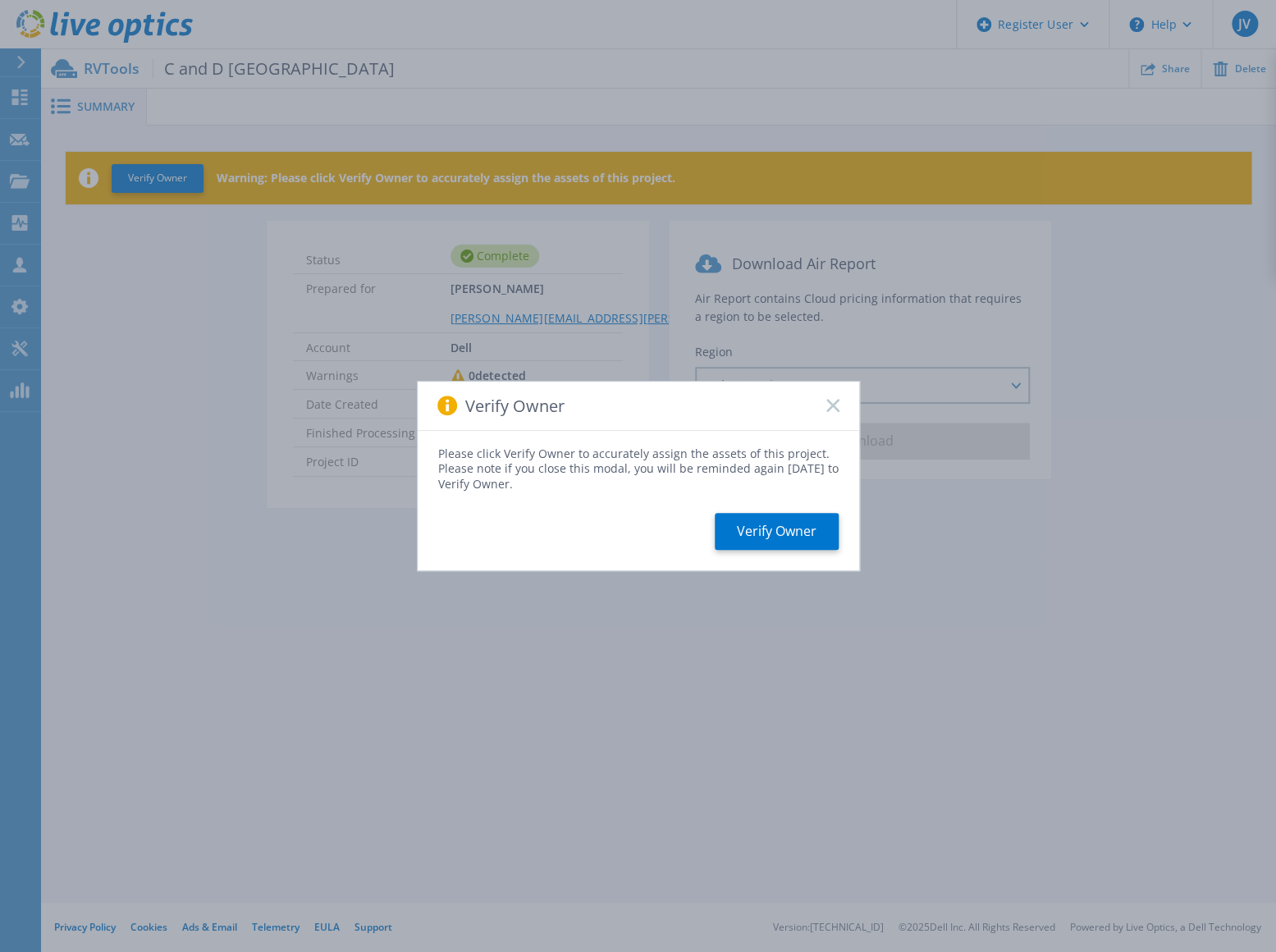
click at [834, 397] on div "Verify Owner" at bounding box center [638, 406] width 441 height 49
click at [835, 404] on rect at bounding box center [832, 406] width 14 height 14
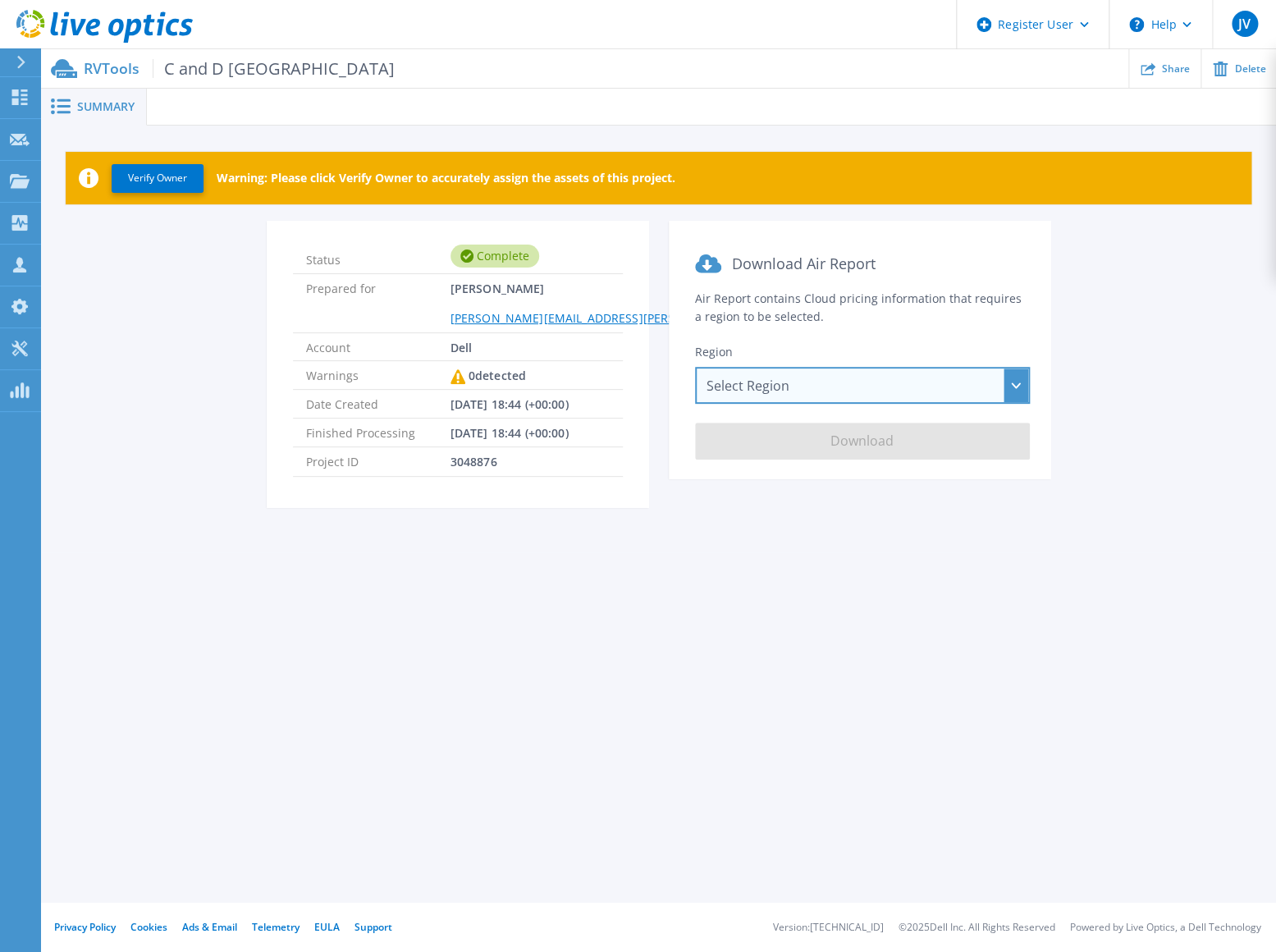
click at [828, 390] on div "Select Region [GEOGRAPHIC_DATA] ([GEOGRAPHIC_DATA]) [GEOGRAPHIC_DATA] ([GEOGRAP…" at bounding box center [862, 385] width 335 height 37
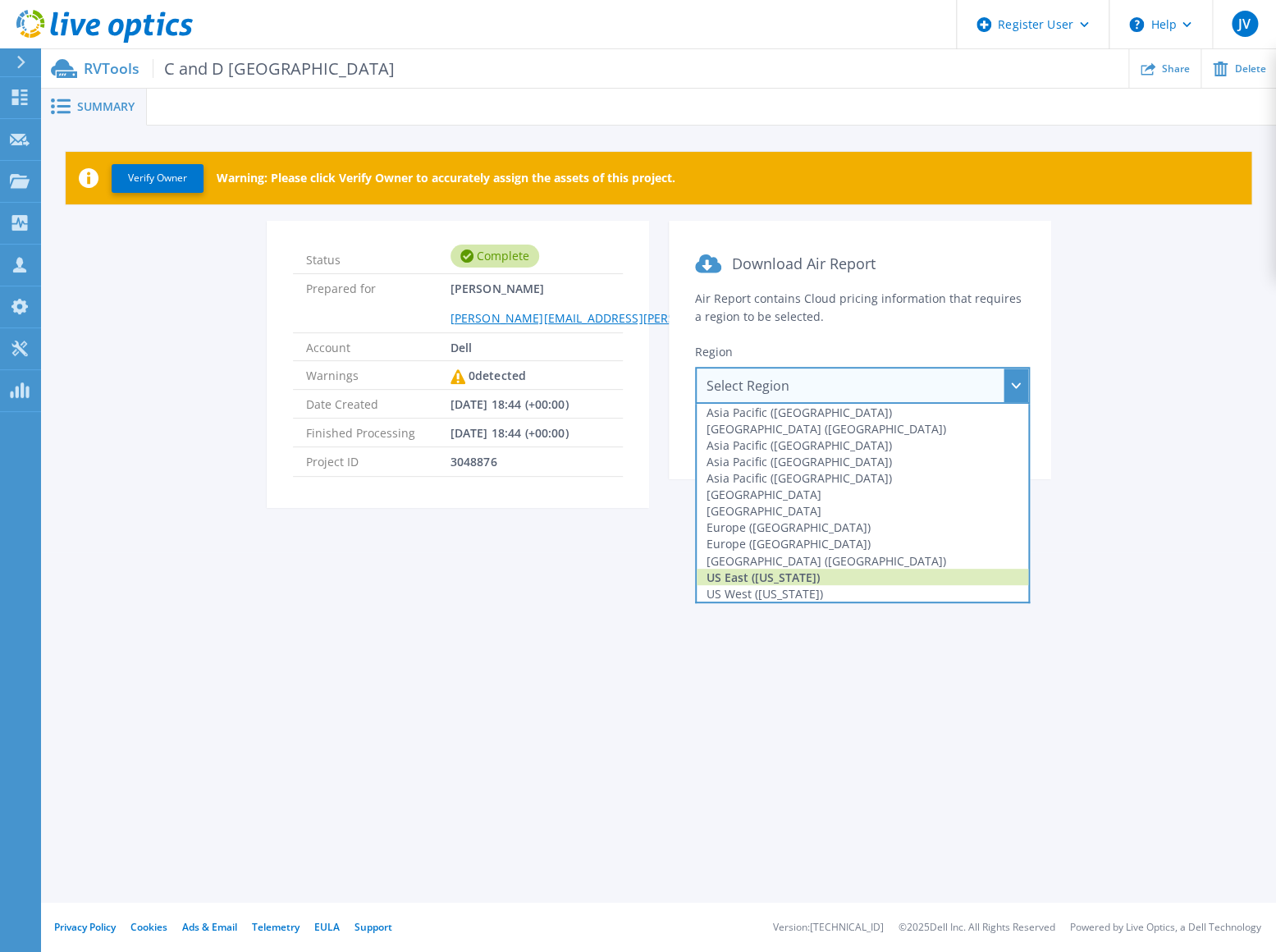
click at [795, 573] on div "US East ([US_STATE])" at bounding box center [862, 577] width 332 height 17
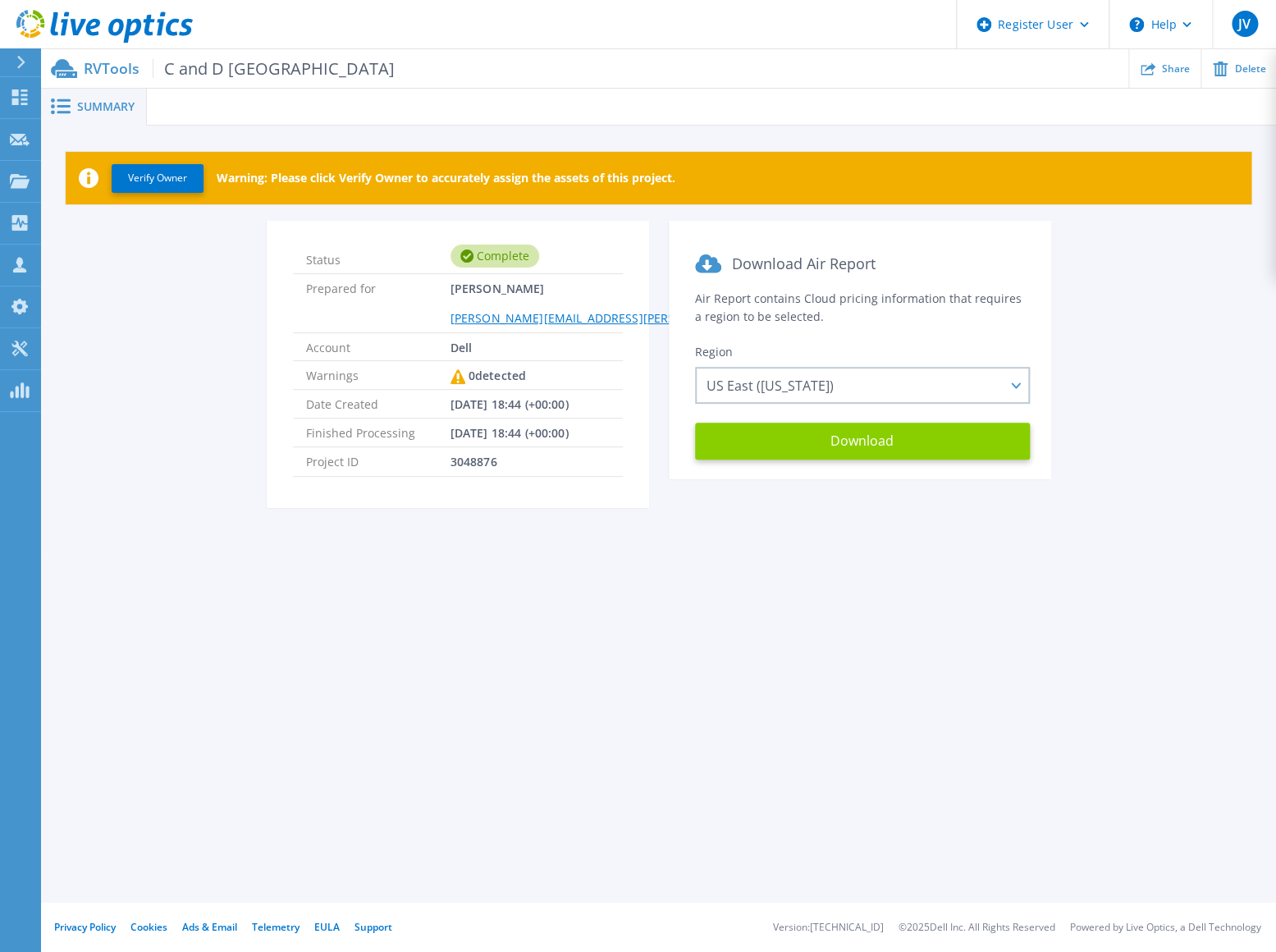
click at [815, 457] on button "Download" at bounding box center [862, 441] width 335 height 37
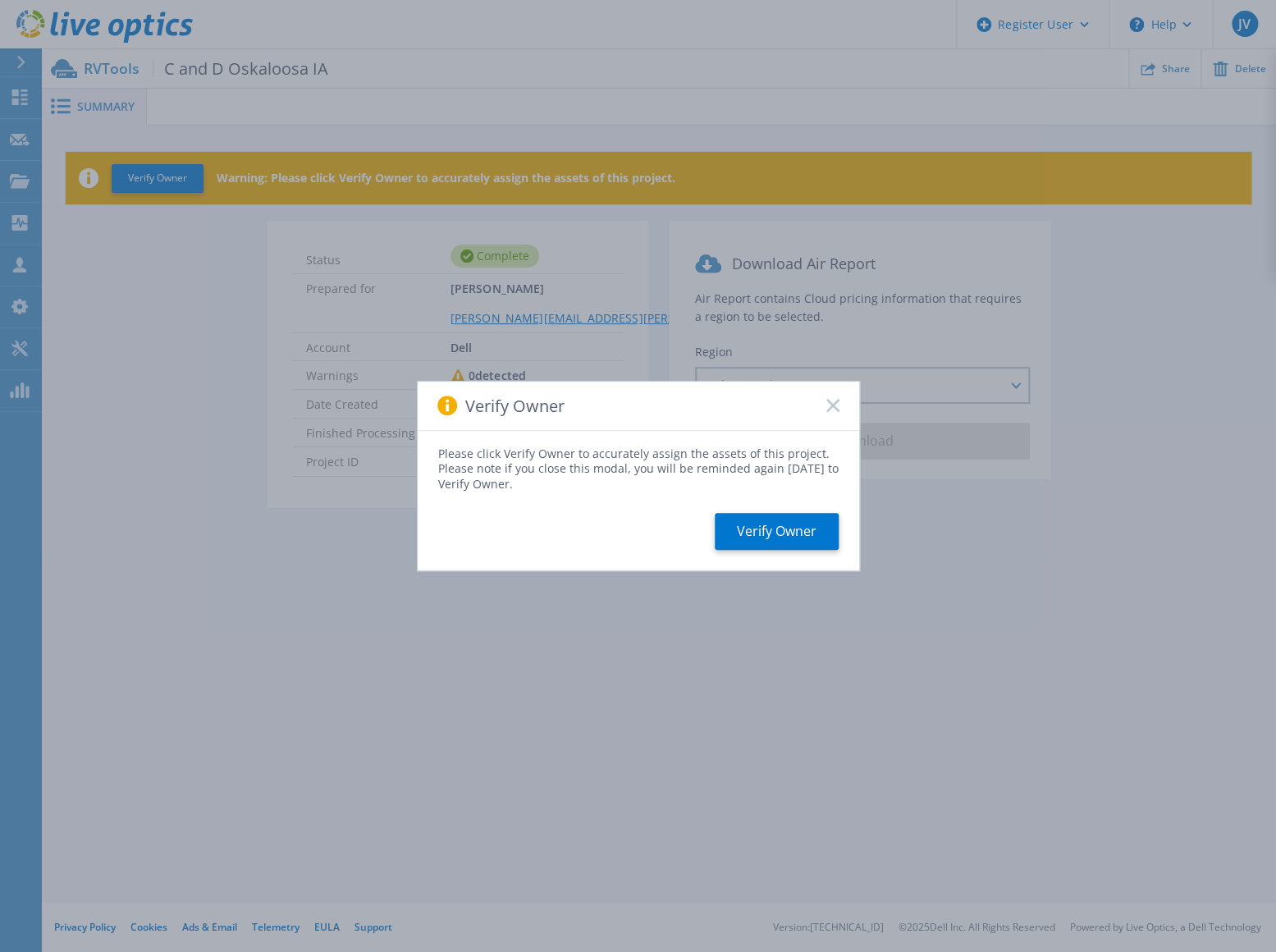
click at [835, 407] on rect at bounding box center [832, 406] width 14 height 14
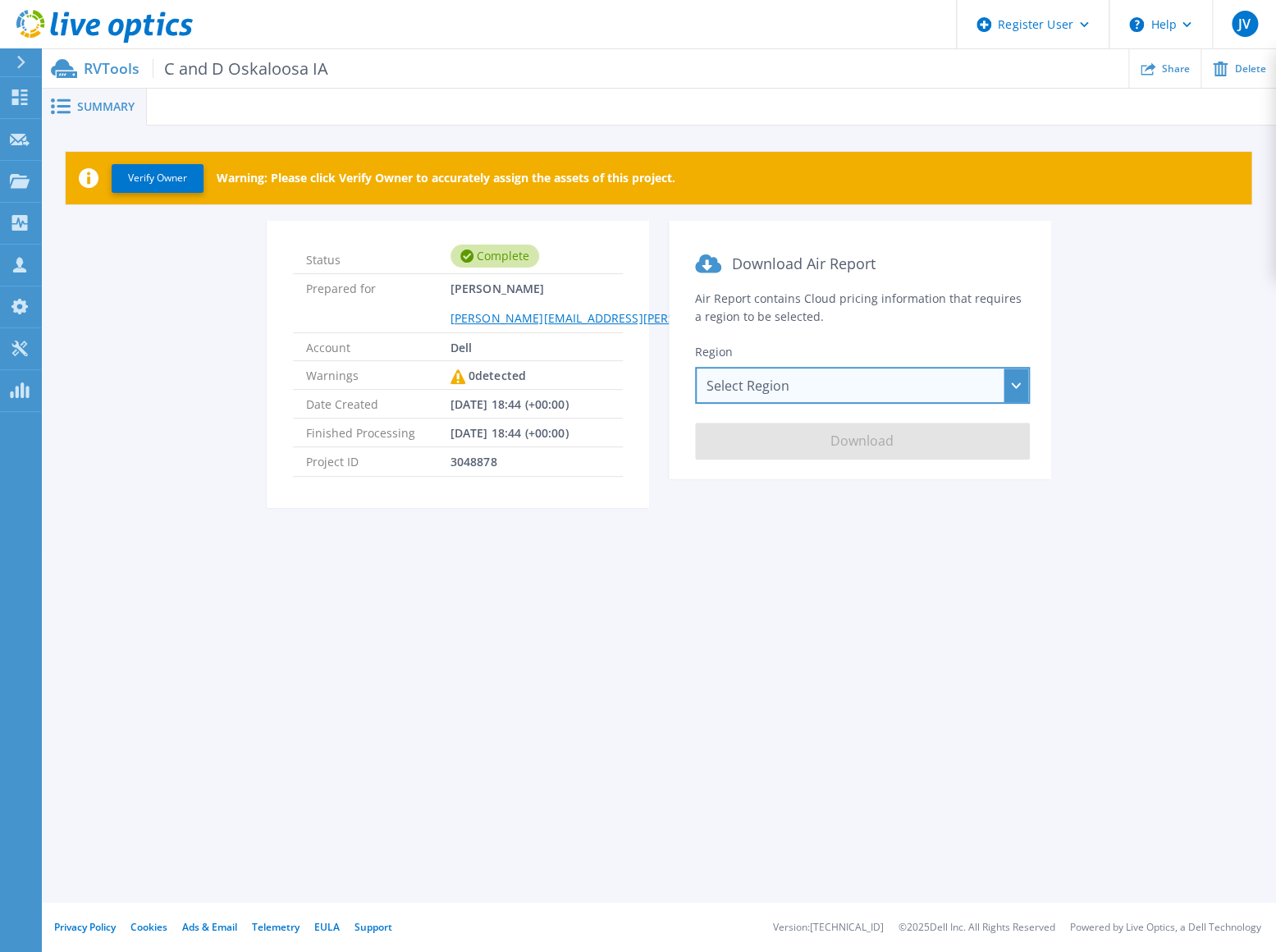
click at [835, 392] on div "Select Region [GEOGRAPHIC_DATA] ([GEOGRAPHIC_DATA]) [GEOGRAPHIC_DATA] ([GEOGRAP…" at bounding box center [862, 385] width 335 height 37
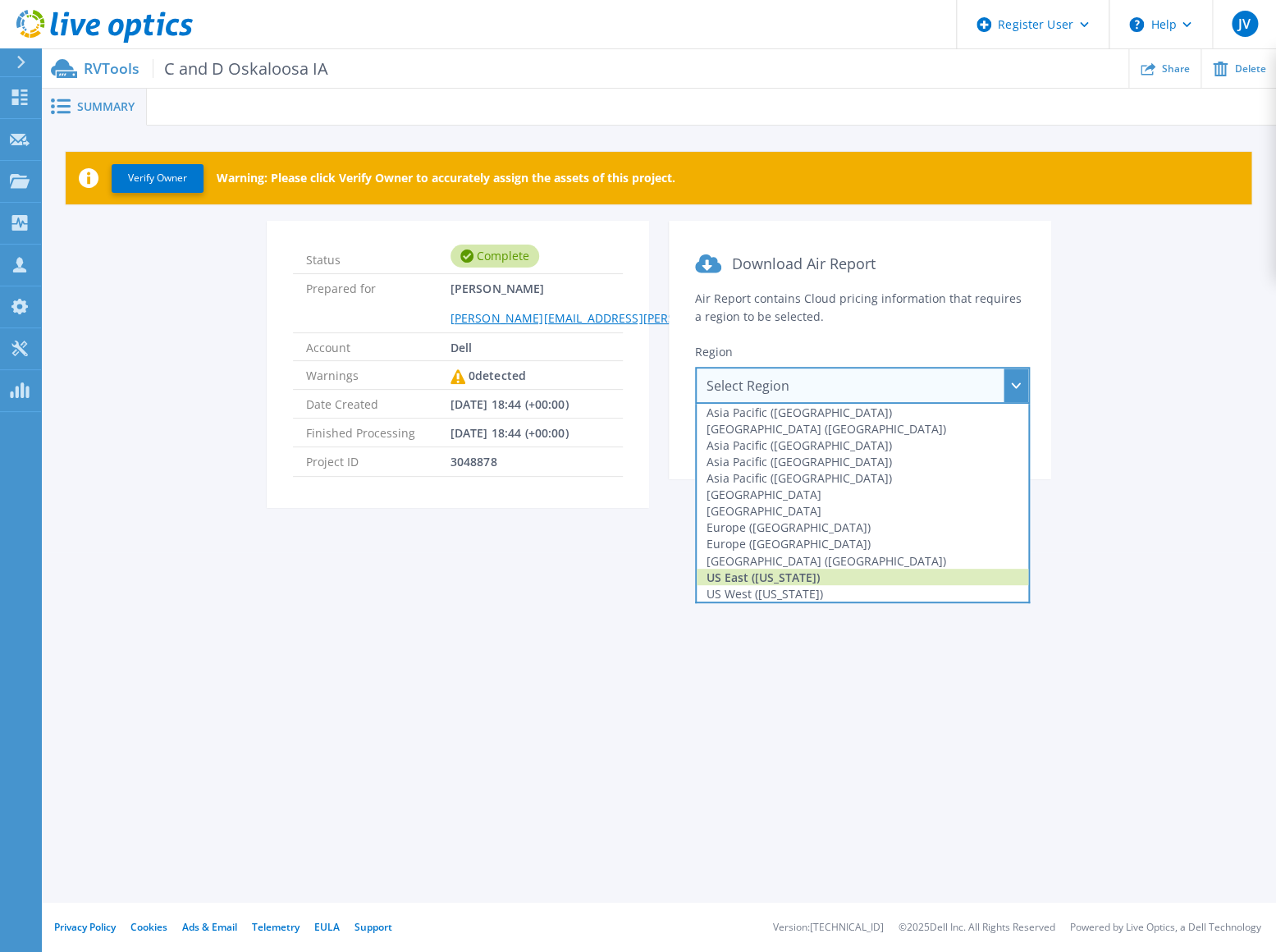
click at [781, 582] on div "US East ([US_STATE])" at bounding box center [862, 577] width 332 height 17
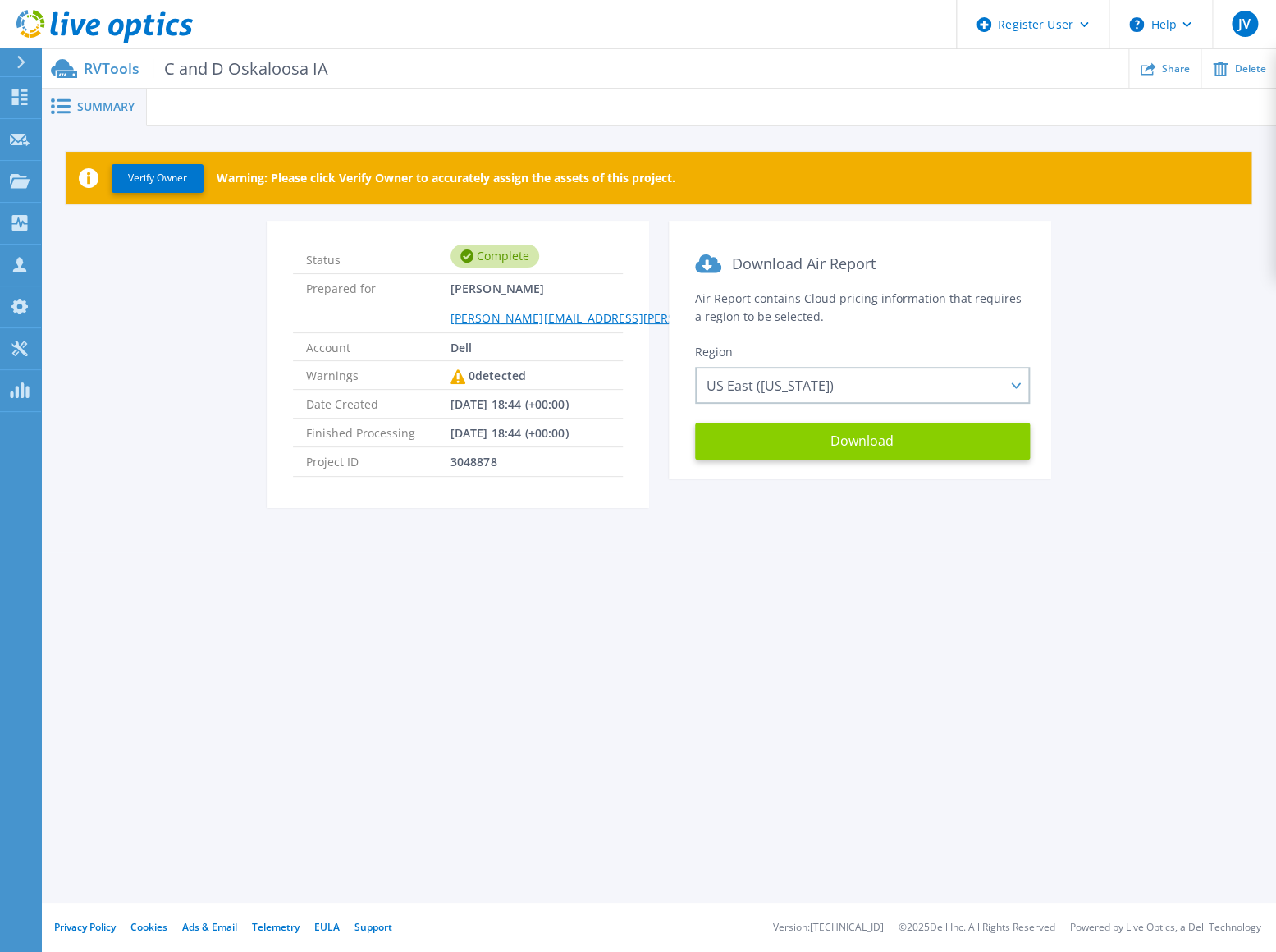
click at [854, 448] on button "Download" at bounding box center [862, 441] width 335 height 37
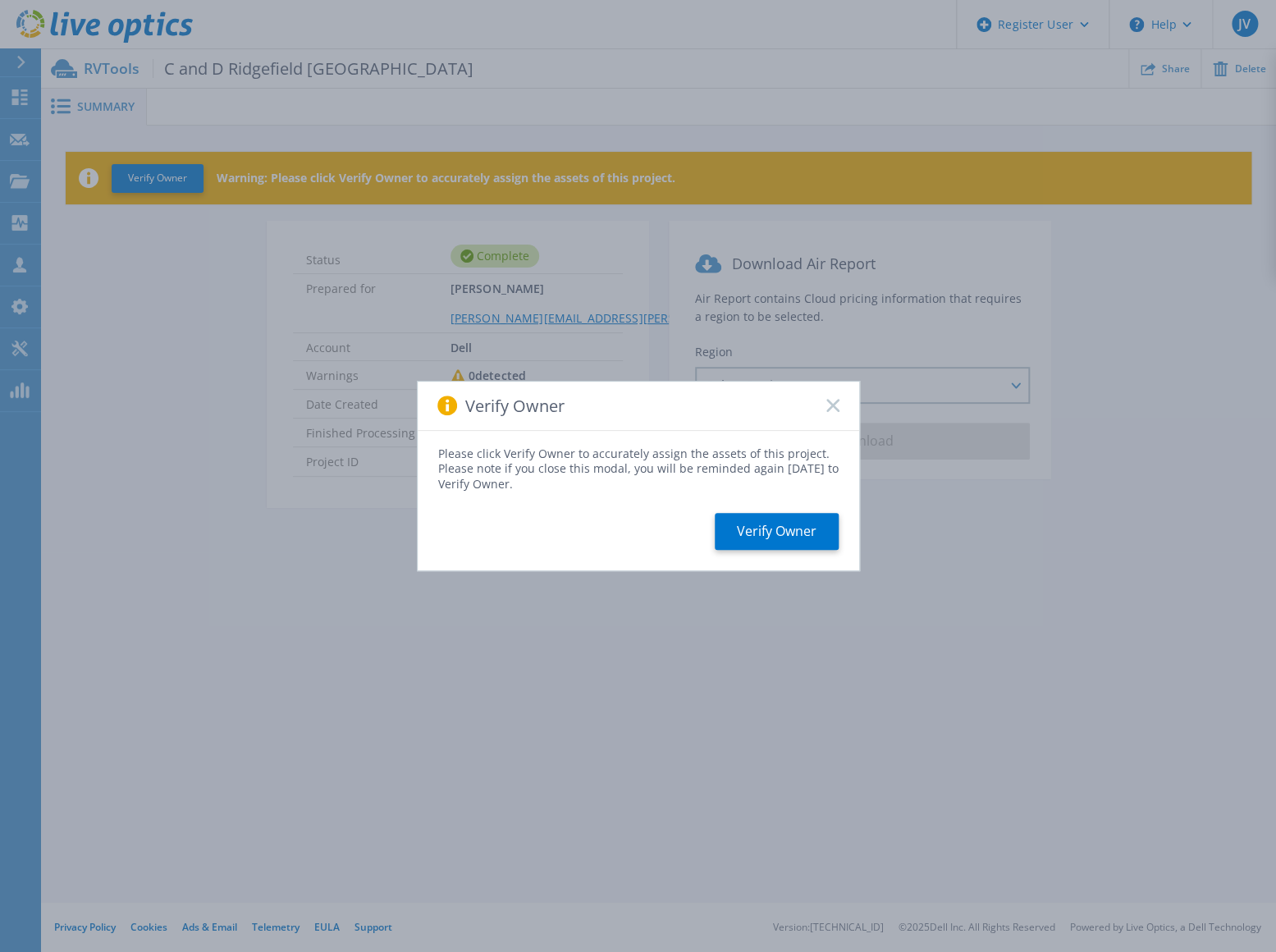
click at [841, 407] on div "Verify Owner" at bounding box center [638, 406] width 441 height 49
click at [832, 407] on icon at bounding box center [833, 406] width 13 height 13
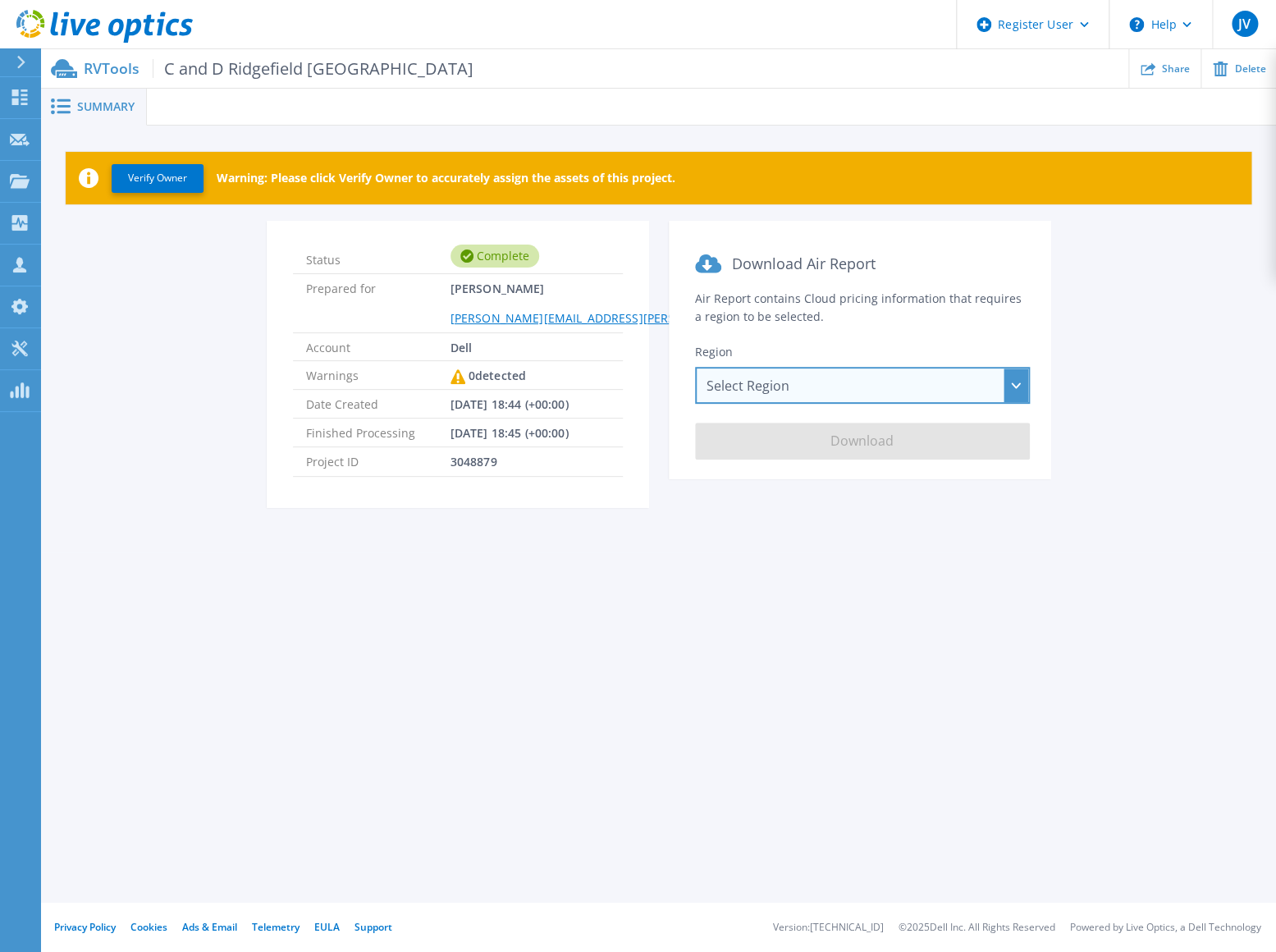
click at [841, 397] on div "Select Region [GEOGRAPHIC_DATA] ([GEOGRAPHIC_DATA]) [GEOGRAPHIC_DATA] ([GEOGRAP…" at bounding box center [862, 385] width 335 height 37
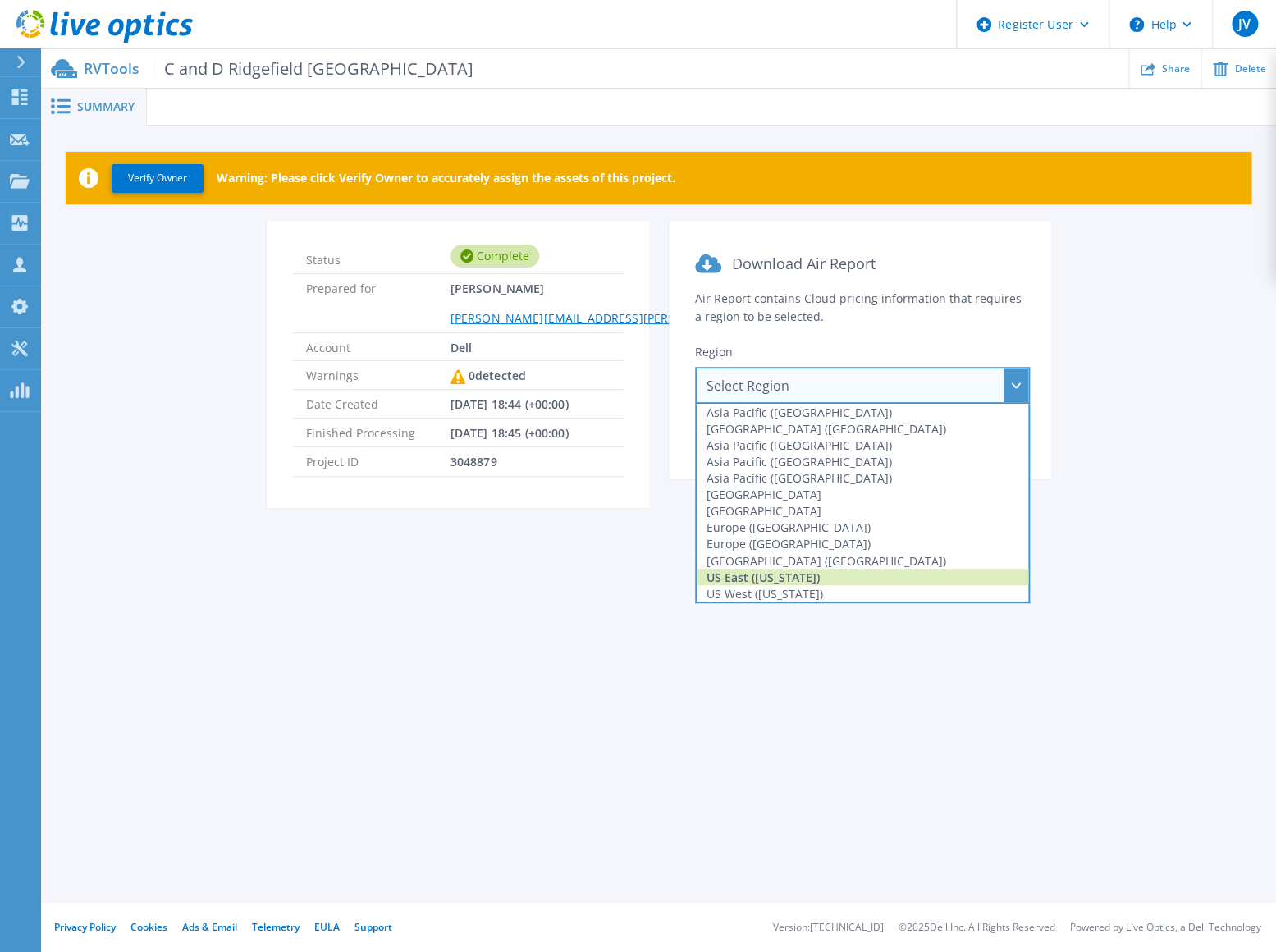
click at [799, 574] on div "US East ([US_STATE])" at bounding box center [862, 577] width 332 height 17
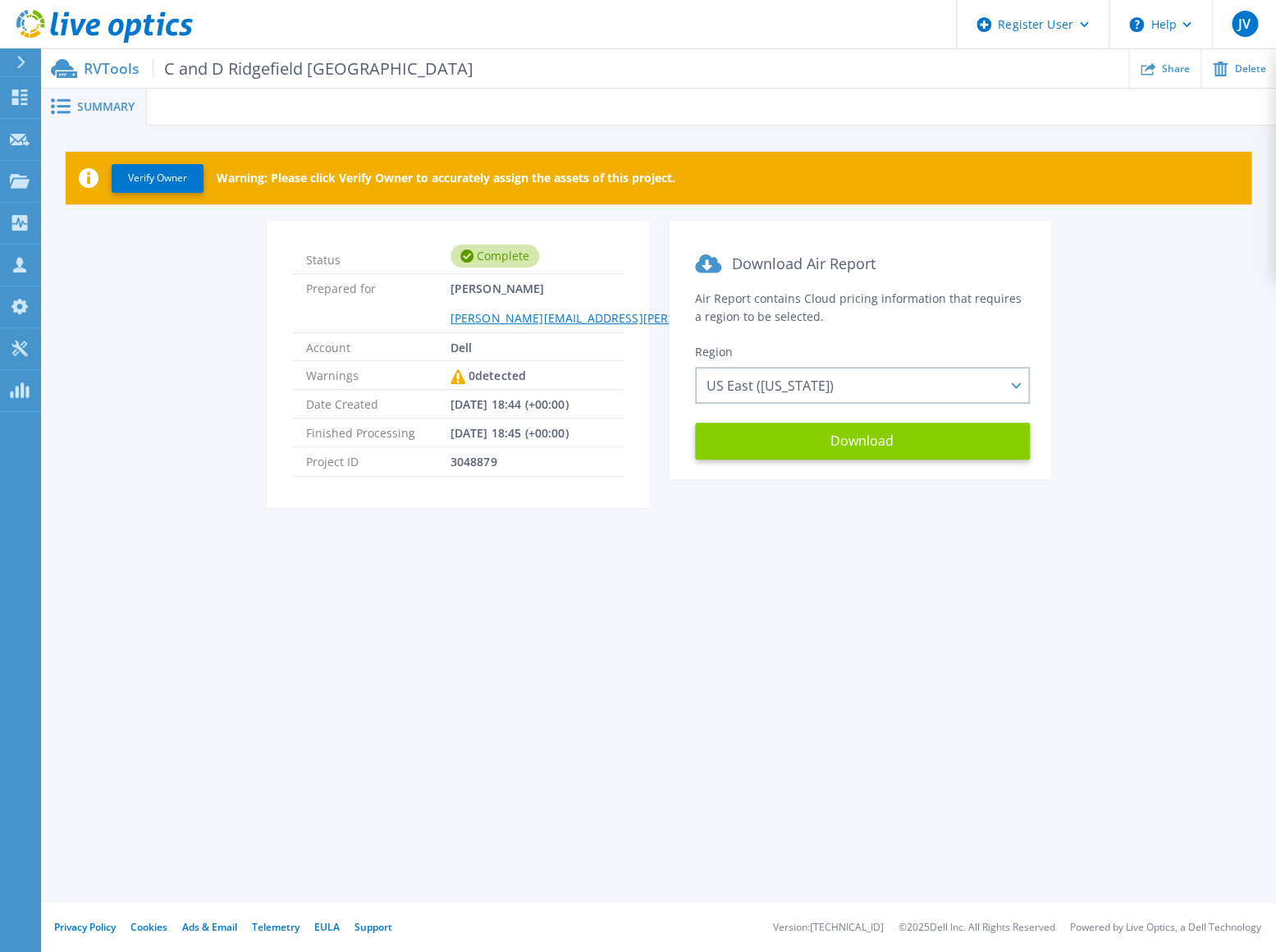
click at [806, 453] on button "Download" at bounding box center [862, 441] width 335 height 37
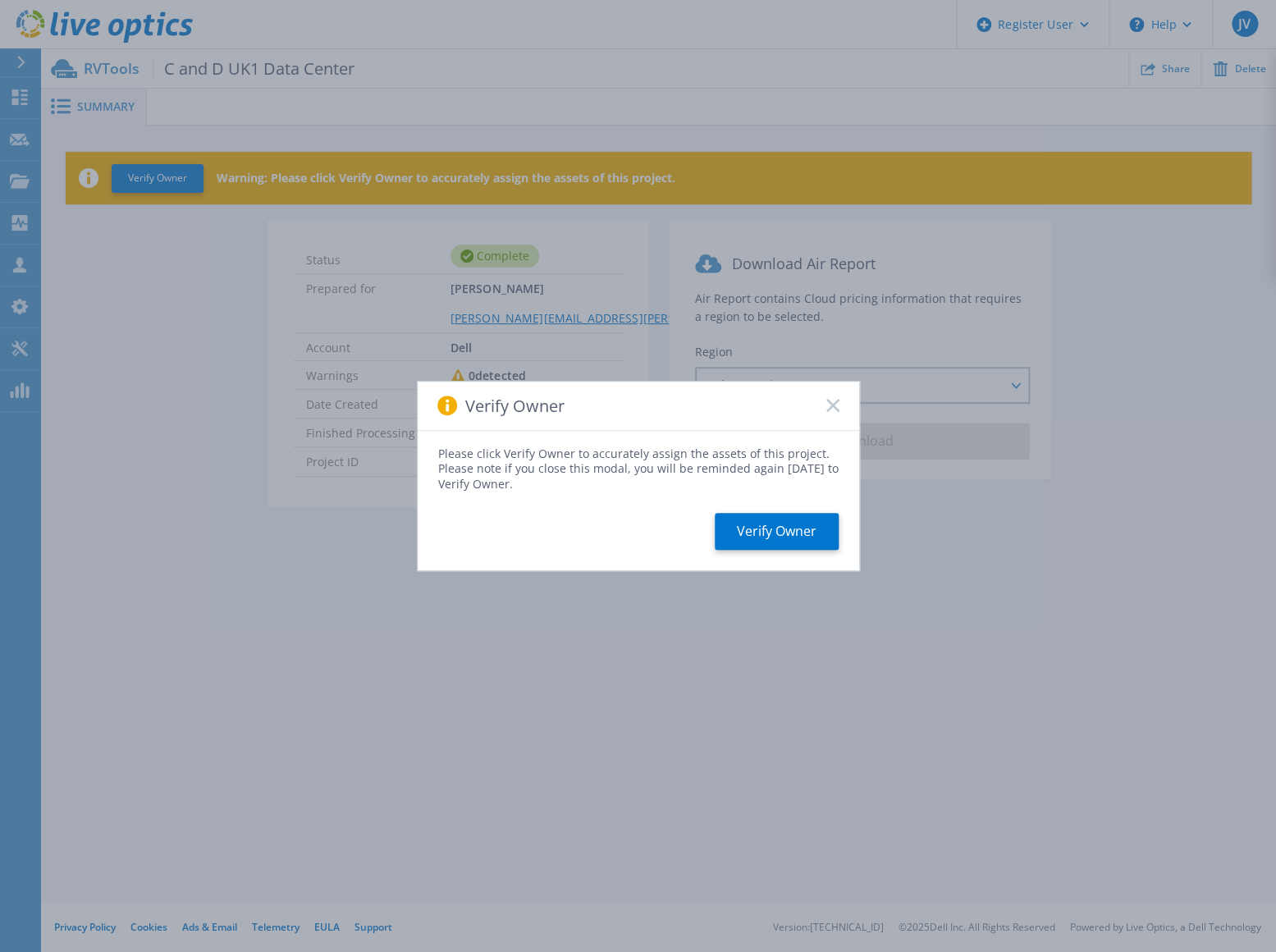
click at [836, 407] on icon at bounding box center [833, 406] width 13 height 13
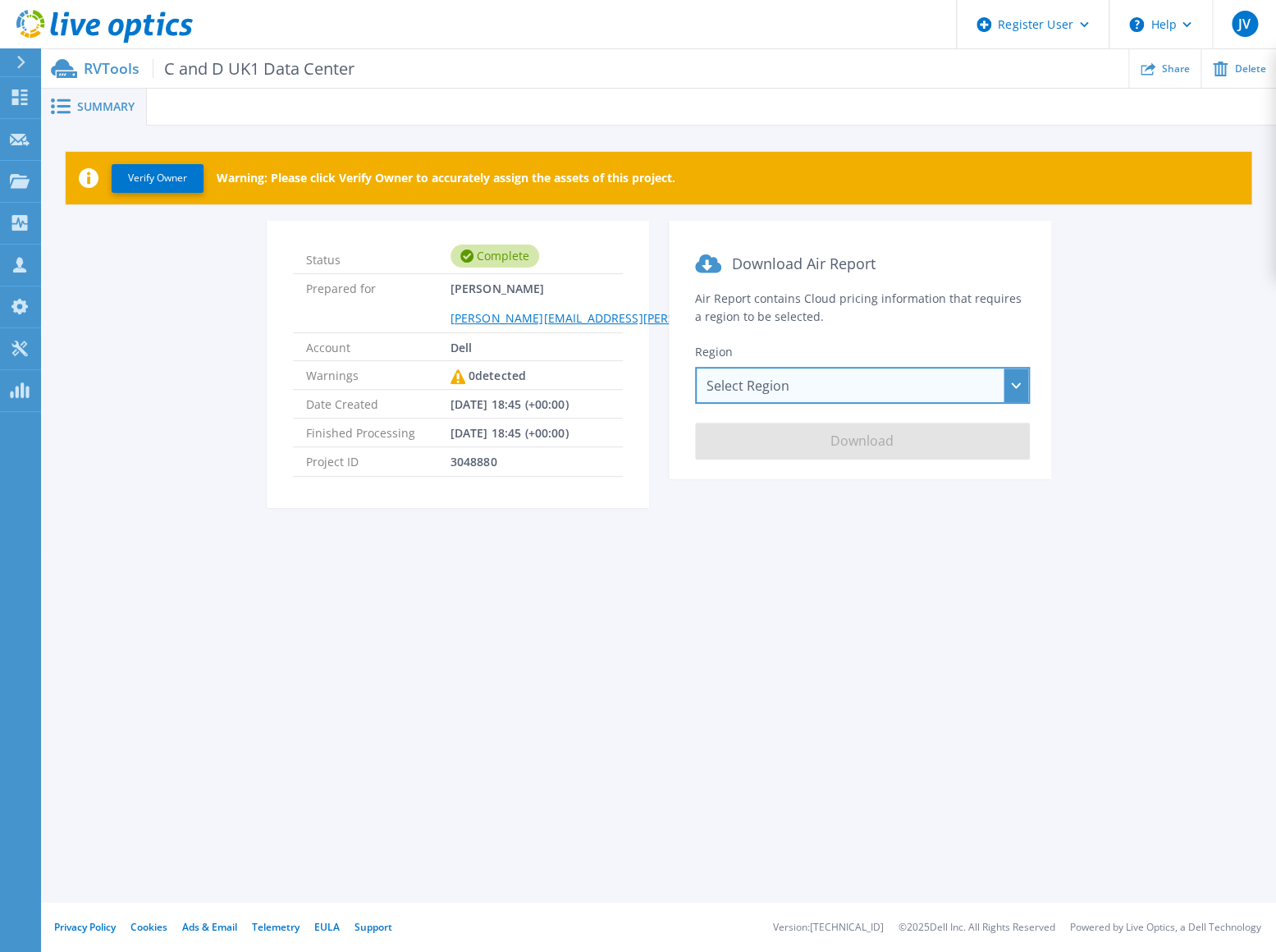
click at [830, 383] on div "Select Region [GEOGRAPHIC_DATA] ([GEOGRAPHIC_DATA]) [GEOGRAPHIC_DATA] ([GEOGRAP…" at bounding box center [862, 385] width 335 height 37
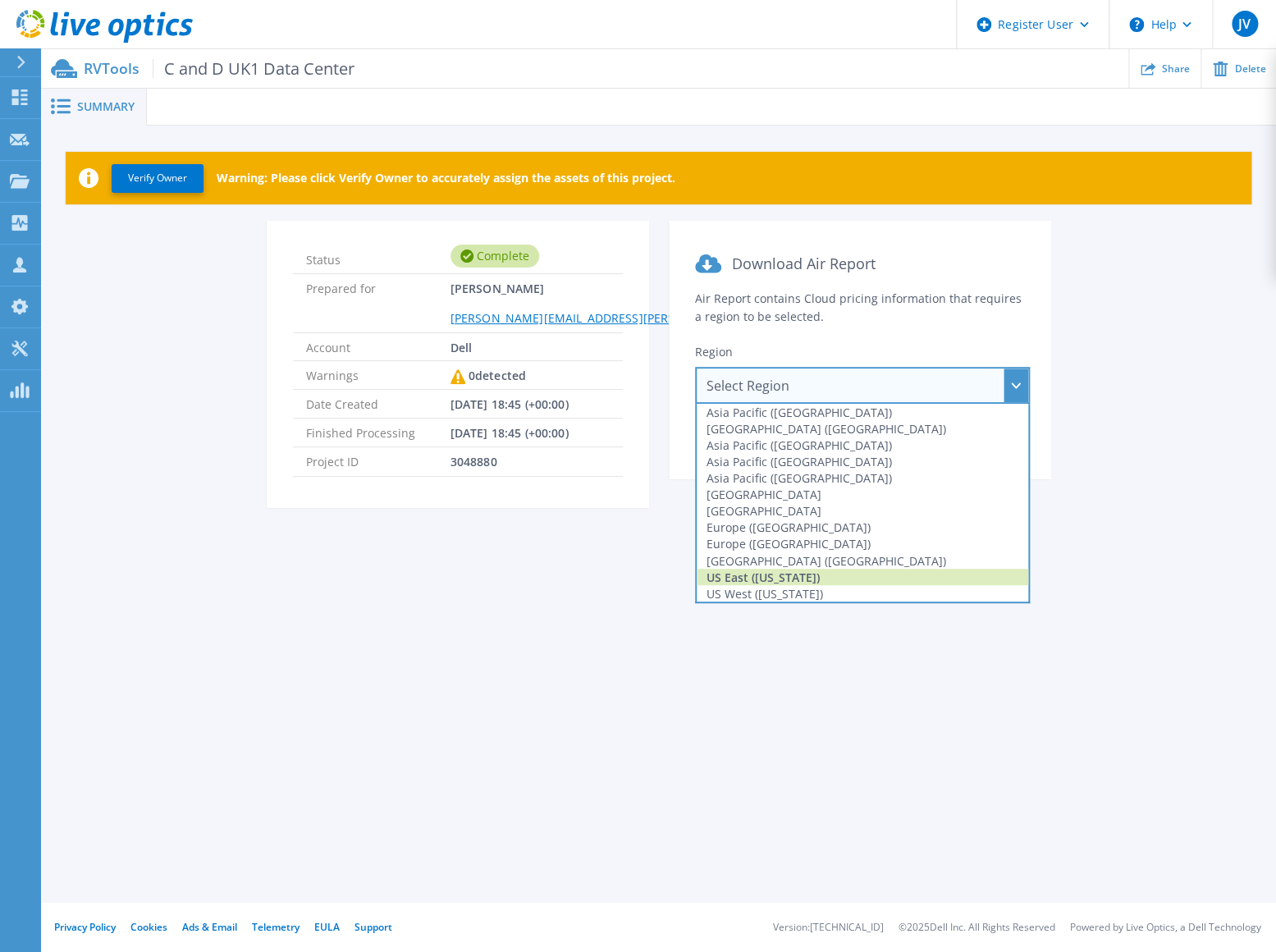
click at [808, 580] on div "US East ([US_STATE])" at bounding box center [862, 577] width 332 height 17
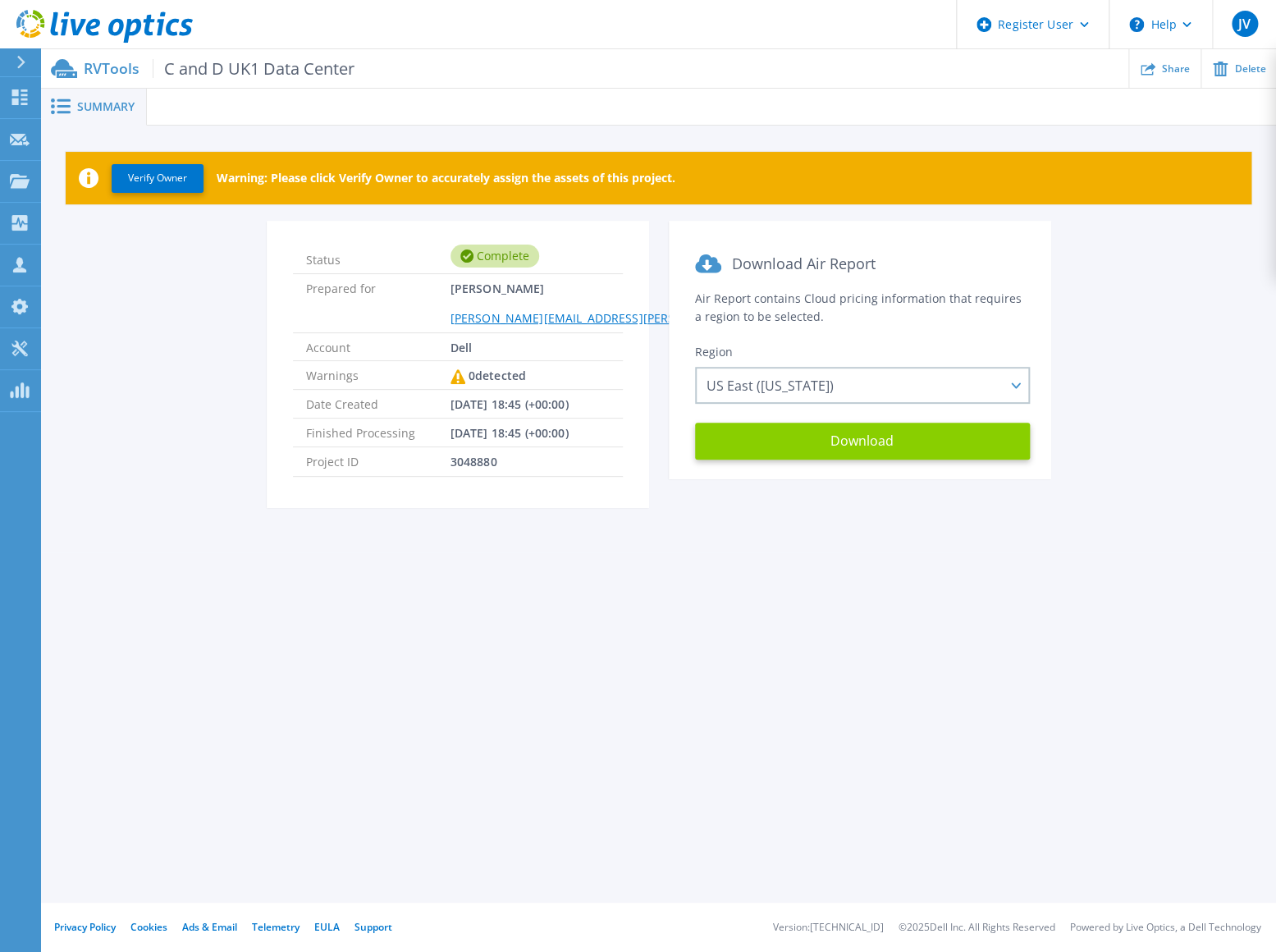
click at [822, 447] on button "Download" at bounding box center [862, 441] width 335 height 37
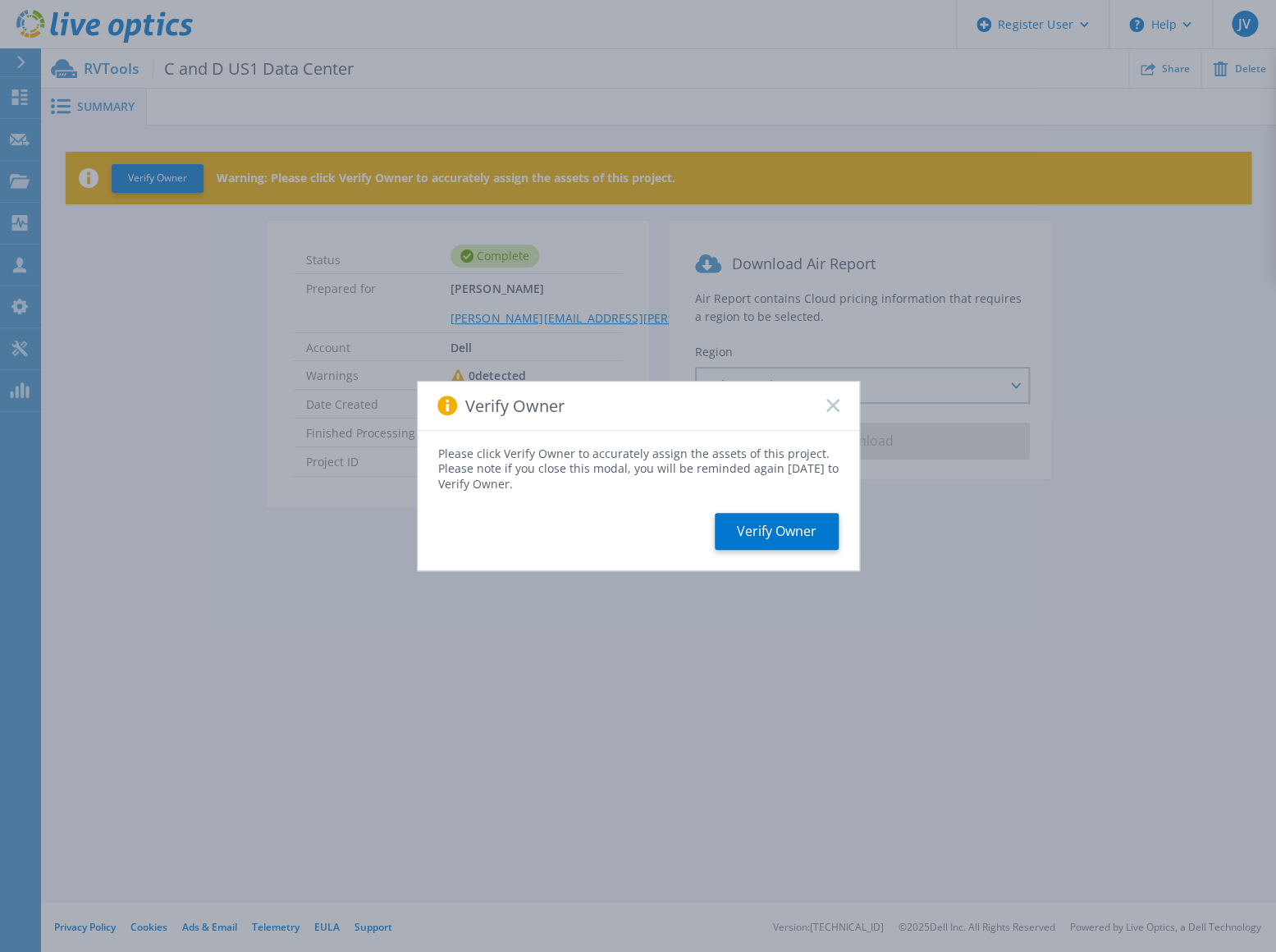
click at [842, 406] on div "Verify Owner" at bounding box center [638, 406] width 441 height 49
drag, startPoint x: 835, startPoint y: 404, endPoint x: 861, endPoint y: 417, distance: 29.1
click at [835, 405] on icon at bounding box center [833, 406] width 13 height 13
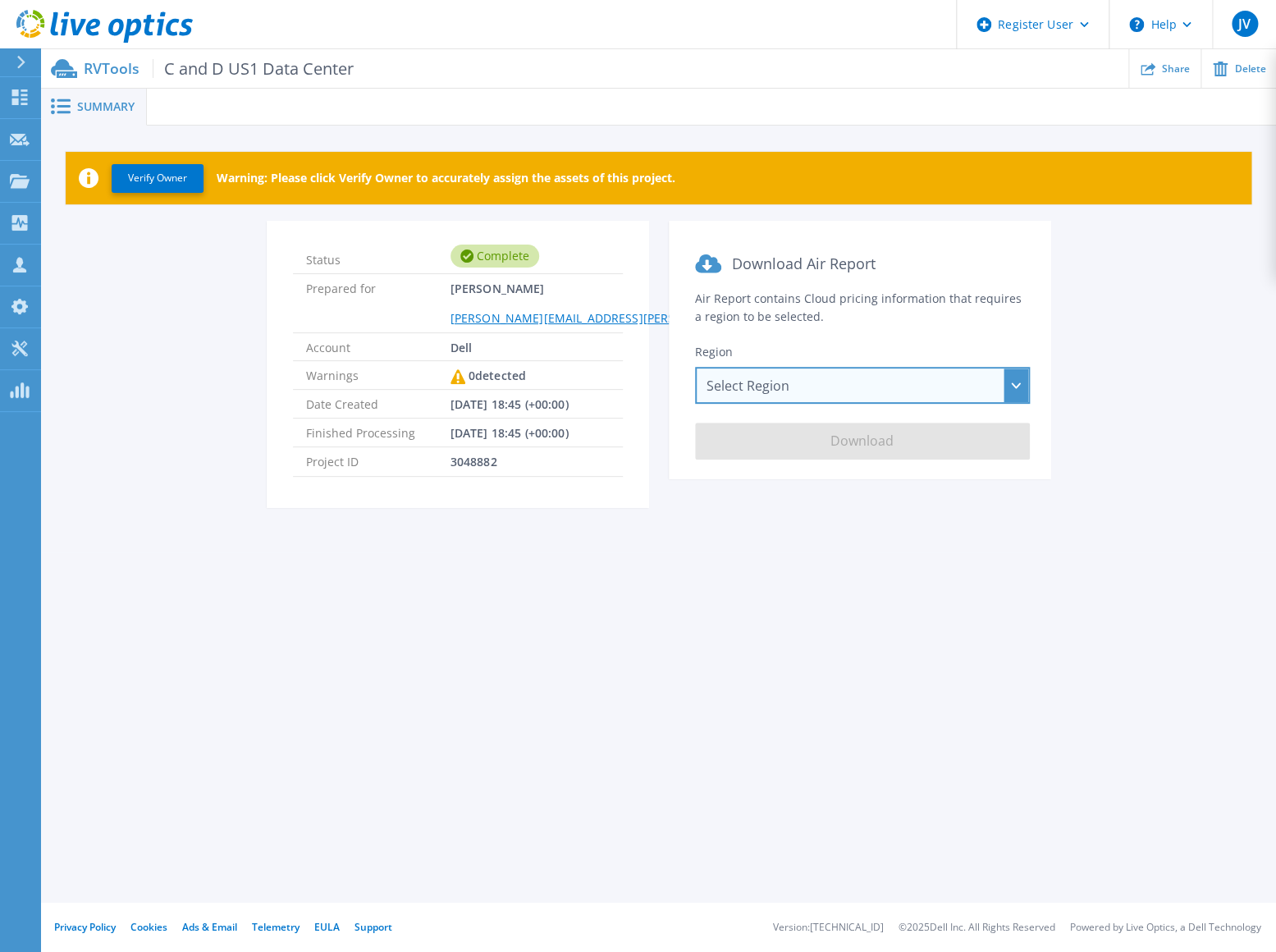
click at [865, 390] on div "Select Region [GEOGRAPHIC_DATA] ([GEOGRAPHIC_DATA]) [GEOGRAPHIC_DATA] ([GEOGRAP…" at bounding box center [862, 385] width 335 height 37
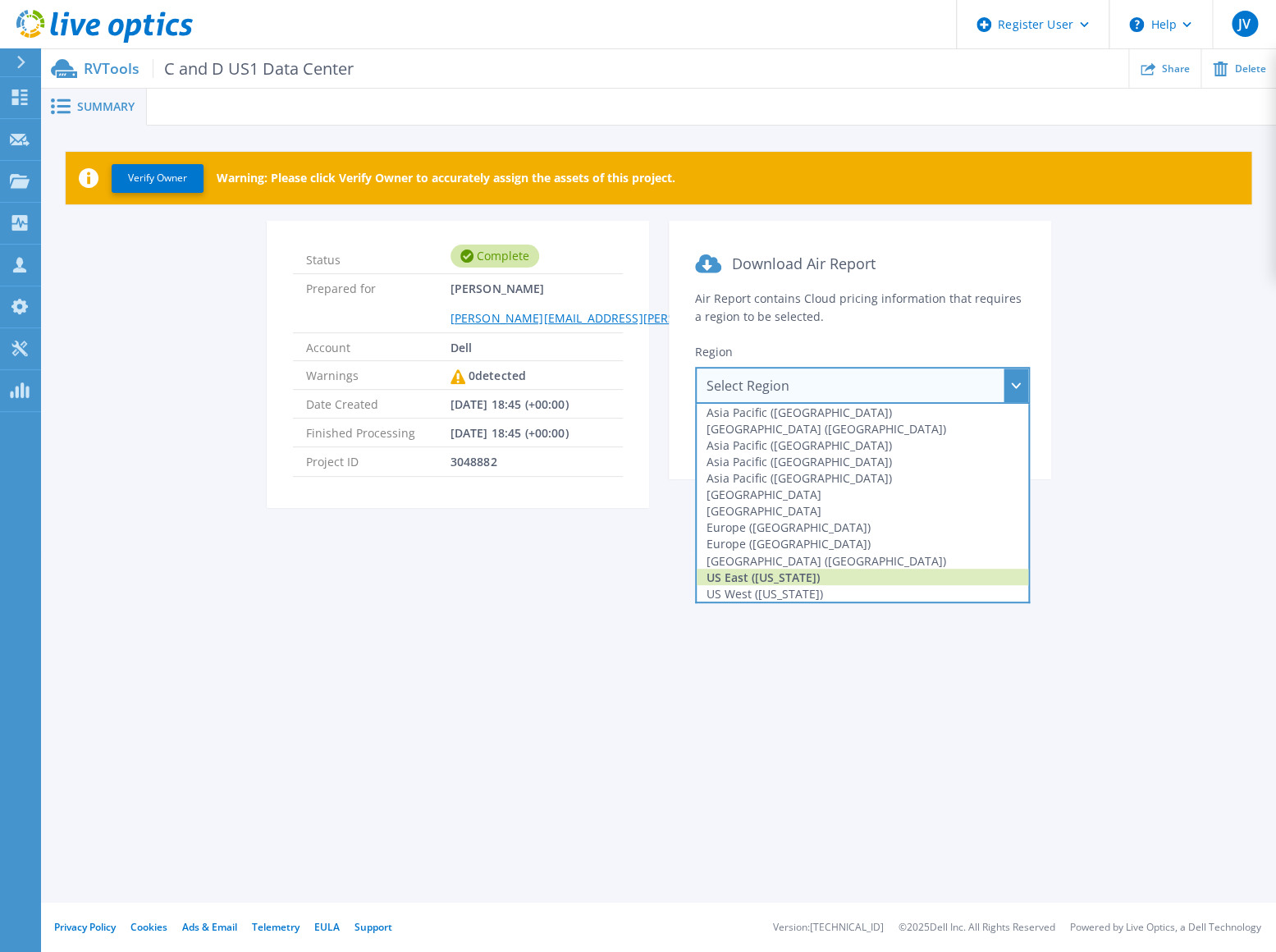
click at [790, 576] on div "US East ([US_STATE])" at bounding box center [862, 577] width 332 height 17
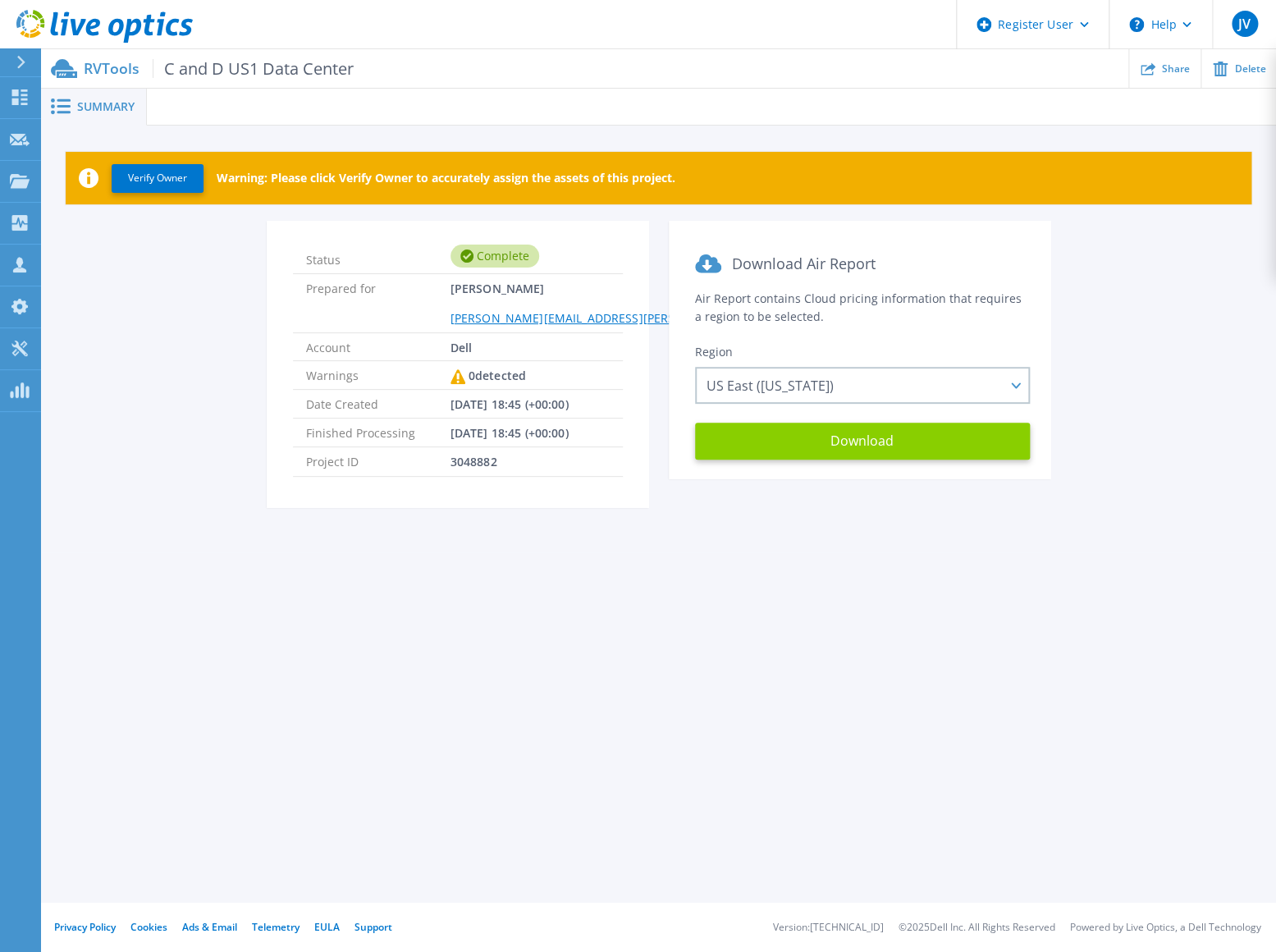
click at [839, 447] on button "Download" at bounding box center [862, 441] width 335 height 37
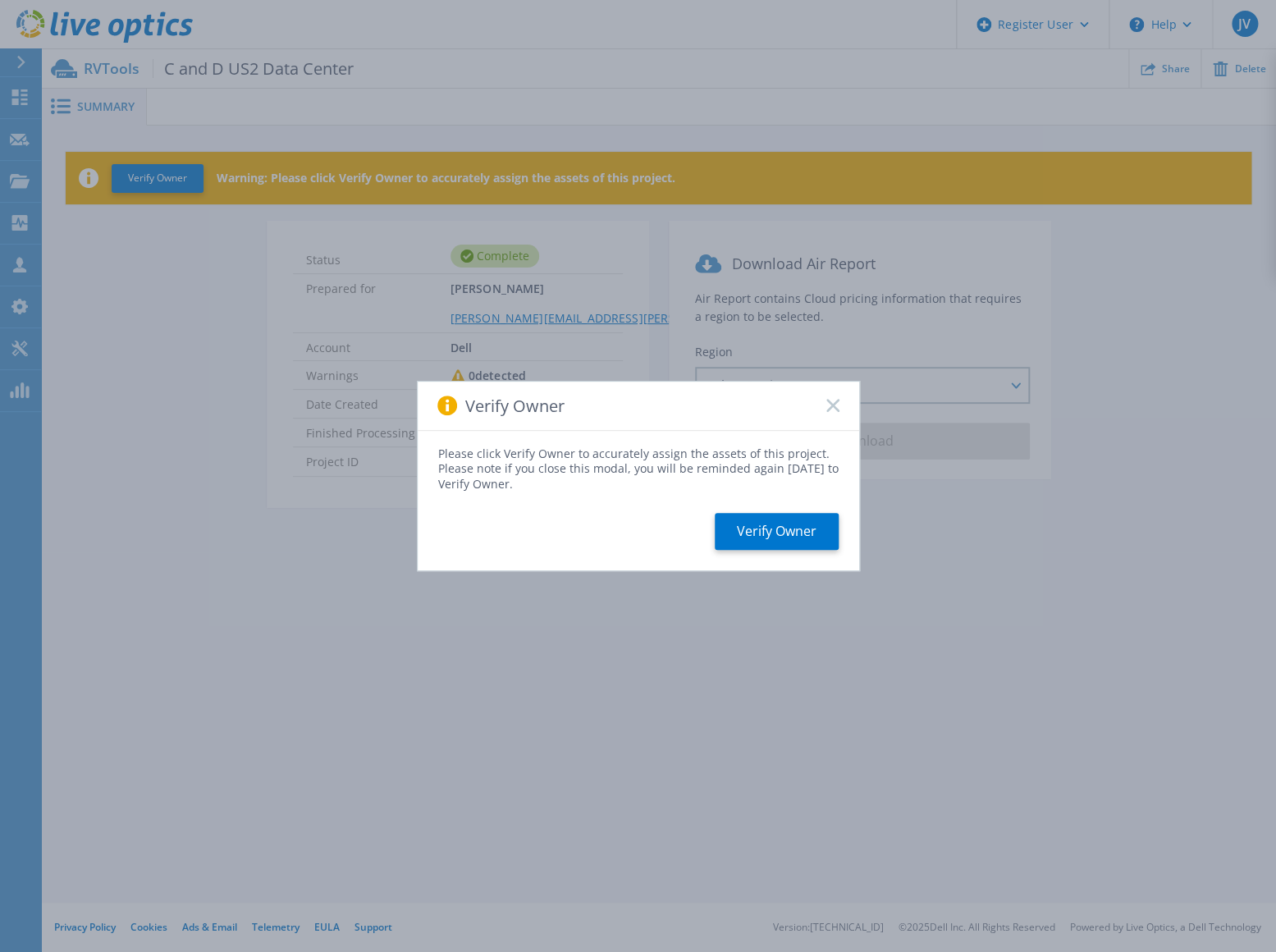
click at [825, 407] on div "Verify Owner" at bounding box center [638, 406] width 441 height 49
click at [832, 407] on icon at bounding box center [833, 406] width 13 height 13
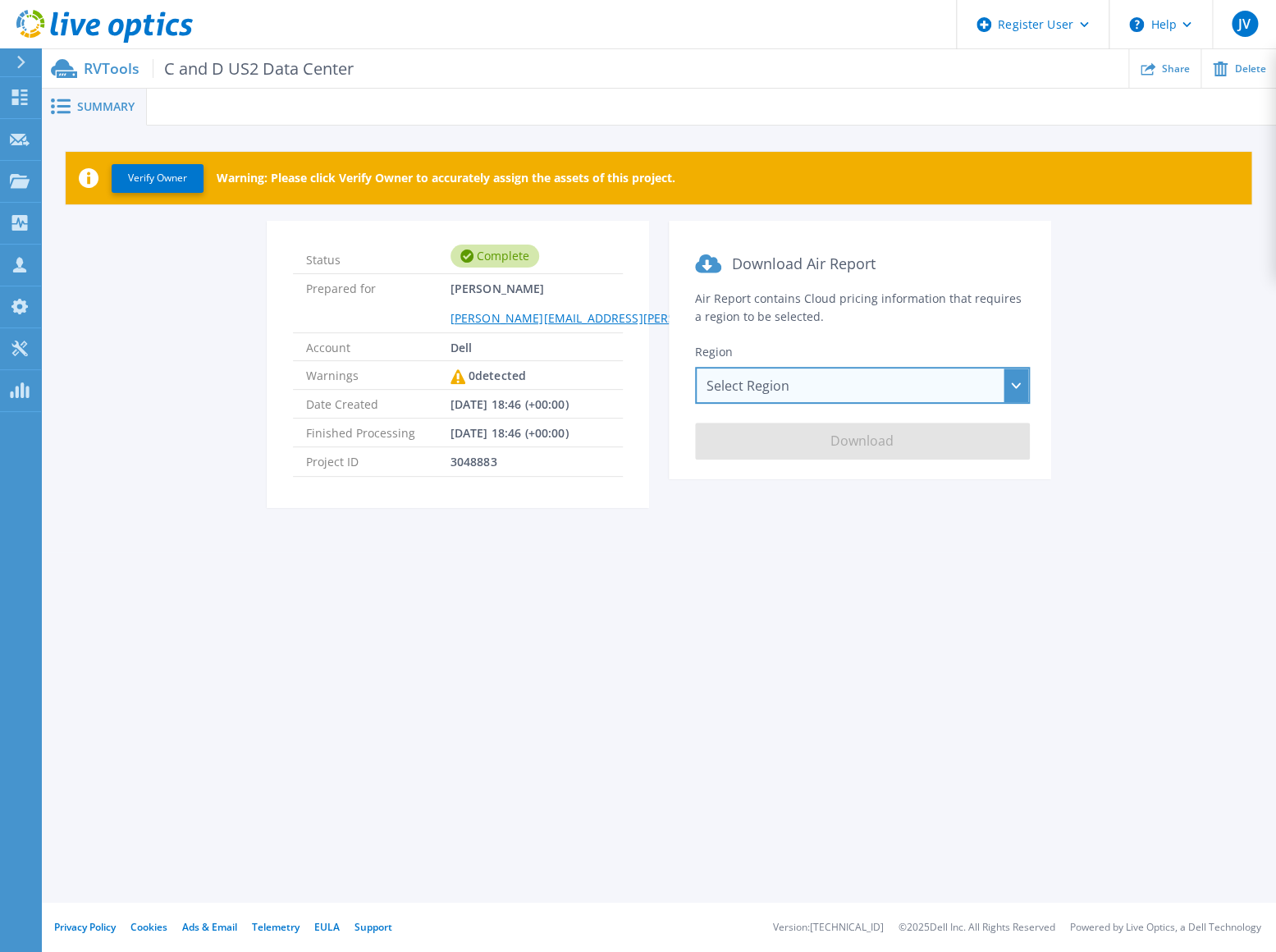
click at [858, 393] on div "Select Region [GEOGRAPHIC_DATA] ([GEOGRAPHIC_DATA]) [GEOGRAPHIC_DATA] ([GEOGRAP…" at bounding box center [862, 385] width 335 height 37
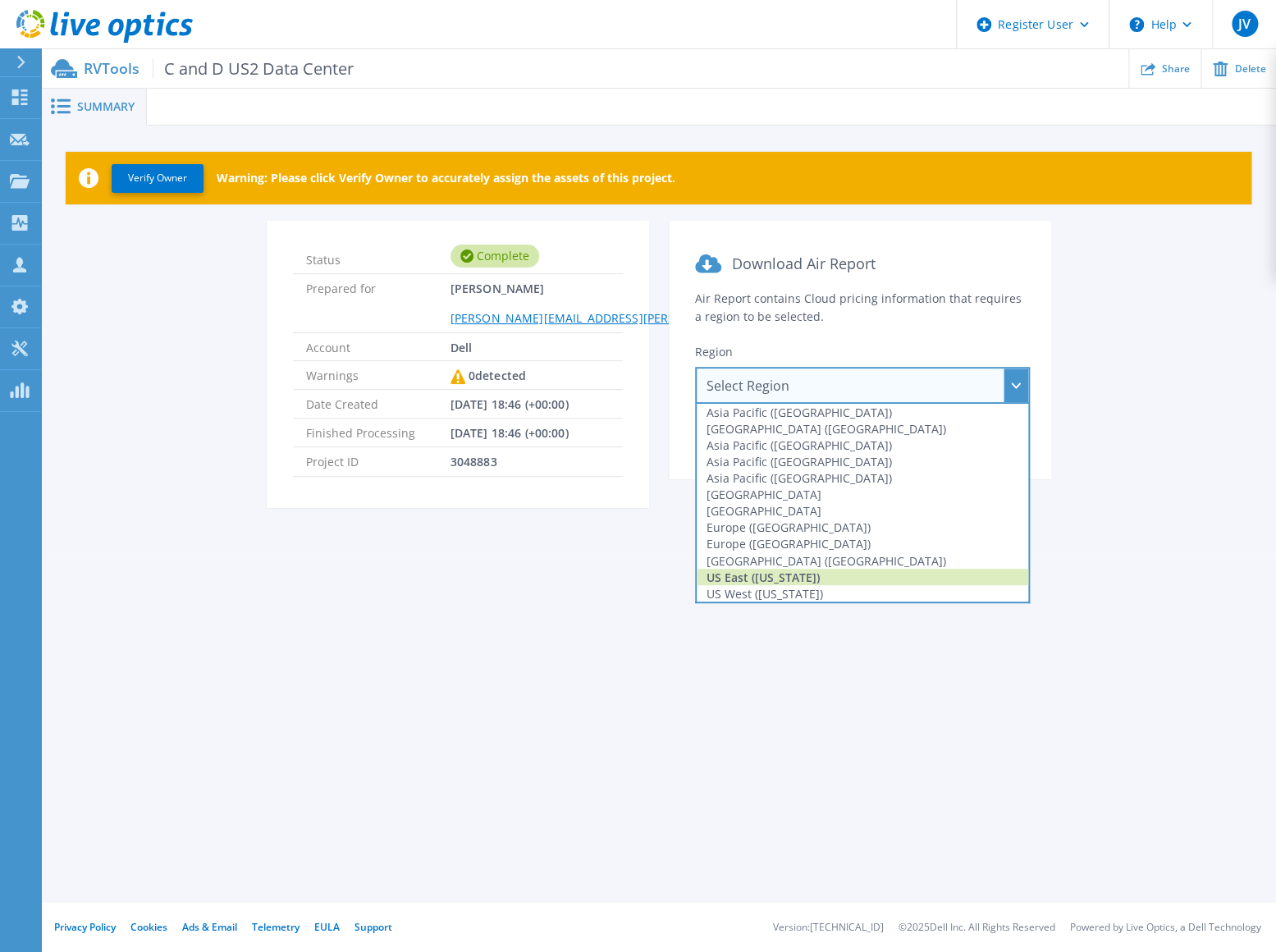
click at [796, 575] on div "US East ([US_STATE])" at bounding box center [862, 577] width 332 height 17
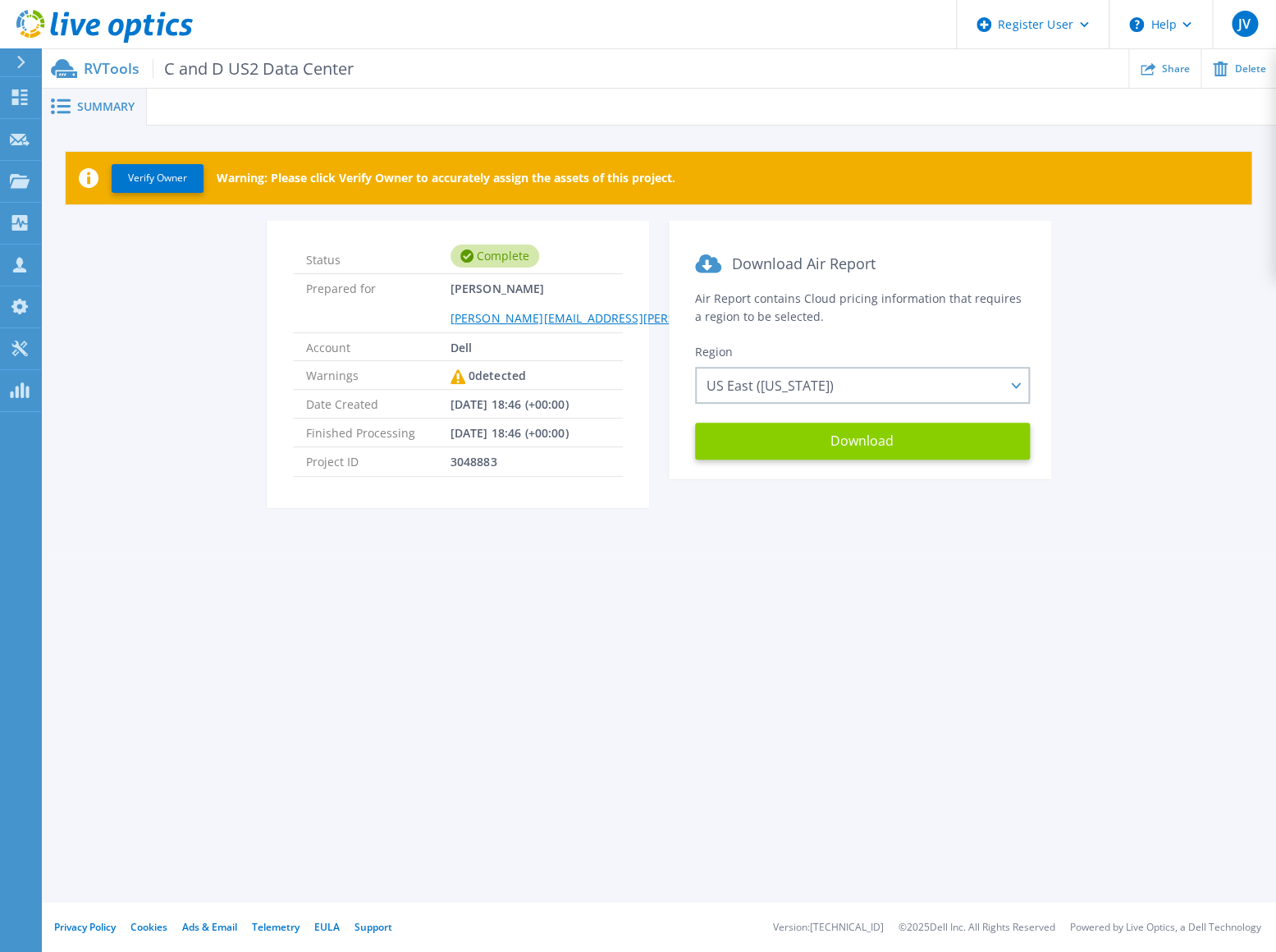
click at [829, 455] on button "Download" at bounding box center [862, 441] width 335 height 37
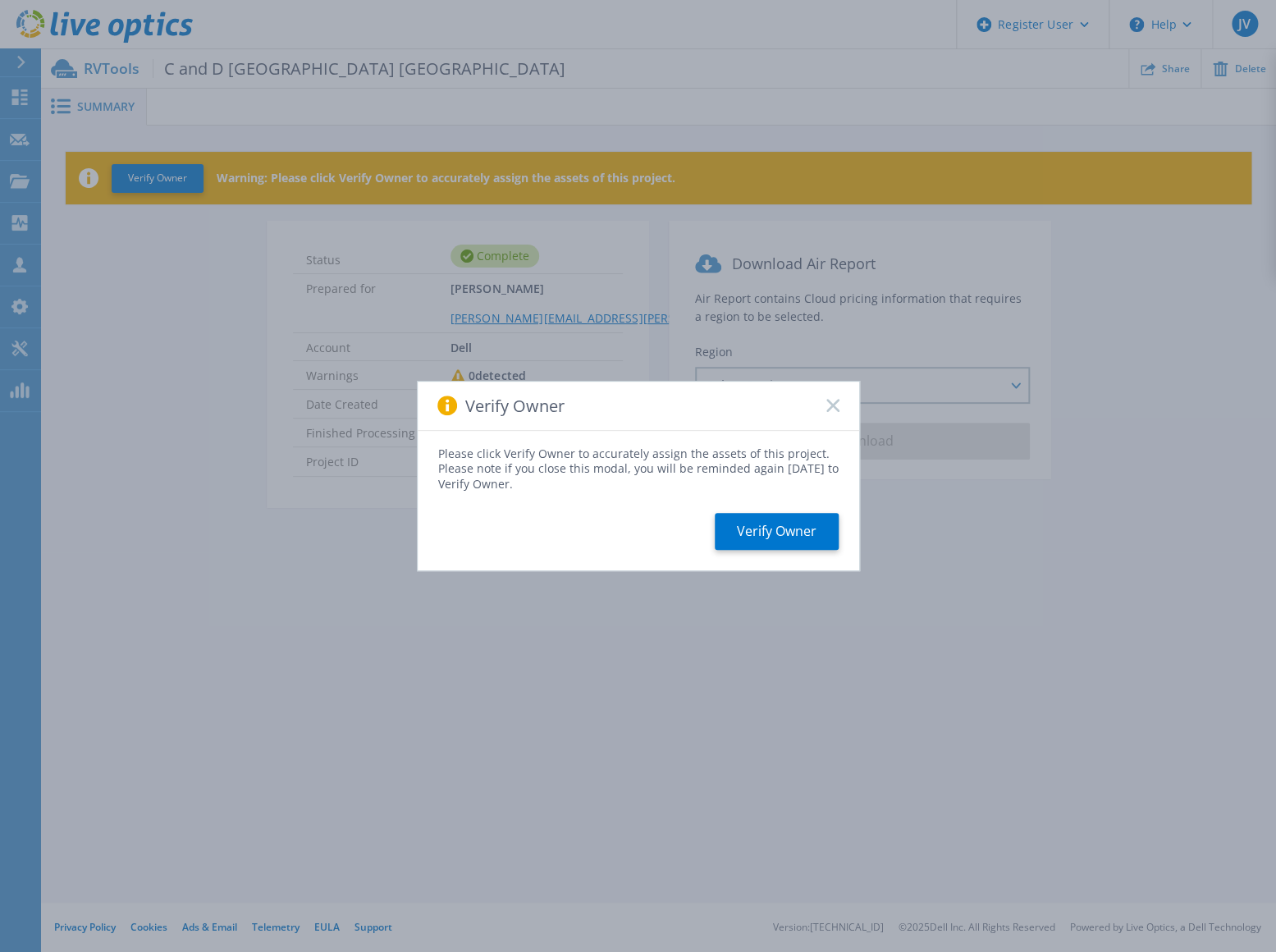
click at [835, 407] on rect at bounding box center [832, 406] width 14 height 14
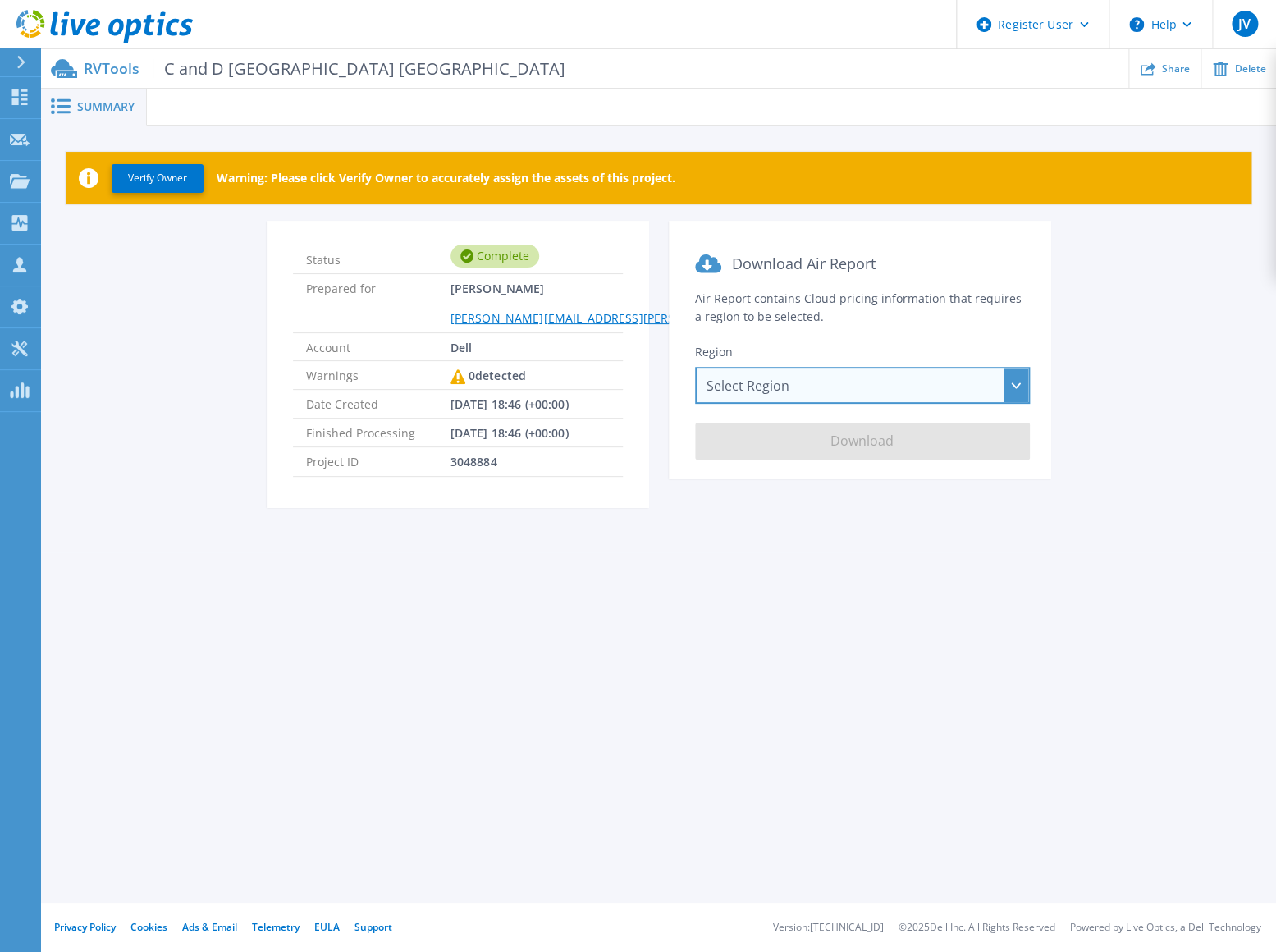
click at [846, 386] on div "Select Region [GEOGRAPHIC_DATA] ([GEOGRAPHIC_DATA]) [GEOGRAPHIC_DATA] ([GEOGRAP…" at bounding box center [862, 385] width 335 height 37
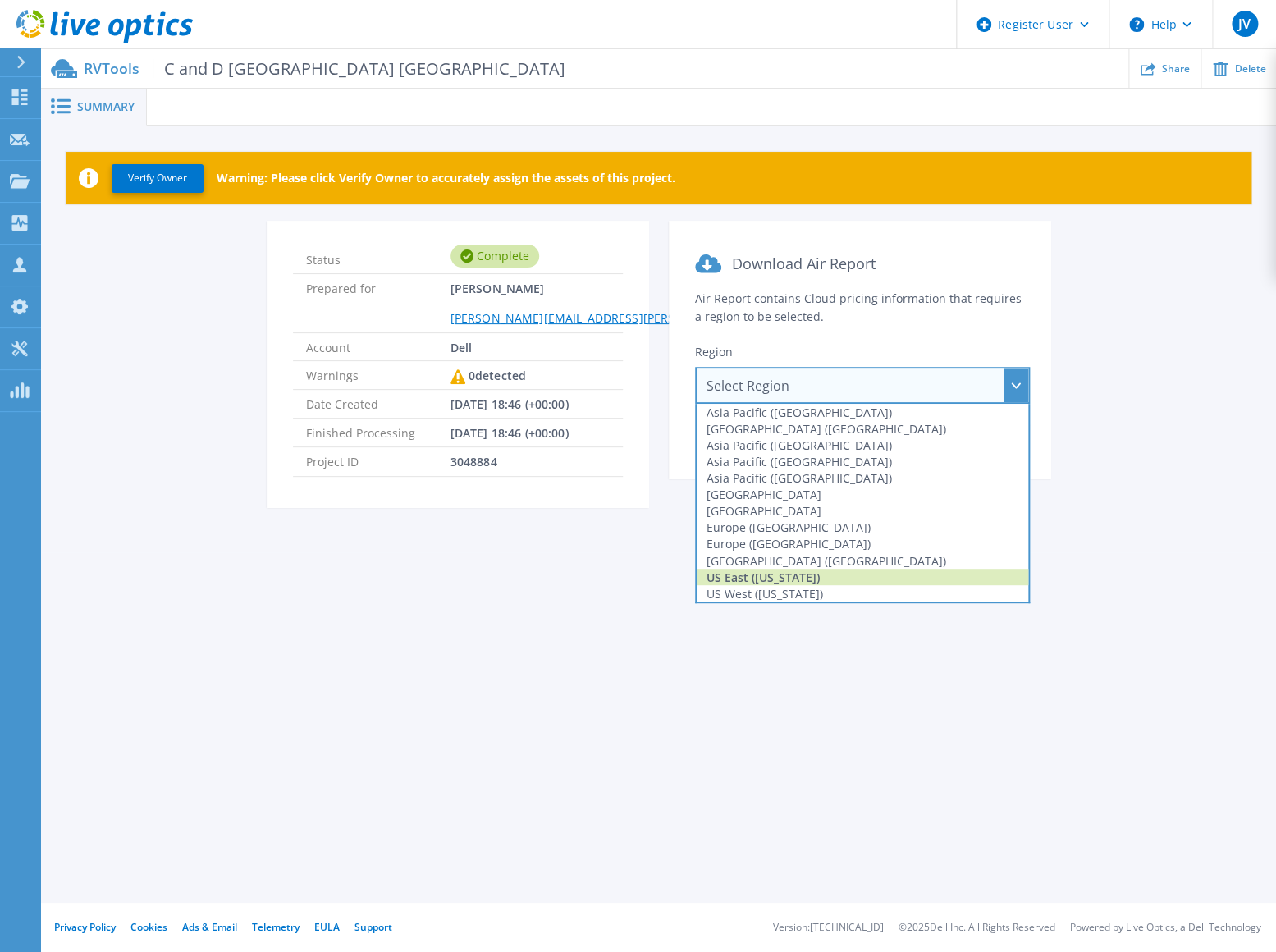
click at [821, 574] on div "US East ([US_STATE])" at bounding box center [862, 577] width 332 height 17
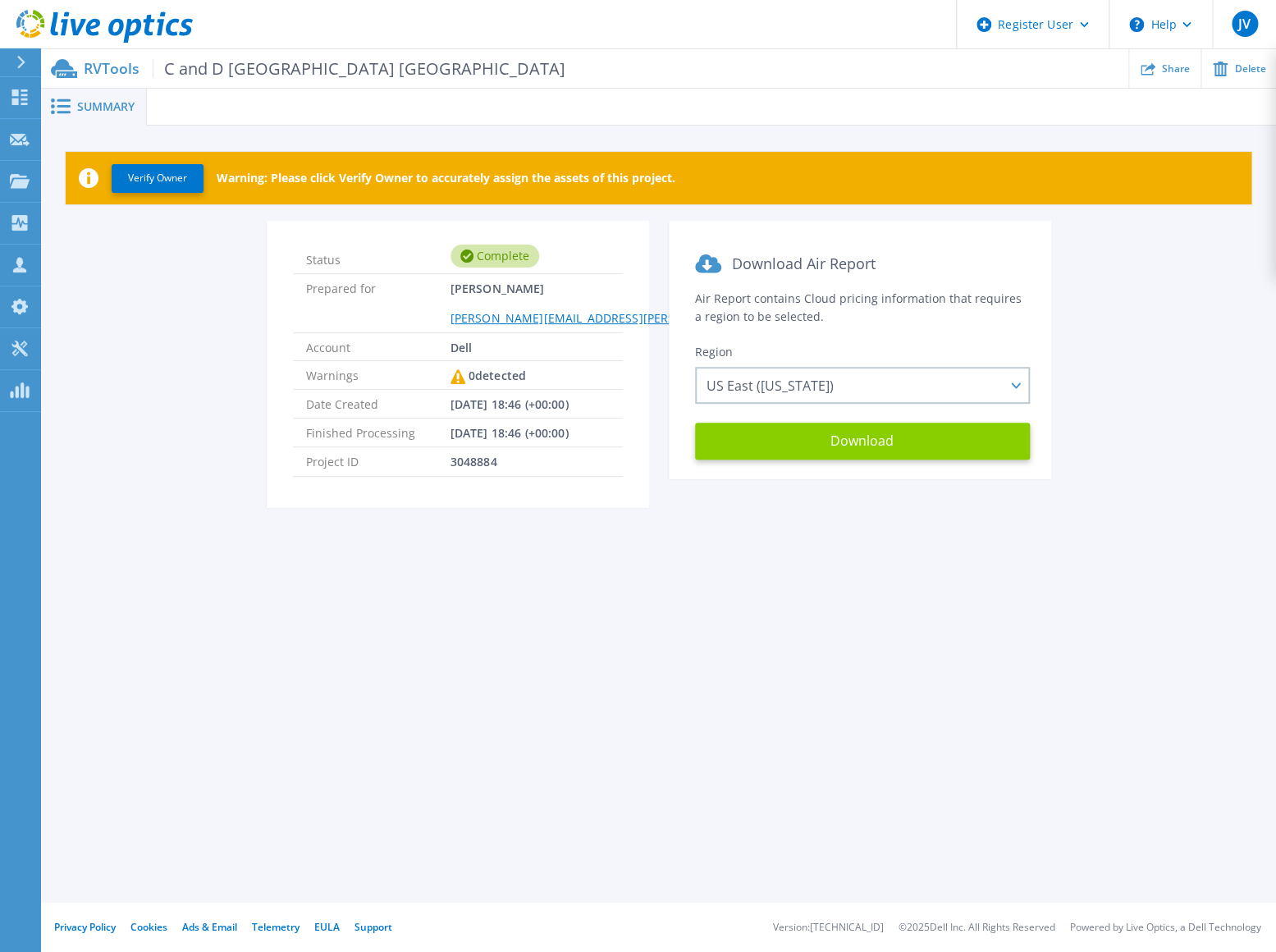
click at [840, 456] on button "Download" at bounding box center [862, 441] width 335 height 37
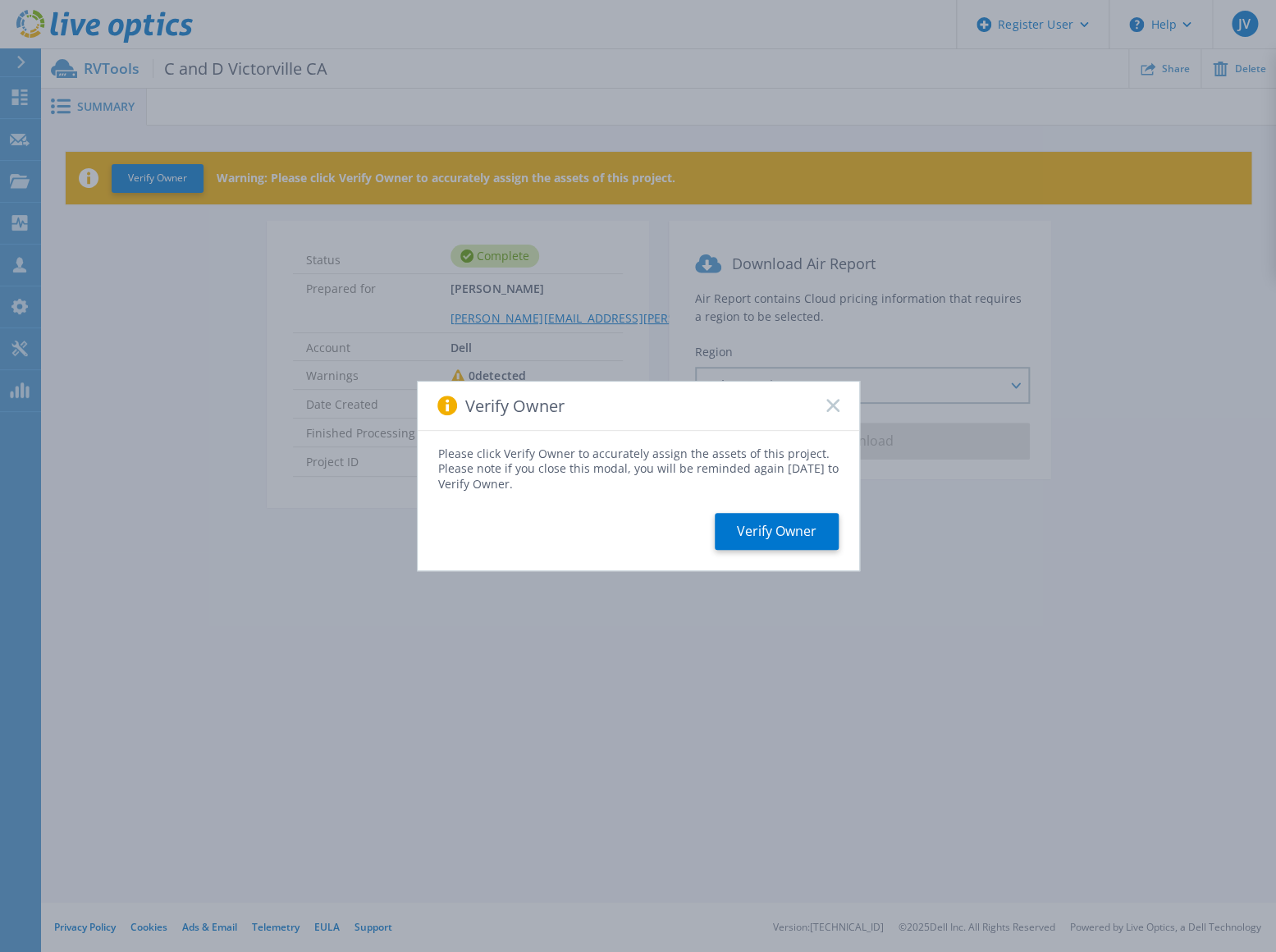
click at [835, 406] on icon at bounding box center [833, 406] width 13 height 13
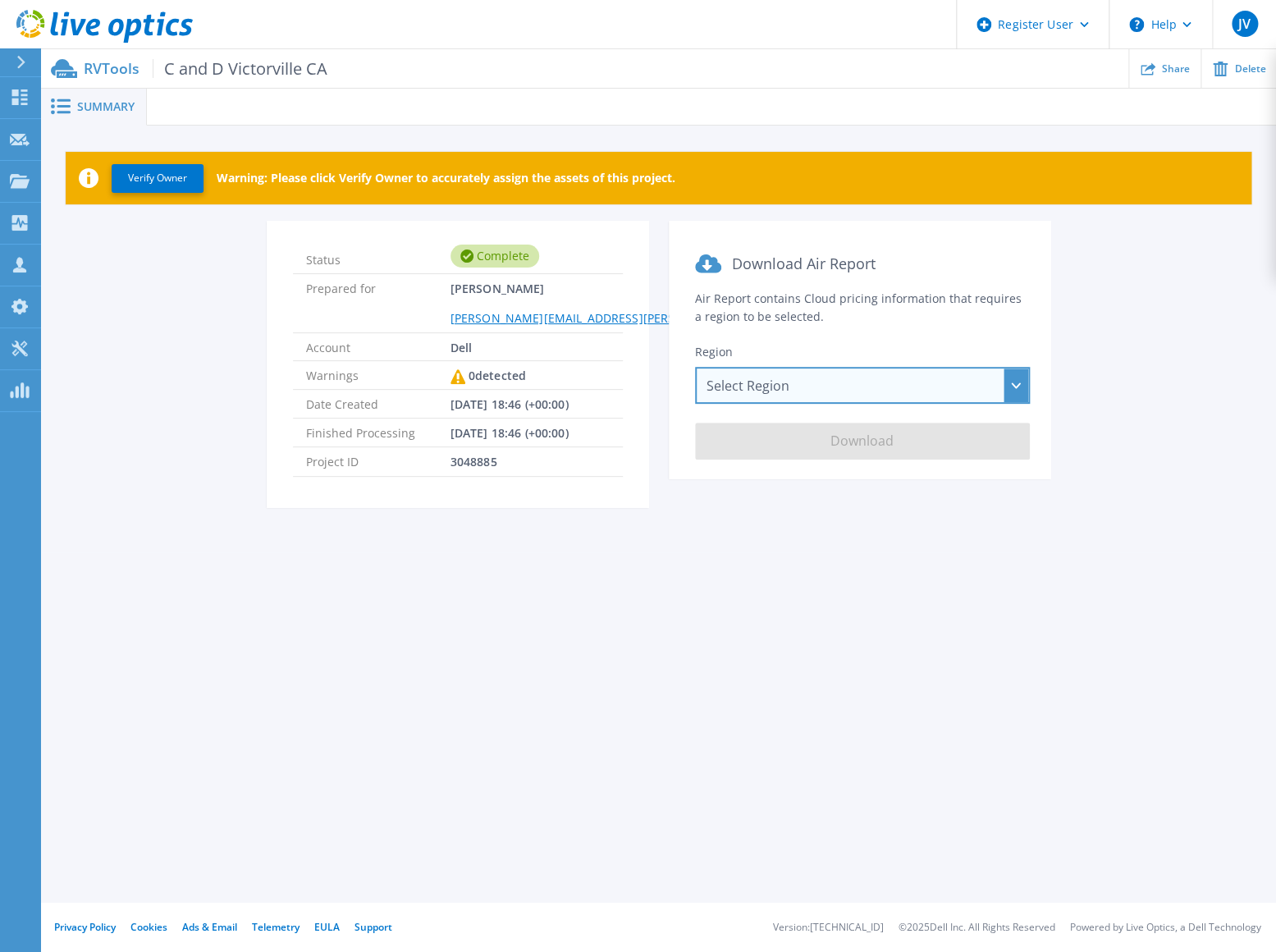
click at [834, 393] on div "Select Region [GEOGRAPHIC_DATA] ([GEOGRAPHIC_DATA]) [GEOGRAPHIC_DATA] ([GEOGRAP…" at bounding box center [862, 385] width 335 height 37
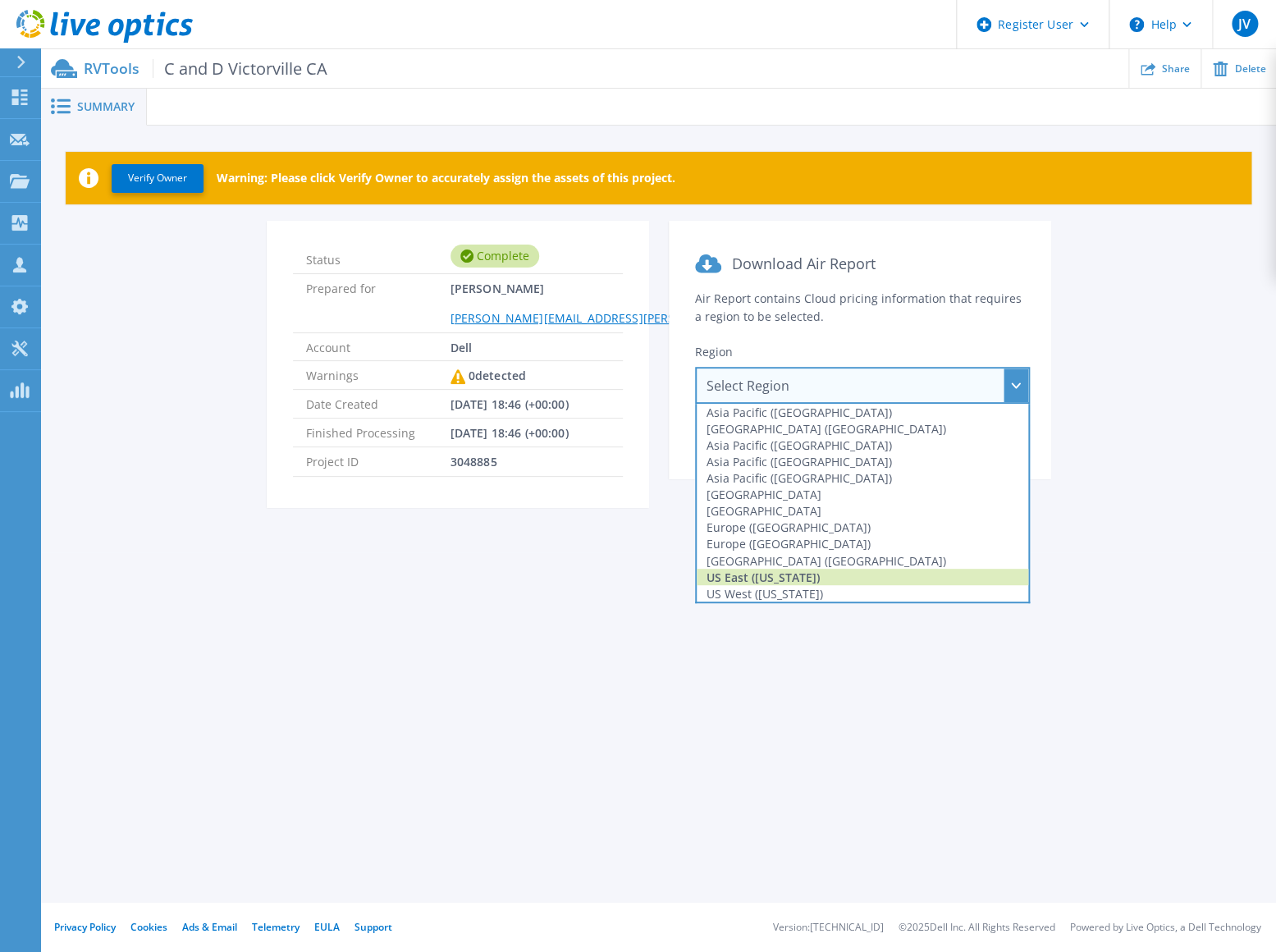
click at [787, 580] on div "US East ([US_STATE])" at bounding box center [862, 577] width 332 height 17
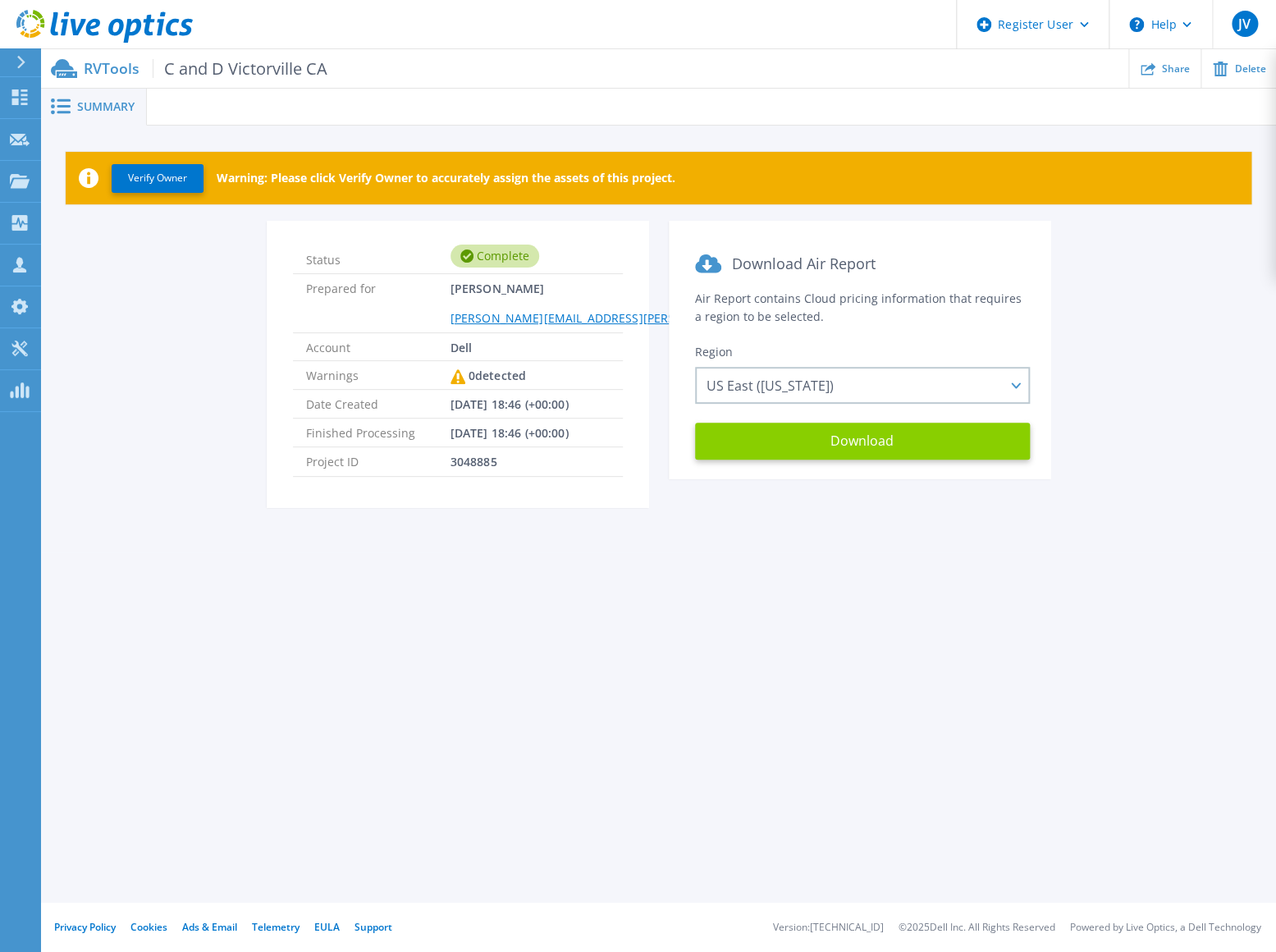
click at [861, 452] on button "Download" at bounding box center [862, 441] width 335 height 37
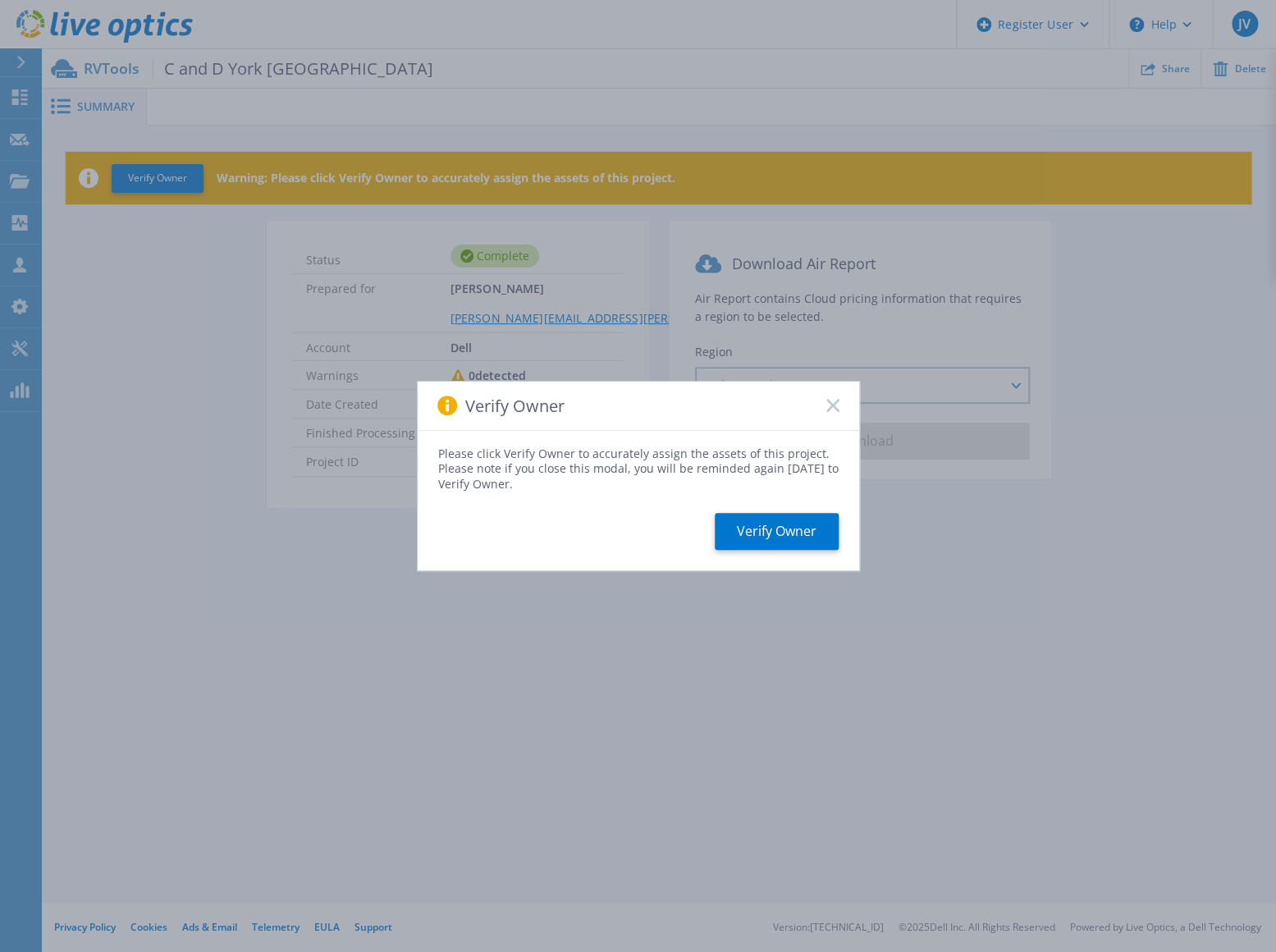
click at [835, 409] on icon at bounding box center [833, 406] width 13 height 13
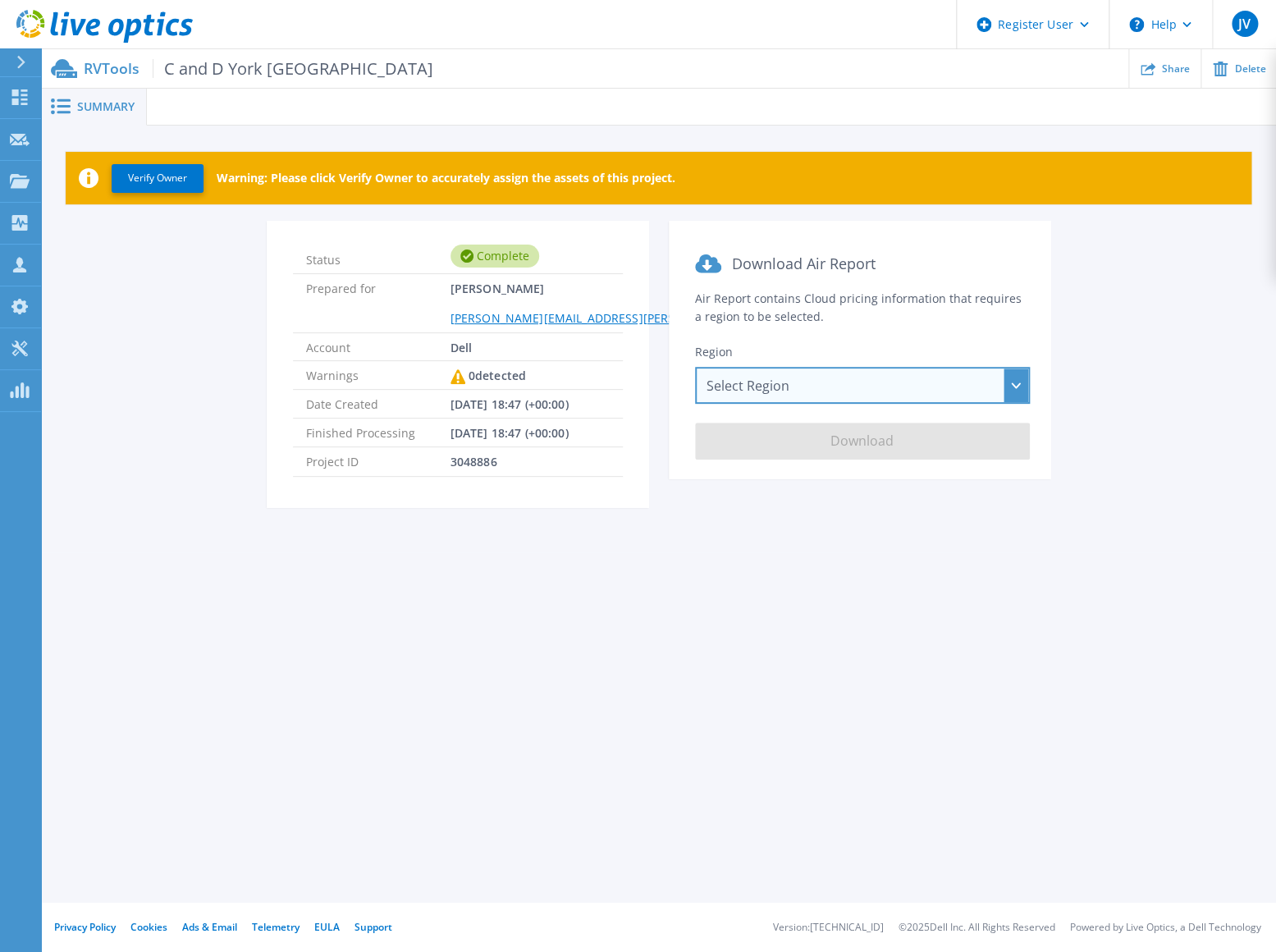
click at [879, 382] on div "Select Region [GEOGRAPHIC_DATA] ([GEOGRAPHIC_DATA]) [GEOGRAPHIC_DATA] ([GEOGRAP…" at bounding box center [862, 385] width 335 height 37
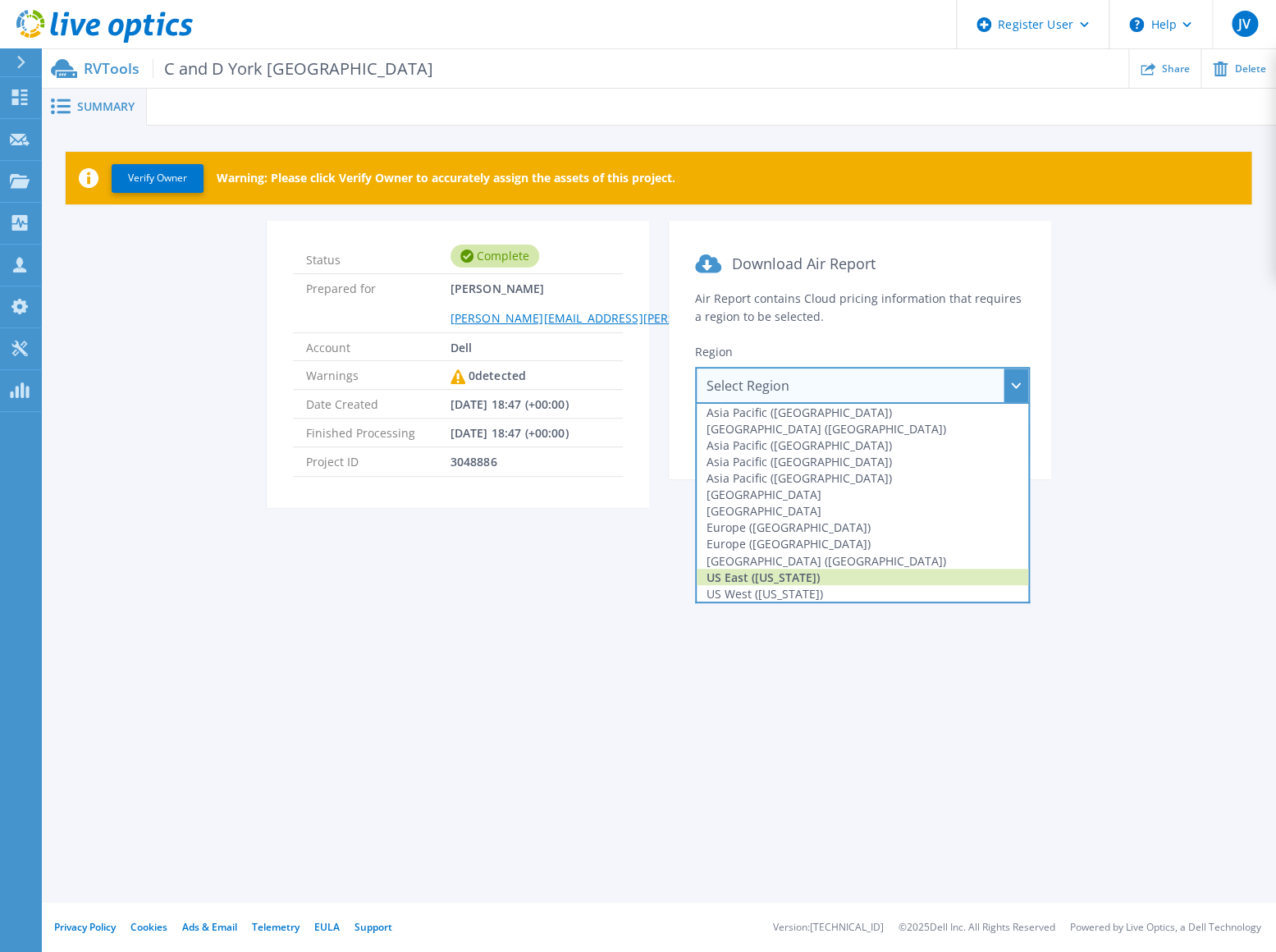
click at [771, 575] on div "US East ([US_STATE])" at bounding box center [862, 577] width 332 height 17
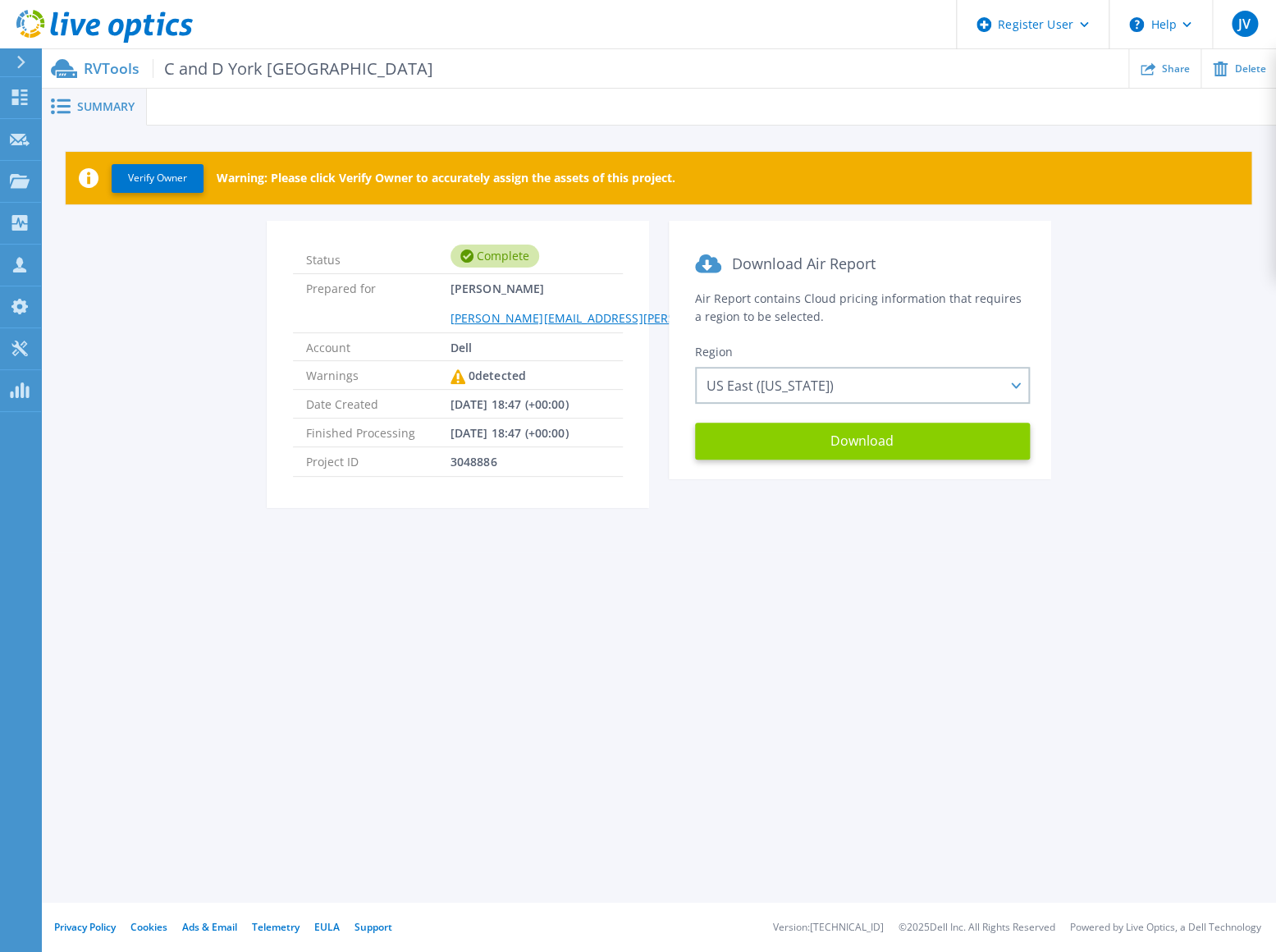
click at [829, 452] on button "Download" at bounding box center [862, 441] width 335 height 37
